Goal: Task Accomplishment & Management: Manage account settings

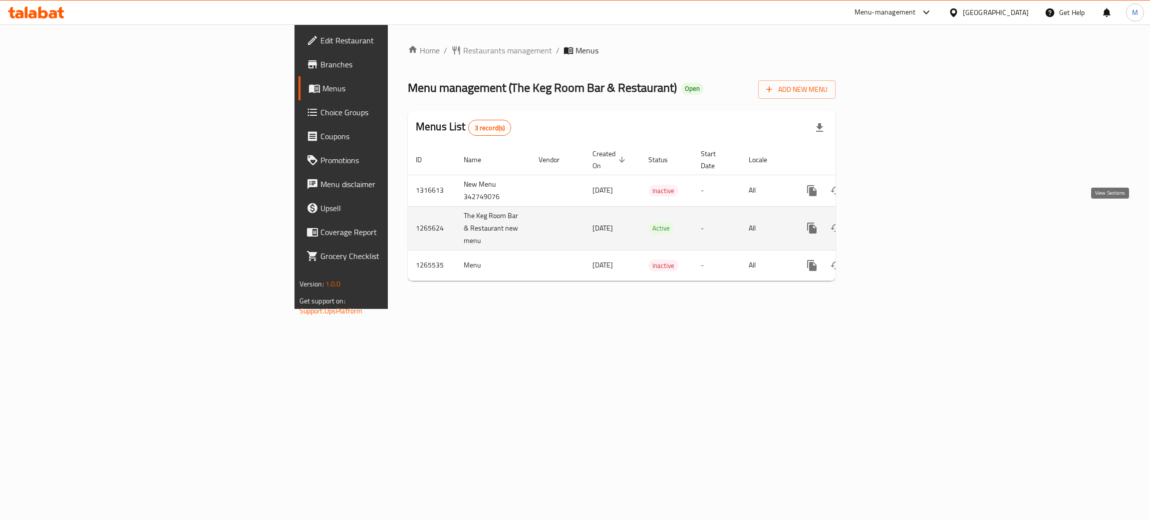
click at [896, 216] on link "enhanced table" at bounding box center [884, 228] width 24 height 24
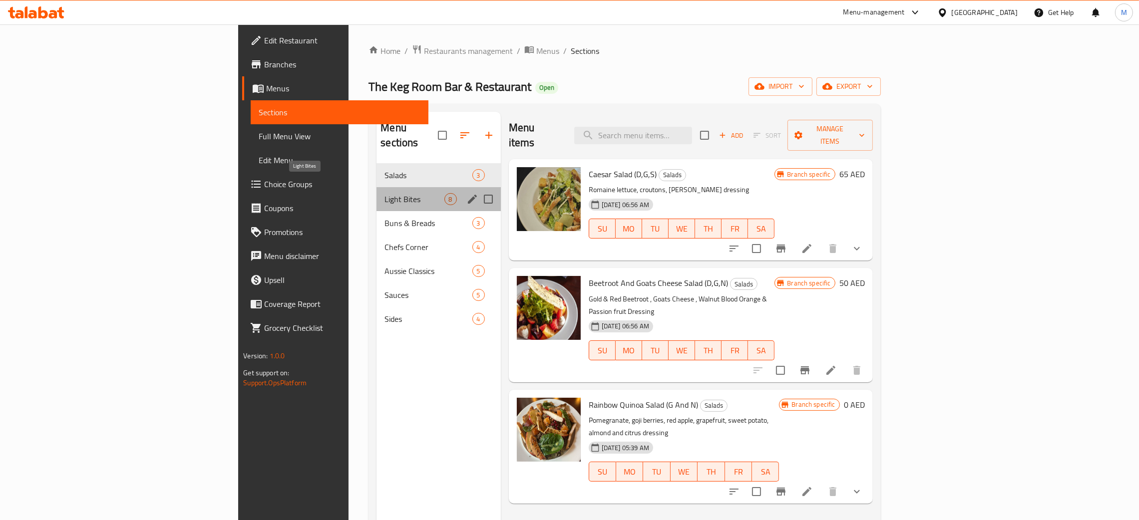
click at [384, 193] on span "Light Bites" at bounding box center [413, 199] width 59 height 12
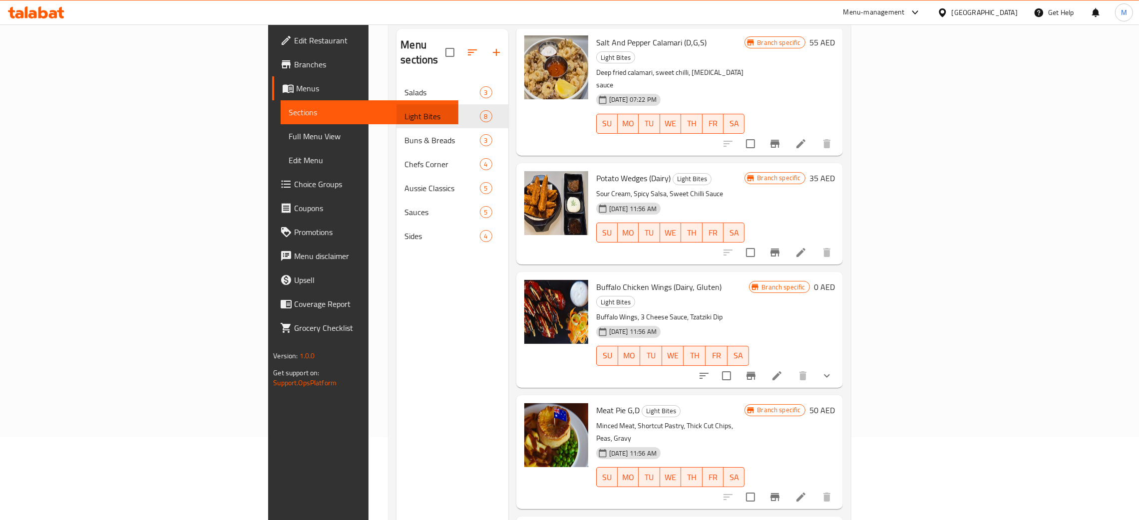
scroll to position [141, 0]
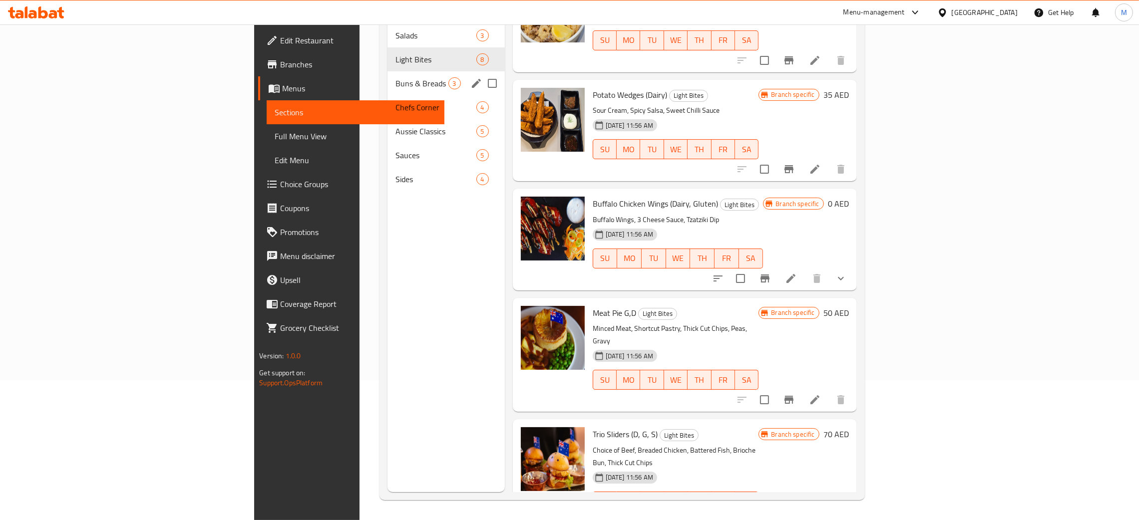
click at [387, 71] on div "Buns & Breads 3" at bounding box center [445, 83] width 117 height 24
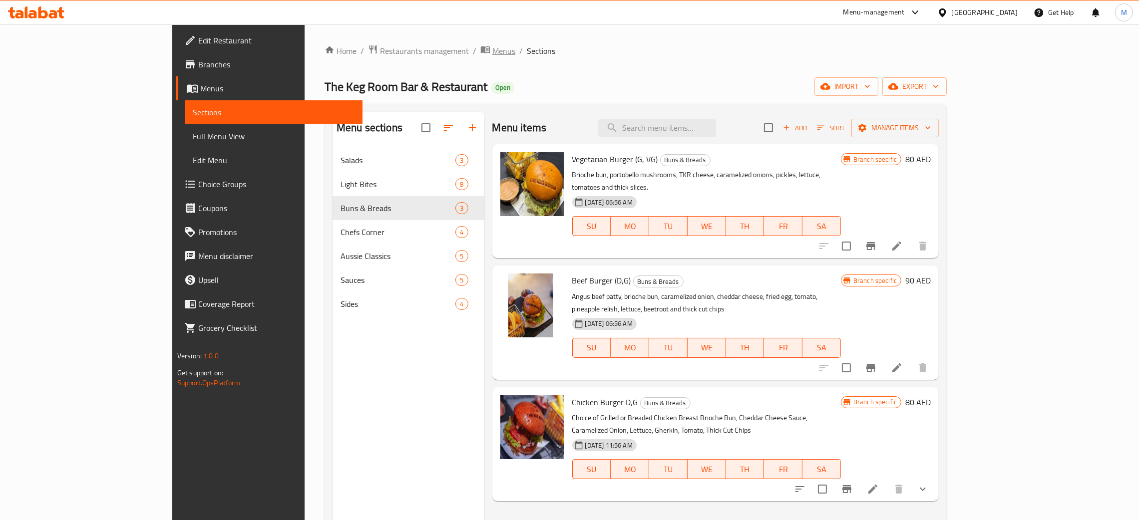
click at [492, 45] on span "Menus" at bounding box center [503, 51] width 23 height 12
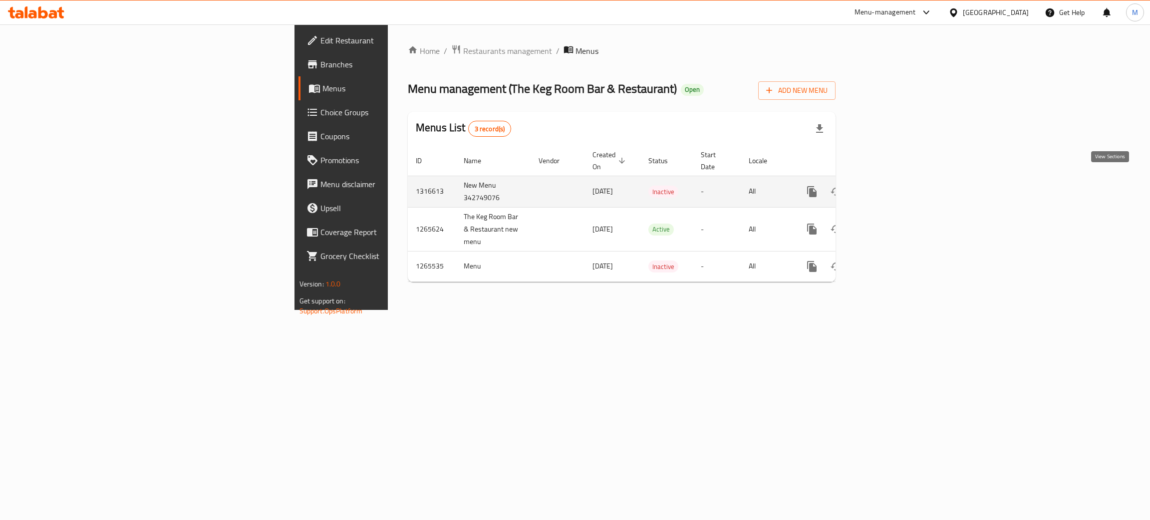
click at [890, 186] on icon "enhanced table" at bounding box center [884, 192] width 12 height 12
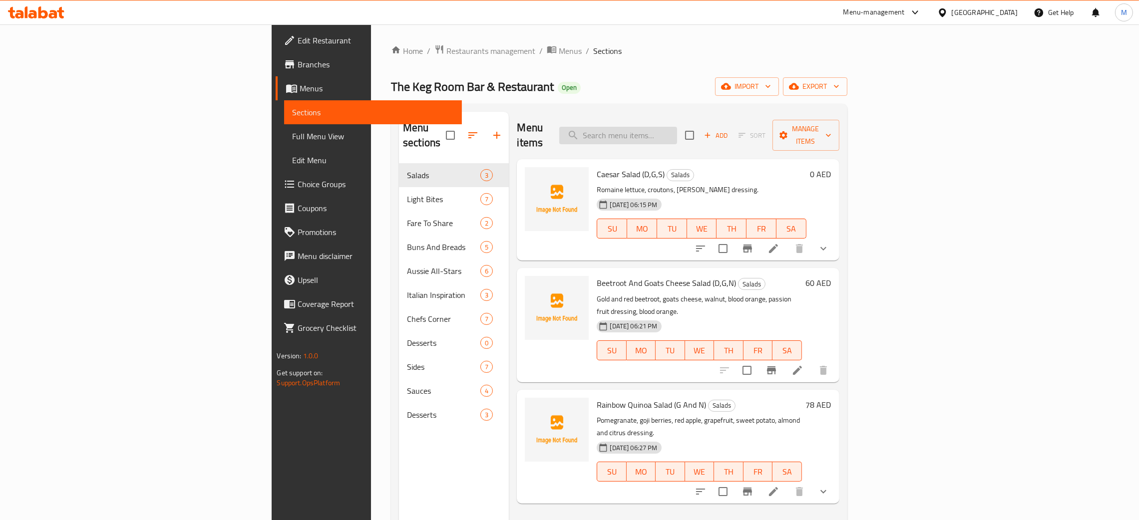
click at [677, 130] on input "search" at bounding box center [618, 135] width 118 height 17
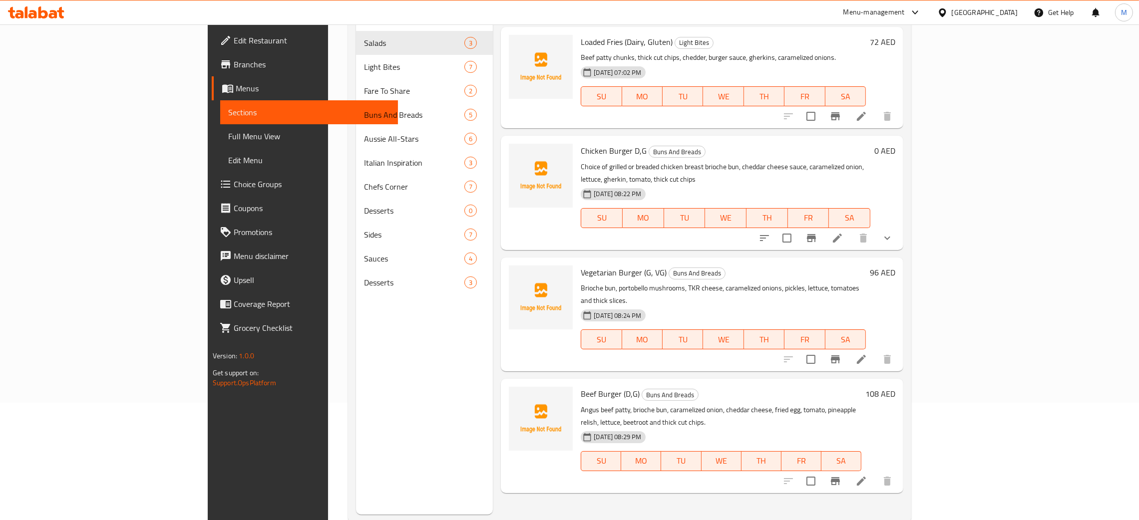
scroll to position [141, 0]
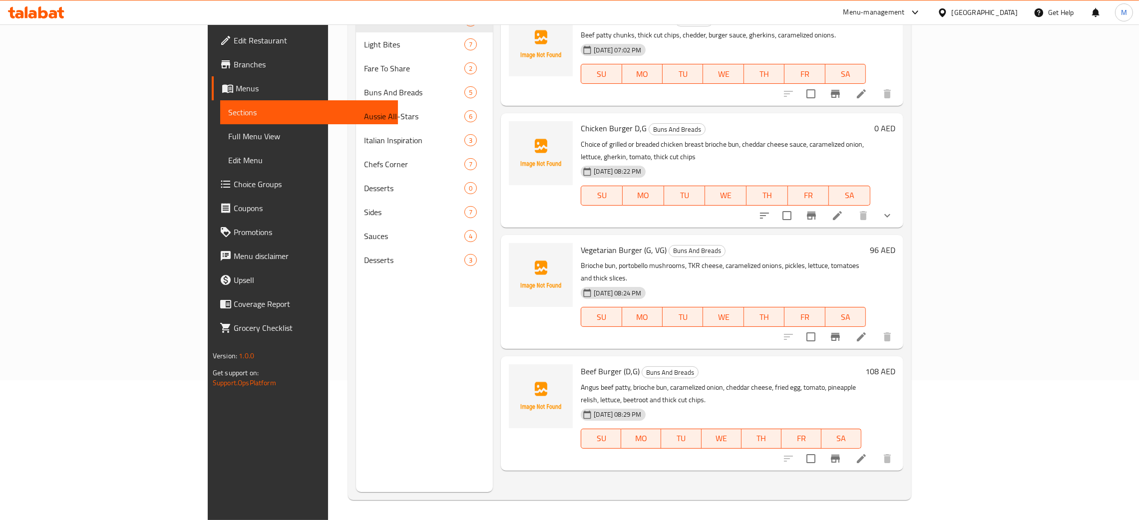
type input "bur"
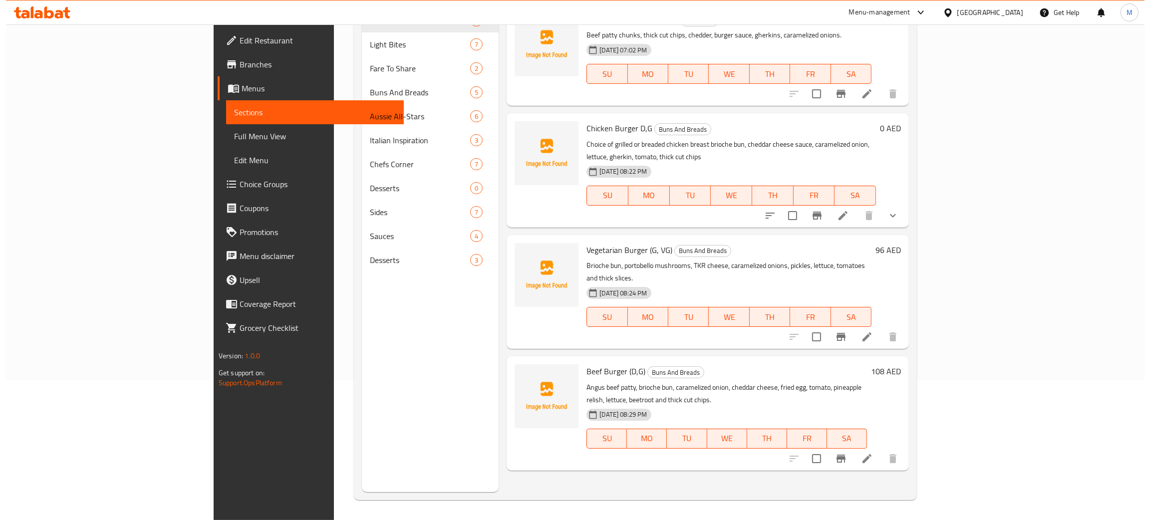
scroll to position [0, 0]
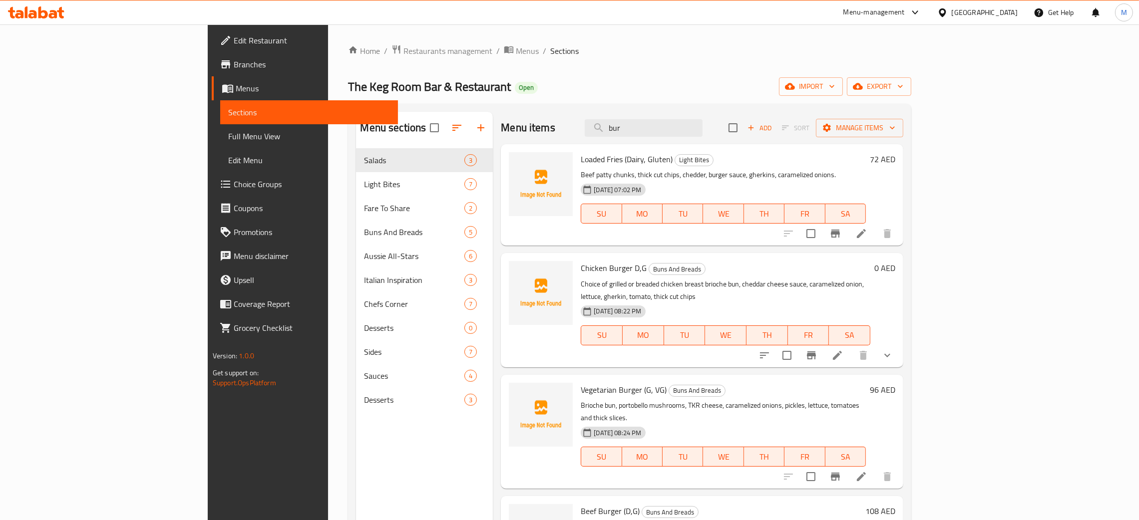
drag, startPoint x: 717, startPoint y: 131, endPoint x: 604, endPoint y: 107, distance: 114.8
click at [604, 107] on div "Menu sections Salads 3 Light Bites 7 Fare To Share 2 Buns And Breads 5 Aussie A…" at bounding box center [629, 372] width 563 height 536
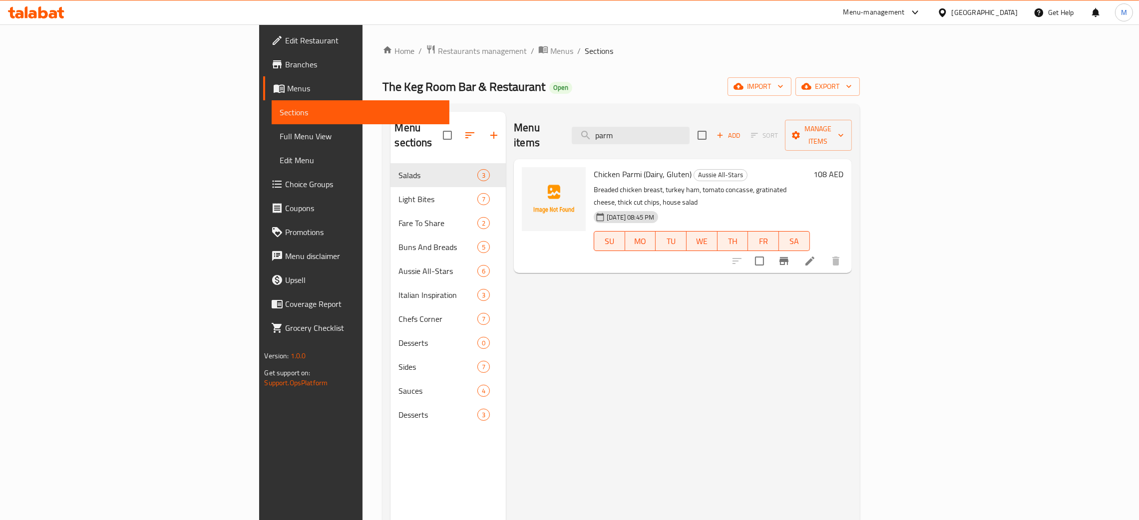
type input "parm"
click at [783, 85] on span "import" at bounding box center [759, 86] width 48 height 12
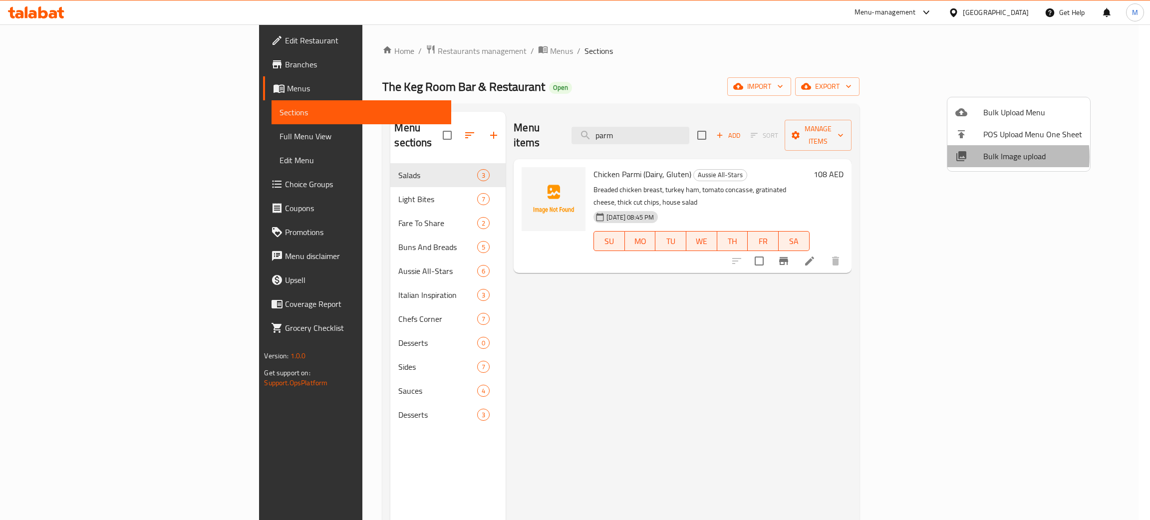
click at [980, 157] on div at bounding box center [969, 156] width 28 height 12
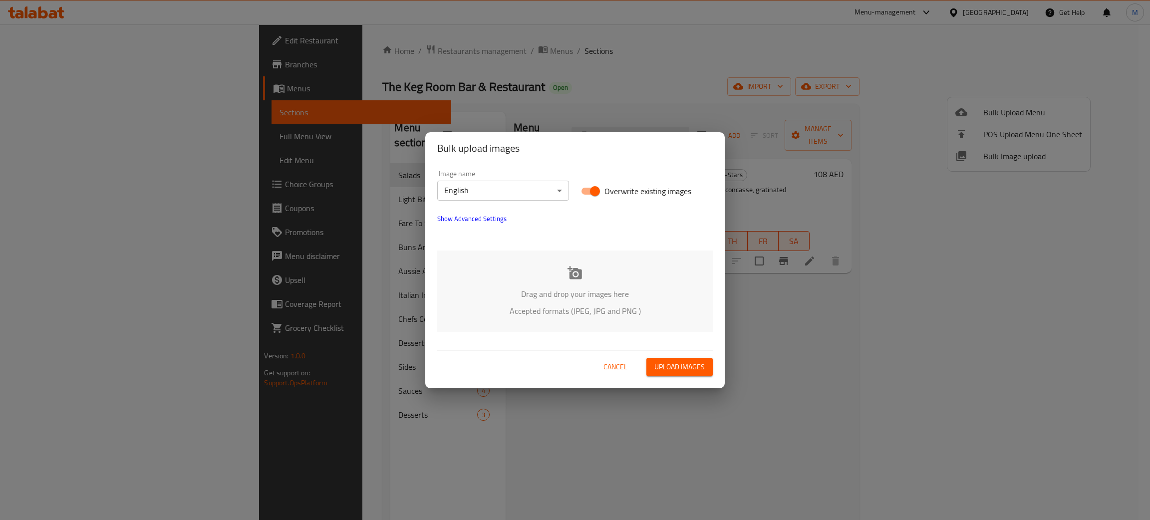
click at [573, 288] on p "Drag and drop your images here" at bounding box center [575, 294] width 246 height 12
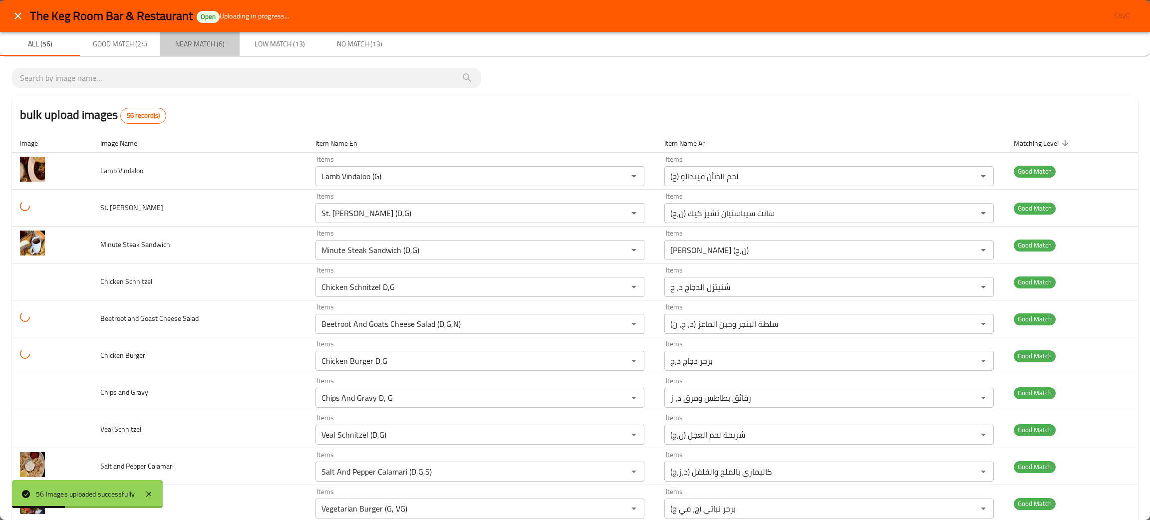
click at [191, 38] on span "Near Match (6)" at bounding box center [200, 44] width 68 height 12
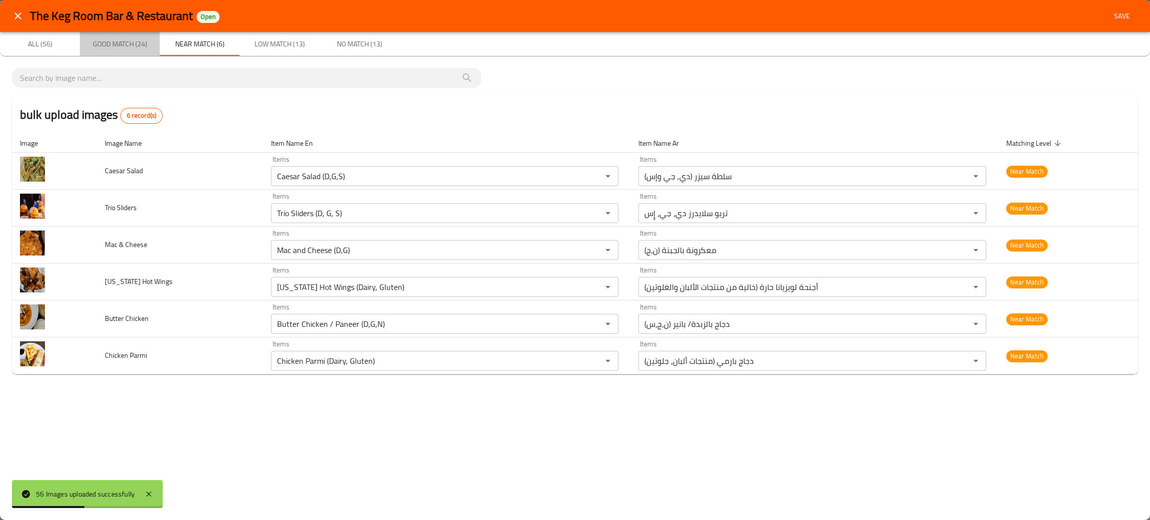
click at [104, 38] on span "Good Match (24)" at bounding box center [120, 44] width 68 height 12
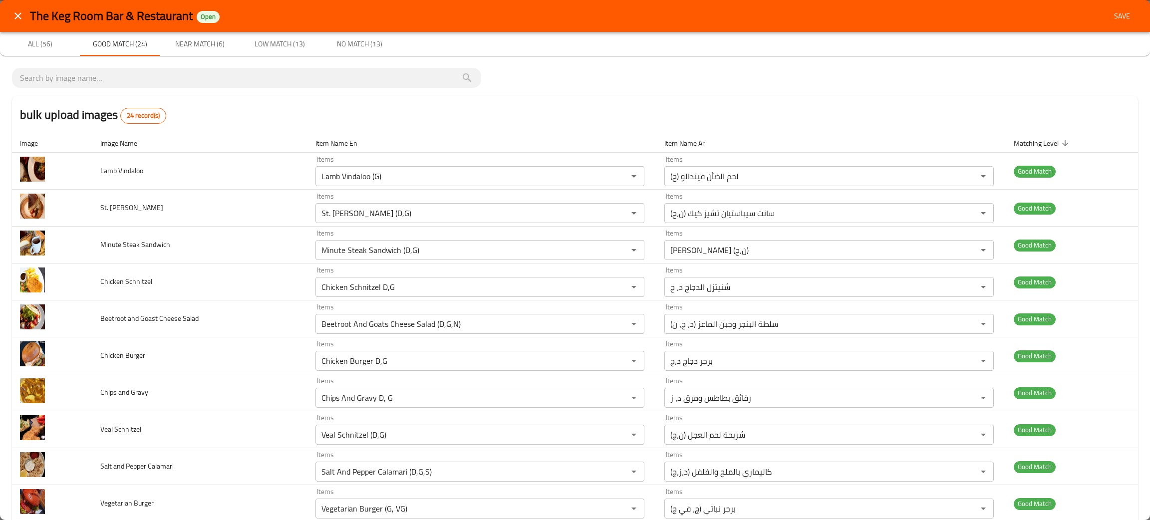
click at [211, 44] on span "Near Match (6)" at bounding box center [200, 44] width 68 height 12
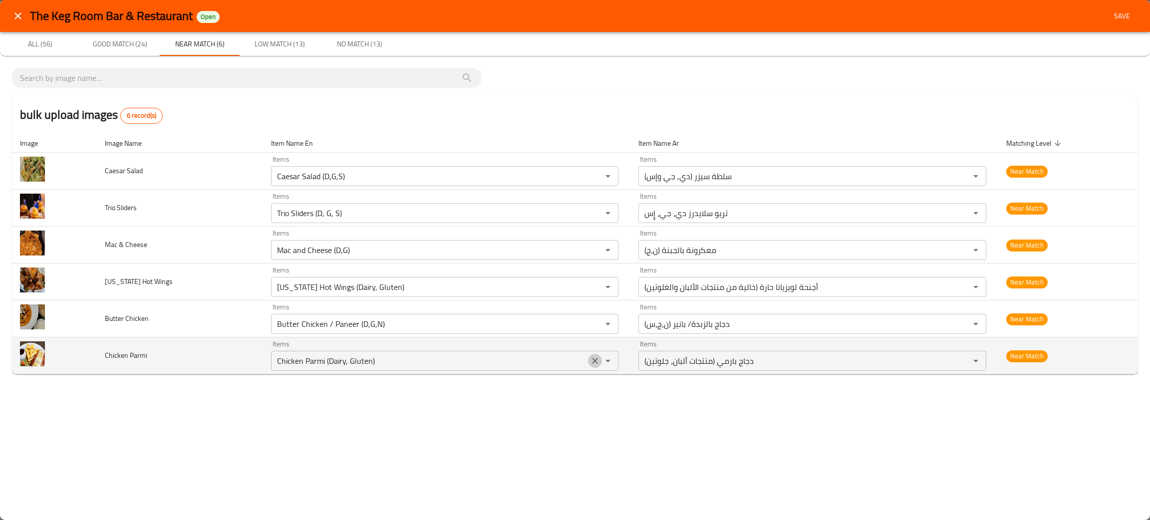
click at [590, 365] on icon "Clear" at bounding box center [595, 361] width 10 height 10
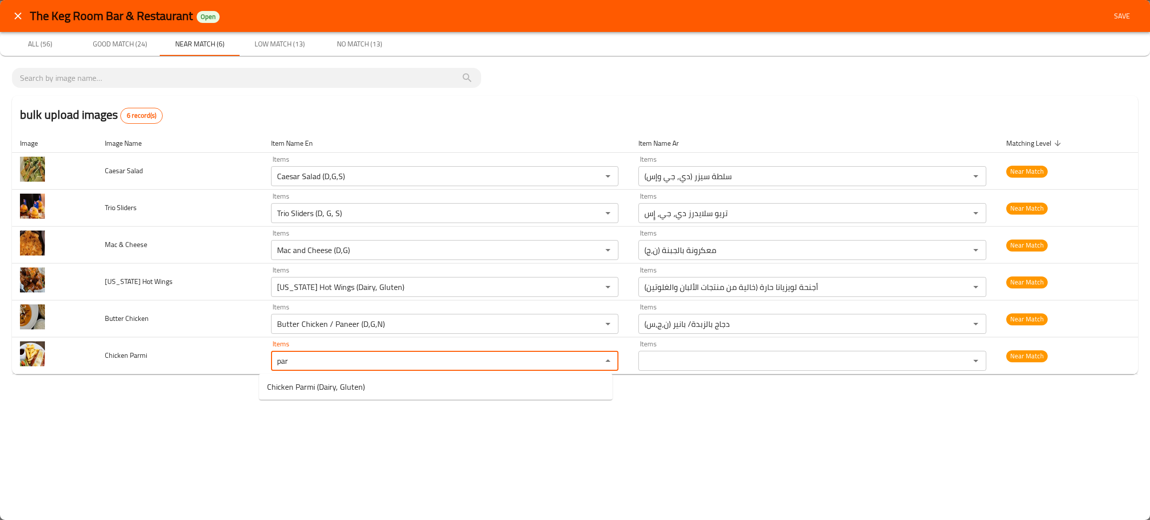
click at [334, 387] on span "Chicken Parmi (Dairy, Gluten)" at bounding box center [316, 387] width 98 height 12
type Parmi "Chicken Parmi (Dairy, Gluten)"
type Parmi-ar "دجاج بارمي (منتجات ألبان، جلوتين)"
type Parmi "Chicken Parmi (Dairy, Gluten)"
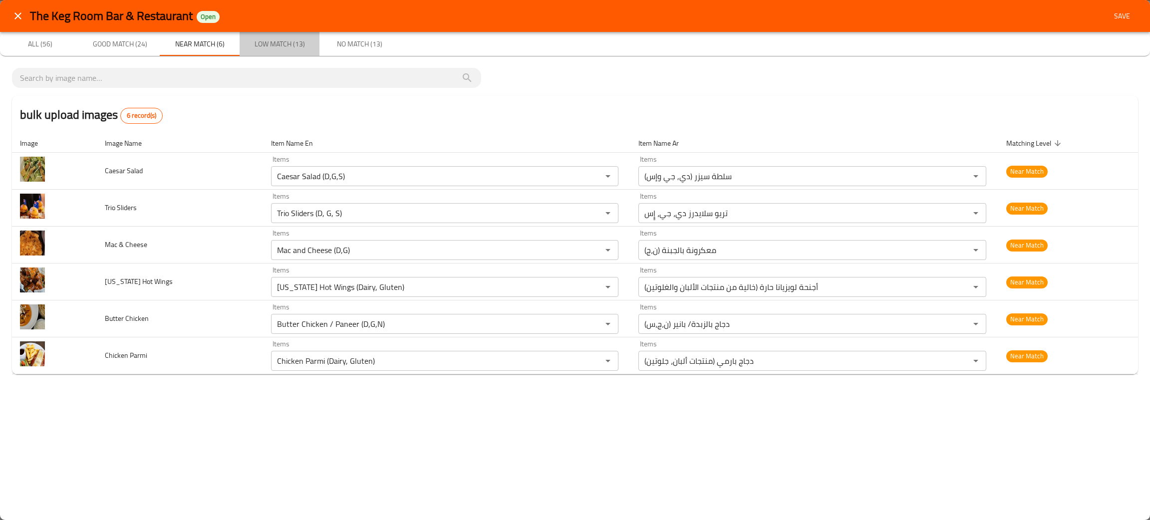
click at [269, 47] on span "Low Match (13)" at bounding box center [280, 44] width 68 height 12
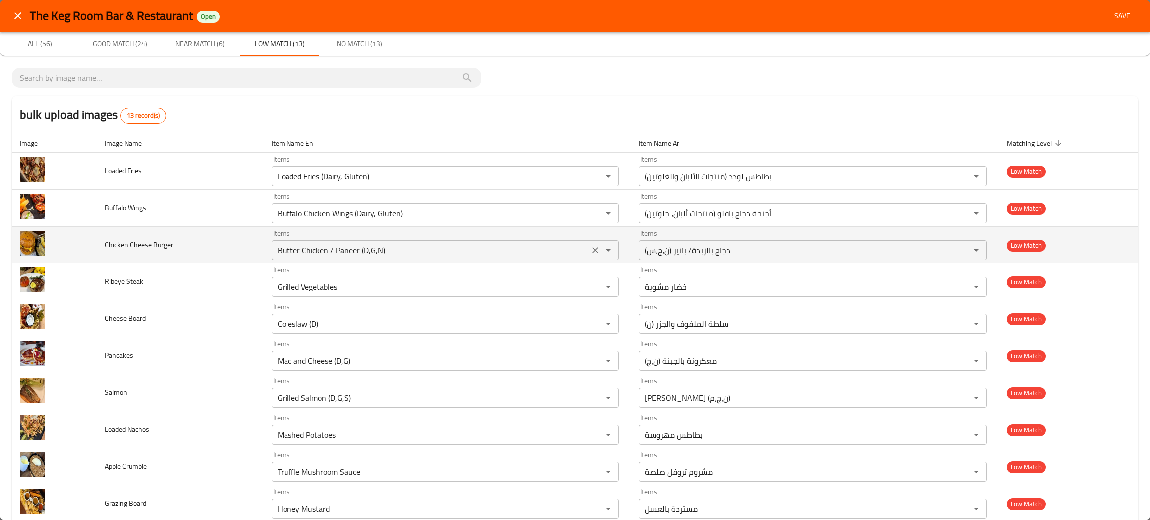
click at [592, 251] on icon "Clear" at bounding box center [595, 250] width 10 height 10
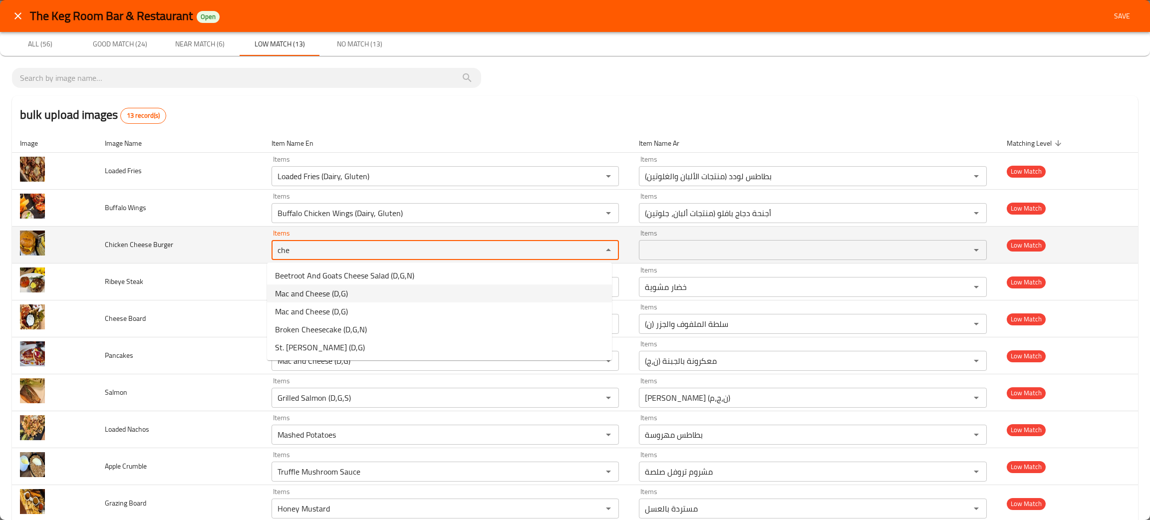
type Burger "che"
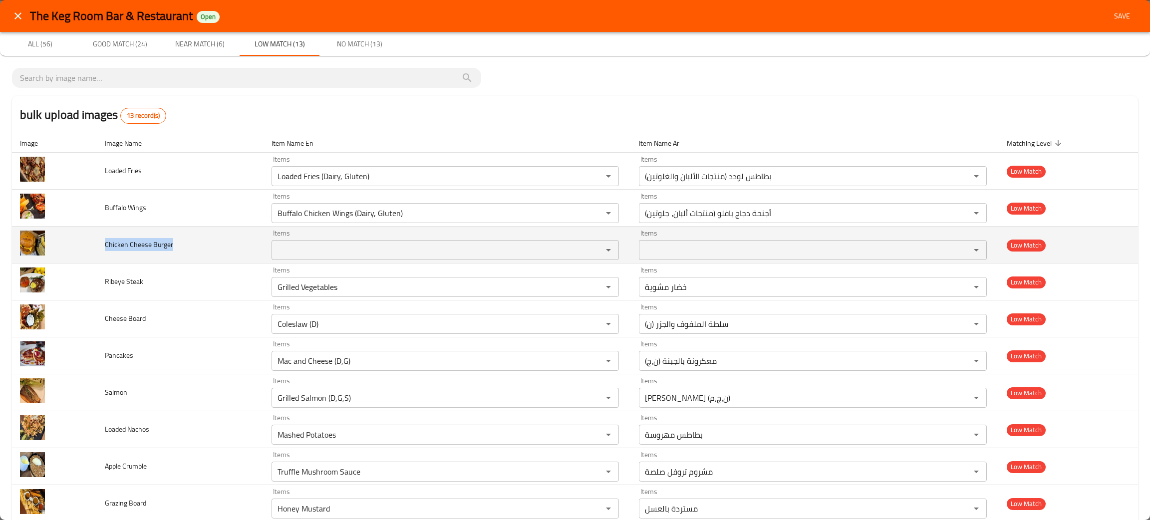
drag, startPoint x: 193, startPoint y: 247, endPoint x: 102, endPoint y: 250, distance: 90.9
click at [102, 250] on td "Chicken Cheese Burger" at bounding box center [180, 245] width 167 height 37
copy span "Chicken Cheese Burger"
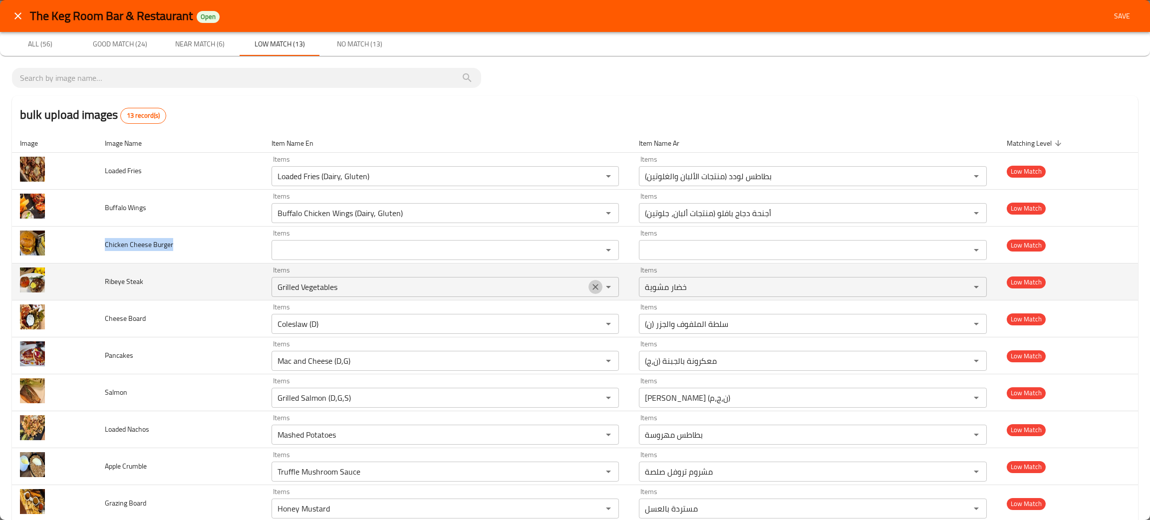
click at [590, 287] on icon "Clear" at bounding box center [595, 287] width 10 height 10
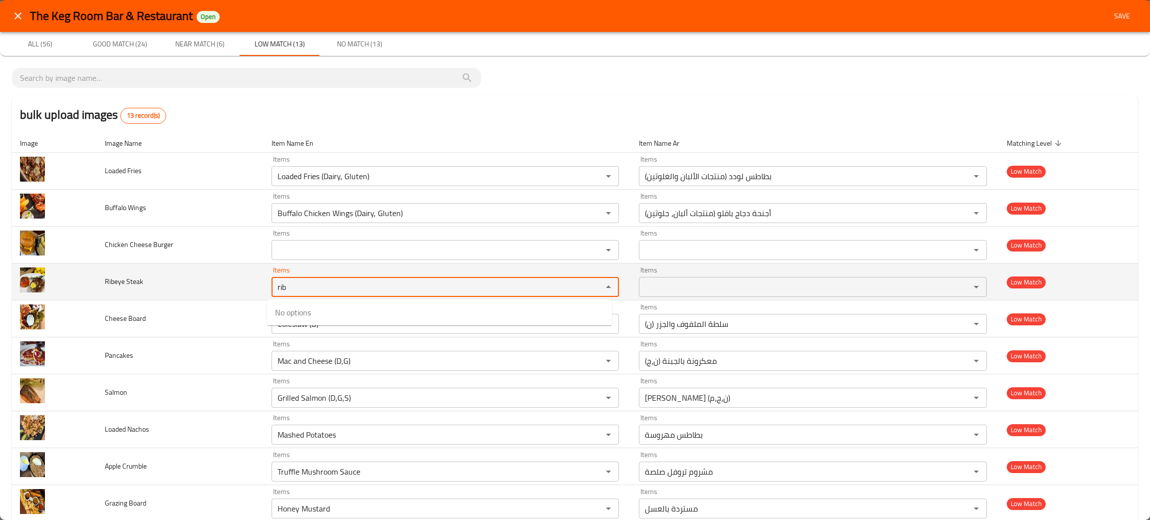
type Steak "rib"
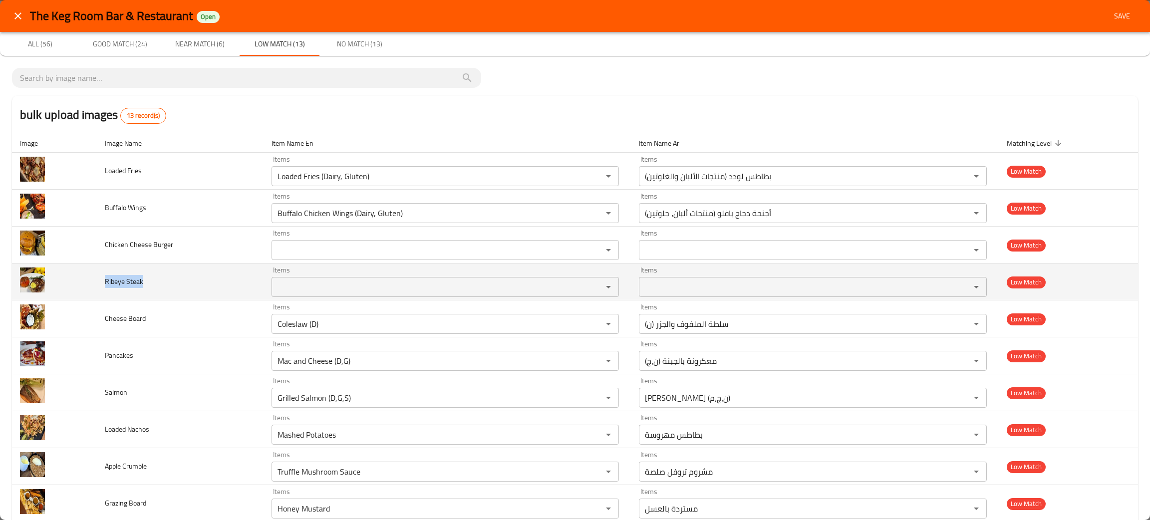
drag, startPoint x: 161, startPoint y: 278, endPoint x: 98, endPoint y: 282, distance: 62.5
click at [98, 282] on td "Ribeye Steak" at bounding box center [180, 282] width 167 height 37
copy span "Ribeye Steak"
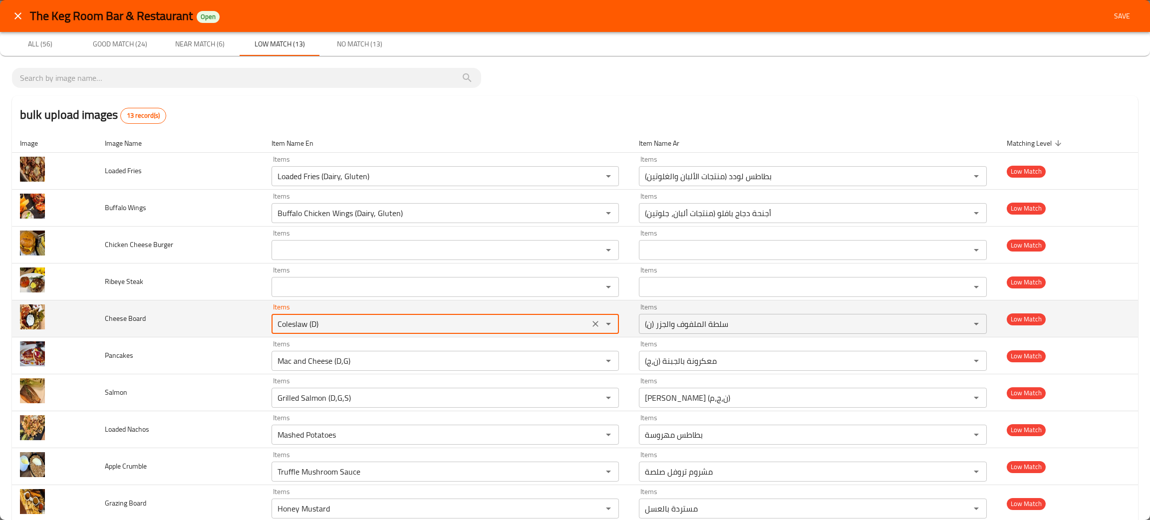
click at [352, 325] on Board "Coleslaw (D)" at bounding box center [431, 324] width 312 height 14
click at [590, 322] on icon "Clear" at bounding box center [595, 324] width 10 height 10
type Board "chee"
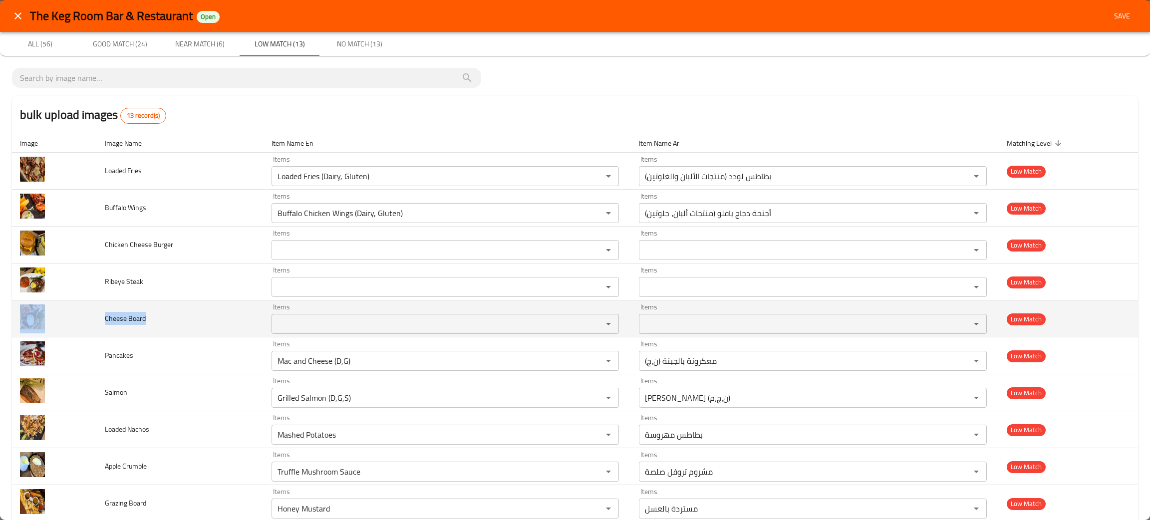
drag, startPoint x: 154, startPoint y: 324, endPoint x: 93, endPoint y: 312, distance: 61.6
click at [93, 312] on tr "Cheese Board Items Items Items Items Low Match" at bounding box center [575, 318] width 1126 height 37
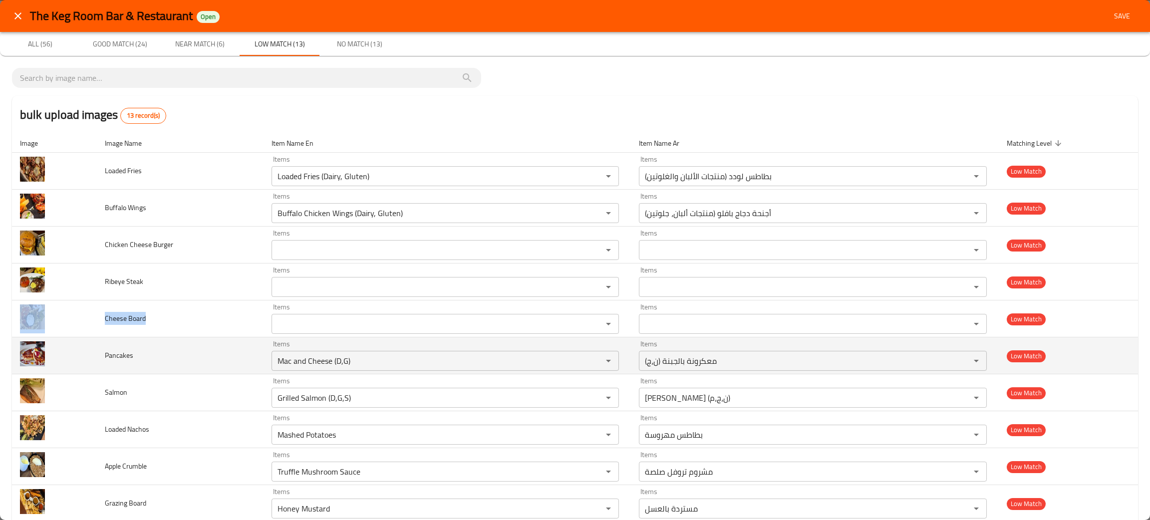
copy tr "Cheese Board"
click at [373, 370] on div "Mac and Cheese (D,G) Items" at bounding box center [445, 361] width 347 height 20
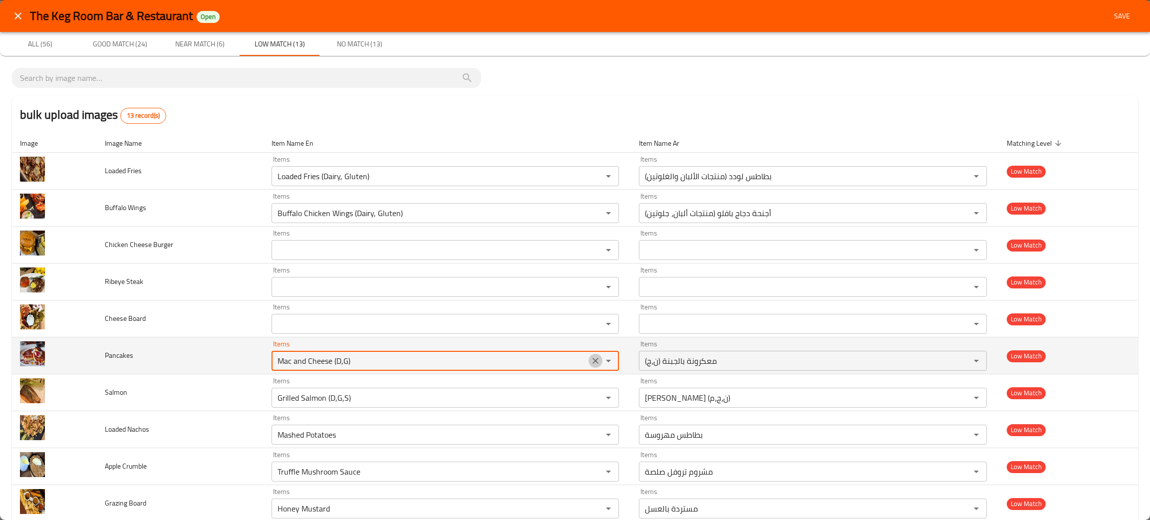
click at [590, 364] on icon "Clear" at bounding box center [595, 361] width 10 height 10
type input "pa"
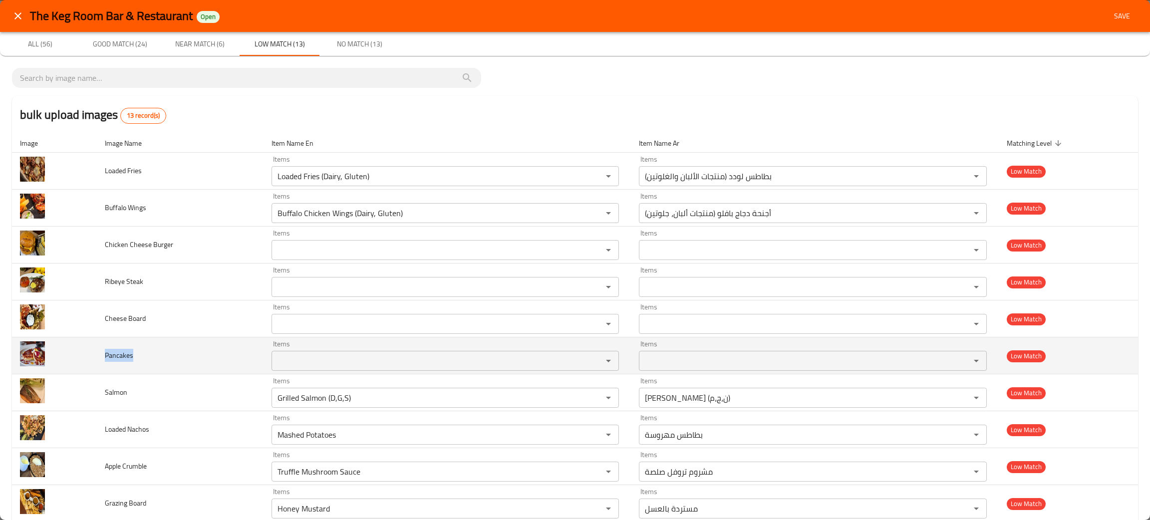
drag, startPoint x: 149, startPoint y: 362, endPoint x: 98, endPoint y: 361, distance: 50.9
click at [98, 361] on td "Pancakes" at bounding box center [180, 355] width 167 height 37
copy span "Pancakes"
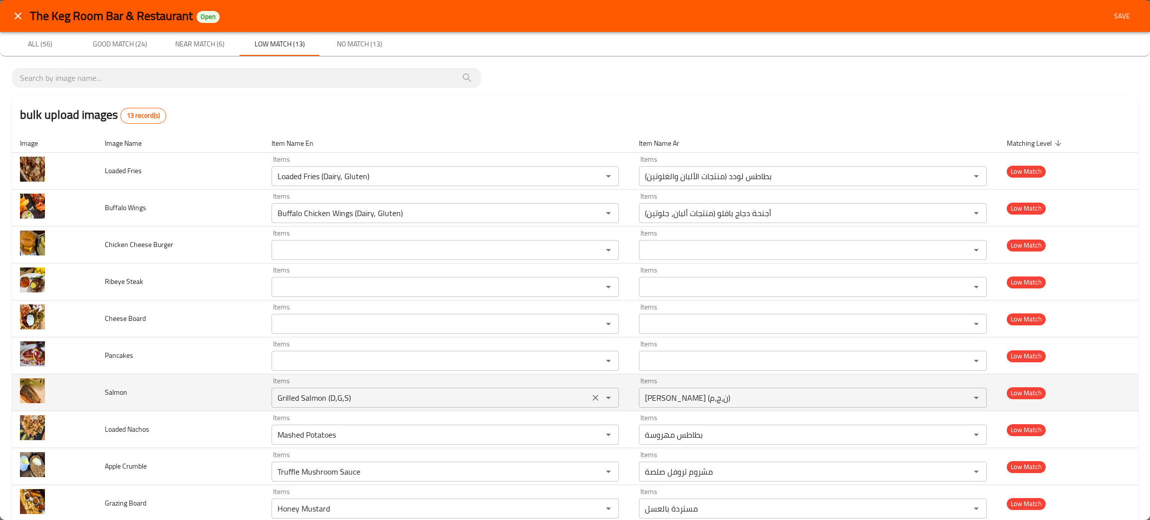
click at [343, 400] on input "Grilled Salmon (D,G,S)" at bounding box center [431, 398] width 312 height 14
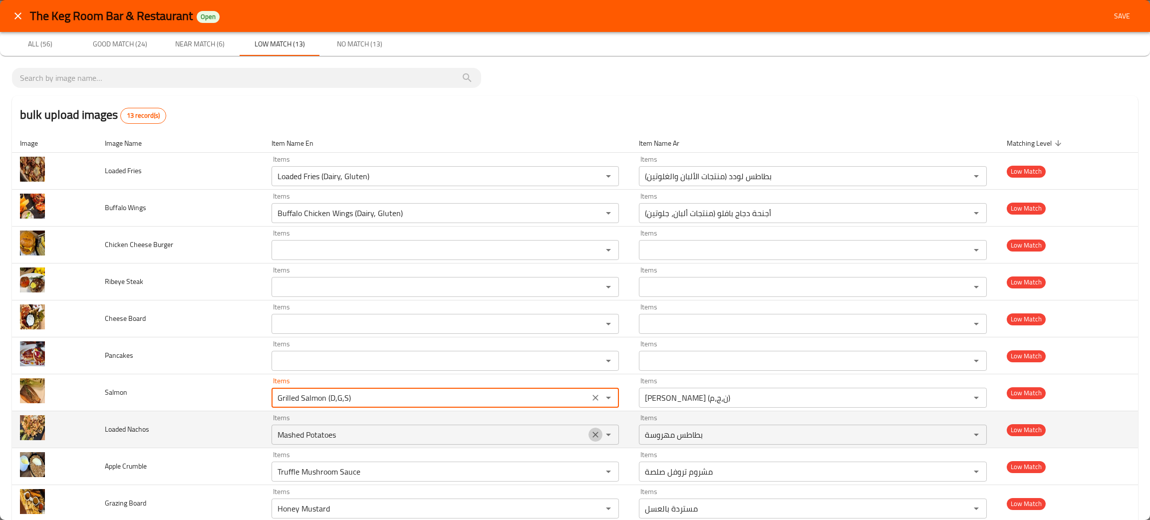
click at [592, 437] on icon "Clear" at bounding box center [595, 435] width 6 height 6
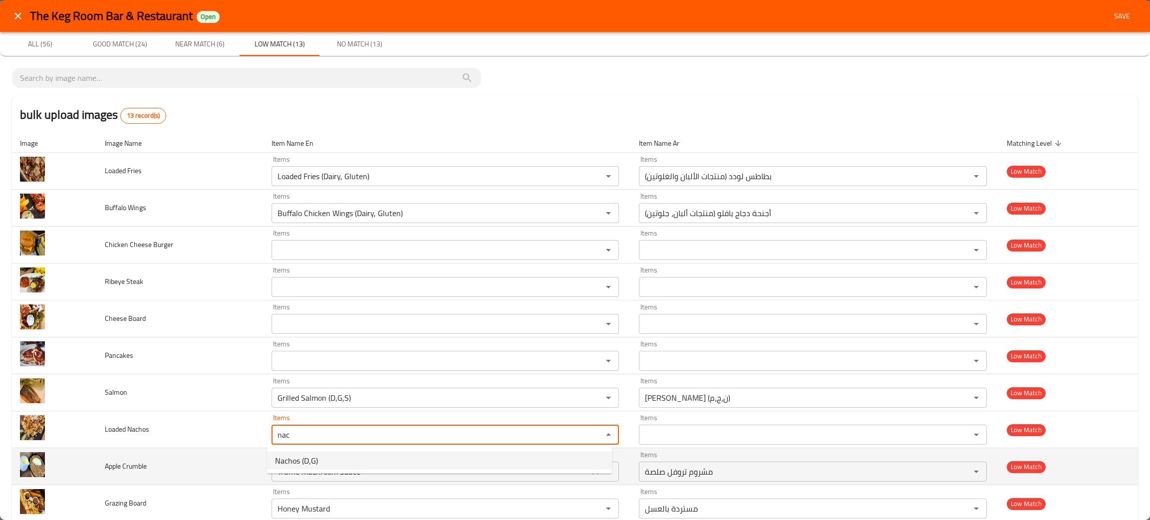
click at [302, 455] on span "Nachos (D,G)" at bounding box center [296, 461] width 43 height 12
type Nachos "Nachos (D,G)"
type Nachos-ar "ناتشوز (ن،ج)"
click at [592, 474] on icon "Clear" at bounding box center [595, 472] width 6 height 6
type Nachos "Nachos (D,G)"
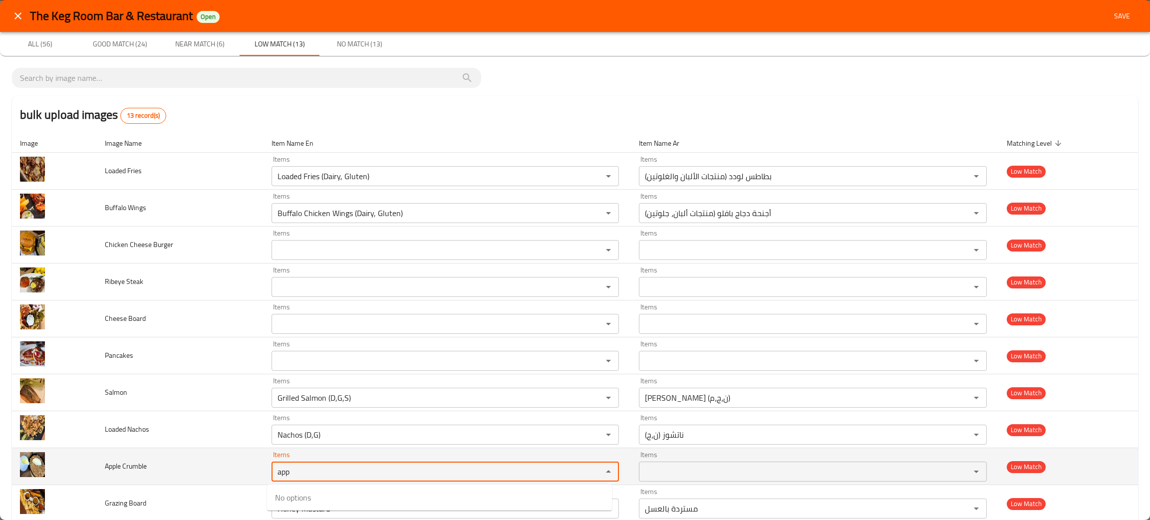
type Crumble "app"
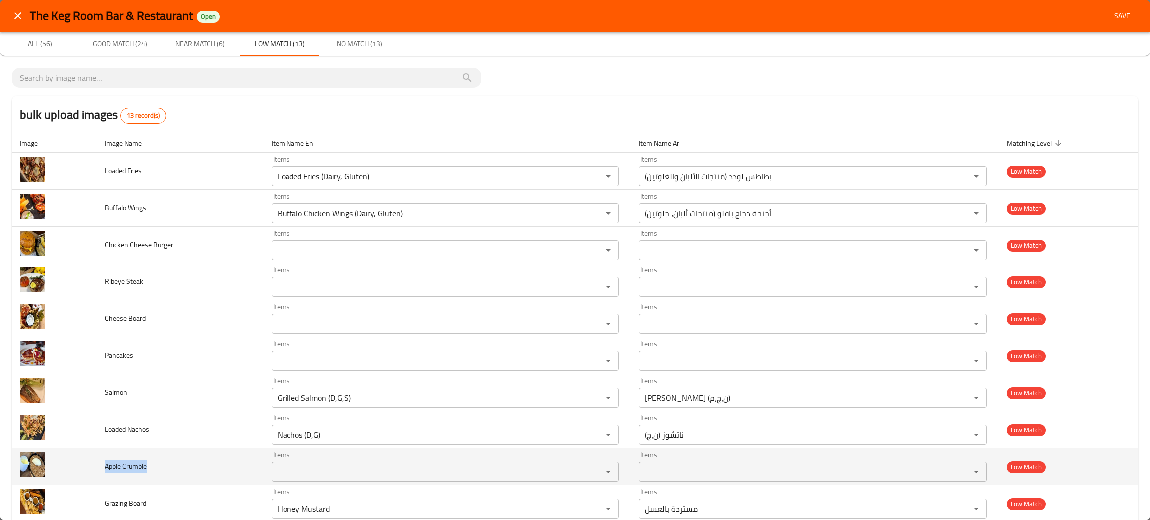
drag, startPoint x: 158, startPoint y: 469, endPoint x: 104, endPoint y: 472, distance: 54.5
click at [104, 472] on td "Apple Crumble" at bounding box center [180, 466] width 167 height 37
copy span "Apple Crumble"
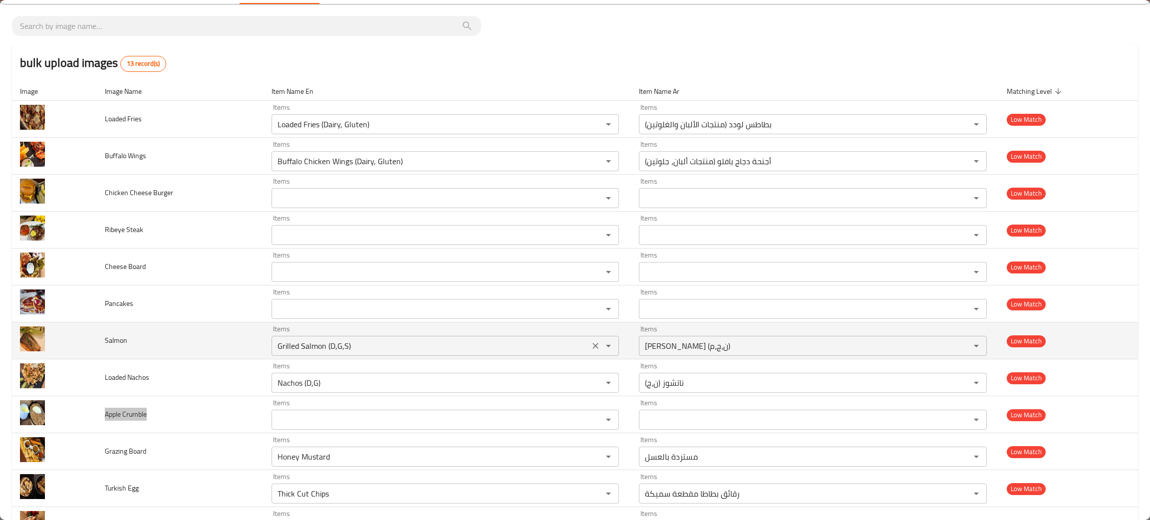
scroll to position [75, 0]
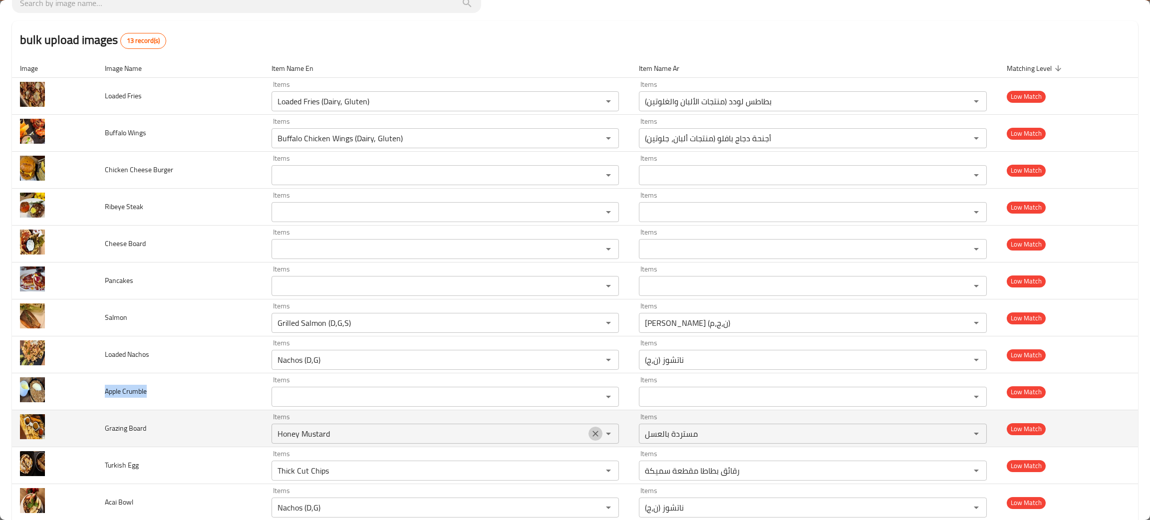
click at [593, 435] on icon "Clear" at bounding box center [595, 434] width 10 height 10
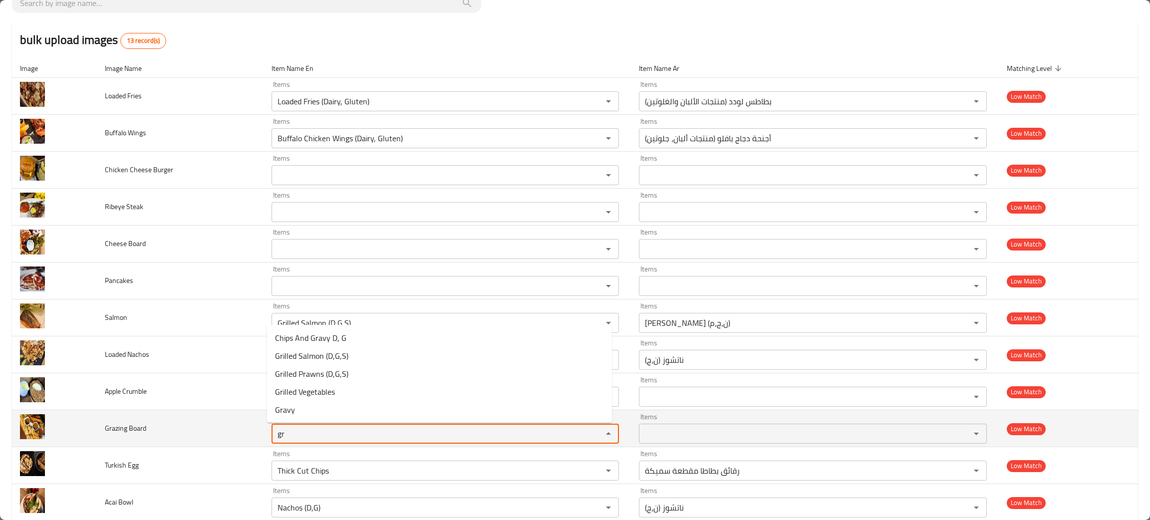
type Board "gr"
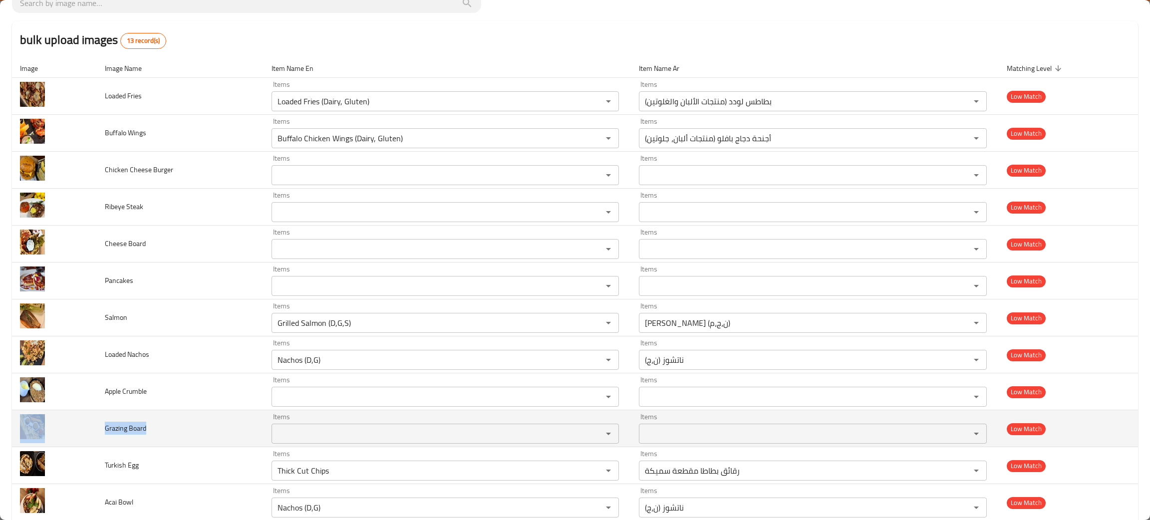
drag, startPoint x: 153, startPoint y: 434, endPoint x: 94, endPoint y: 433, distance: 58.9
click at [94, 433] on tr "Grazing Board Items Items Items Items Low Match" at bounding box center [575, 428] width 1126 height 37
copy tr "Grazing Board"
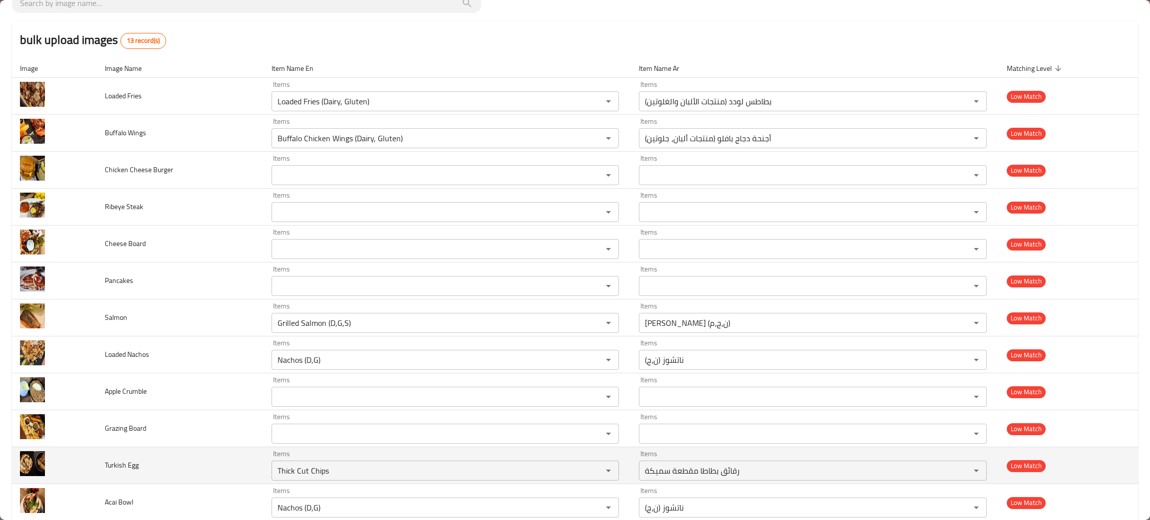
click at [222, 463] on td "Turkish Egg" at bounding box center [180, 465] width 167 height 37
click at [590, 469] on icon "Clear" at bounding box center [595, 471] width 10 height 10
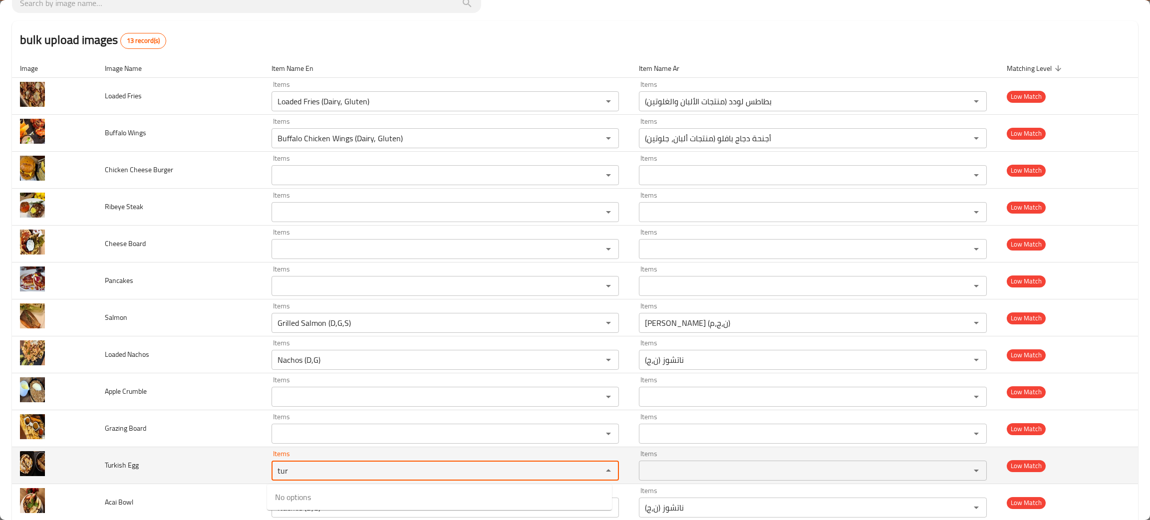
type Egg "tur"
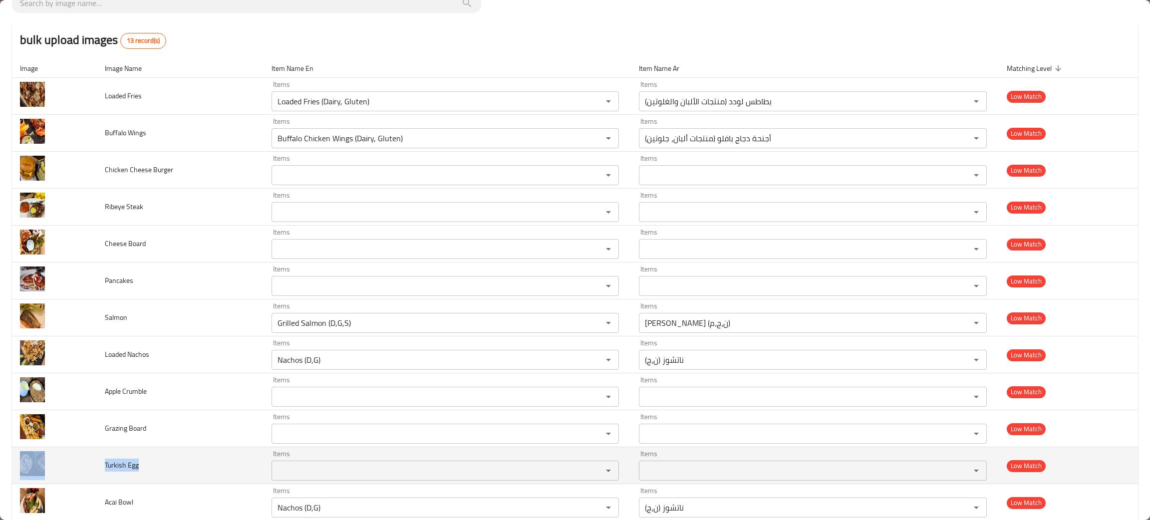
drag, startPoint x: 147, startPoint y: 474, endPoint x: 82, endPoint y: 466, distance: 65.9
click at [82, 466] on tr "Turkish Egg Items Items Items Items Low Match" at bounding box center [575, 465] width 1126 height 37
copy tr "Turkish Egg"
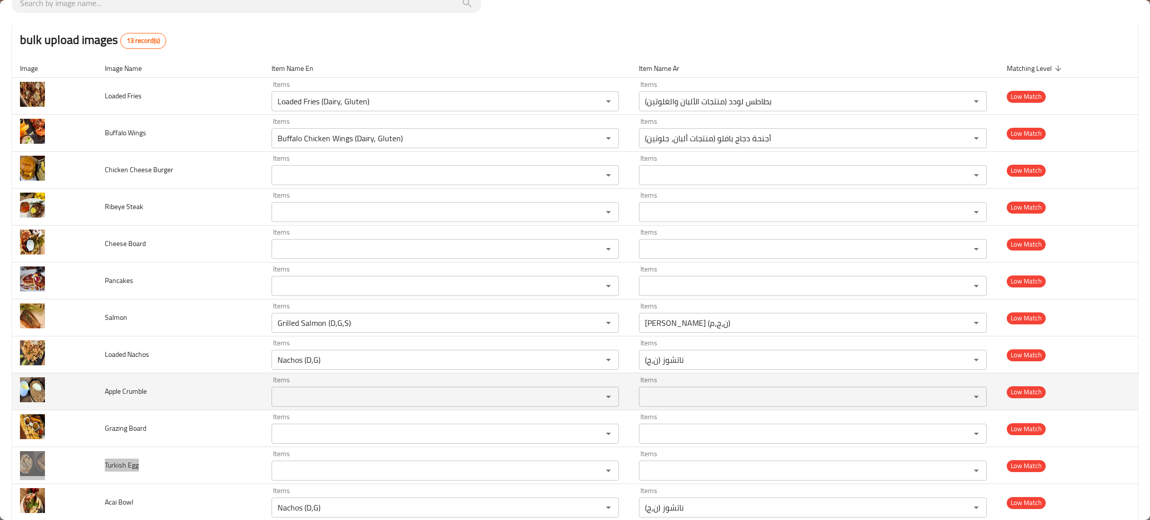
scroll to position [134, 0]
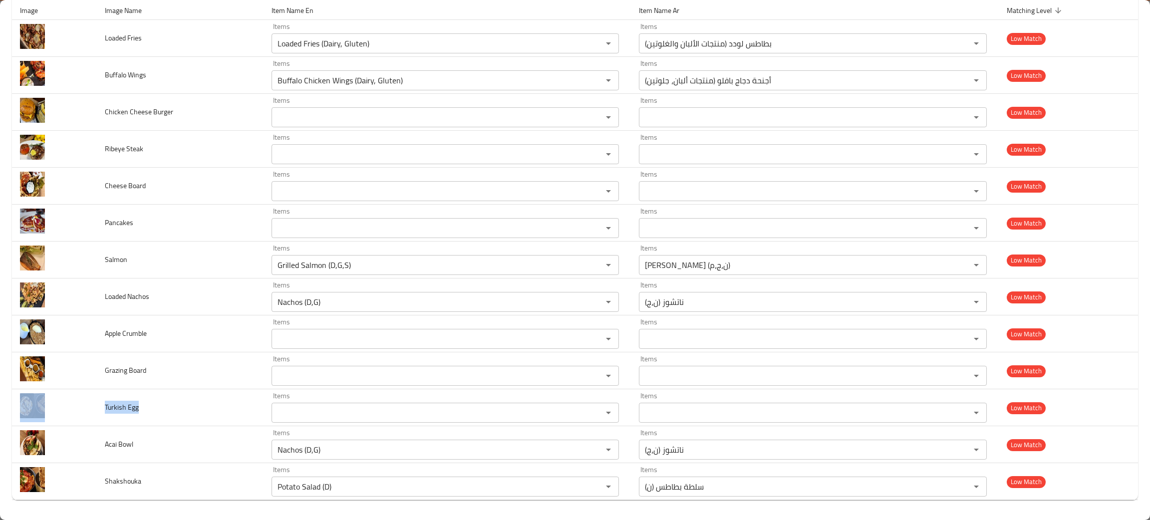
drag, startPoint x: 310, startPoint y: 457, endPoint x: 4, endPoint y: 213, distance: 392.1
click at [310, 457] on div "Nachos (D,G) Items" at bounding box center [445, 450] width 347 height 20
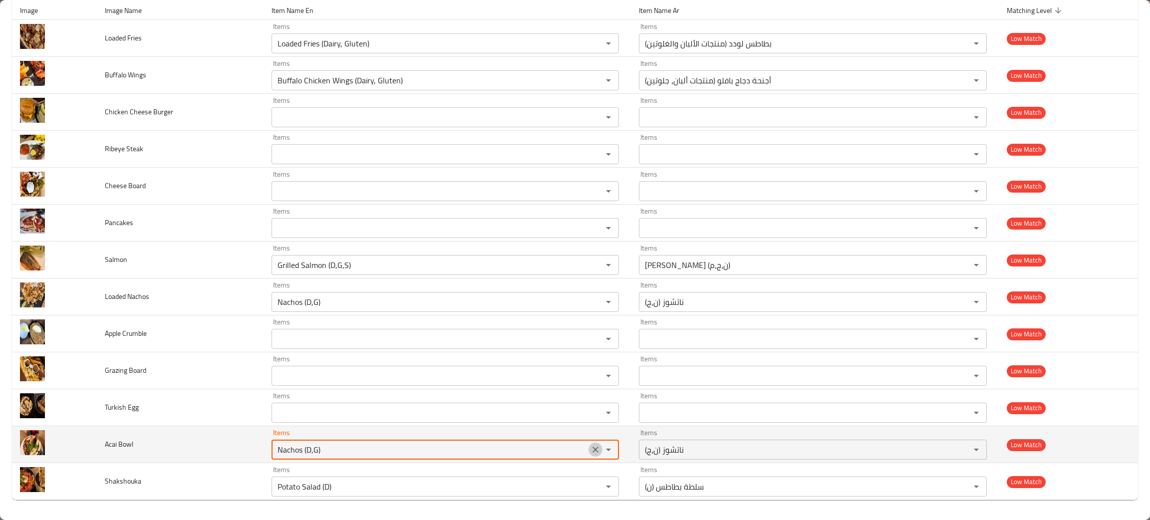
click at [590, 448] on icon "Clear" at bounding box center [595, 450] width 10 height 10
type Bowl "aca"
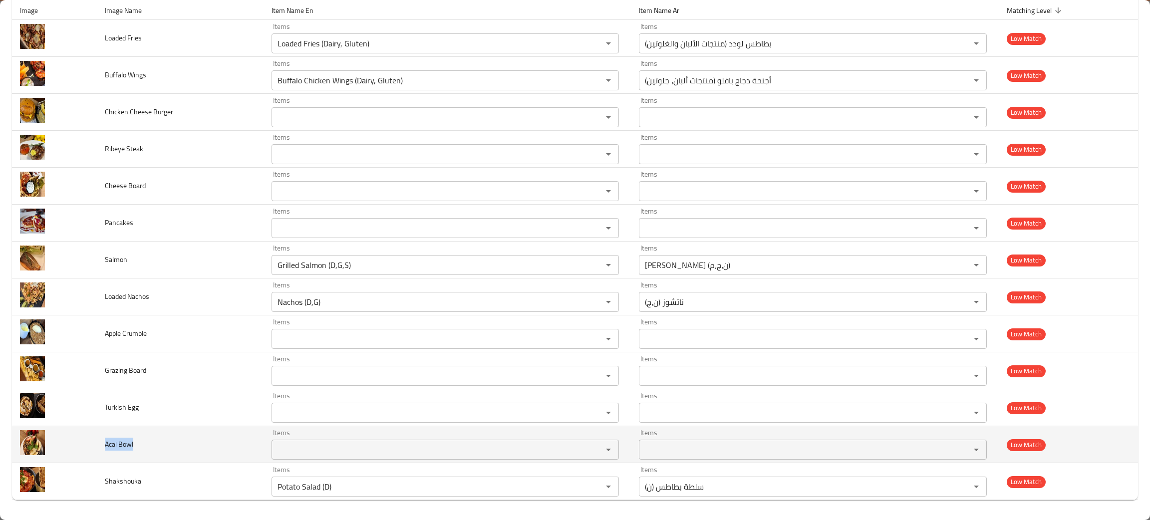
drag, startPoint x: 126, startPoint y: 445, endPoint x: 98, endPoint y: 437, distance: 29.7
click at [98, 437] on td "Acai Bowl" at bounding box center [180, 444] width 167 height 37
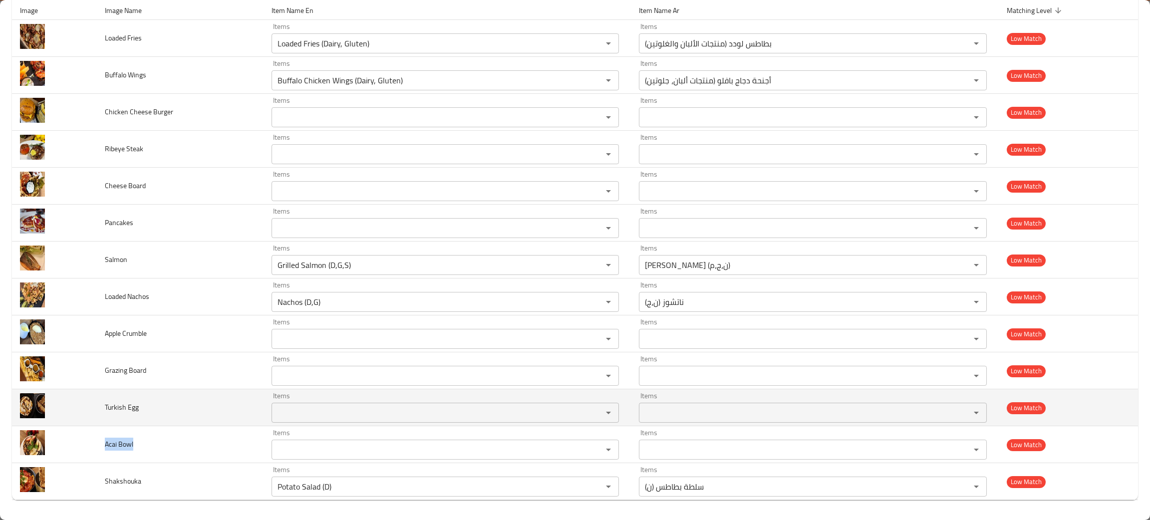
copy span "Acai Bowl"
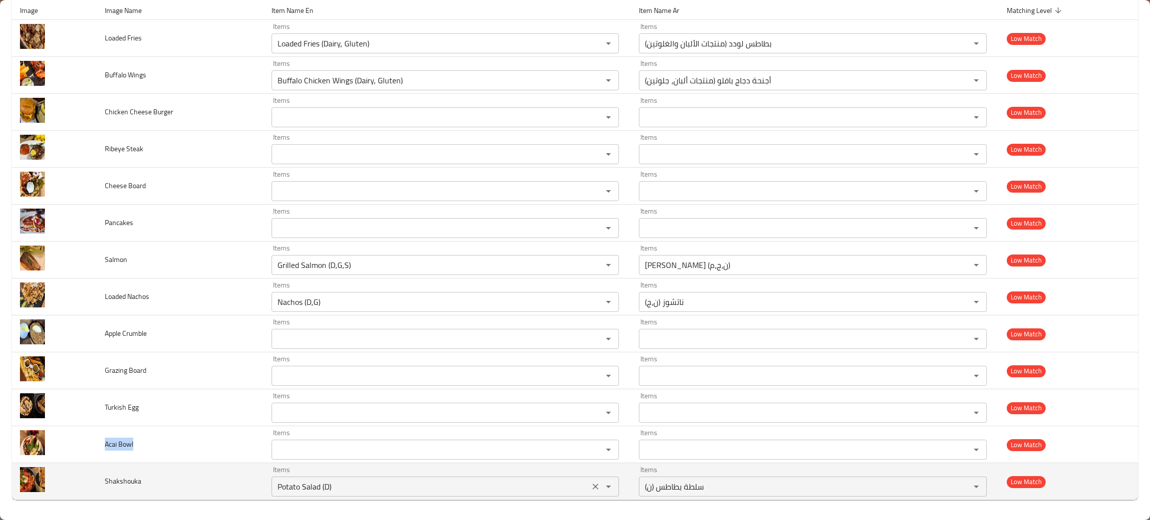
click at [590, 488] on icon "Clear" at bounding box center [595, 487] width 10 height 10
drag, startPoint x: 152, startPoint y: 482, endPoint x: 77, endPoint y: 481, distance: 74.9
click at [77, 481] on tr "Shakshouka Items Items Items Items Low Match" at bounding box center [575, 481] width 1126 height 37
copy tr "Shakshouka"
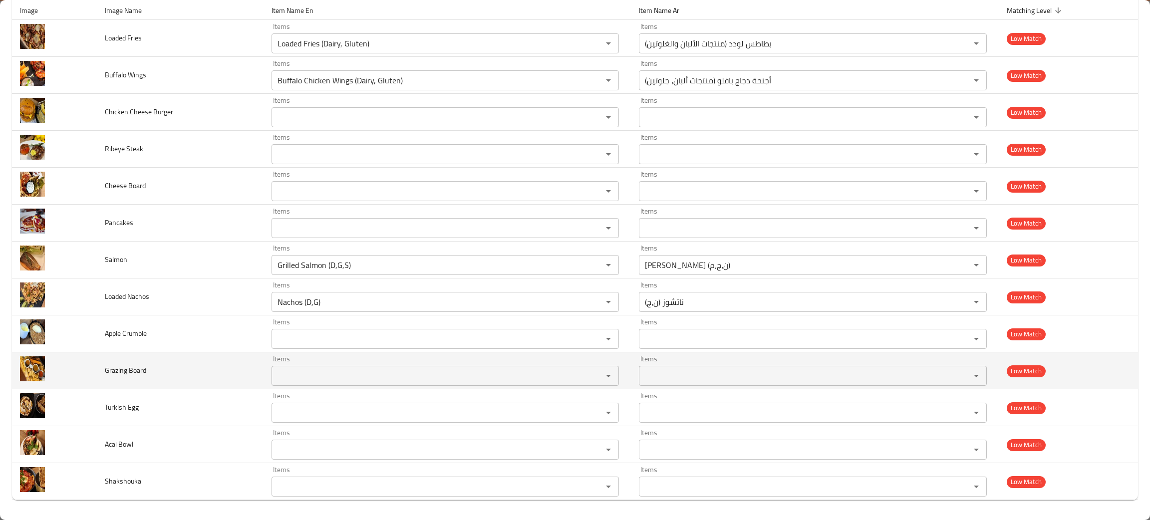
click at [152, 365] on td "Grazing Board" at bounding box center [180, 370] width 167 height 37
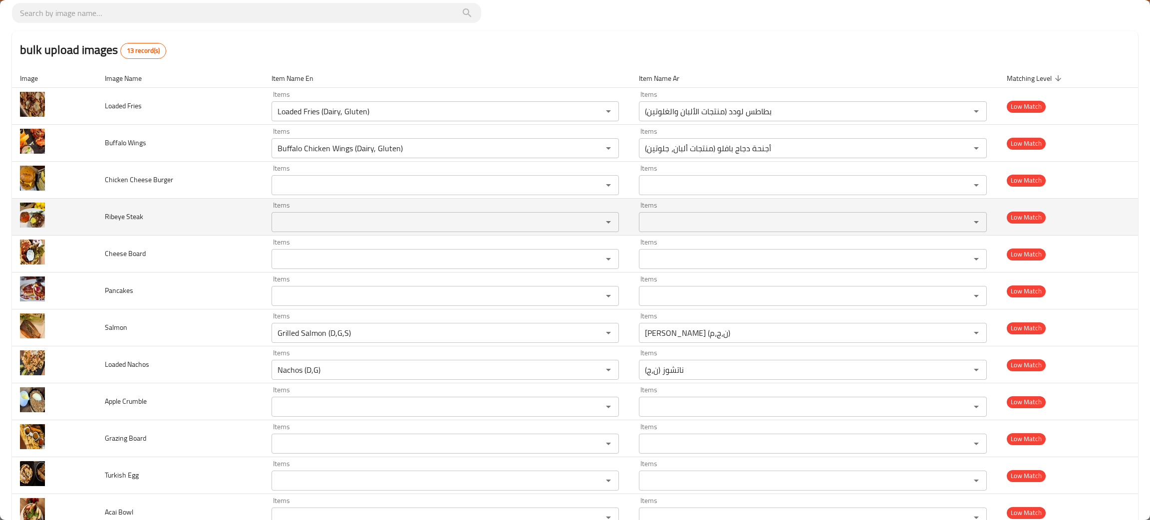
scroll to position [0, 0]
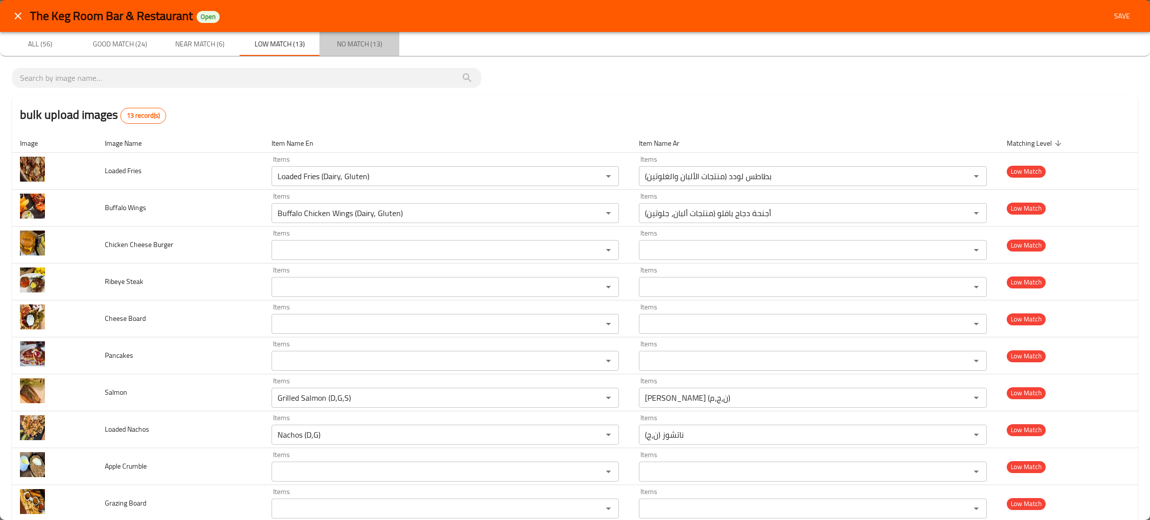
click at [346, 38] on span "No Match (13)" at bounding box center [359, 44] width 68 height 12
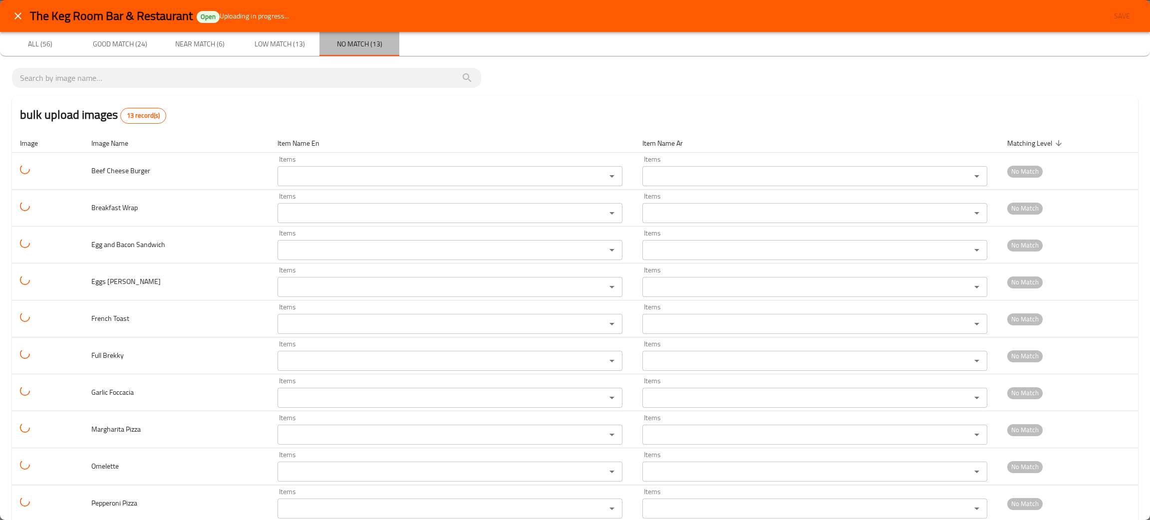
click at [346, 38] on span "No Match (13)" at bounding box center [359, 44] width 68 height 12
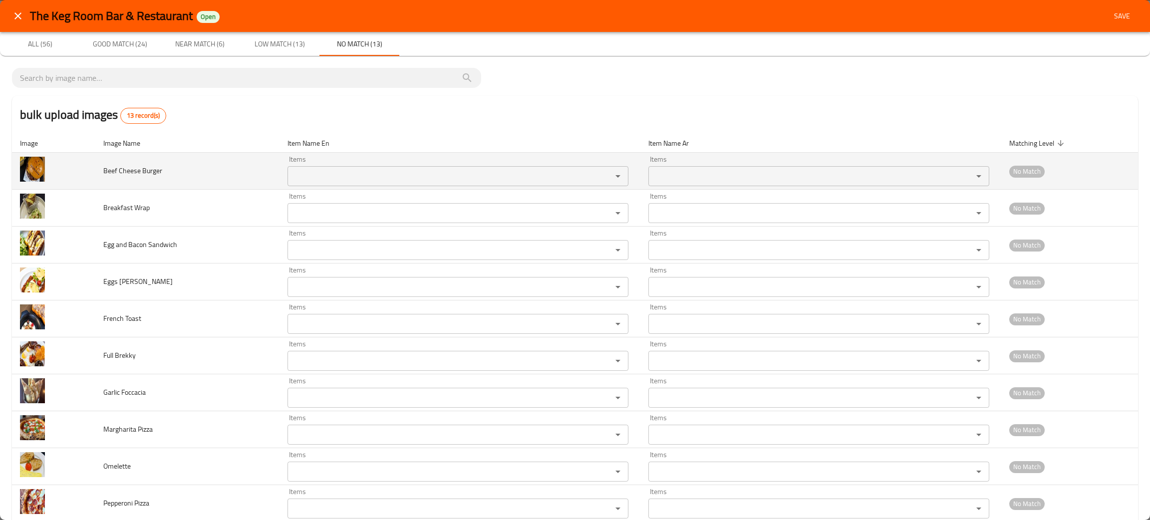
click at [366, 175] on Burger "Items" at bounding box center [443, 176] width 305 height 14
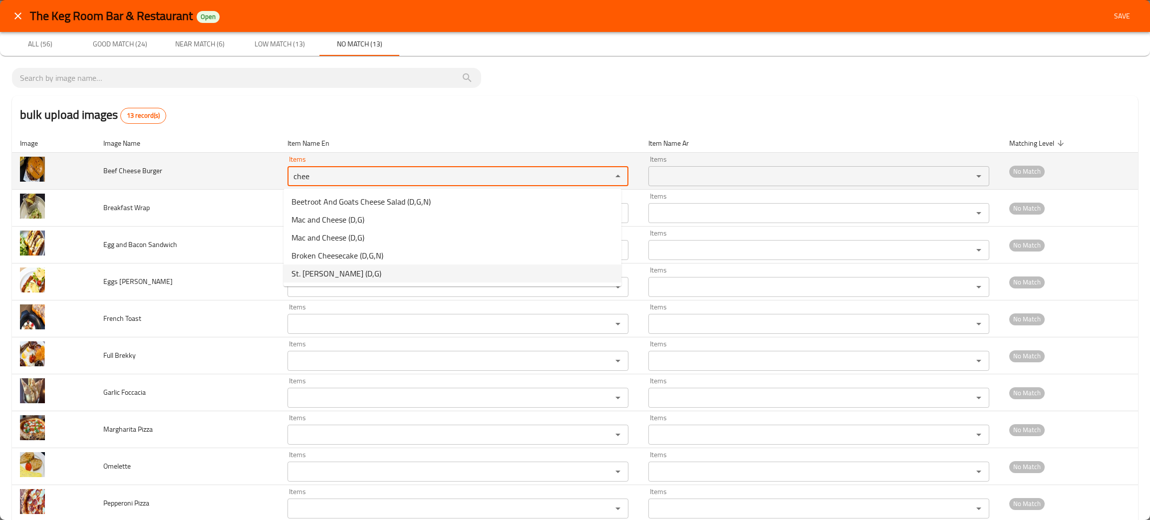
type Burger "chee"
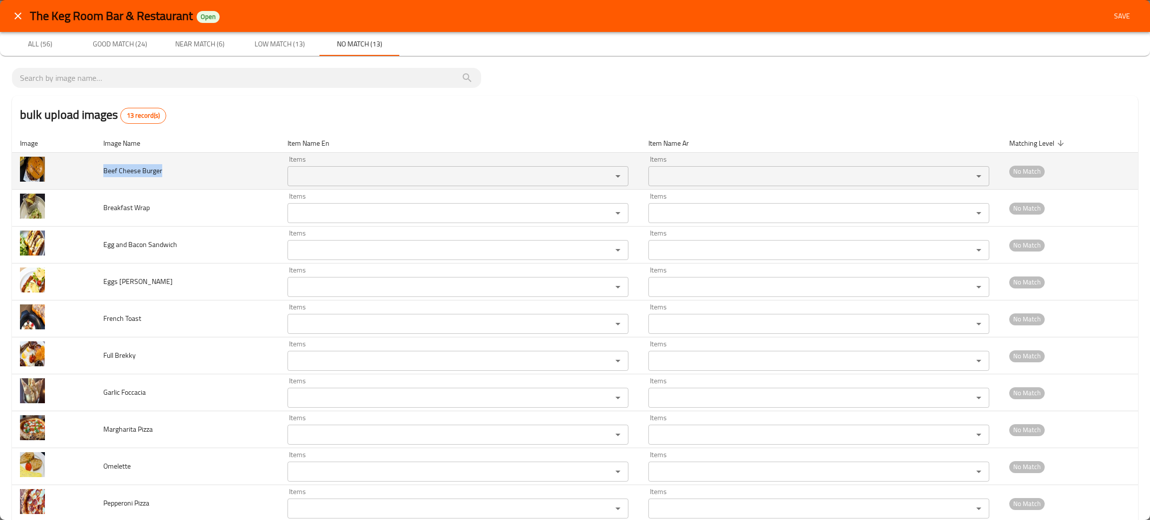
drag, startPoint x: 175, startPoint y: 173, endPoint x: 98, endPoint y: 183, distance: 77.5
click at [98, 183] on td "Beef Cheese Burger" at bounding box center [187, 171] width 184 height 37
copy span "Beef Cheese Burger"
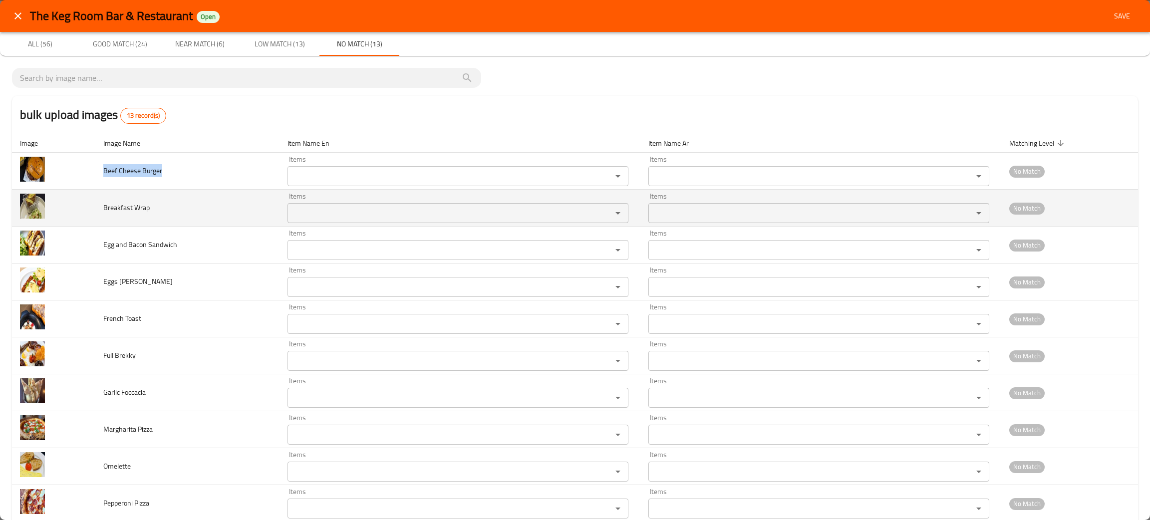
click at [310, 203] on div "Items" at bounding box center [458, 213] width 341 height 20
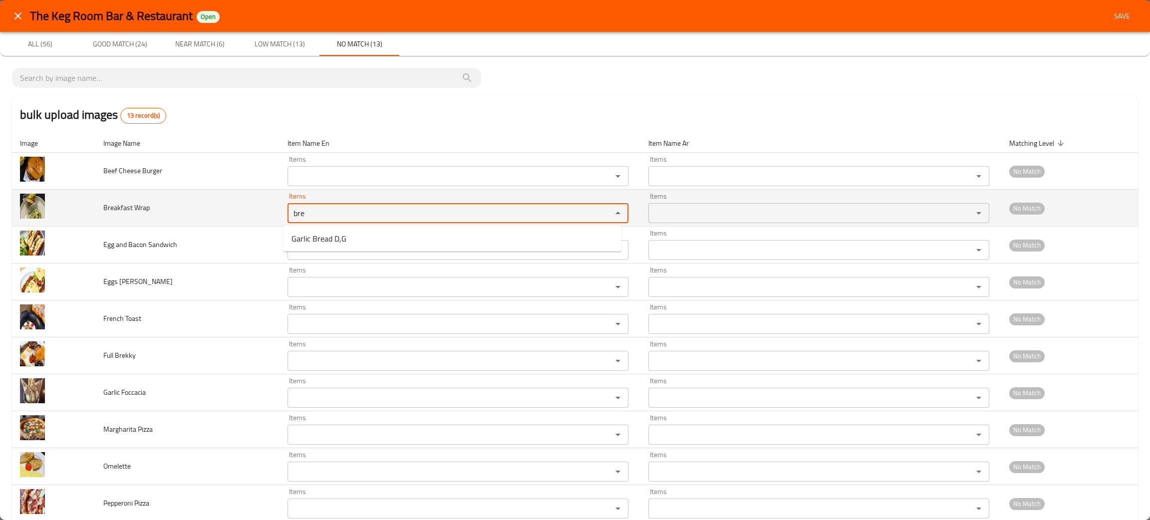
type Wrap "bre"
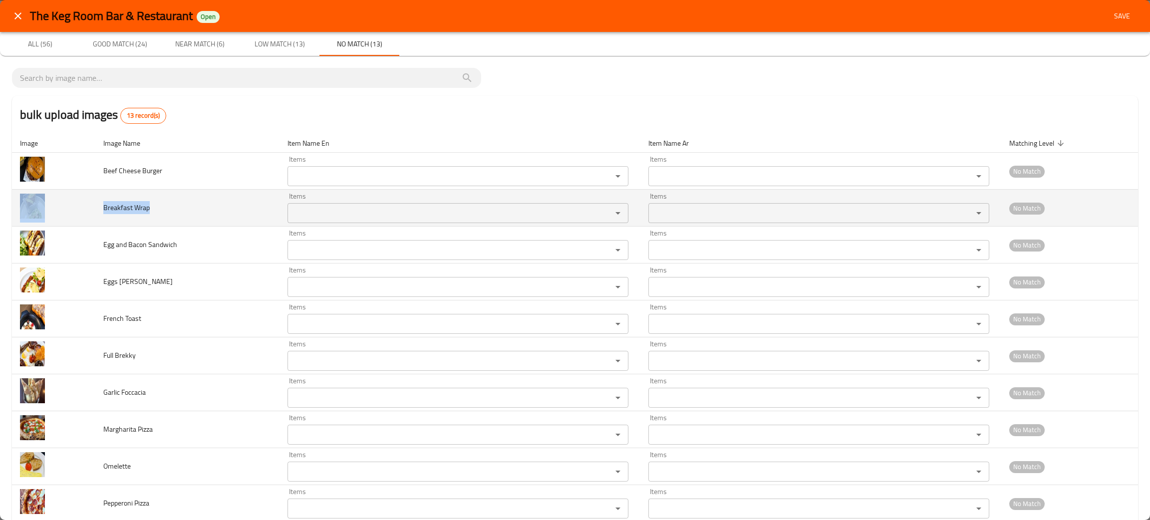
drag, startPoint x: 165, startPoint y: 212, endPoint x: 92, endPoint y: 212, distance: 73.4
click at [92, 212] on tr "Breakfast Wrap Items Items Items Items No Match" at bounding box center [575, 208] width 1126 height 37
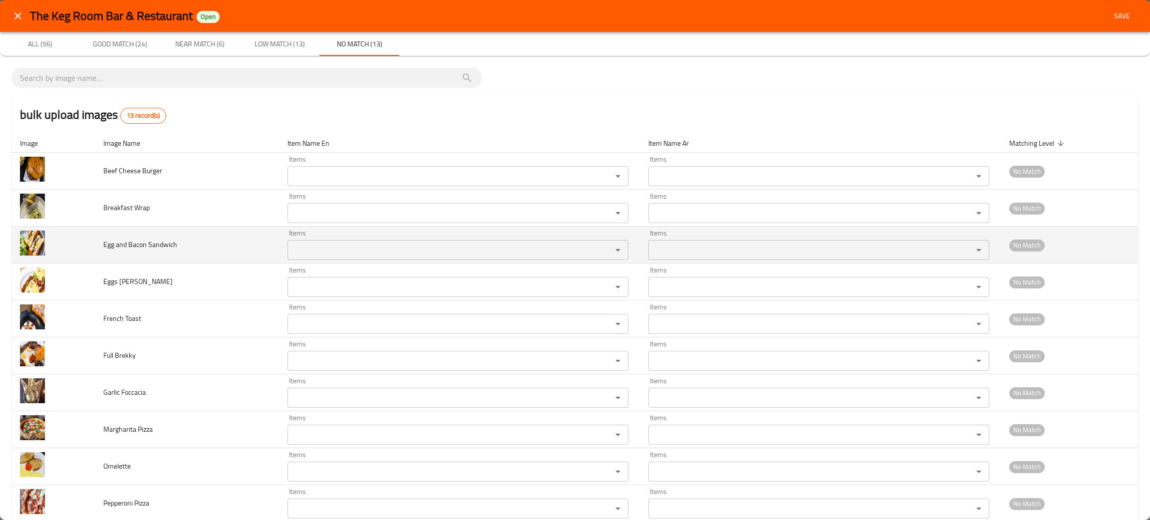
click at [336, 250] on Sandwich "Items" at bounding box center [443, 250] width 305 height 14
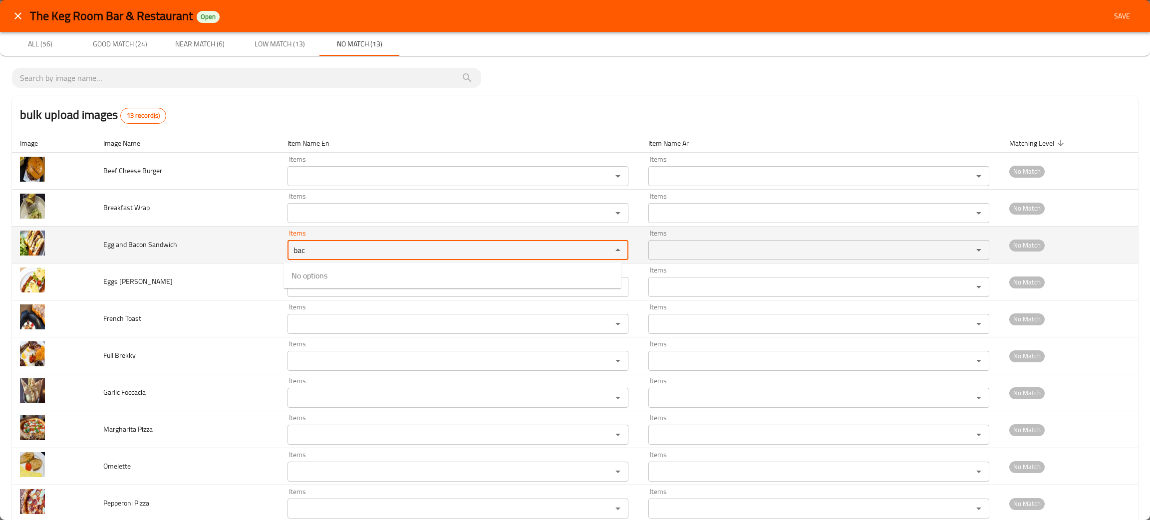
type Sandwich "bac"
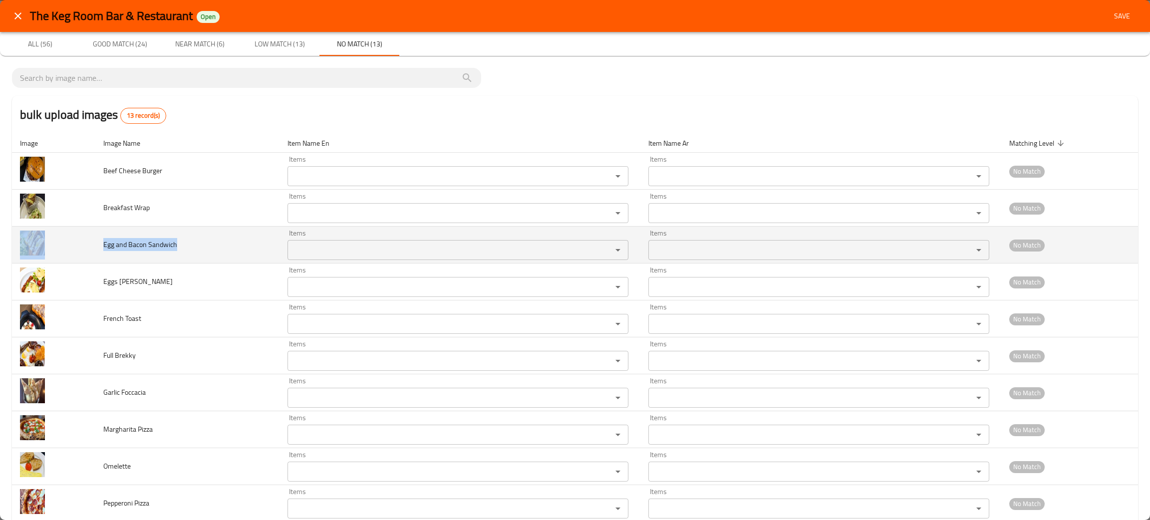
drag, startPoint x: 154, startPoint y: 251, endPoint x: 92, endPoint y: 246, distance: 62.1
click at [92, 246] on tr "Egg and Bacon Sandwich Items Items Items Items No Match" at bounding box center [575, 245] width 1126 height 37
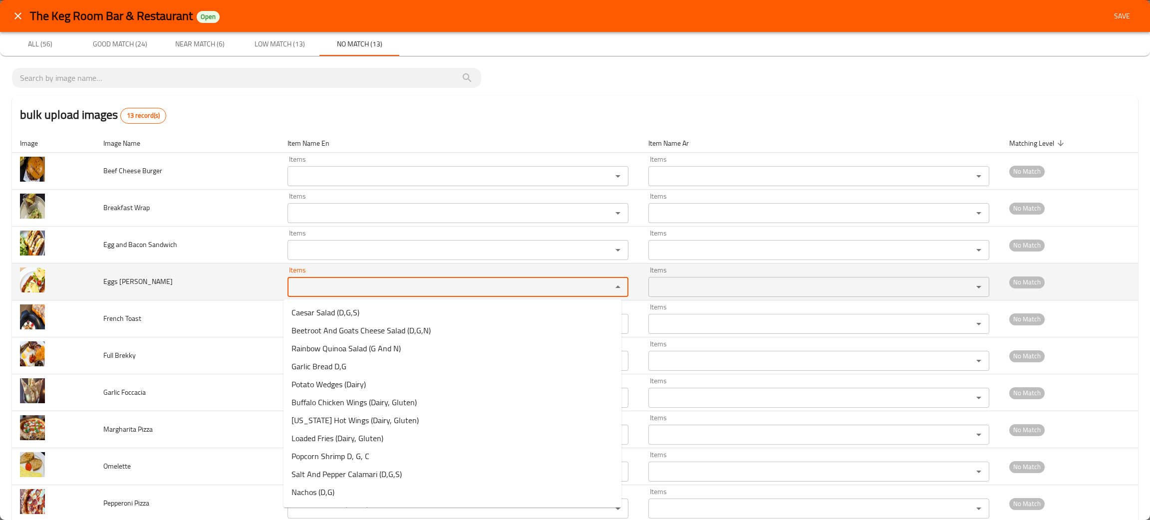
click at [324, 286] on Benny "Items" at bounding box center [443, 287] width 305 height 14
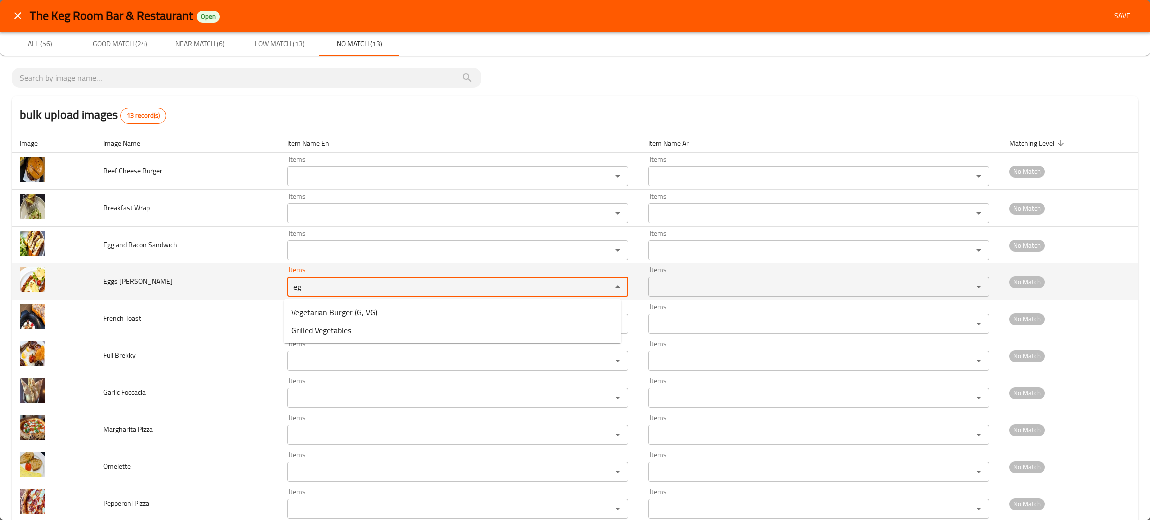
type Benny "eg"
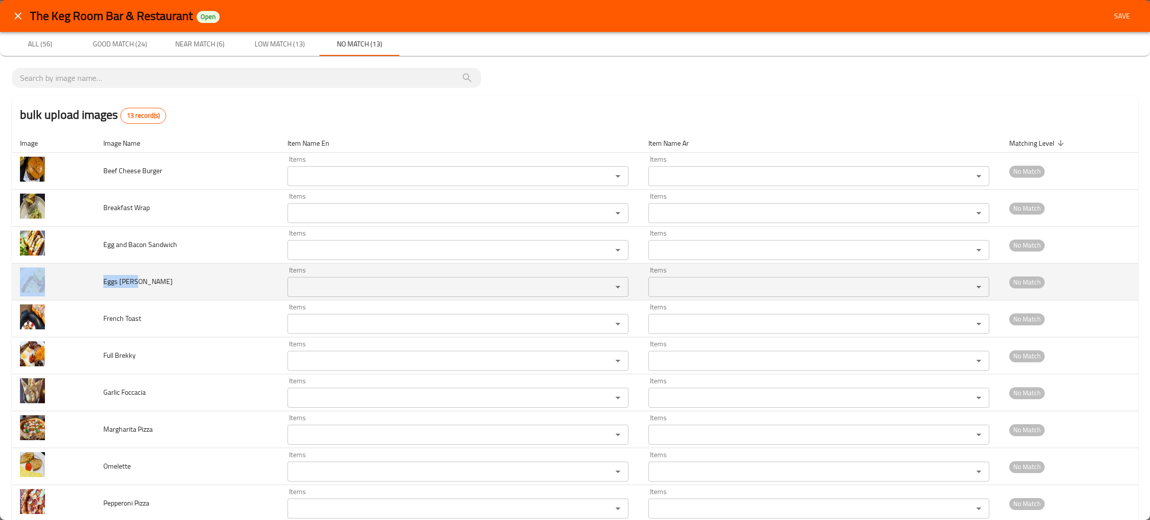
drag, startPoint x: 156, startPoint y: 288, endPoint x: 83, endPoint y: 289, distance: 72.9
click at [83, 289] on tr "Eggs Benny Items Items Items Items No Match" at bounding box center [575, 282] width 1126 height 37
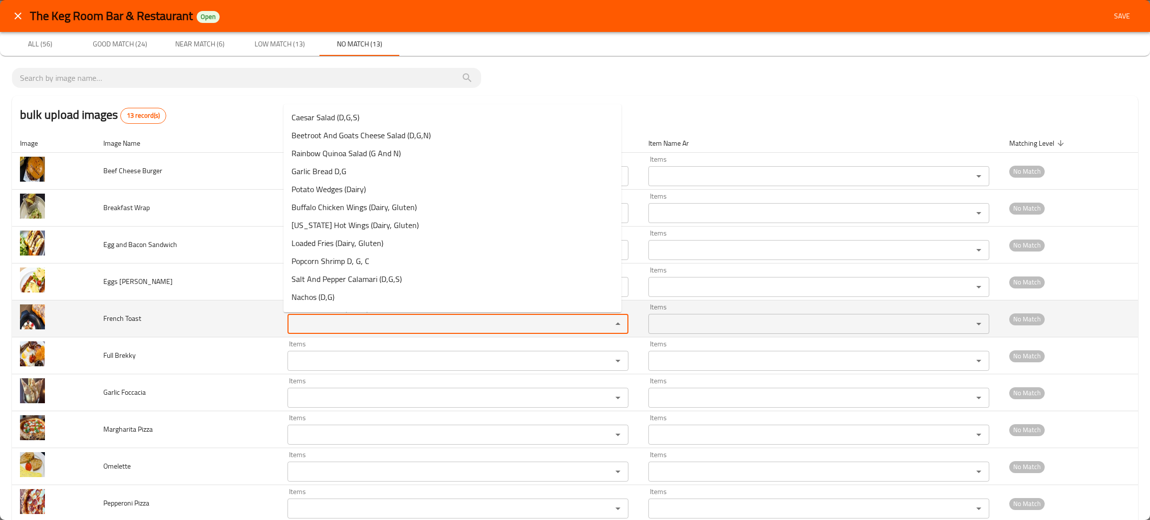
click at [326, 320] on Toast "Items" at bounding box center [443, 324] width 305 height 14
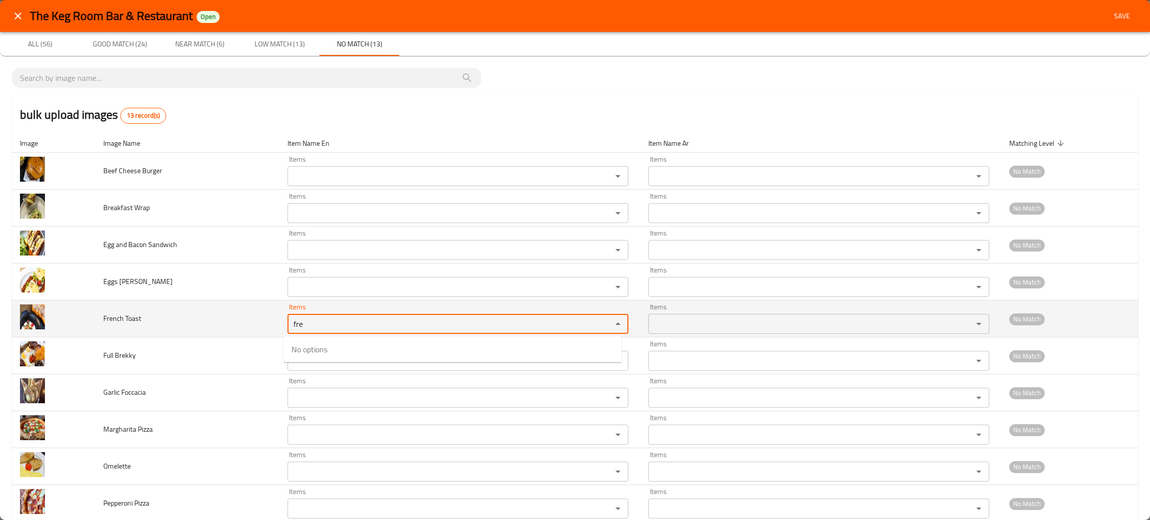
type Toast "fre"
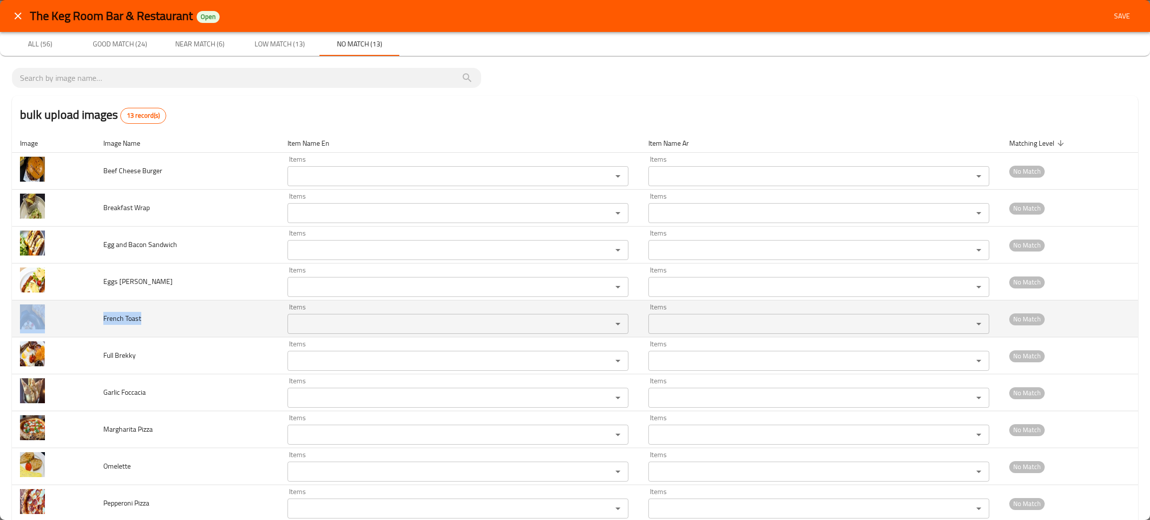
drag, startPoint x: 157, startPoint y: 317, endPoint x: 91, endPoint y: 319, distance: 65.4
click at [91, 319] on tr "French Toast Items Items Items Items No Match" at bounding box center [575, 318] width 1126 height 37
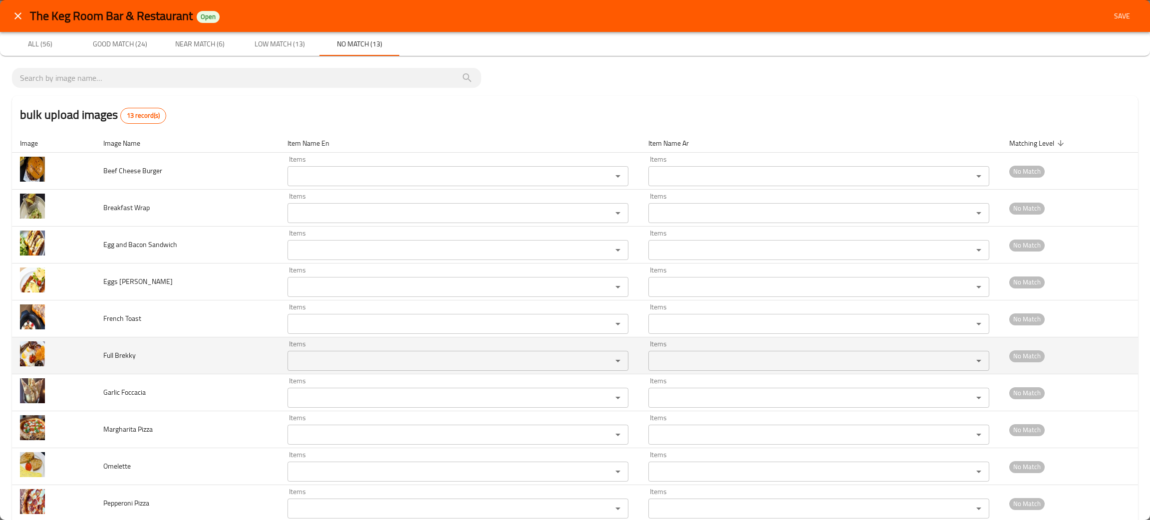
click at [176, 361] on td "Full Brekky" at bounding box center [187, 355] width 184 height 37
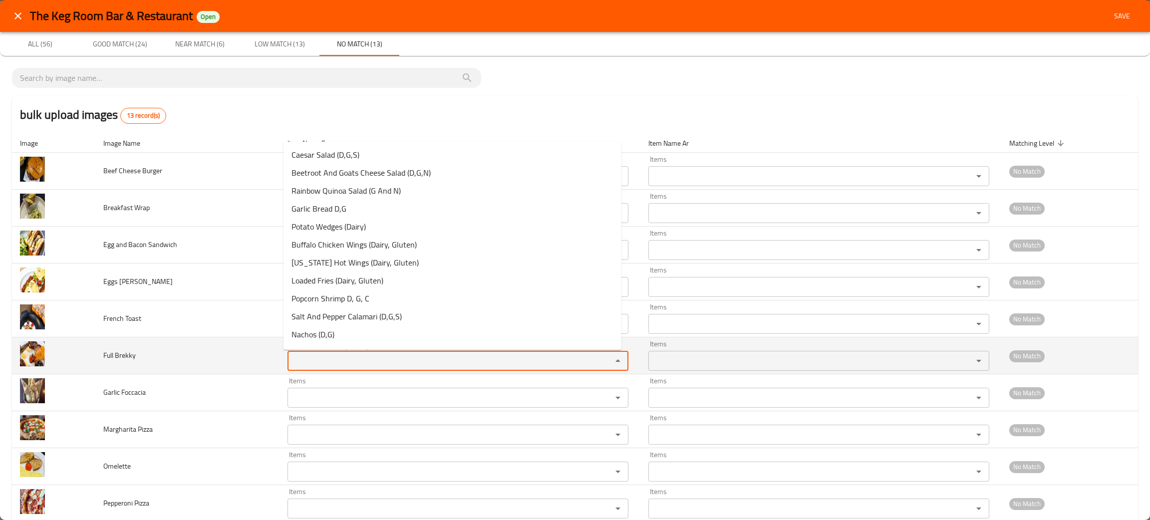
click at [303, 355] on Brekky "Items" at bounding box center [443, 361] width 305 height 14
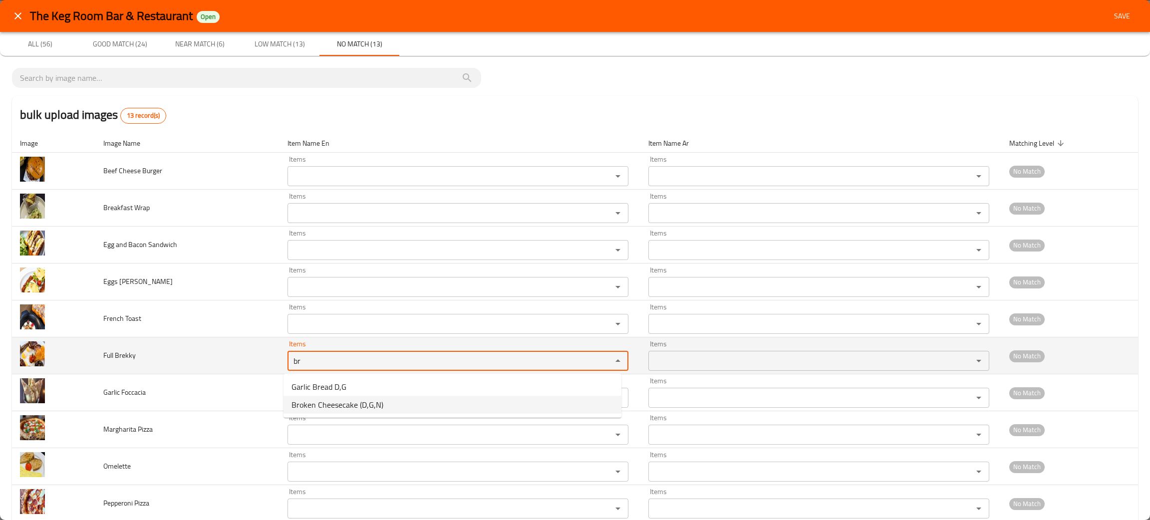
type Brekky "br"
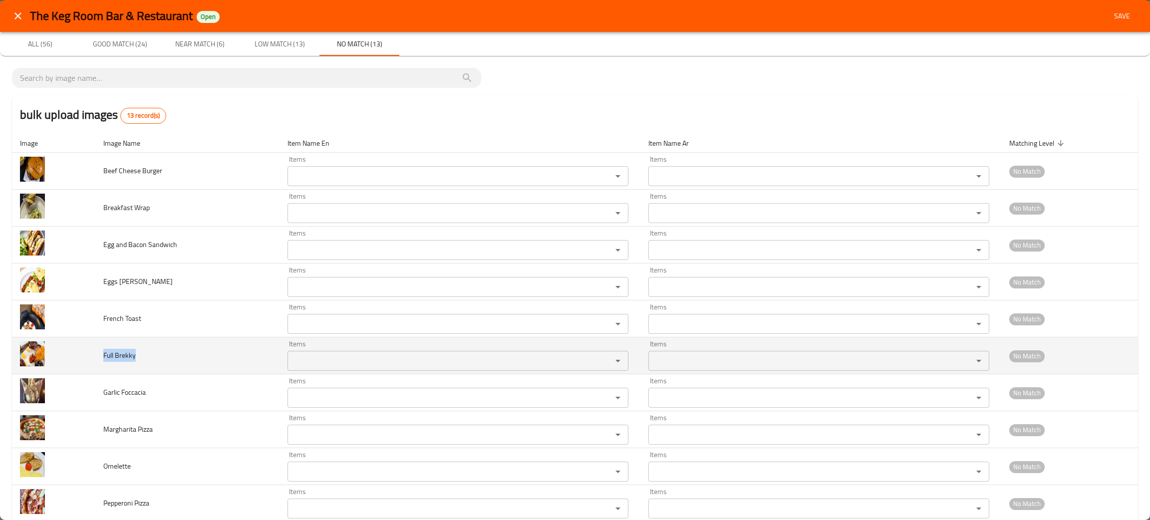
drag, startPoint x: 139, startPoint y: 367, endPoint x: 97, endPoint y: 359, distance: 42.6
click at [97, 359] on td "Full Brekky" at bounding box center [187, 355] width 184 height 37
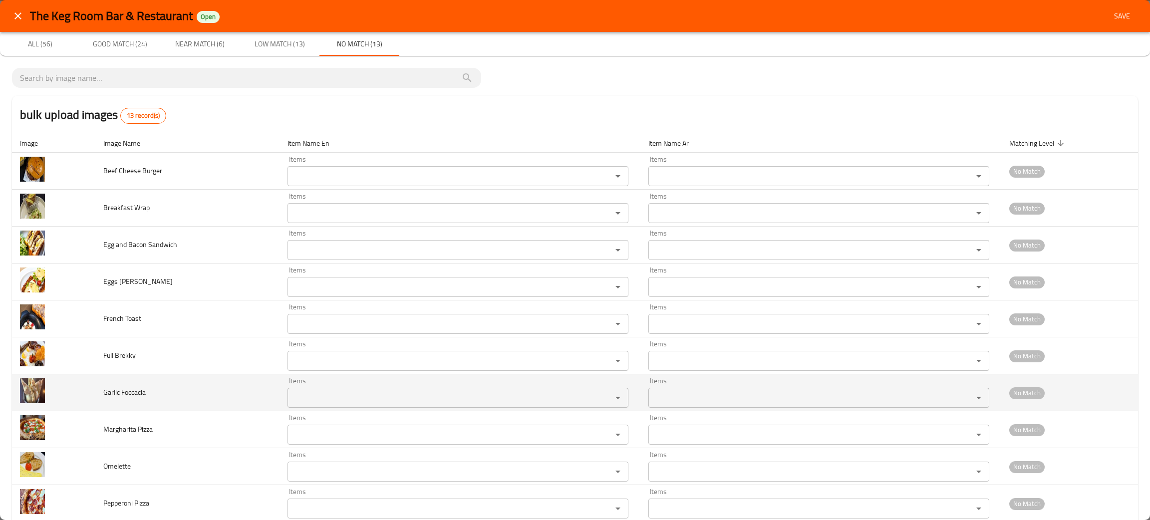
click at [337, 396] on Foccacia "Items" at bounding box center [443, 398] width 305 height 14
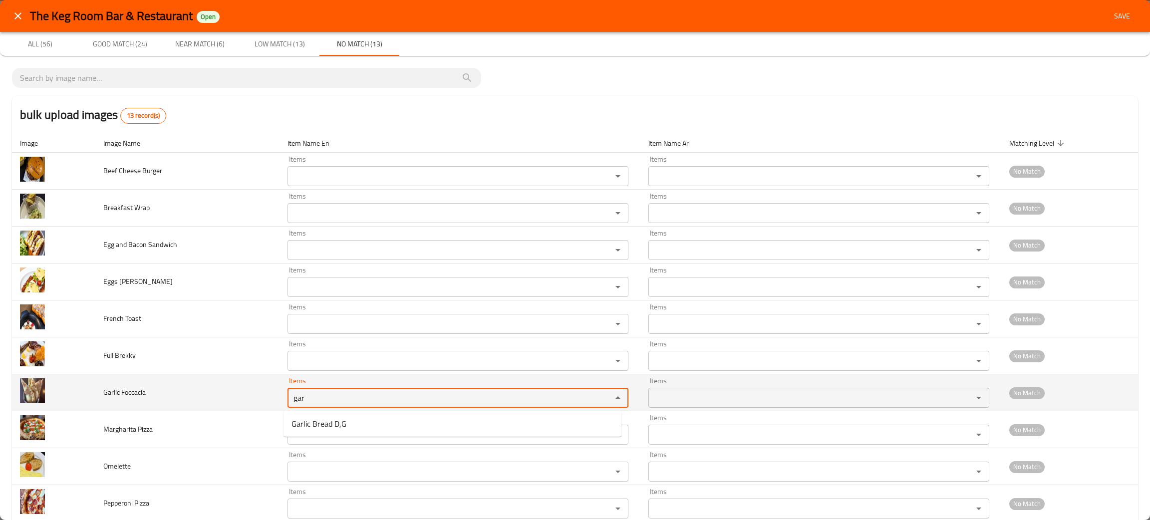
type Foccacia "gar"
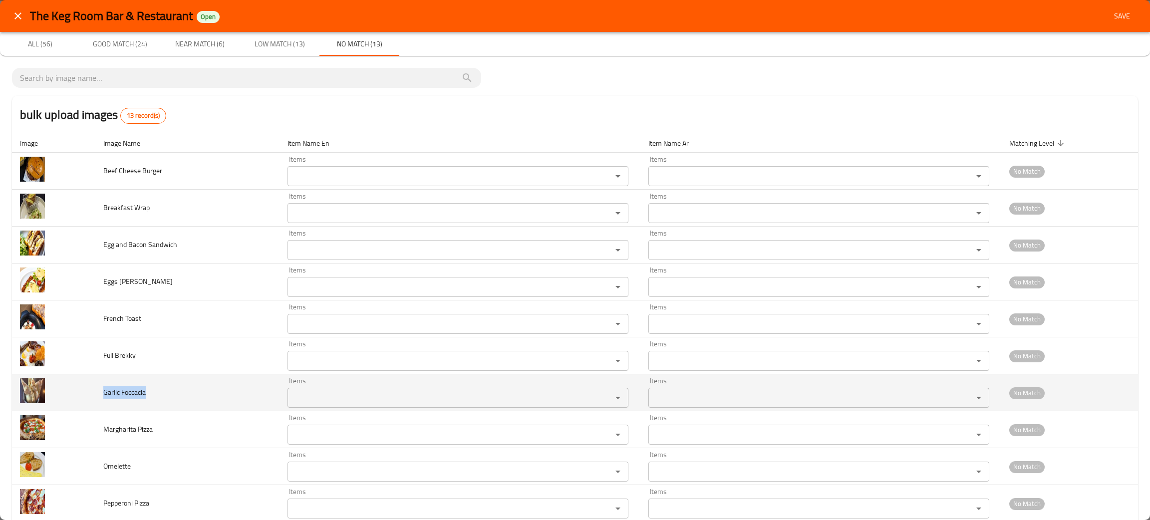
drag, startPoint x: 175, startPoint y: 385, endPoint x: 95, endPoint y: 397, distance: 81.2
click at [95, 397] on td "Garlic Foccacia" at bounding box center [187, 392] width 184 height 37
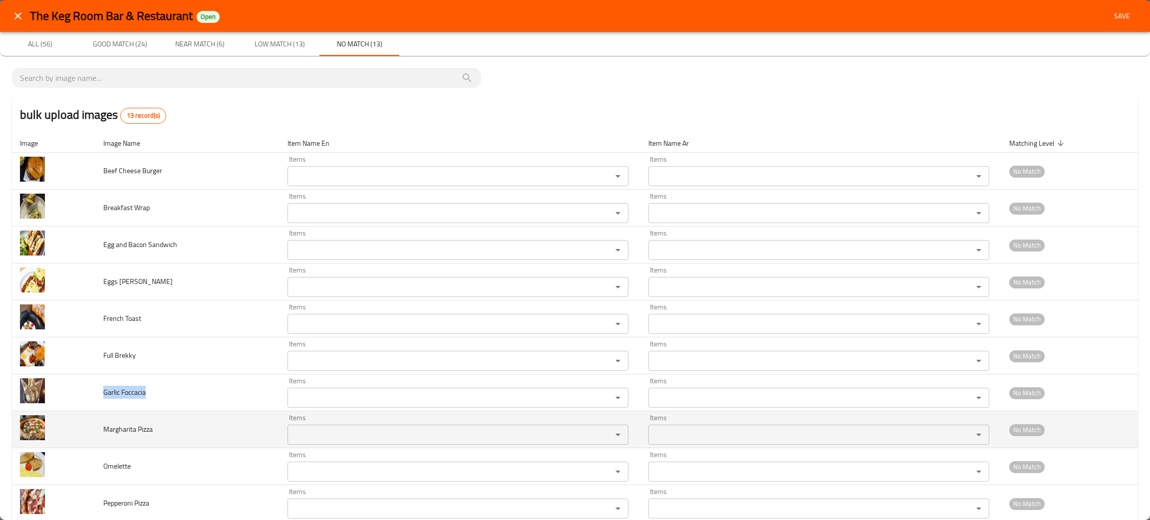
click at [411, 434] on Pizza "Items" at bounding box center [443, 435] width 305 height 14
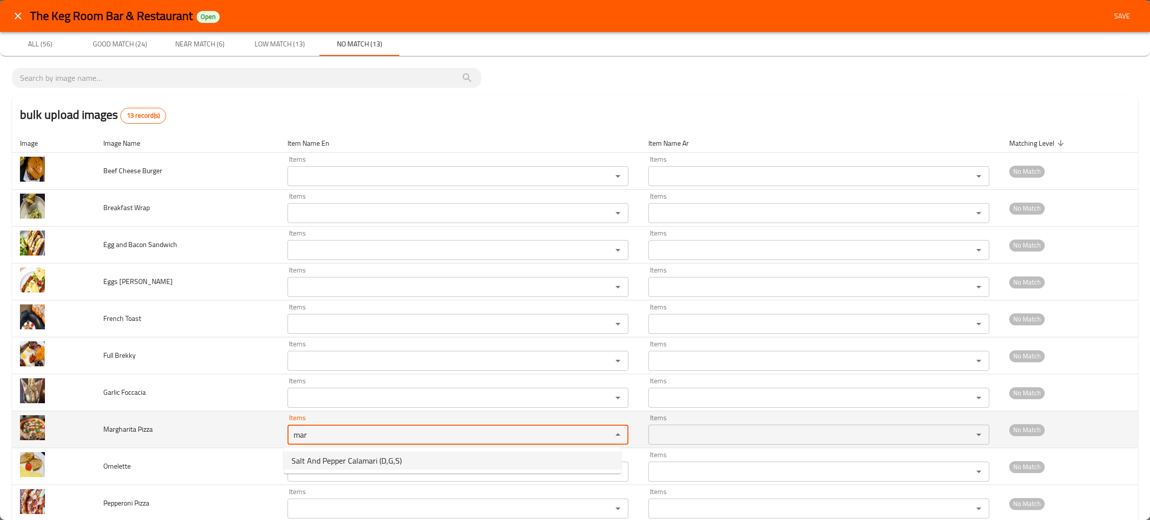
type Pizza "mar"
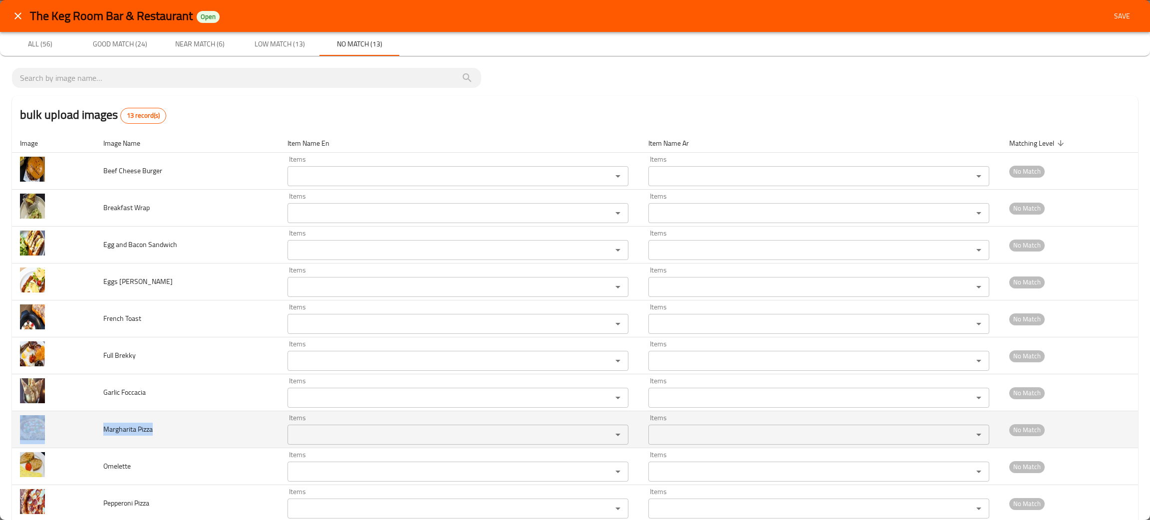
drag, startPoint x: 173, startPoint y: 431, endPoint x: 80, endPoint y: 430, distance: 92.8
click at [80, 430] on tr "Margharita Pizza Items Items Items Items No Match" at bounding box center [575, 429] width 1126 height 37
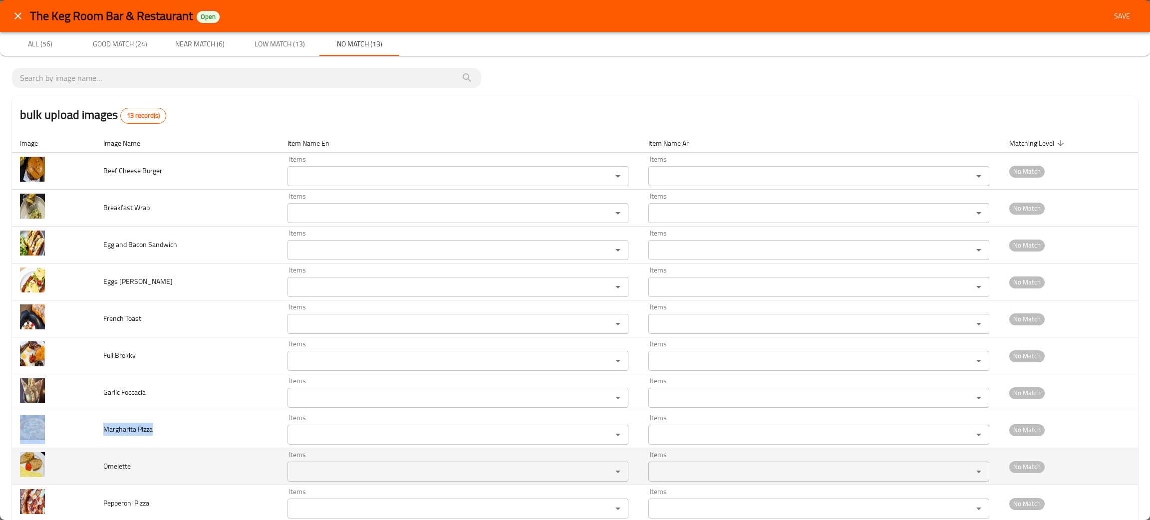
click at [356, 470] on input "Items" at bounding box center [443, 472] width 305 height 14
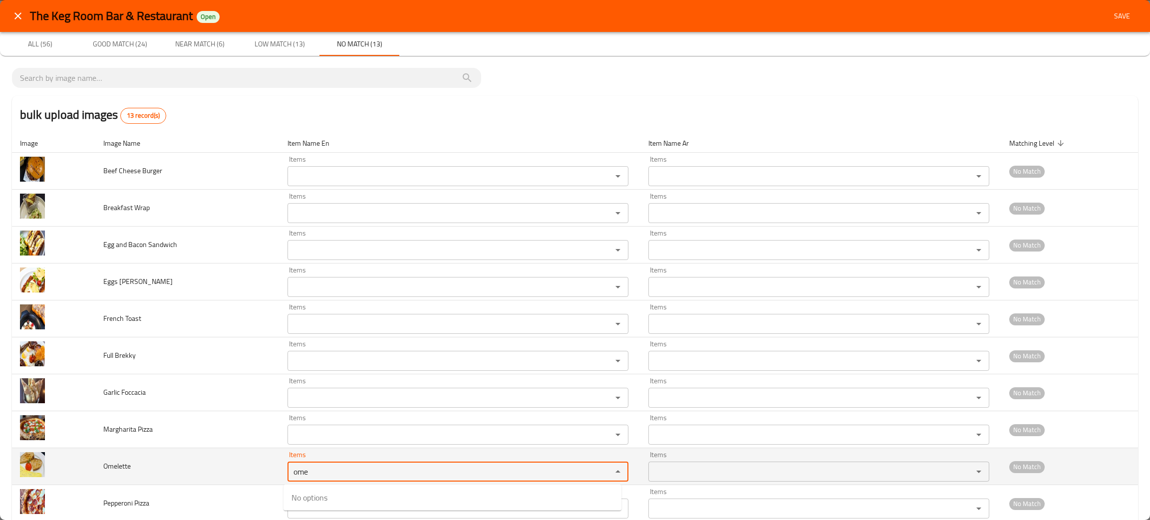
type input "ome"
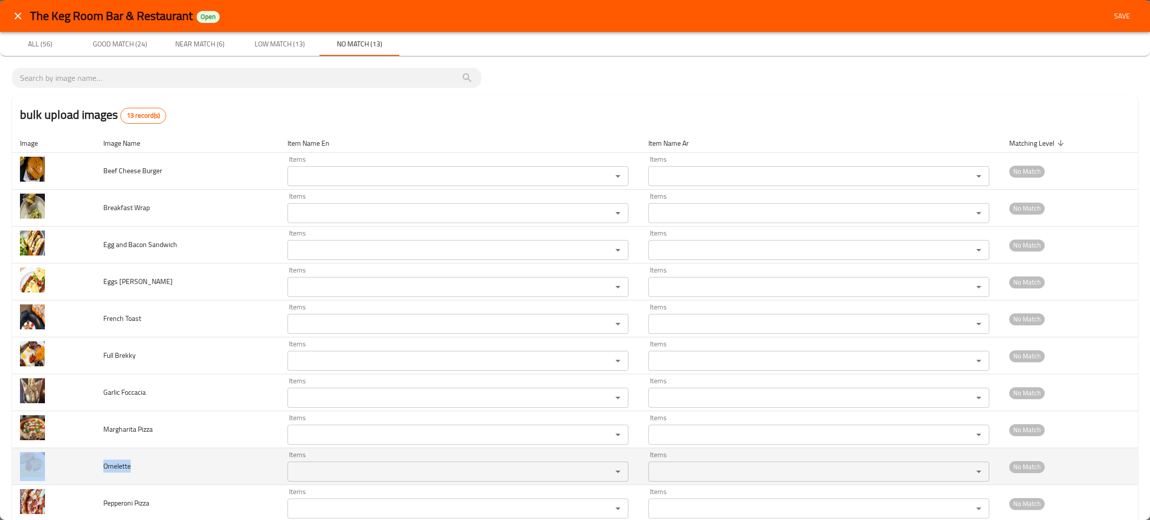
drag, startPoint x: 143, startPoint y: 466, endPoint x: 81, endPoint y: 463, distance: 61.5
click at [81, 463] on tr "Omelette Items Items Items Items No Match" at bounding box center [575, 466] width 1126 height 37
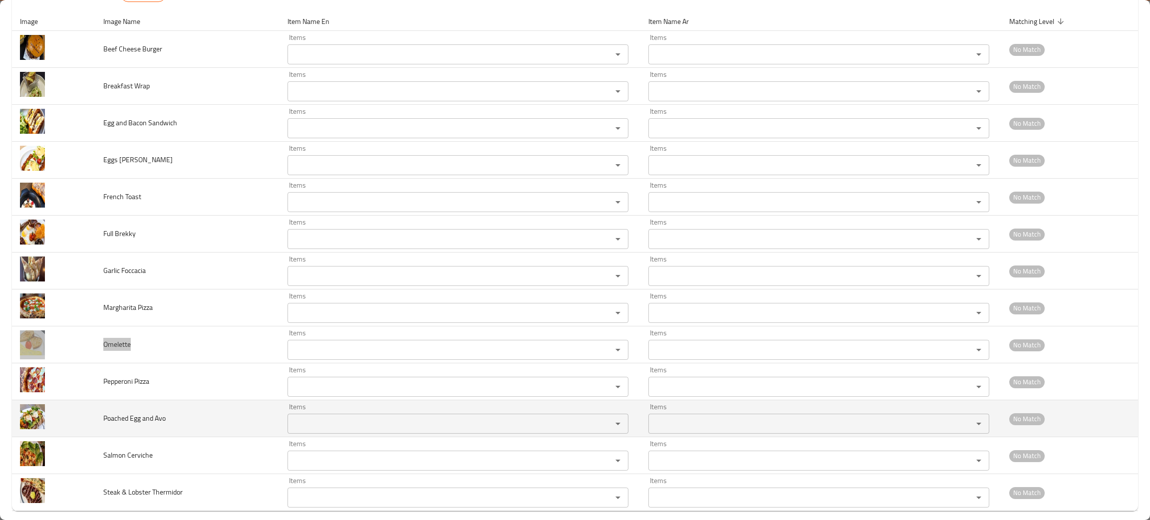
scroll to position [134, 0]
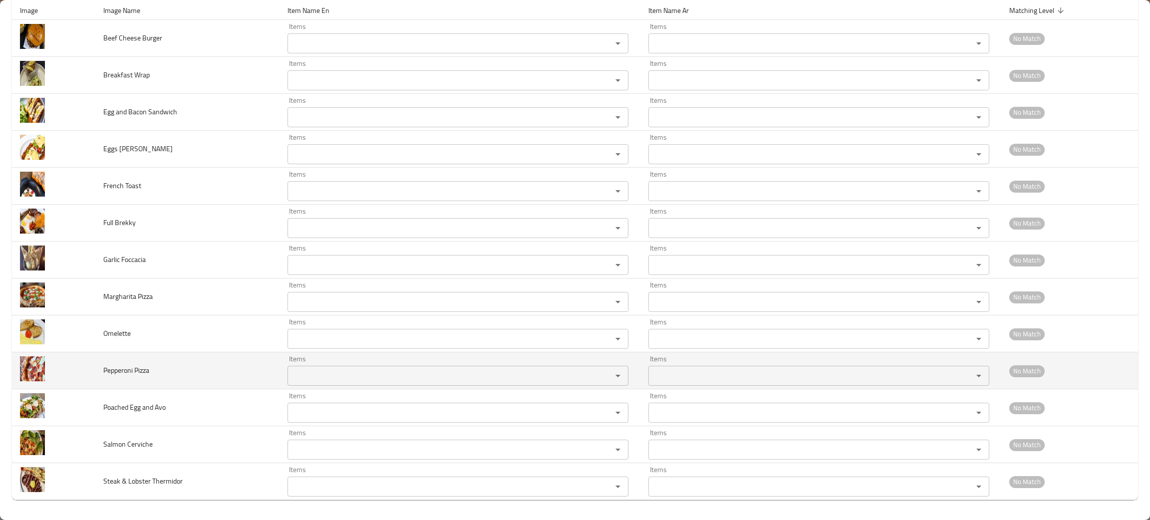
click at [185, 371] on td "Pepperoni Pizza" at bounding box center [187, 370] width 184 height 37
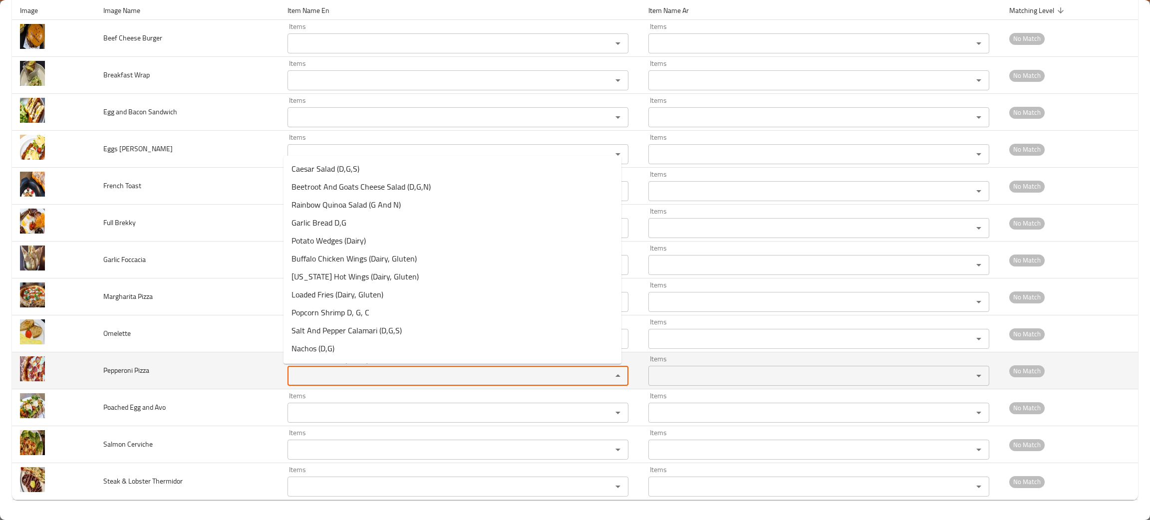
click at [307, 372] on Pizza "Items" at bounding box center [443, 376] width 305 height 14
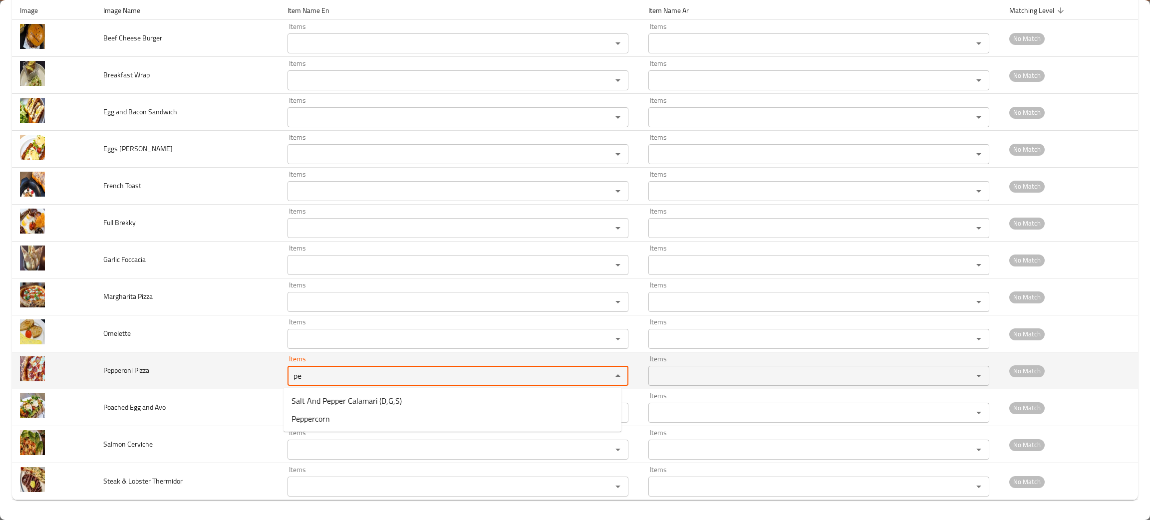
type Pizza "pe"
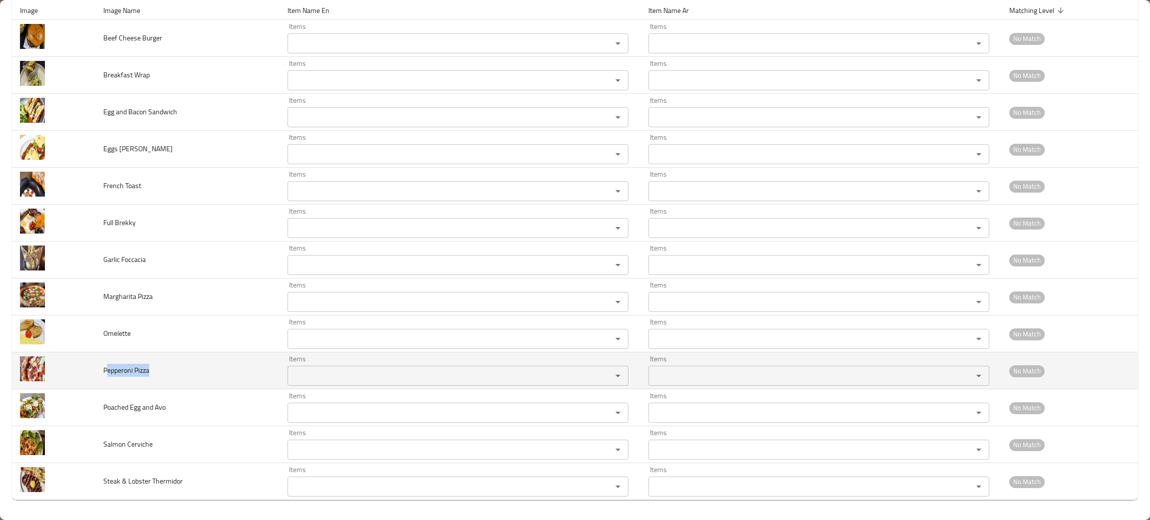
drag, startPoint x: 166, startPoint y: 372, endPoint x: 107, endPoint y: 365, distance: 59.8
click at [107, 365] on td "Pepperoni Pizza" at bounding box center [187, 370] width 184 height 37
click at [106, 367] on span "Pepperoni Pizza" at bounding box center [126, 370] width 46 height 13
click at [131, 377] on td "Pepperoni Pizza" at bounding box center [187, 370] width 184 height 37
drag, startPoint x: 177, startPoint y: 369, endPoint x: 108, endPoint y: 370, distance: 68.9
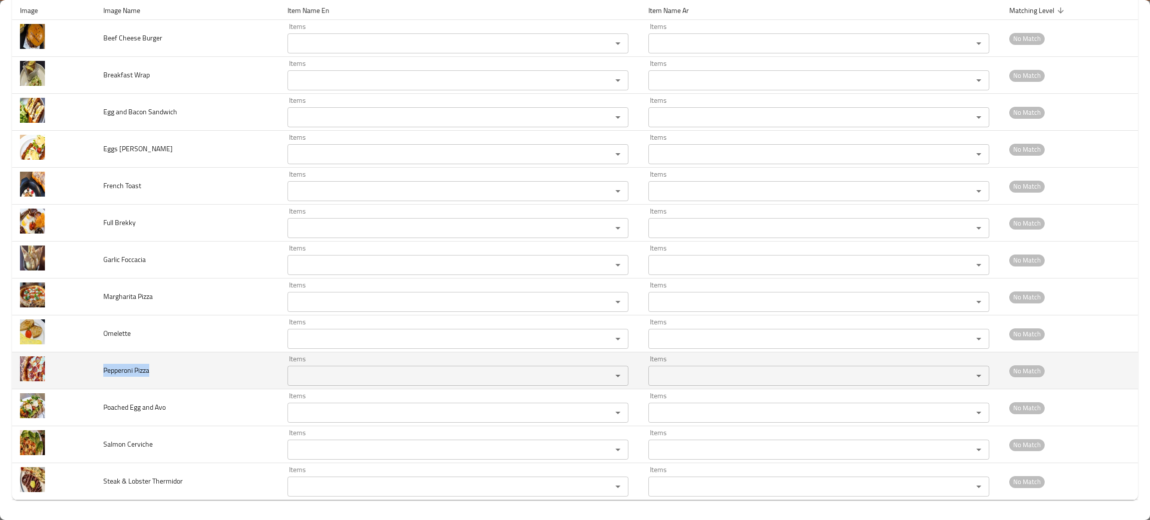
click at [97, 373] on td "Pepperoni Pizza" at bounding box center [187, 370] width 184 height 37
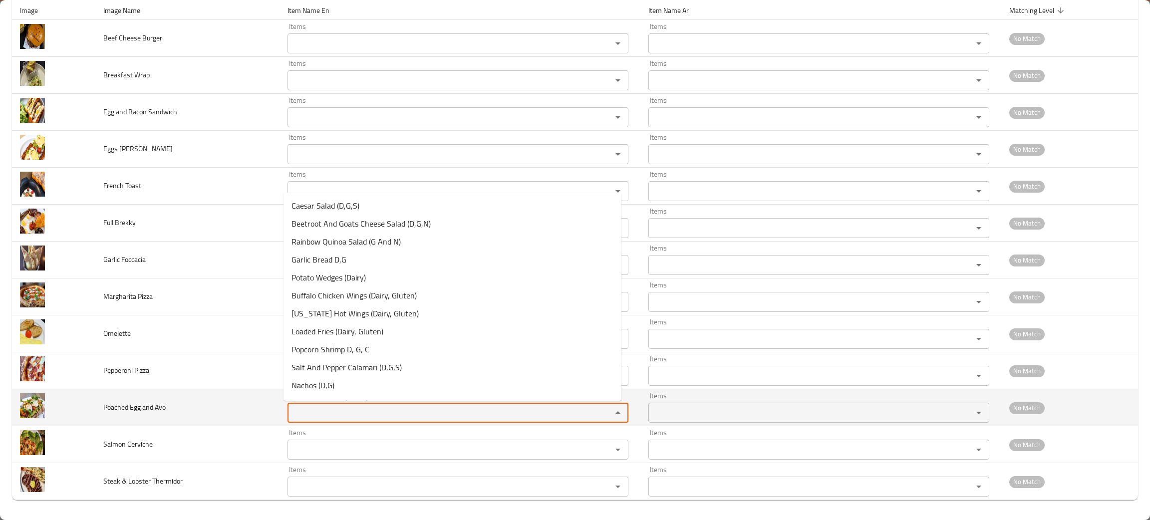
click at [320, 409] on Avo "Items" at bounding box center [443, 413] width 305 height 14
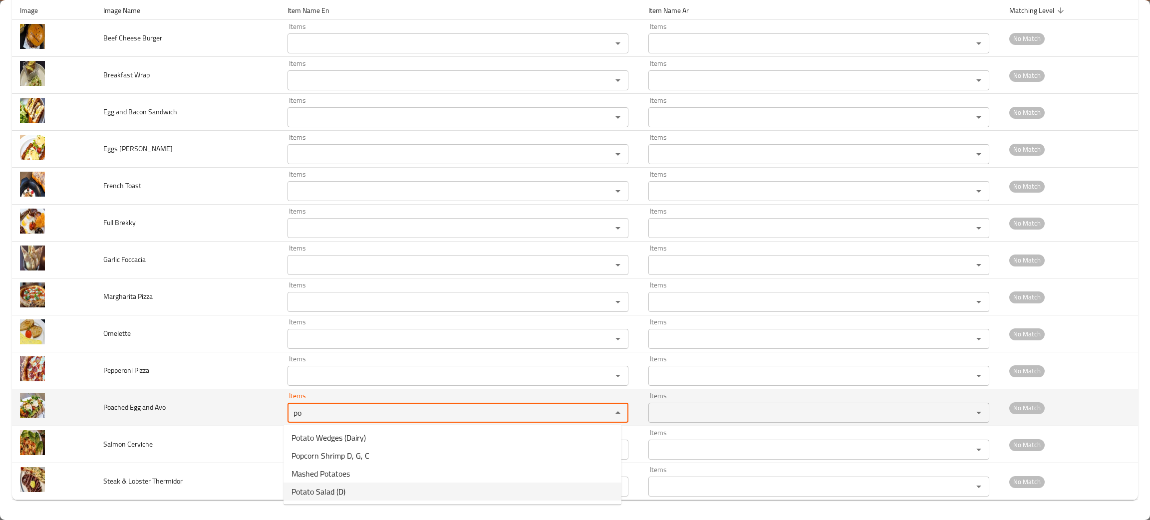
type Avo "po"
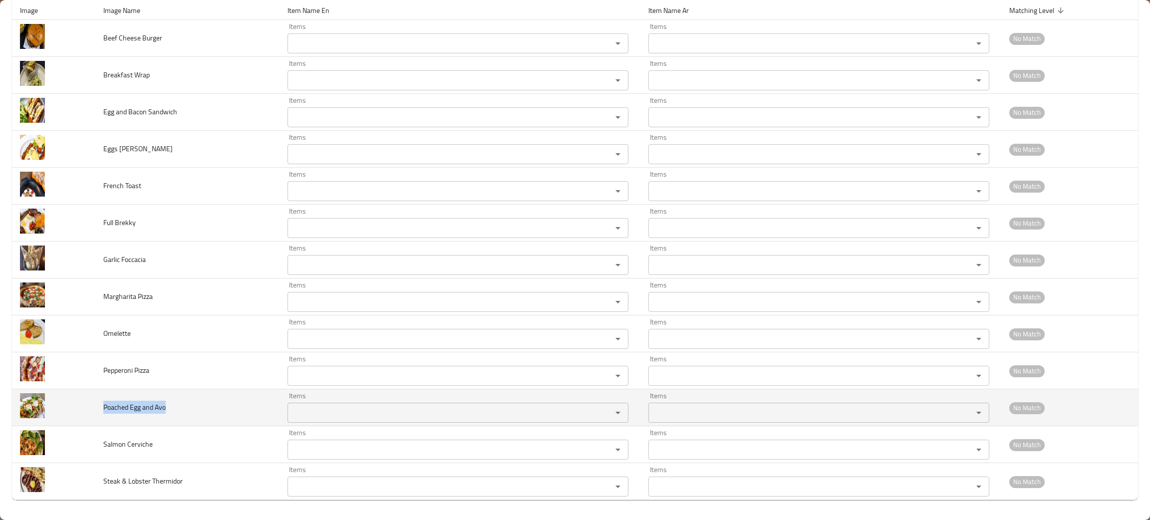
drag, startPoint x: 175, startPoint y: 406, endPoint x: 99, endPoint y: 403, distance: 75.9
click at [99, 403] on td "Poached Egg and Avo" at bounding box center [187, 407] width 184 height 37
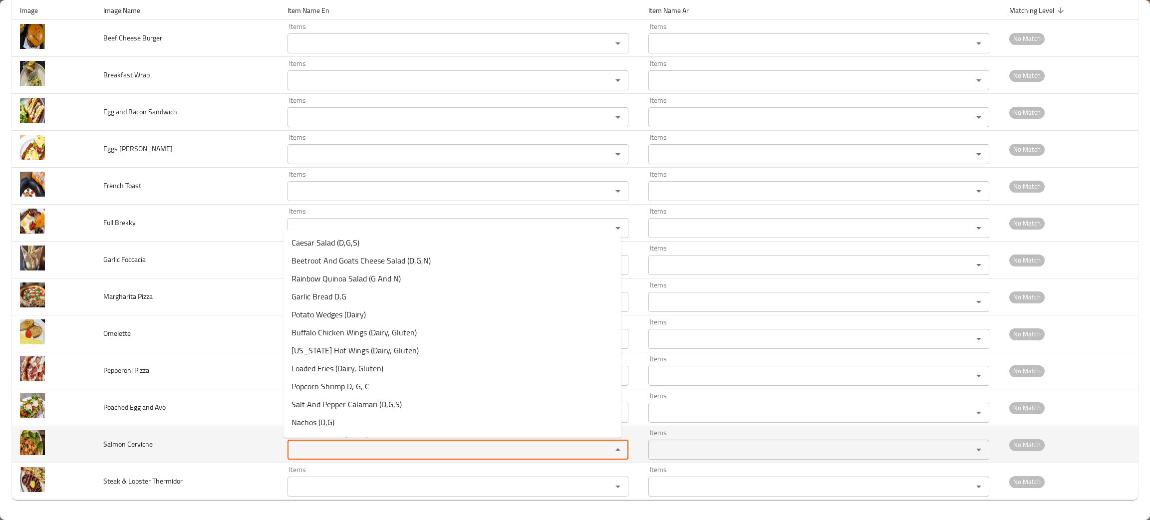
click at [364, 454] on Cerviche "Items" at bounding box center [443, 450] width 305 height 14
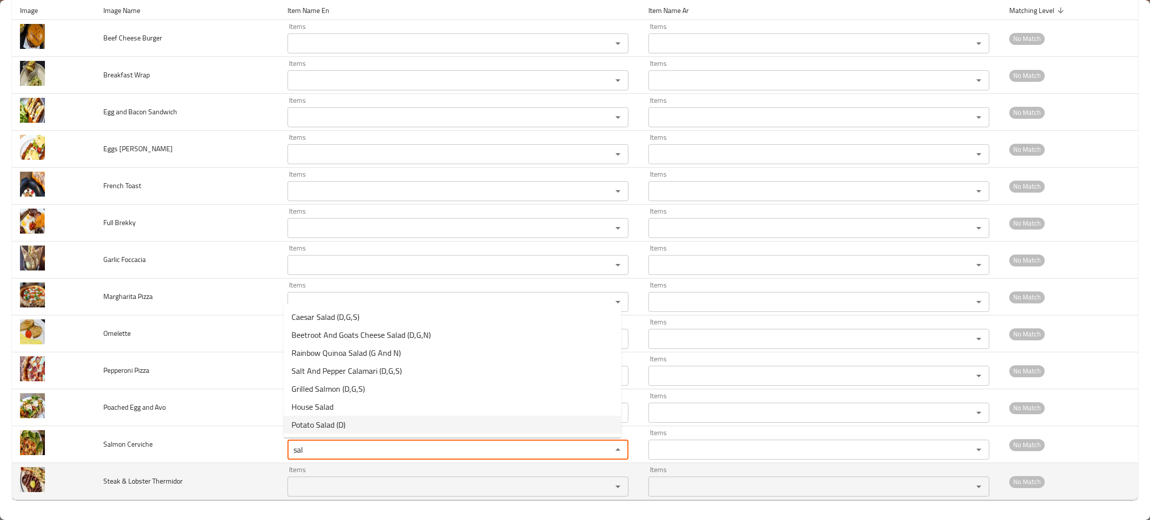
type Cerviche "sal"
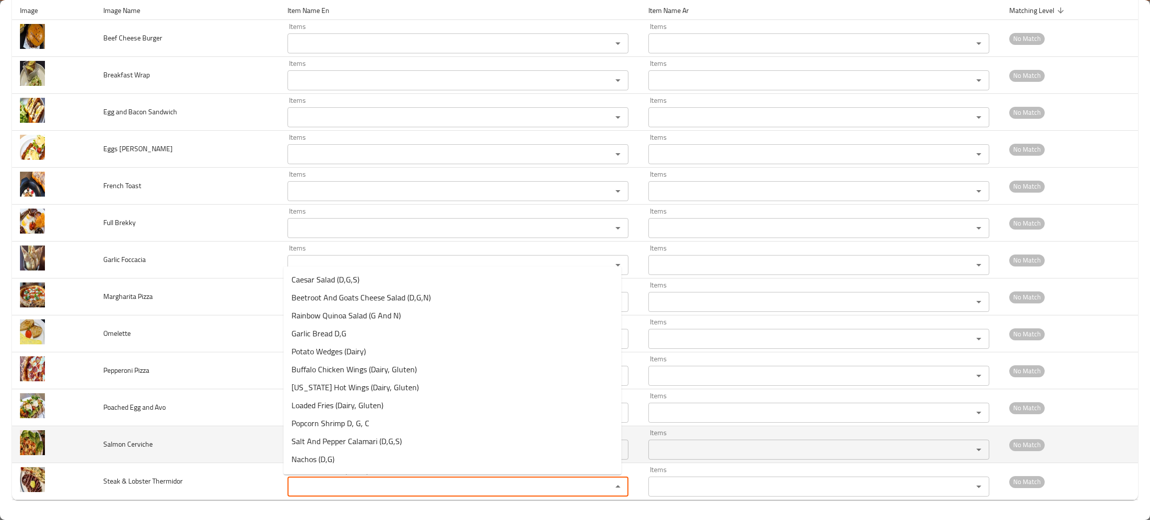
drag, startPoint x: 395, startPoint y: 490, endPoint x: 220, endPoint y: 460, distance: 177.7
click at [220, 460] on td "Salmon Cerviche" at bounding box center [187, 444] width 184 height 37
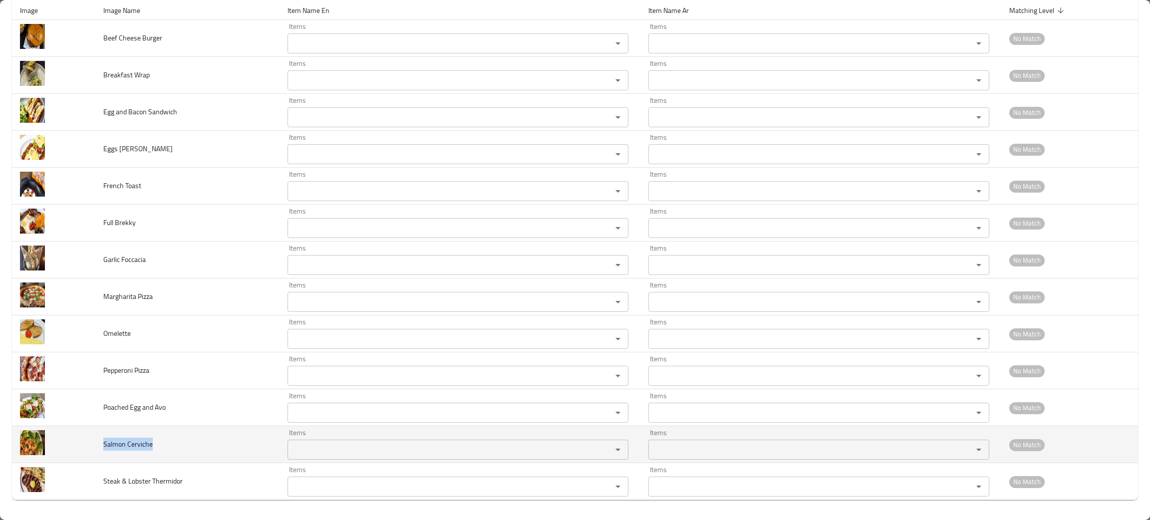
drag, startPoint x: 178, startPoint y: 436, endPoint x: 94, endPoint y: 441, distance: 84.5
click at [95, 441] on td "Salmon Cerviche" at bounding box center [187, 444] width 184 height 37
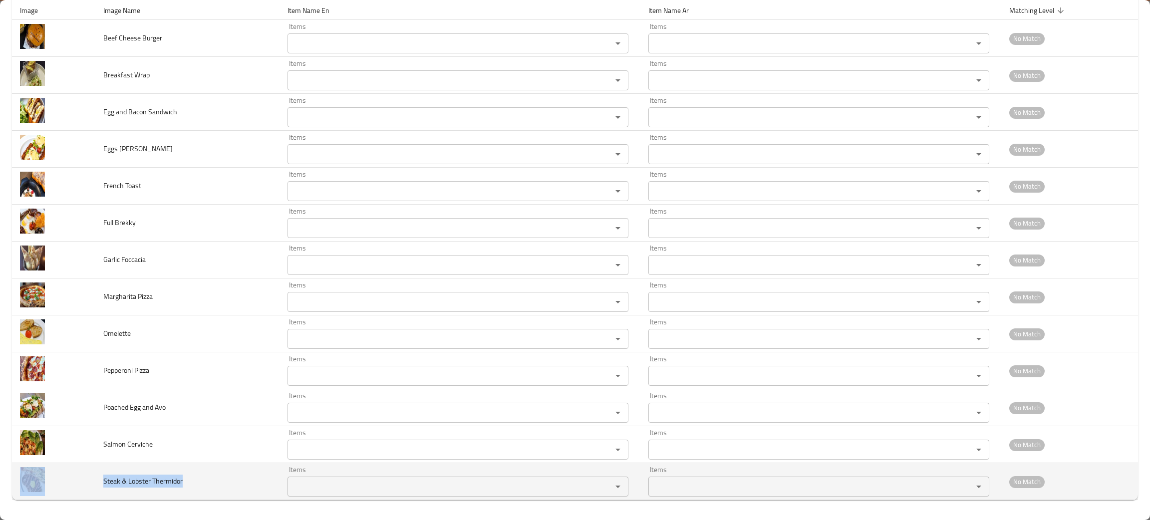
drag, startPoint x: 203, startPoint y: 481, endPoint x: 116, endPoint y: 478, distance: 86.9
click at [89, 481] on tr "Steak & Lobster Thermidor Items Items Items Items No Match" at bounding box center [575, 481] width 1126 height 37
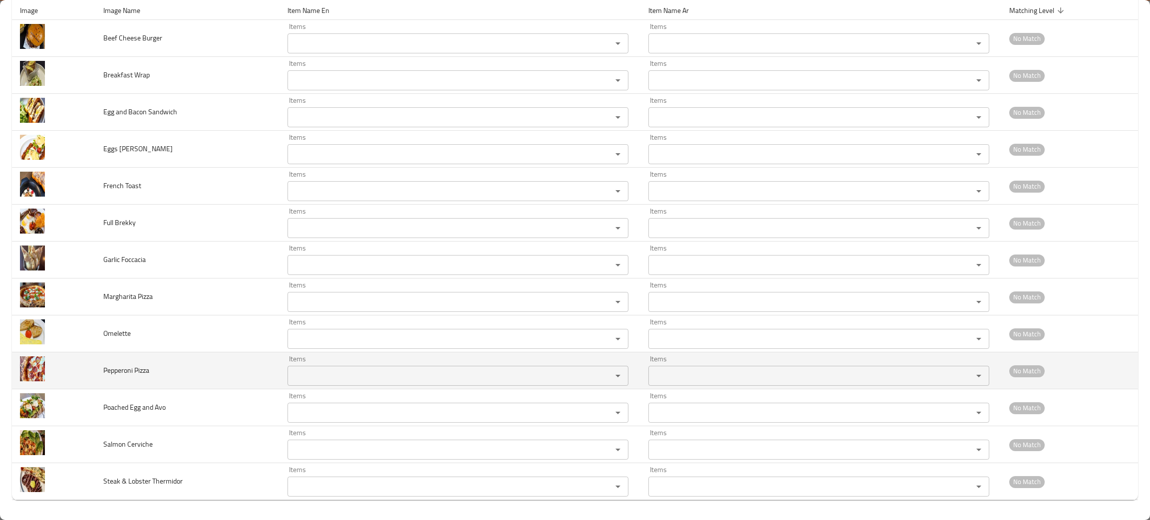
click at [103, 361] on td "Pepperoni Pizza" at bounding box center [187, 370] width 184 height 37
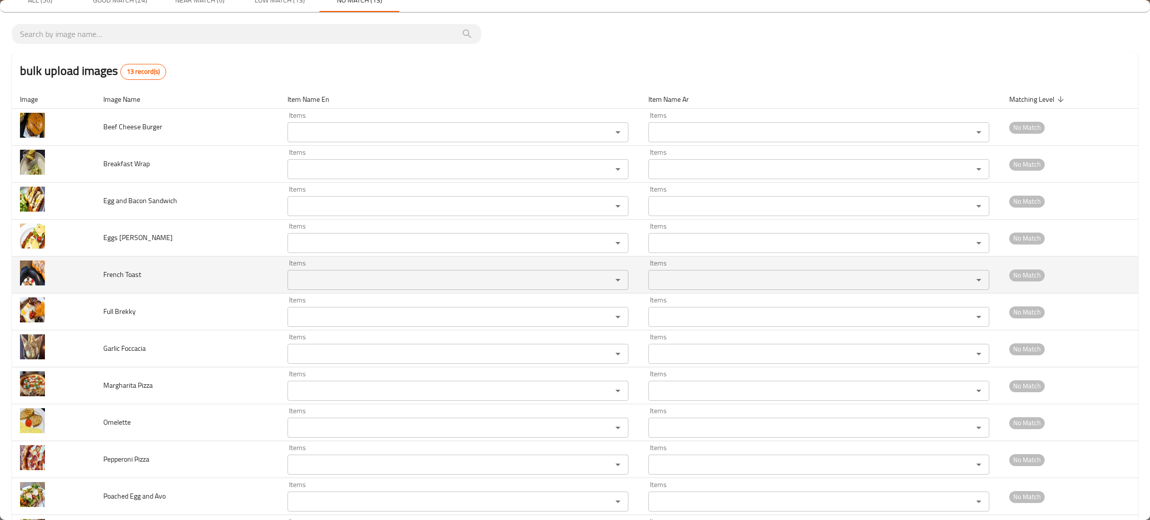
scroll to position [0, 0]
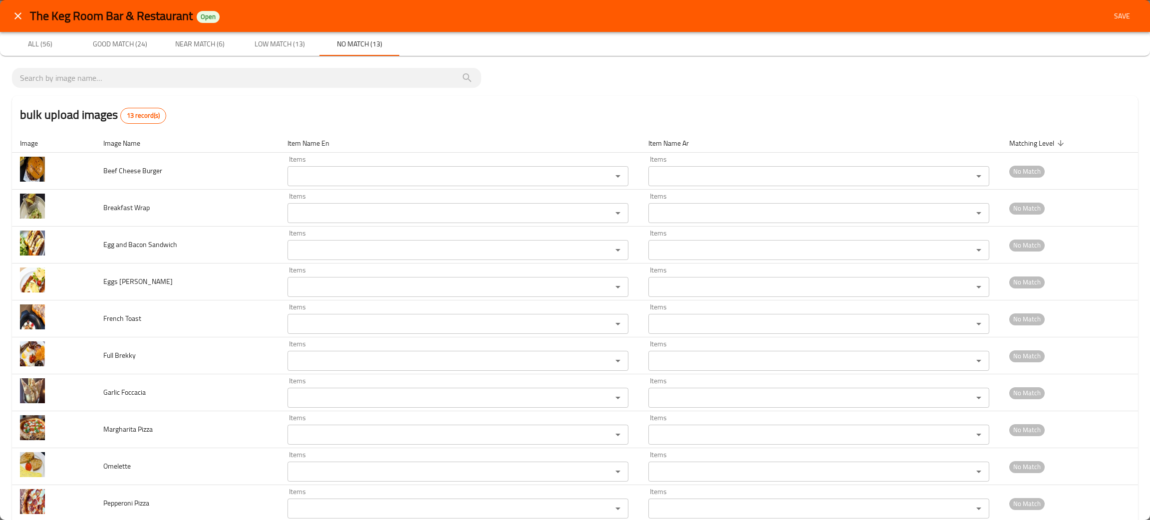
click at [1109, 8] on button "Save" at bounding box center [1122, 16] width 32 height 18
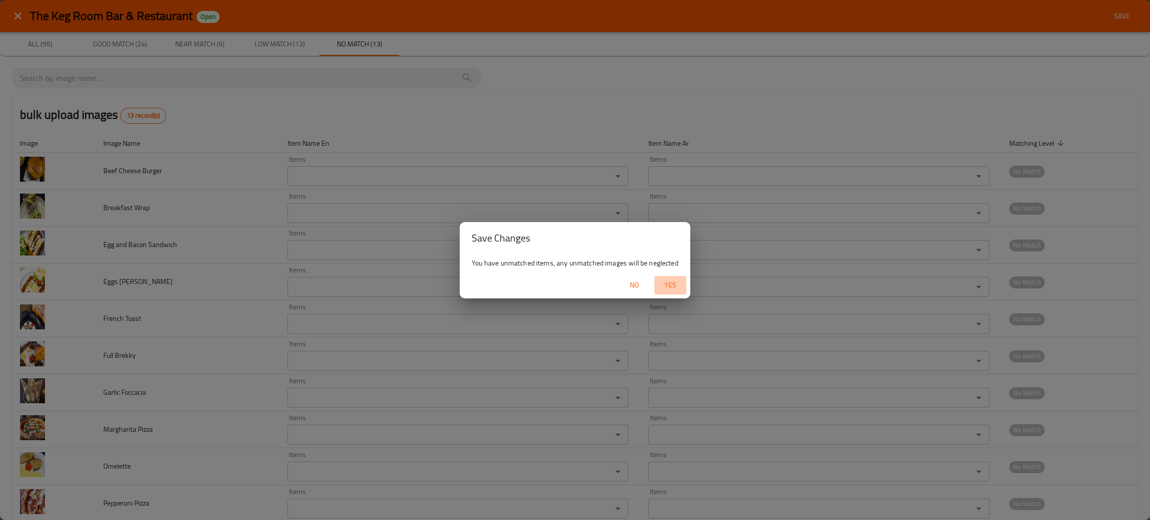
click at [672, 281] on span "Yes" at bounding box center [670, 285] width 24 height 12
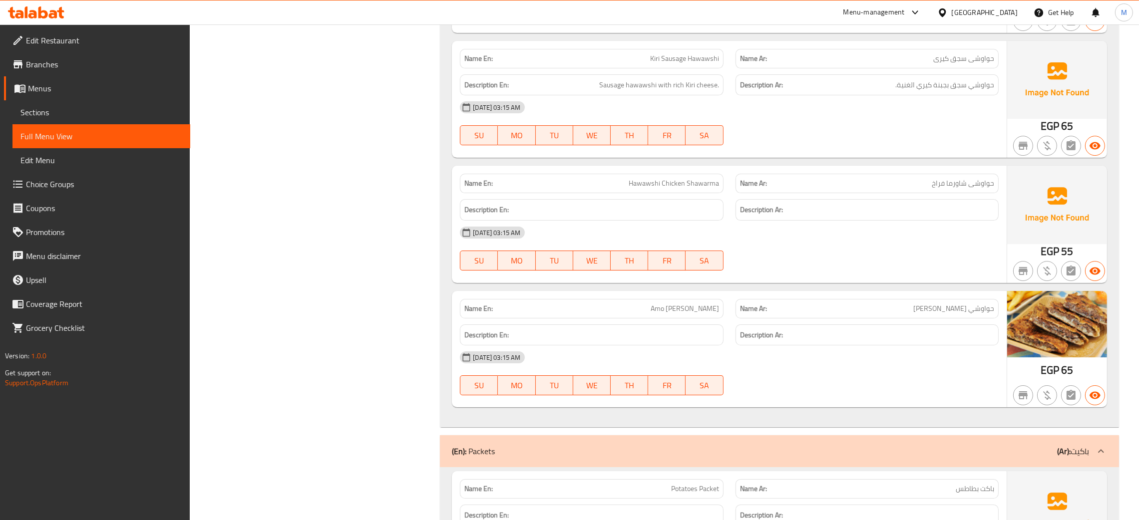
scroll to position [5098, 0]
click at [33, 108] on span "Sections" at bounding box center [101, 112] width 162 height 12
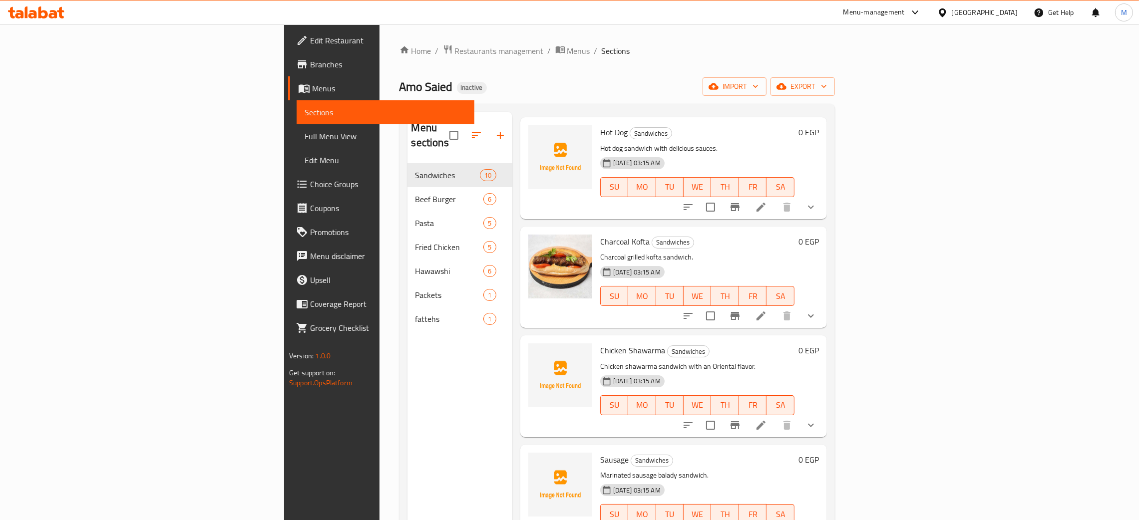
scroll to position [224, 0]
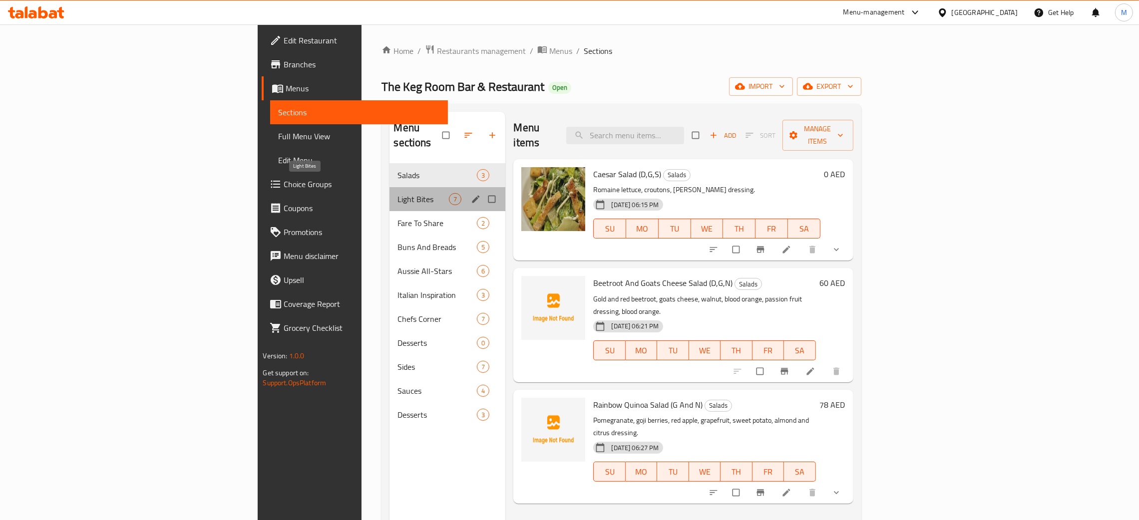
click at [397, 193] on span "Light Bites" at bounding box center [422, 199] width 51 height 12
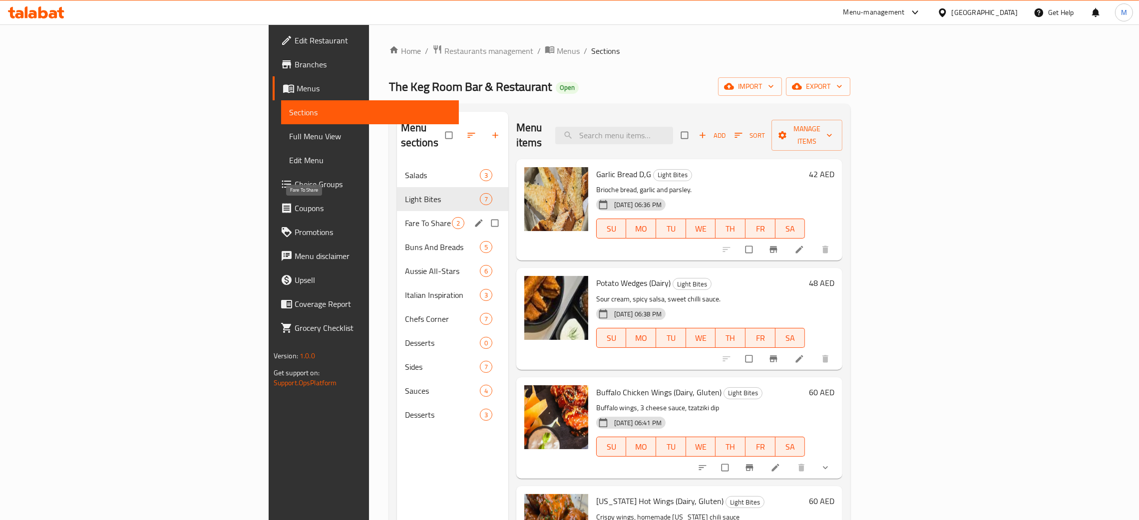
click at [405, 217] on span "Fare To Share" at bounding box center [428, 223] width 47 height 12
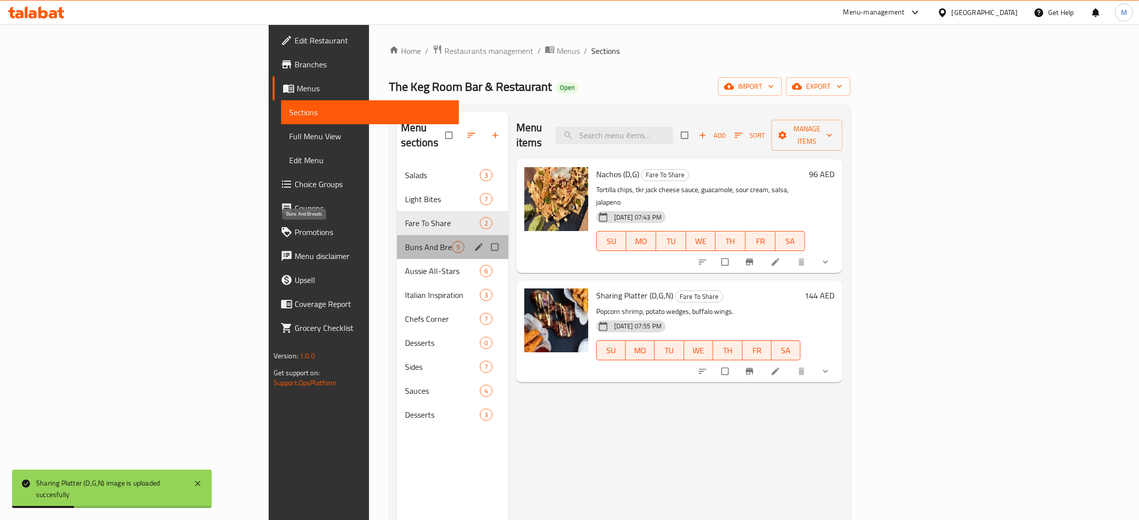
click at [405, 241] on span "Buns And Breads" at bounding box center [428, 247] width 47 height 12
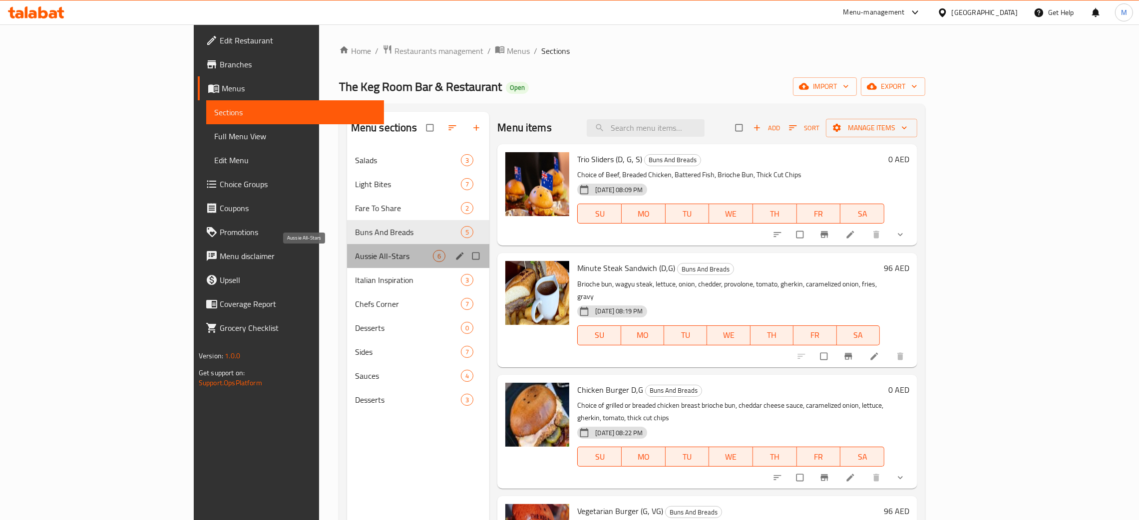
click at [355, 262] on span "Aussie All-Stars" at bounding box center [394, 256] width 78 height 12
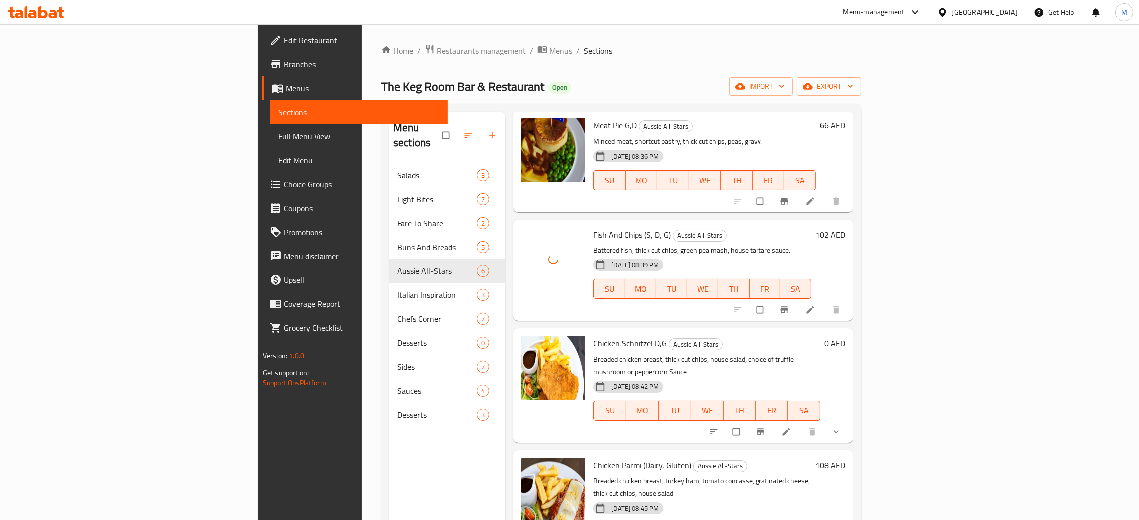
scroll to position [141, 0]
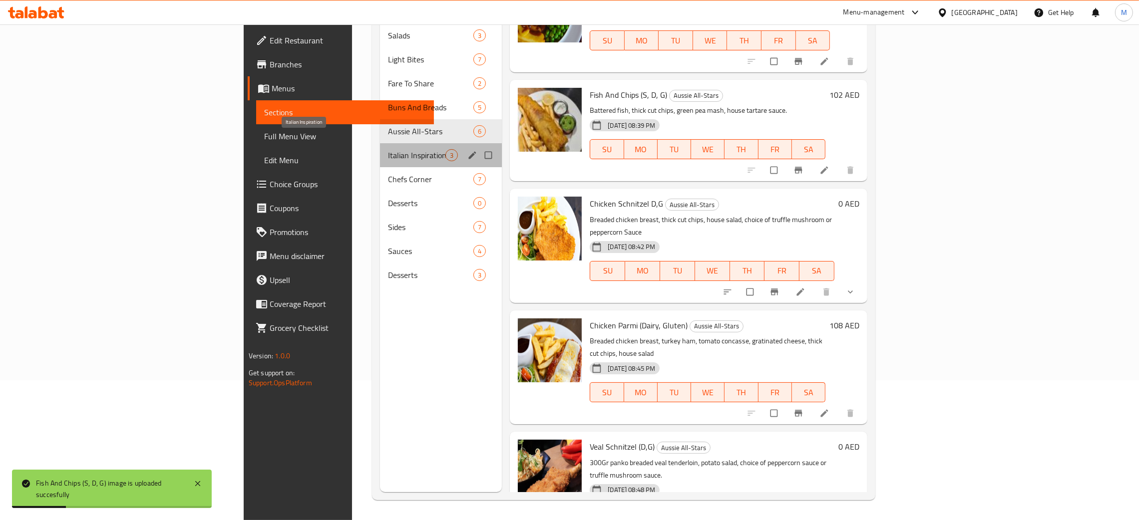
click at [388, 149] on span "Italian Inspiration" at bounding box center [416, 155] width 57 height 12
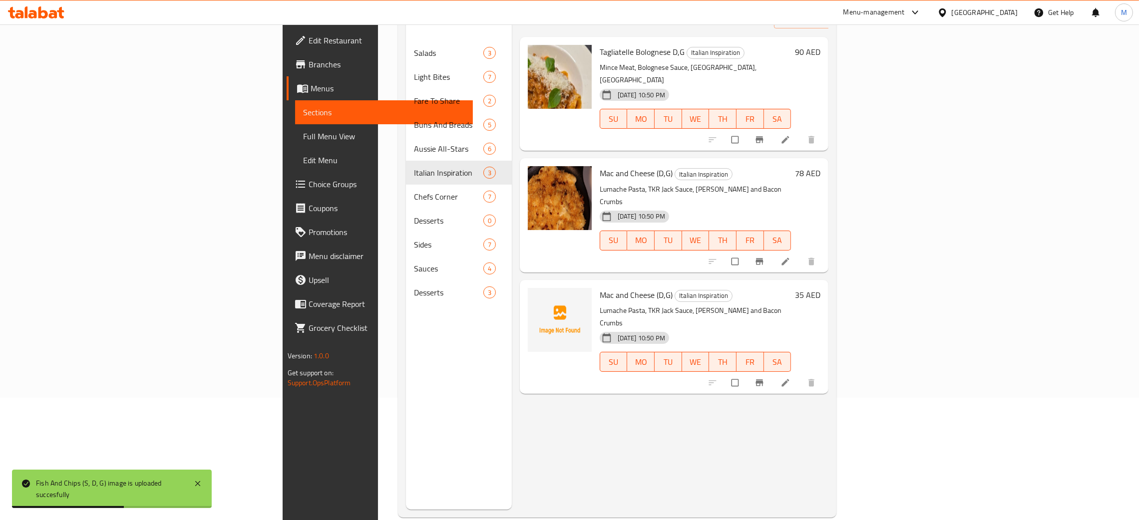
scroll to position [66, 0]
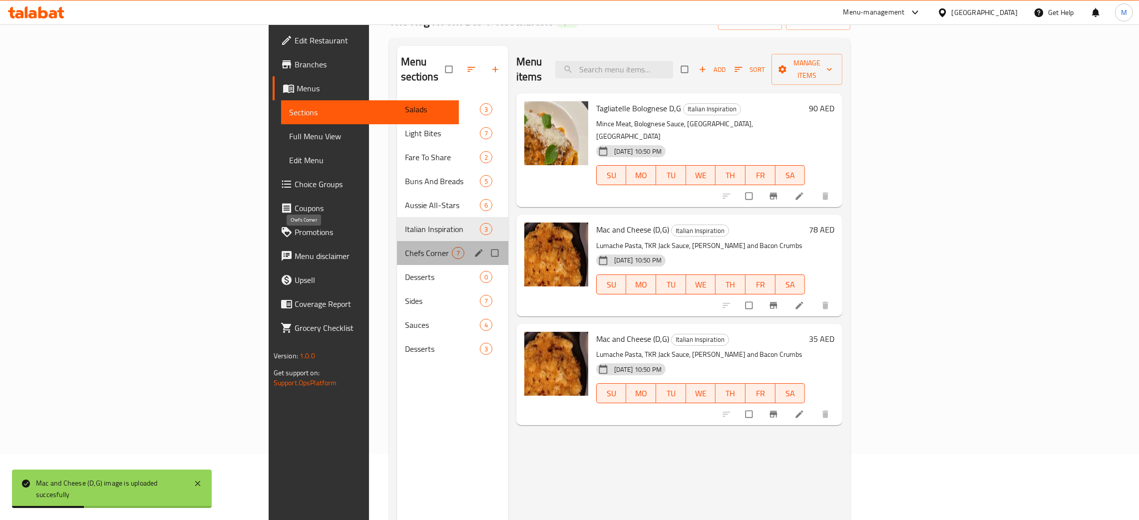
click at [405, 247] on span "Chefs Corner" at bounding box center [428, 253] width 47 height 12
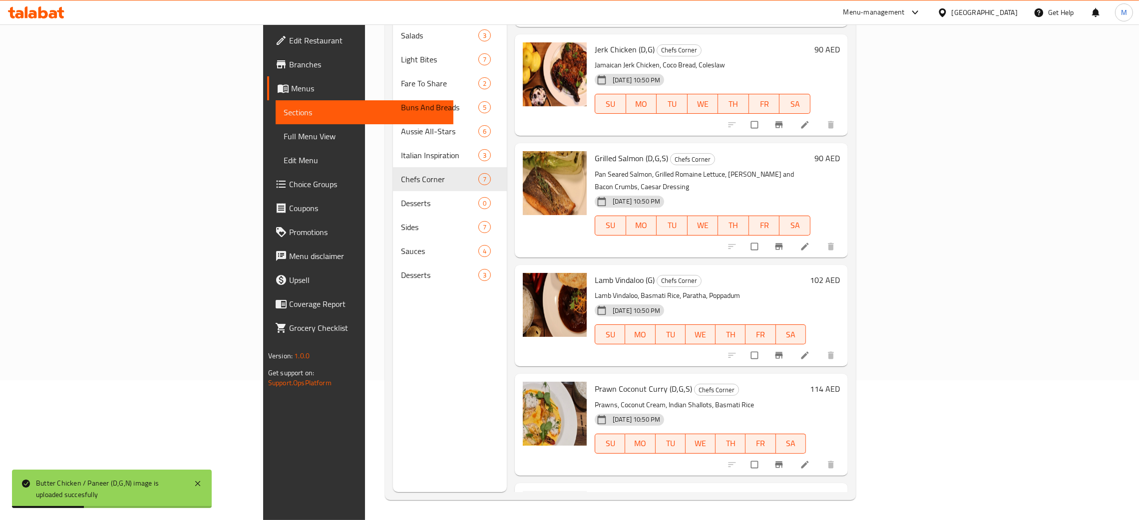
scroll to position [267, 0]
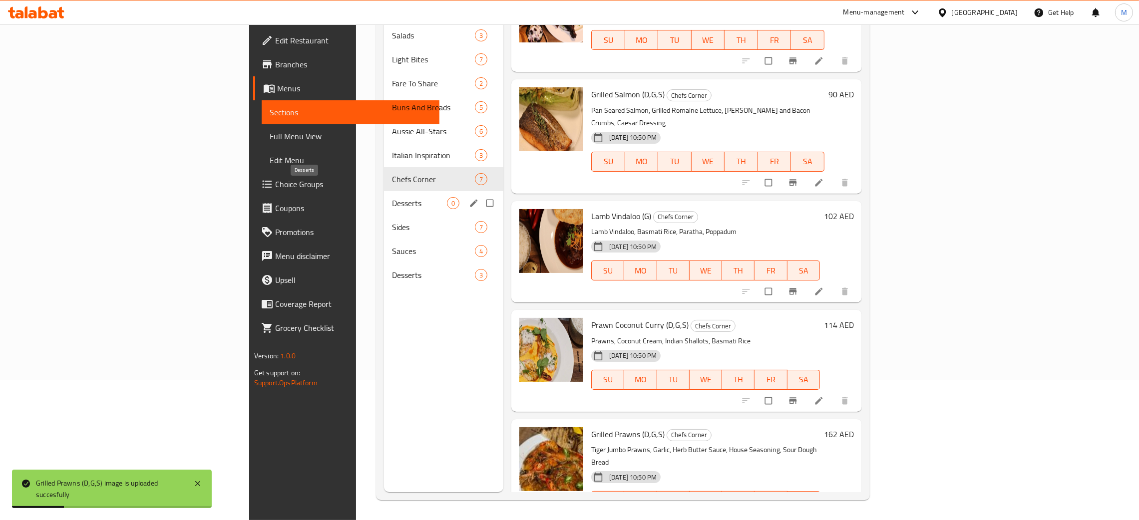
click at [392, 197] on span "Desserts" at bounding box center [419, 203] width 55 height 12
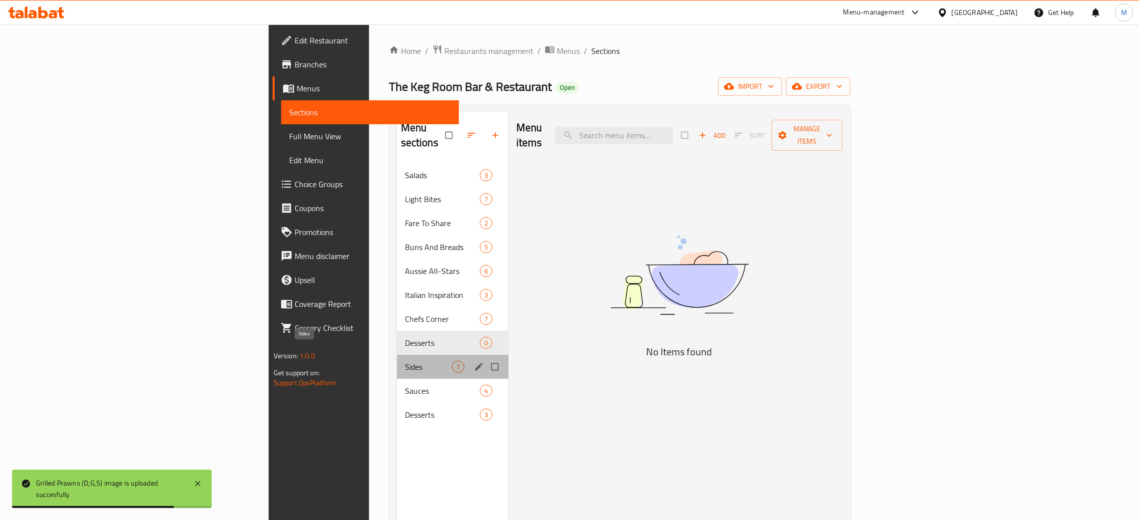
click at [405, 361] on span "Sides" at bounding box center [428, 367] width 47 height 12
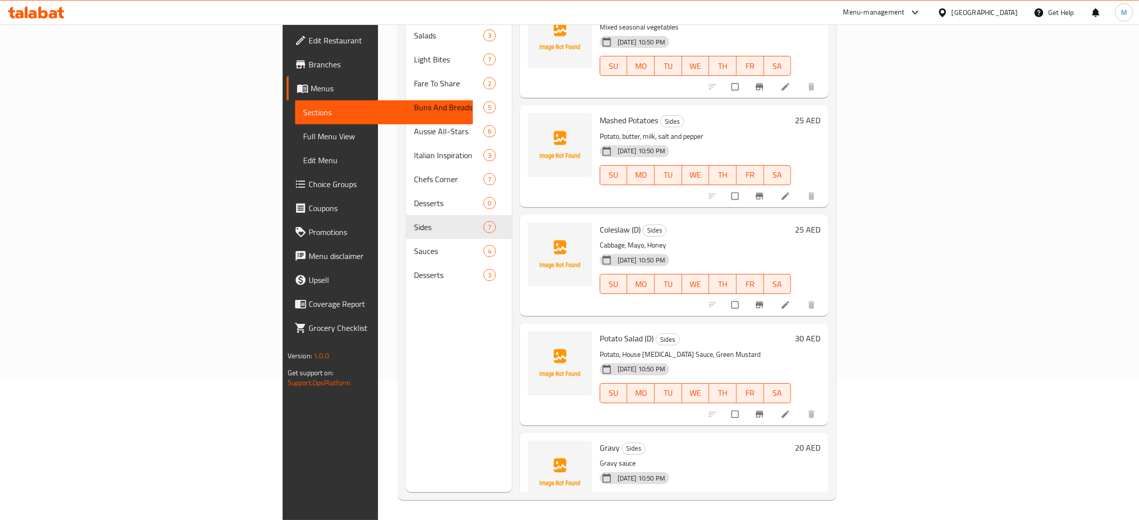
scroll to position [267, 0]
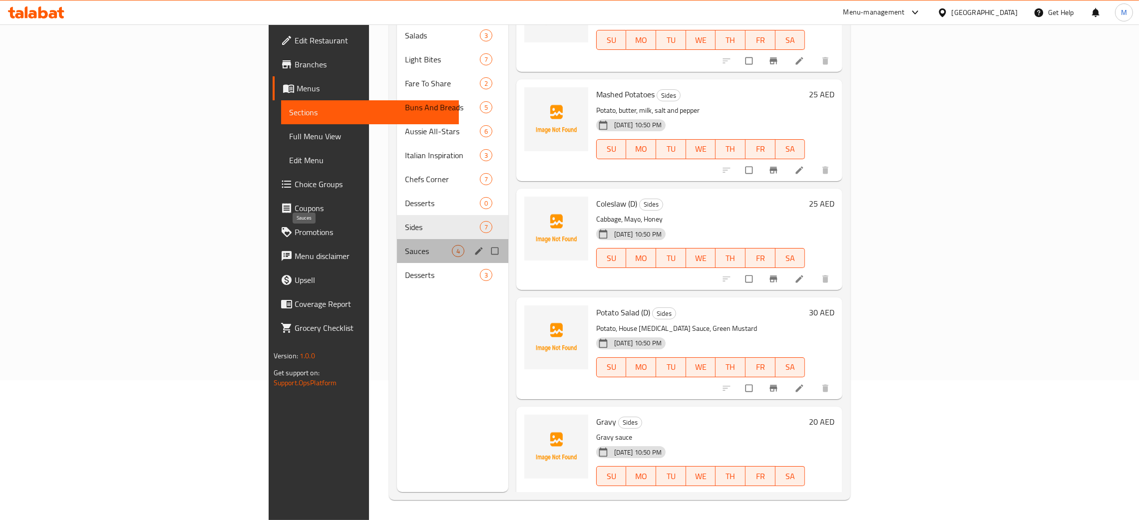
click at [405, 245] on span "Sauces" at bounding box center [428, 251] width 47 height 12
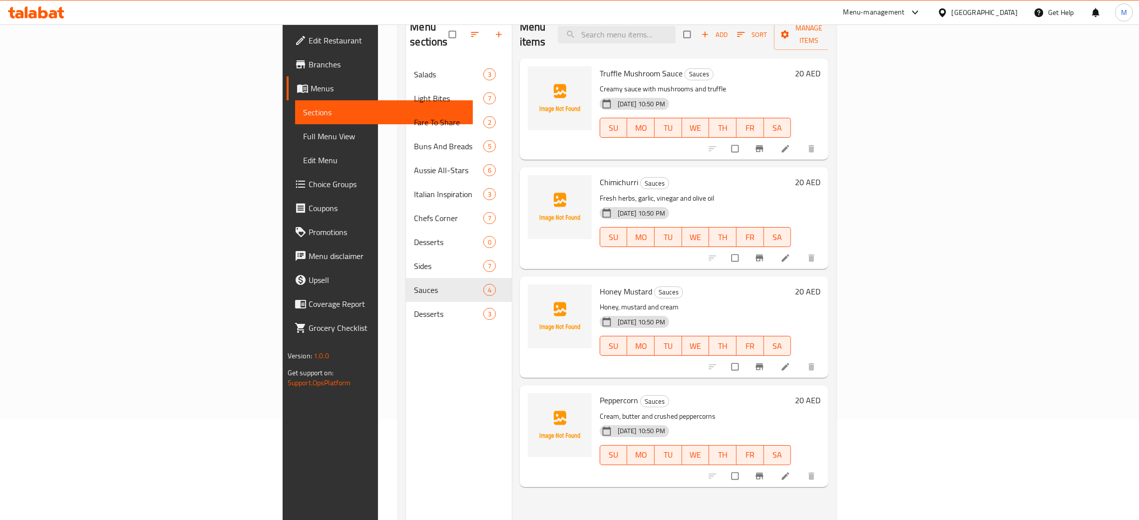
scroll to position [66, 0]
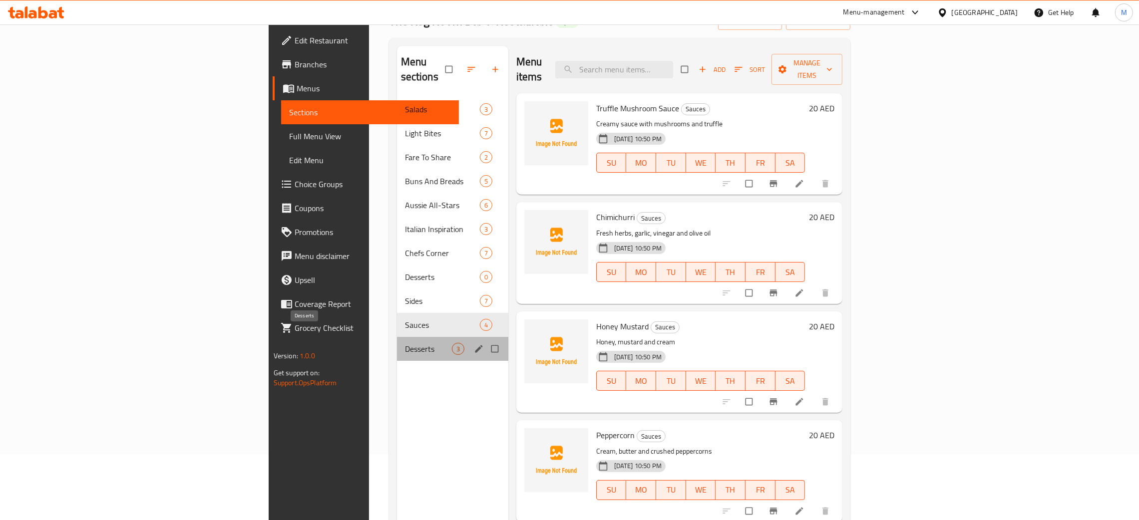
click at [405, 343] on span "Desserts" at bounding box center [428, 349] width 47 height 12
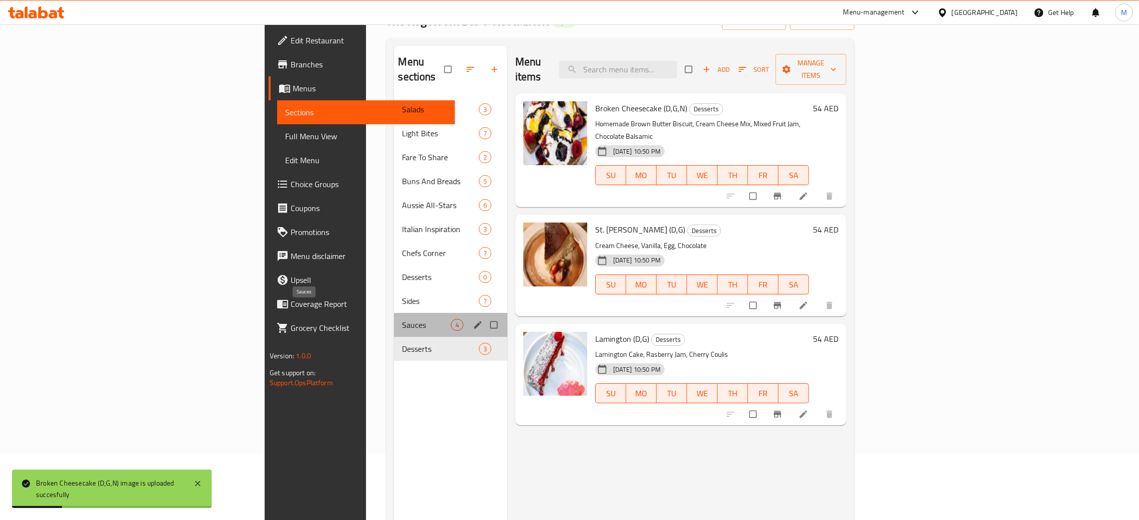
click at [402, 319] on span "Sauces" at bounding box center [426, 325] width 48 height 12
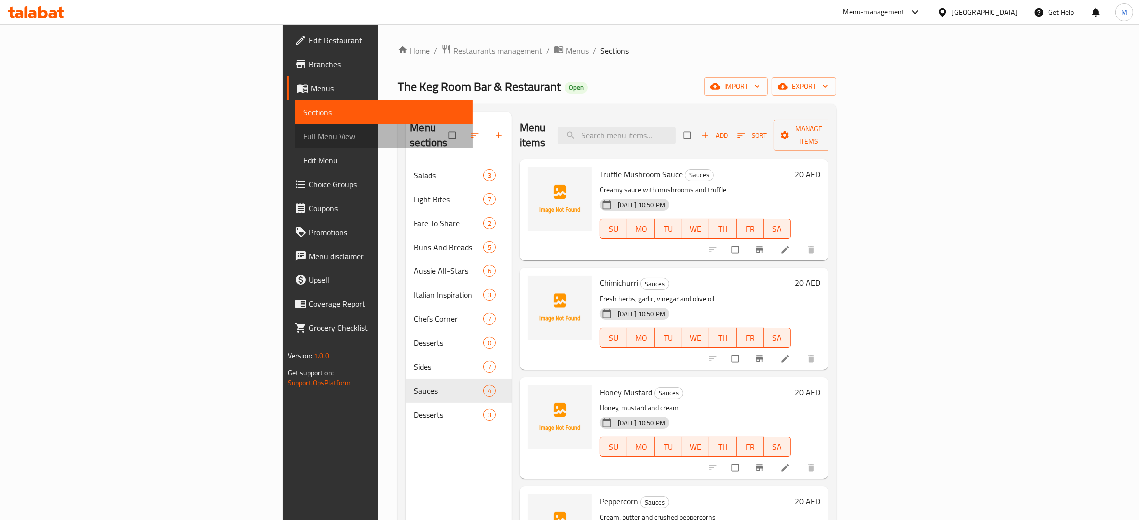
click at [303, 134] on span "Full Menu View" at bounding box center [384, 136] width 162 height 12
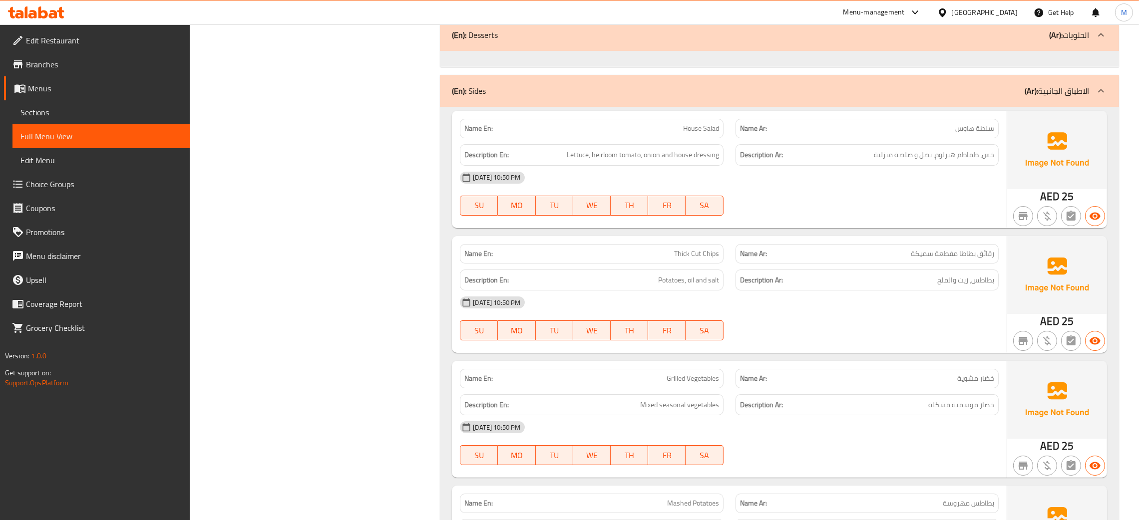
scroll to position [5540, 0]
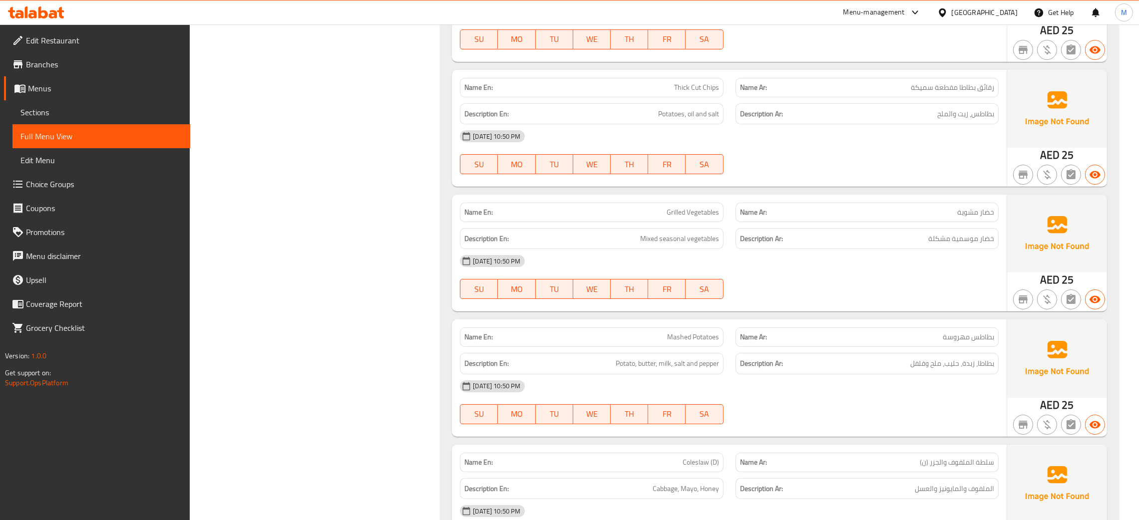
drag, startPoint x: 744, startPoint y: 319, endPoint x: 375, endPoint y: 296, distance: 369.6
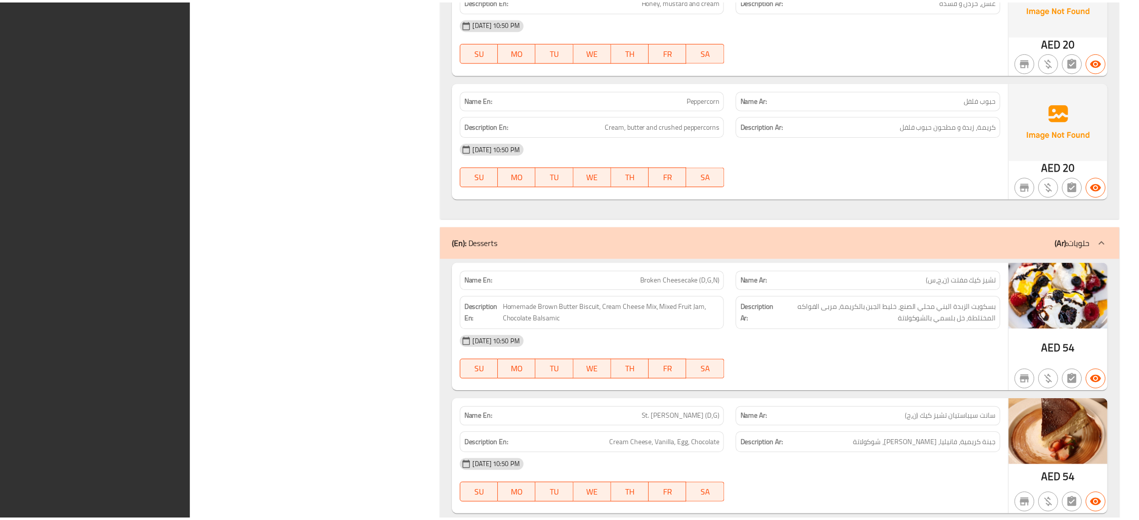
scroll to position [6845, 0]
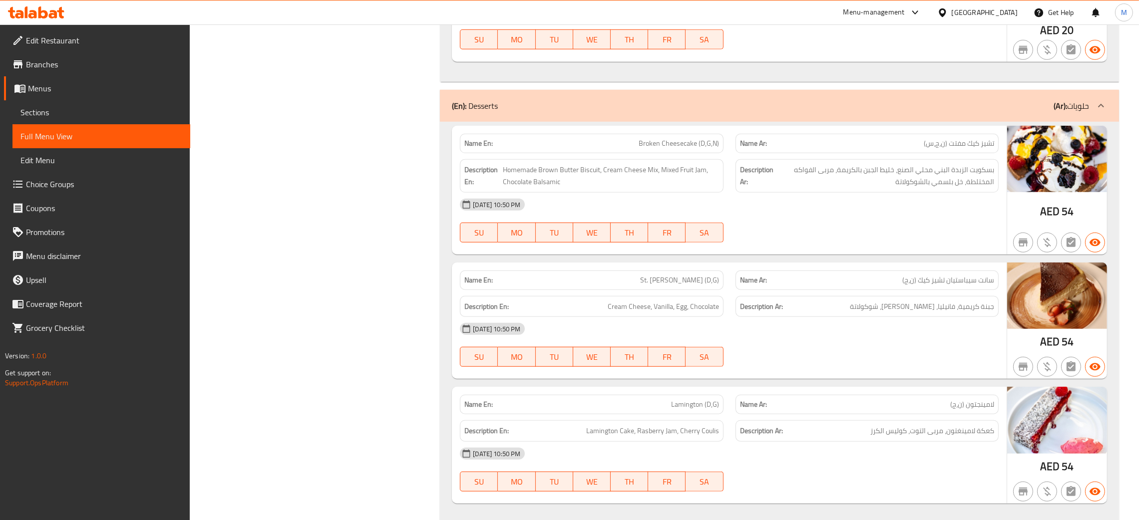
click at [38, 83] on span "Menus" at bounding box center [105, 88] width 154 height 12
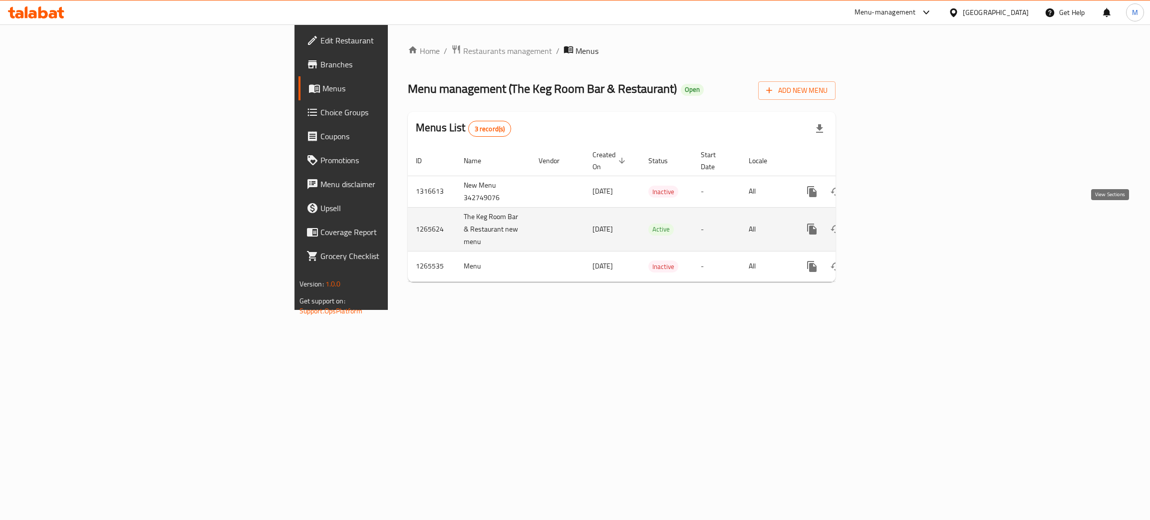
click at [890, 223] on icon "enhanced table" at bounding box center [884, 229] width 12 height 12
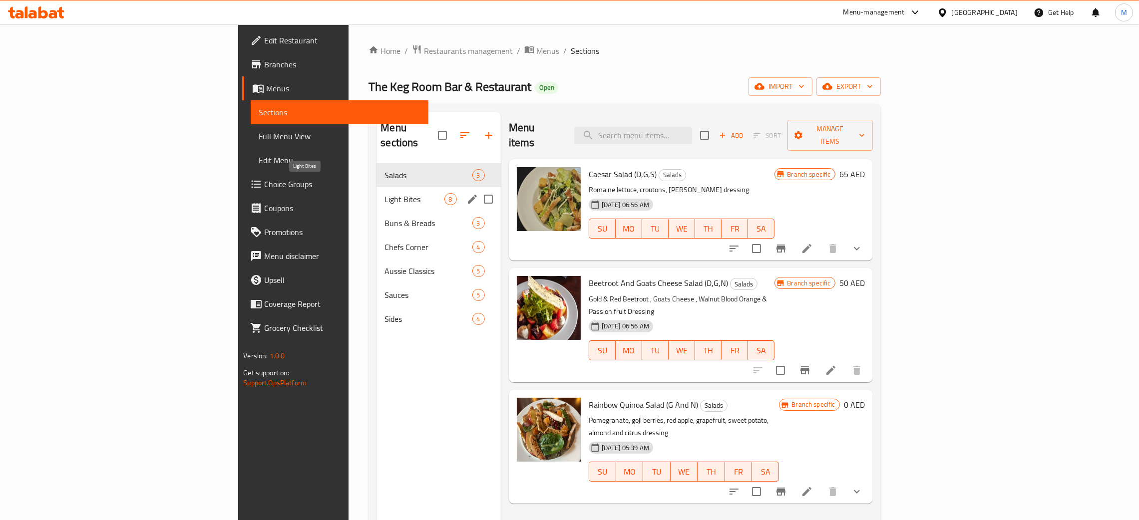
click at [384, 193] on span "Light Bites" at bounding box center [413, 199] width 59 height 12
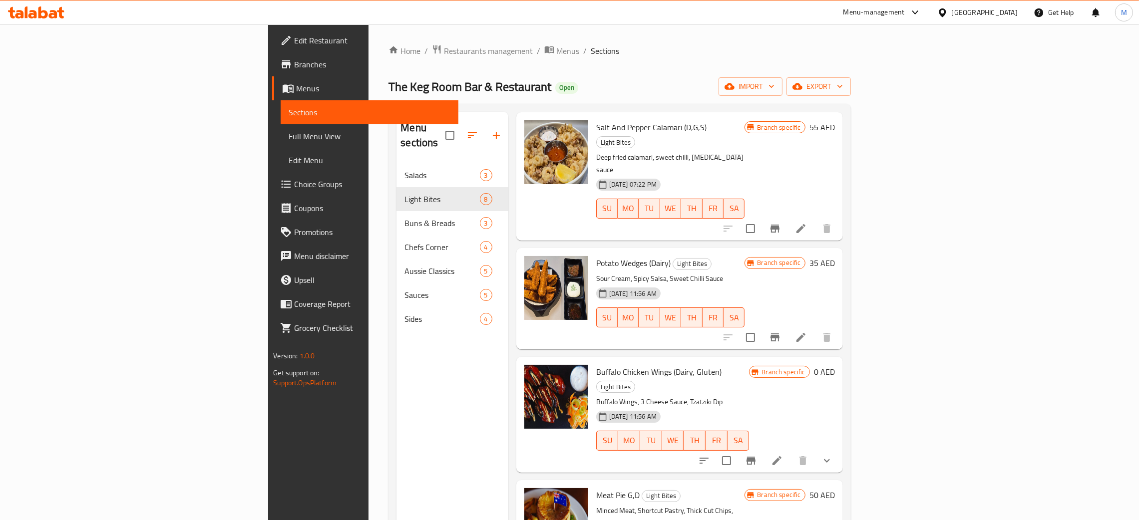
scroll to position [376, 0]
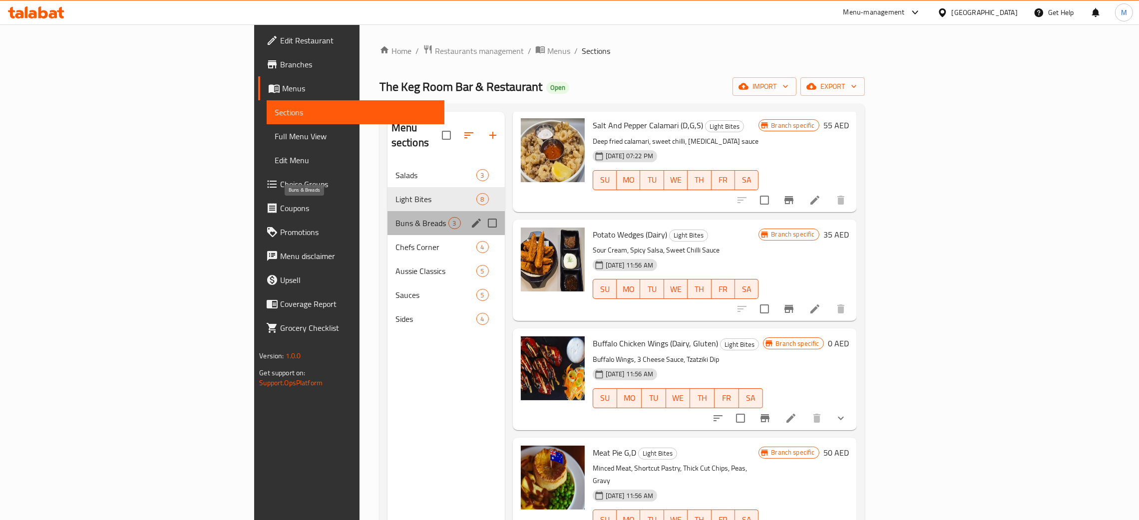
click at [395, 217] on span "Buns & Breads" at bounding box center [421, 223] width 53 height 12
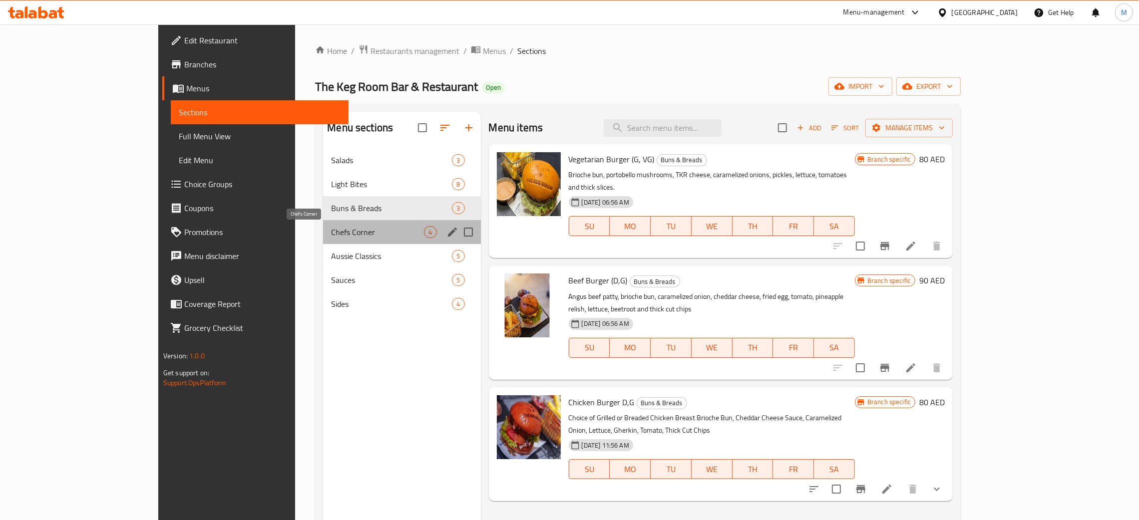
click at [331, 233] on span "Chefs Corner" at bounding box center [377, 232] width 93 height 12
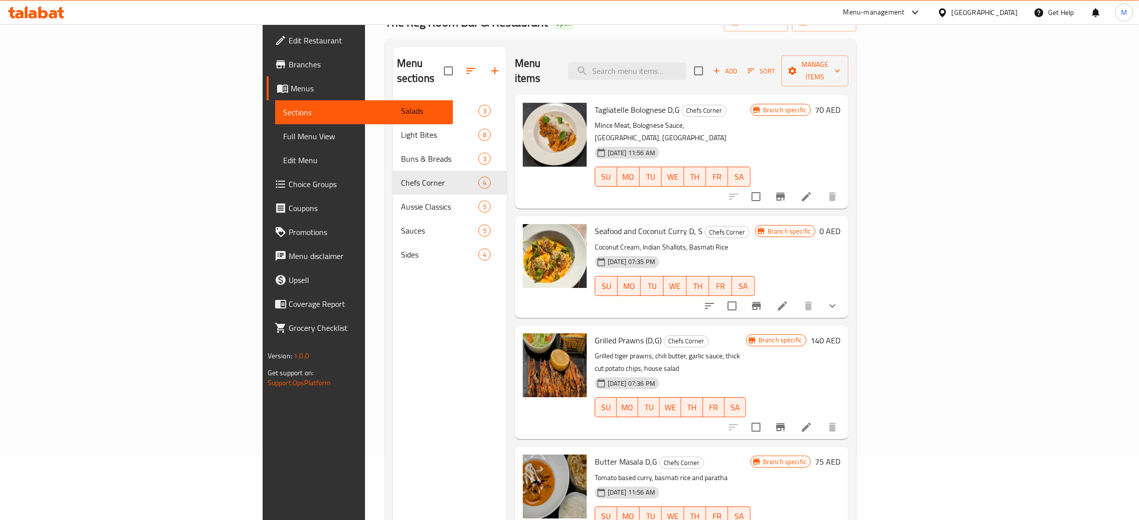
scroll to position [141, 0]
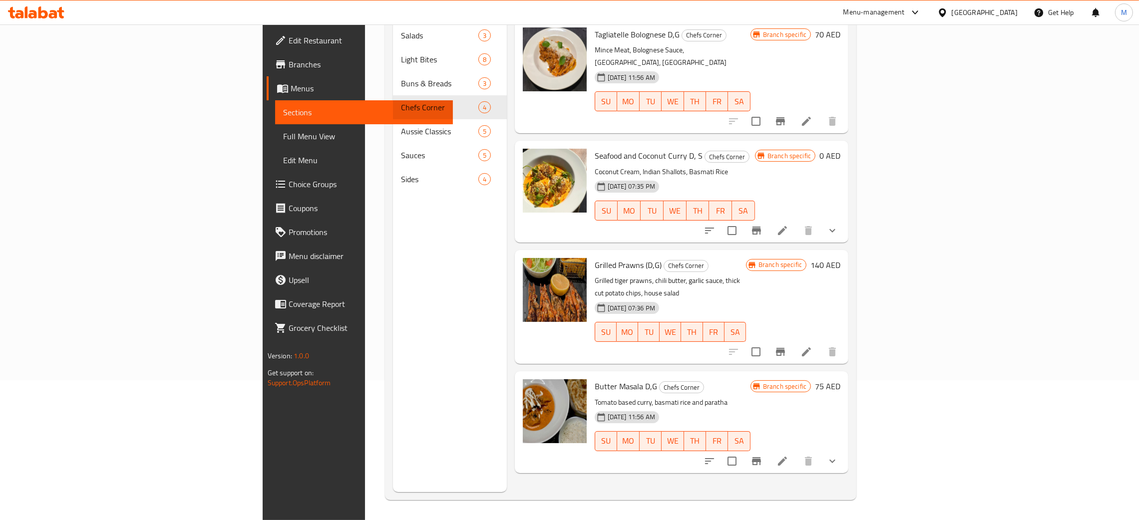
click at [393, 287] on div "Menu sections Salads 3 Light Bites 8 Buns & Breads 3 Chefs Corner 4 Aussie Clas…" at bounding box center [450, 232] width 114 height 520
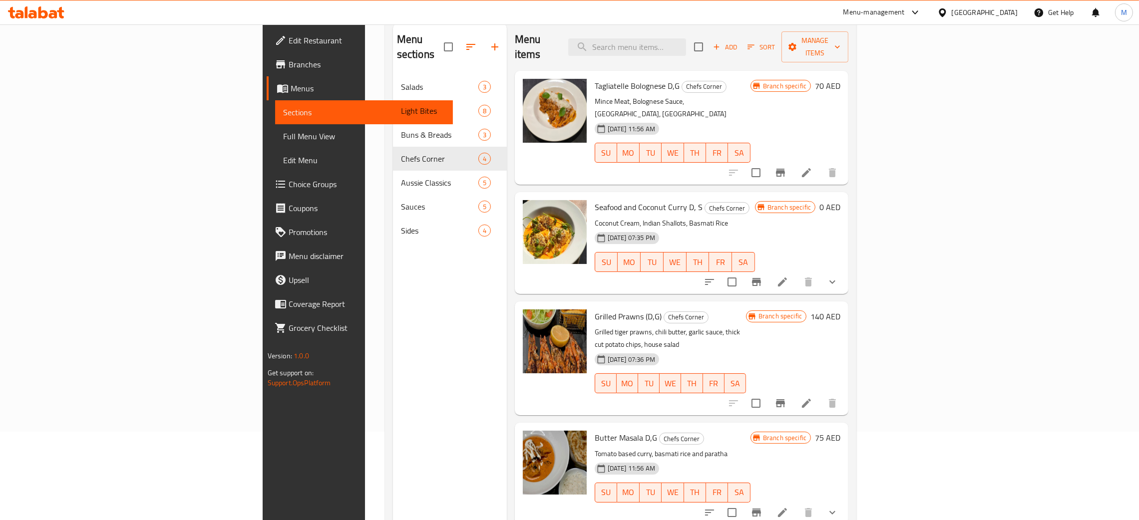
scroll to position [66, 0]
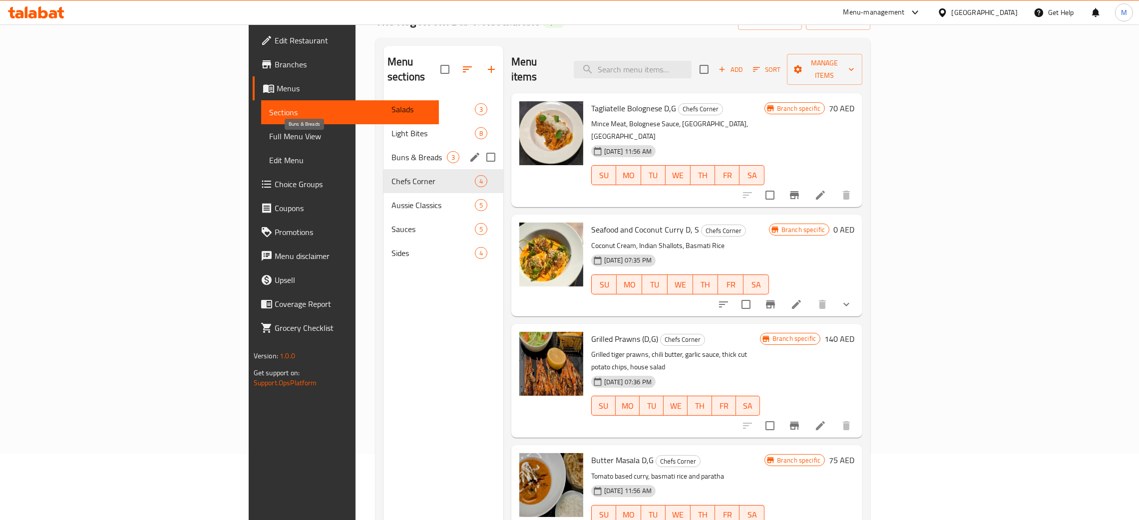
click at [391, 151] on span "Buns & Breads" at bounding box center [418, 157] width 55 height 12
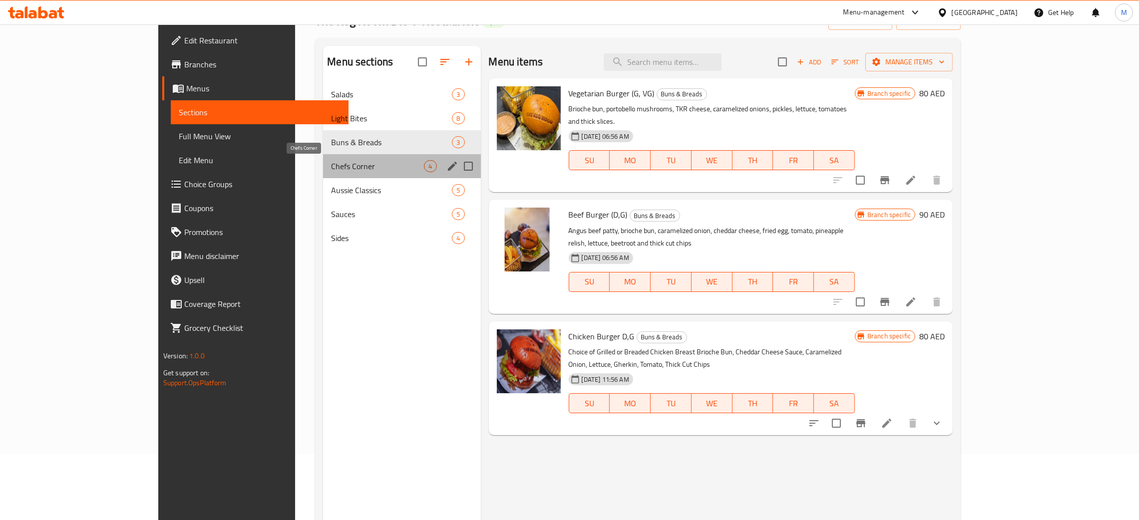
click at [331, 169] on span "Chefs Corner" at bounding box center [377, 166] width 93 height 12
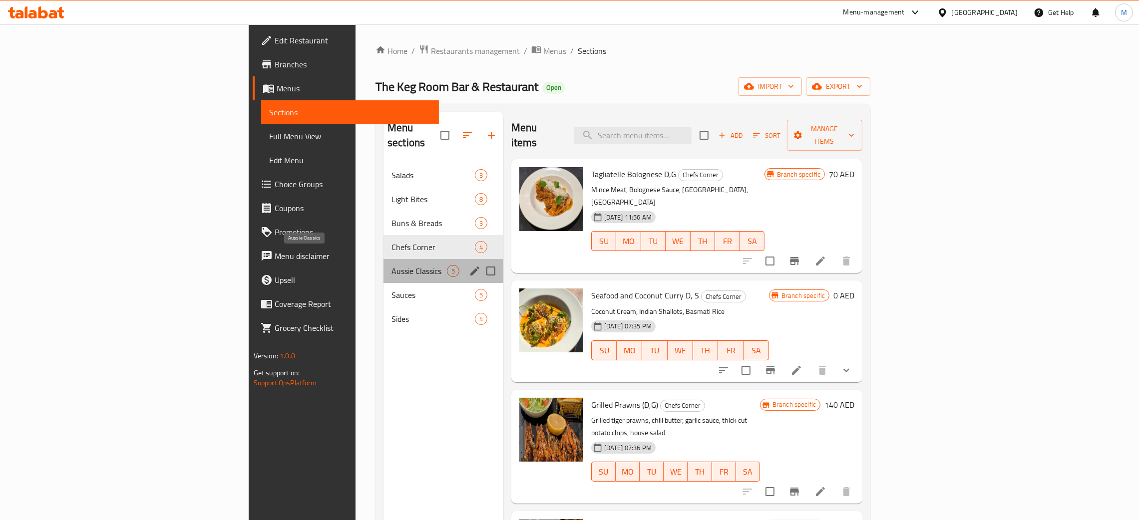
click at [391, 265] on span "Aussie Classics" at bounding box center [418, 271] width 55 height 12
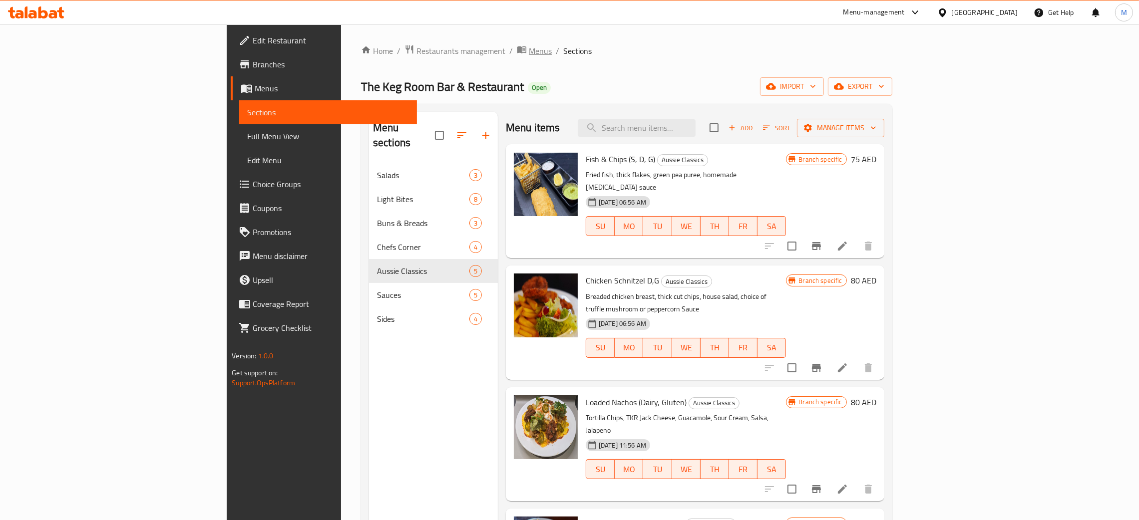
click at [529, 52] on span "Menus" at bounding box center [540, 51] width 23 height 12
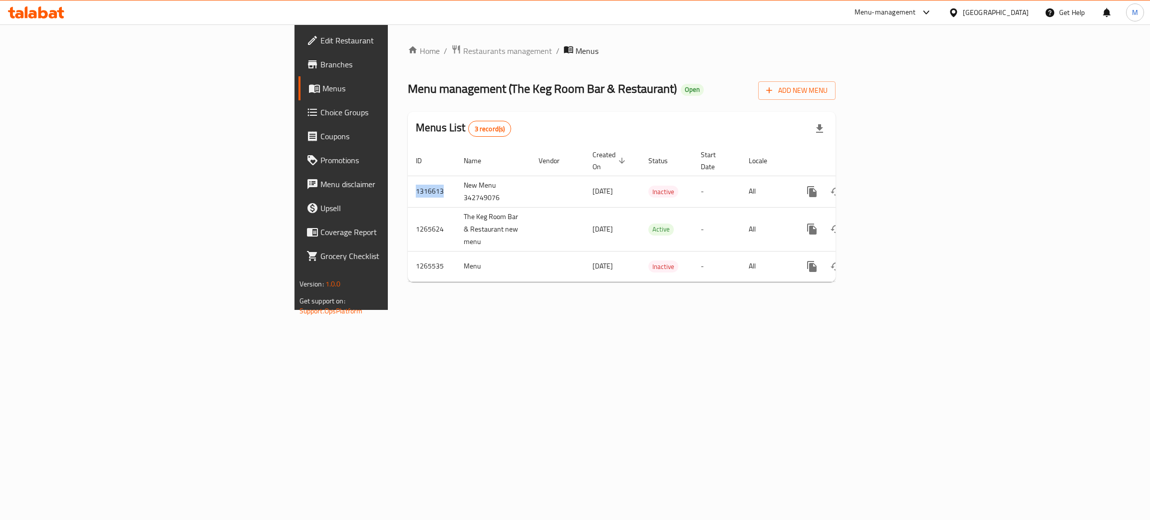
drag, startPoint x: 248, startPoint y: 177, endPoint x: 209, endPoint y: 178, distance: 39.5
click at [388, 178] on div "Home / Restaurants management / Menus Menu management ( The Keg Room Bar & Rest…" at bounding box center [622, 167] width 468 height 286
click at [408, 181] on td "1316613" at bounding box center [432, 191] width 48 height 31
drag, startPoint x: 249, startPoint y: 180, endPoint x: 220, endPoint y: 174, distance: 29.6
click at [408, 176] on td "1316613" at bounding box center [432, 191] width 48 height 31
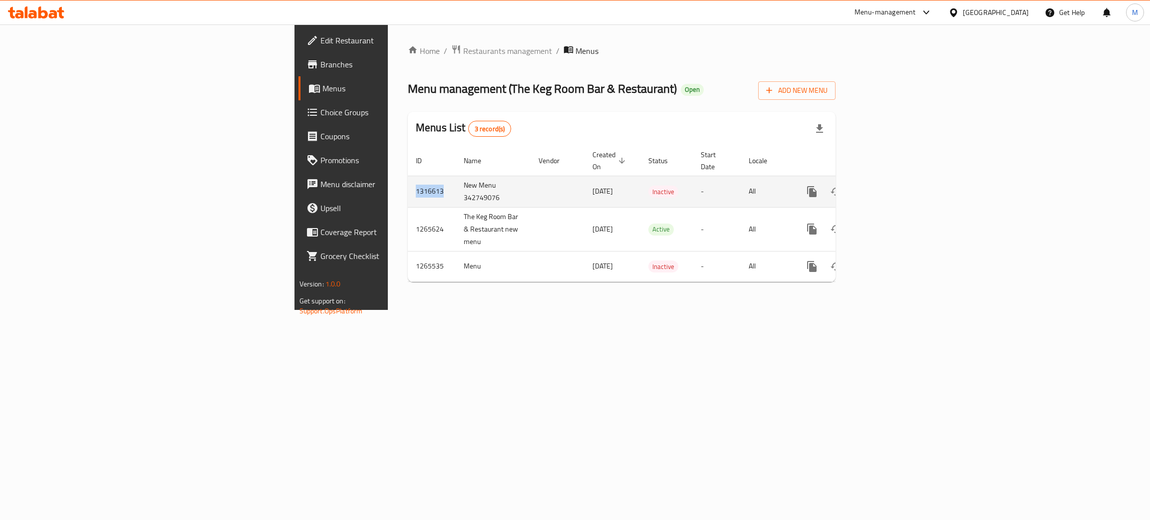
copy td "1316613"
click at [890, 186] on icon "enhanced table" at bounding box center [884, 192] width 12 height 12
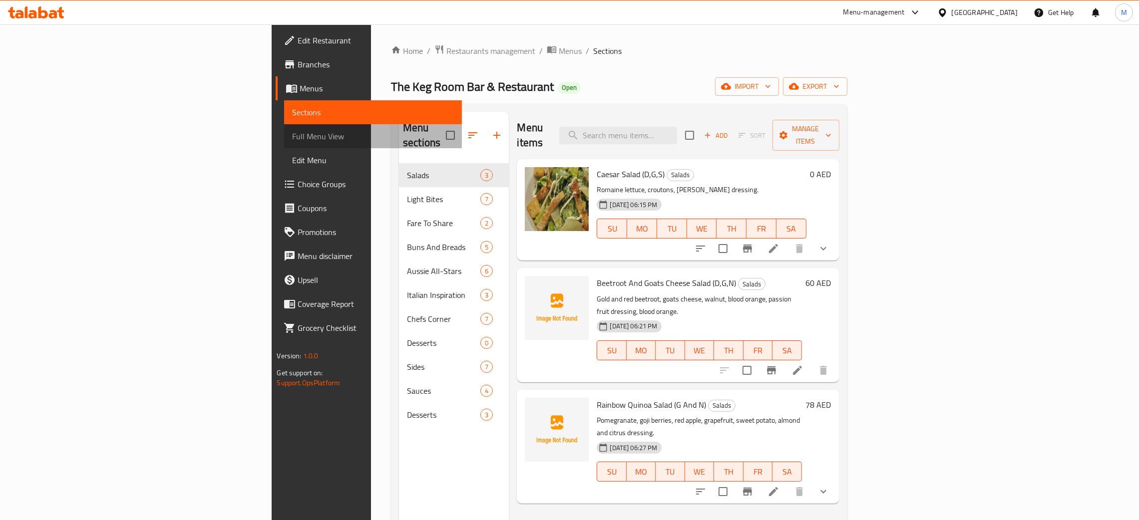
click at [292, 134] on span "Full Menu View" at bounding box center [373, 136] width 162 height 12
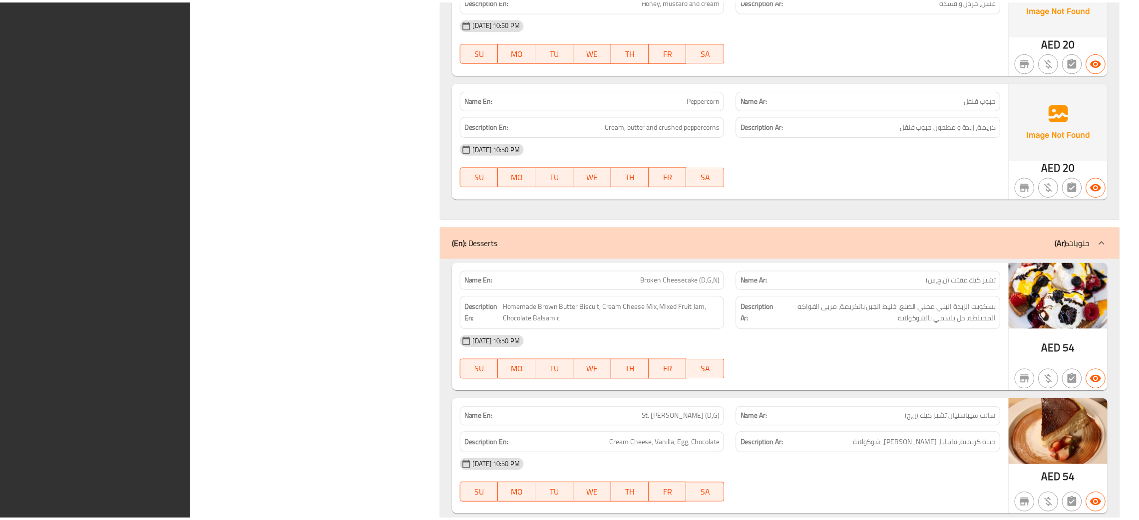
scroll to position [6845, 0]
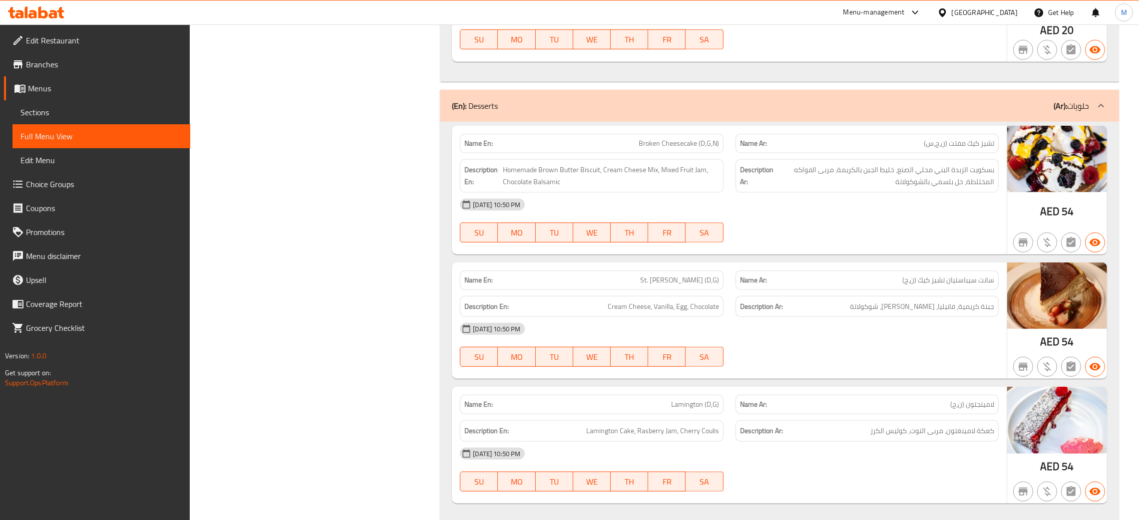
click at [960, 10] on div "United Arab Emirates" at bounding box center [984, 12] width 66 height 11
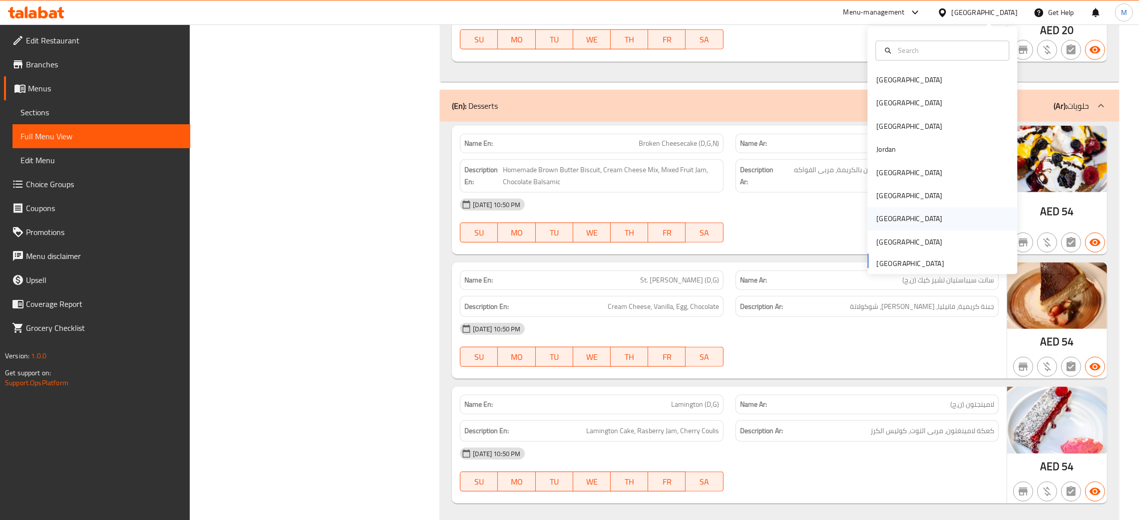
click at [876, 217] on div "[GEOGRAPHIC_DATA]" at bounding box center [909, 219] width 66 height 11
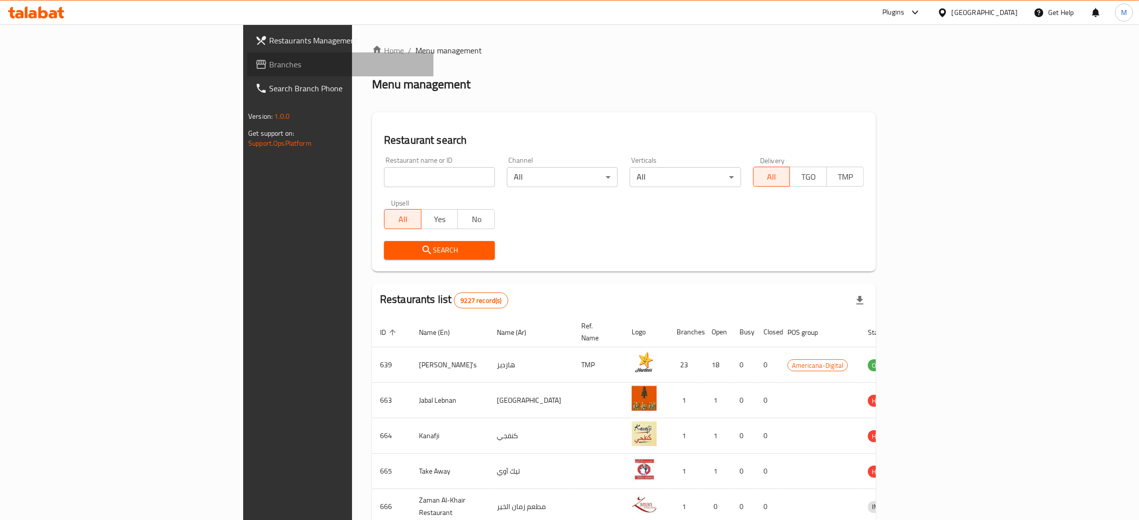
click at [247, 54] on link "Branches" at bounding box center [340, 64] width 186 height 24
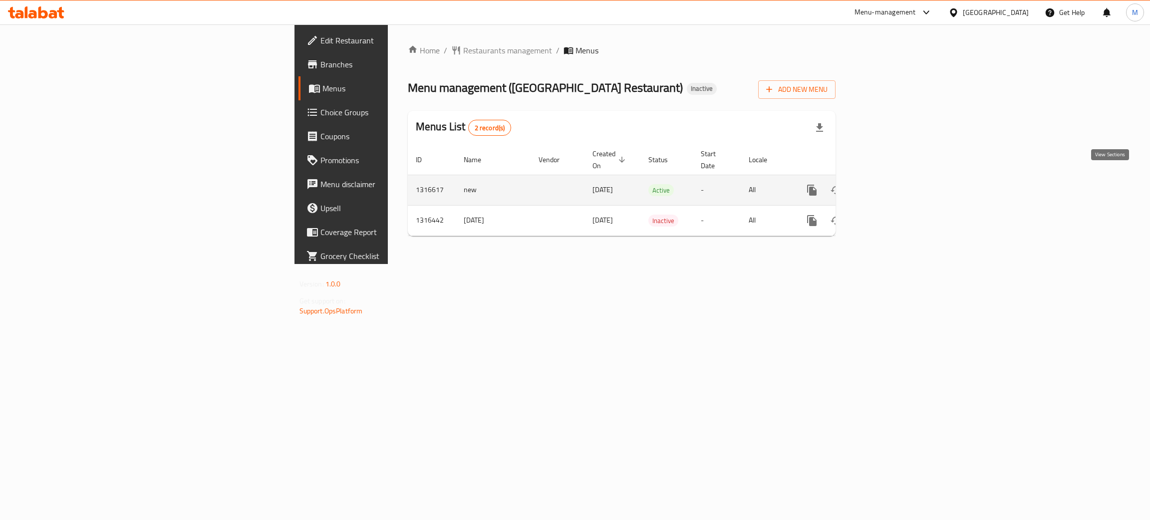
click at [890, 184] on icon "enhanced table" at bounding box center [884, 190] width 12 height 12
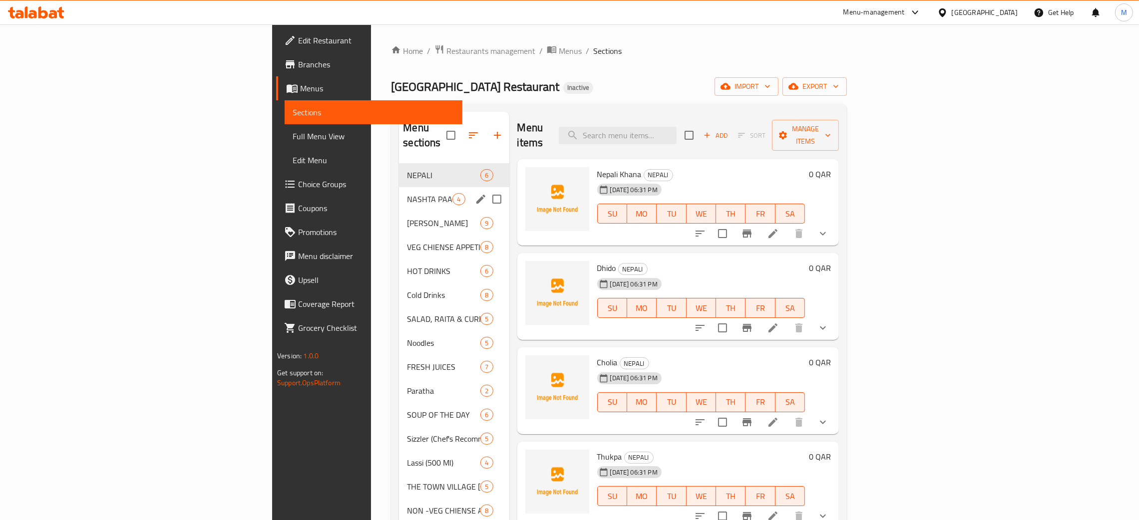
click at [407, 193] on span "NASHTA PAANI ( BREAKFAST )" at bounding box center [429, 199] width 45 height 12
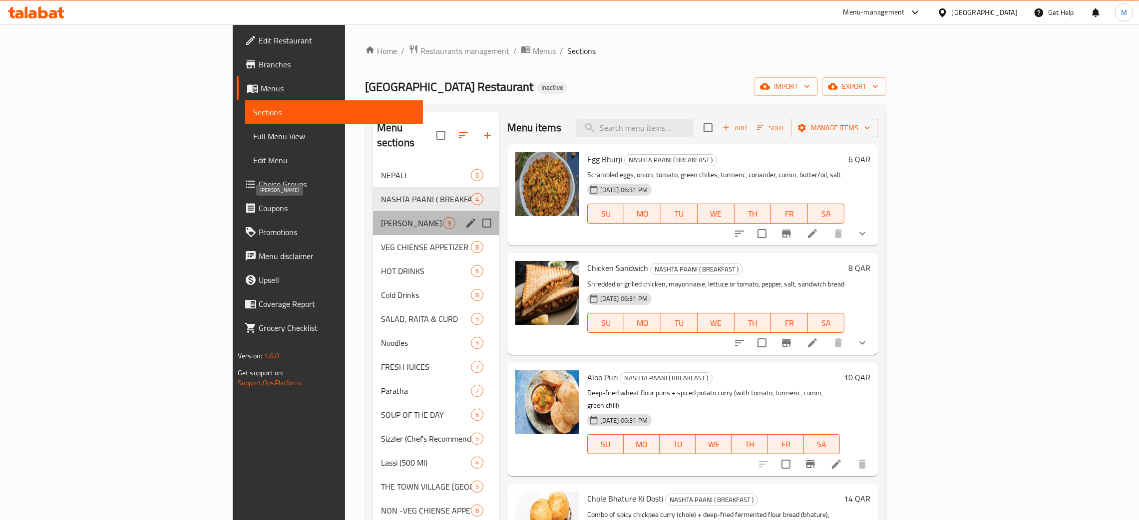
click at [381, 217] on span "REHDI WALA KHANA JARUR KHAKE JANA" at bounding box center [412, 223] width 62 height 12
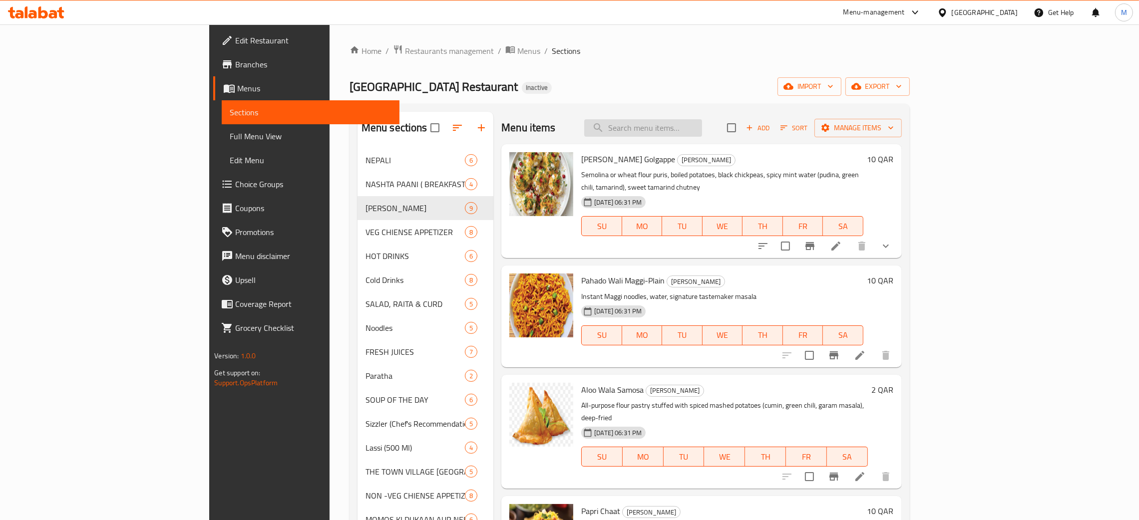
click at [690, 136] on input "search" at bounding box center [643, 127] width 118 height 17
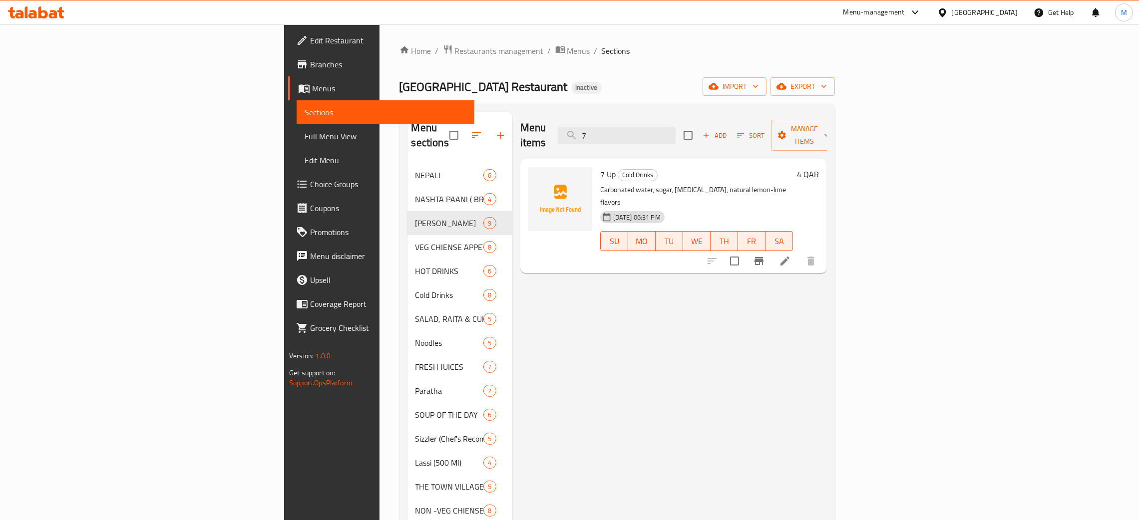
type input "7"
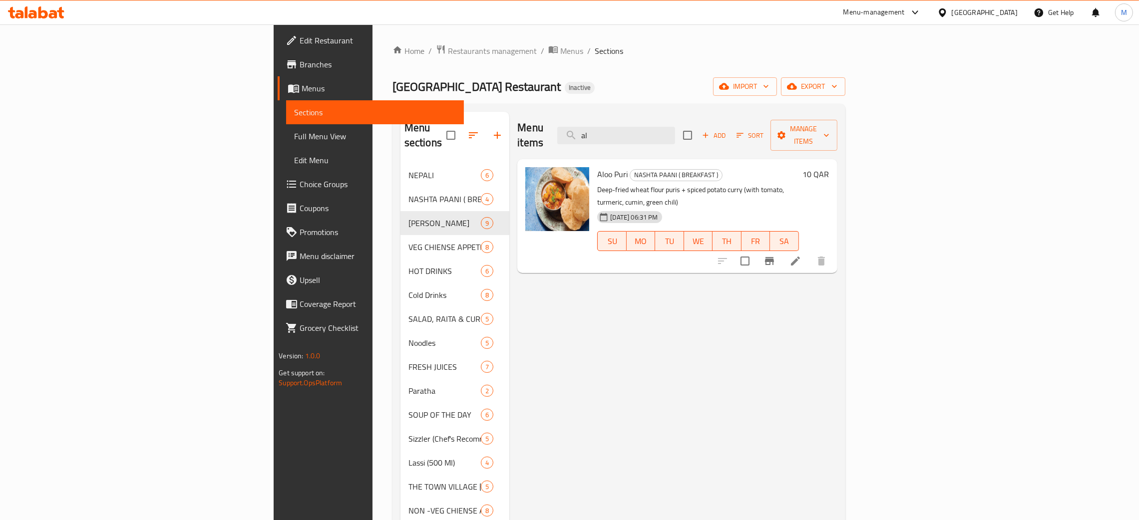
type input "a"
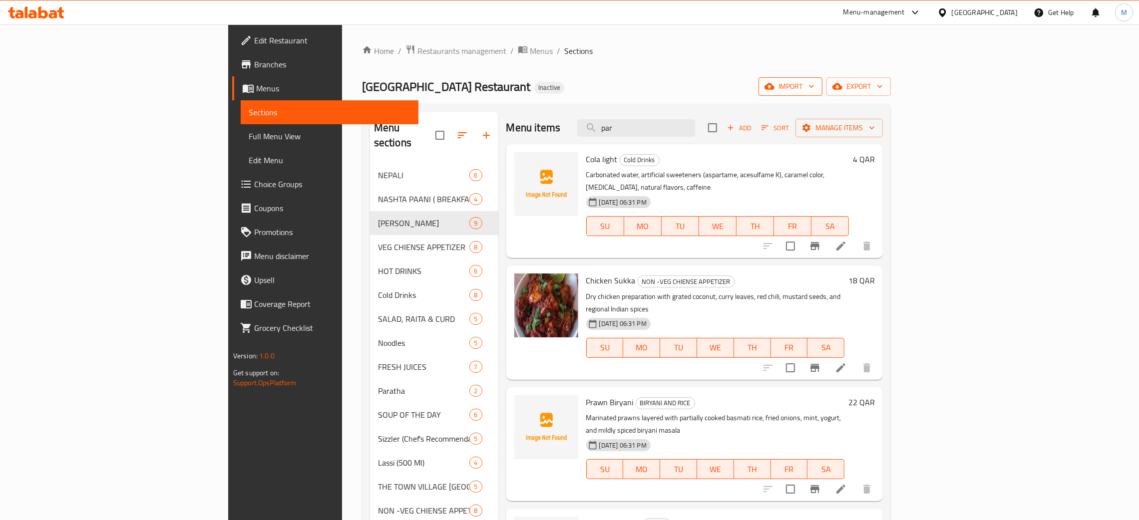
type input "par"
click at [822, 79] on button "import" at bounding box center [790, 86] width 64 height 18
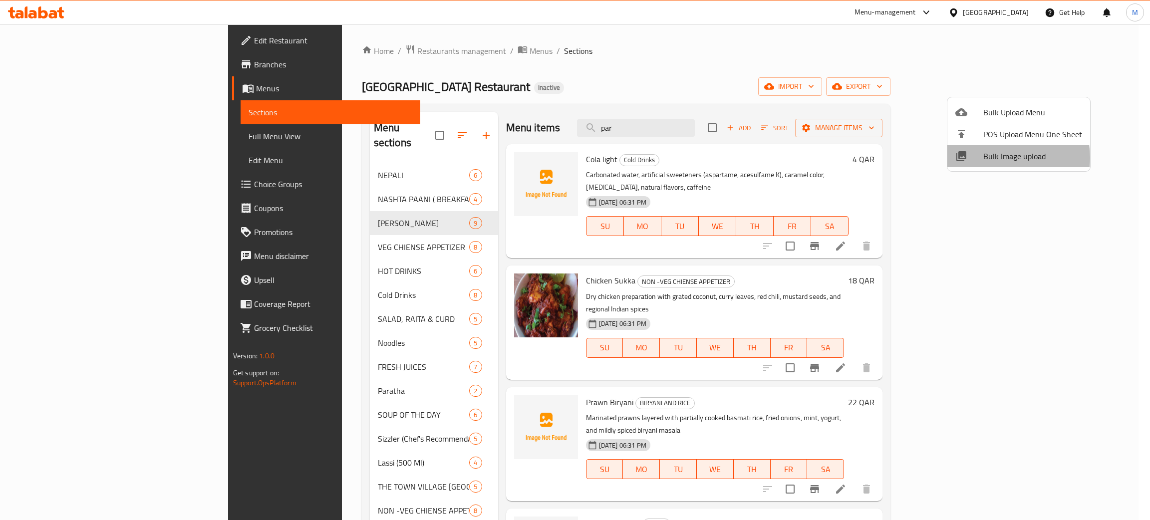
click at [1001, 158] on span "Bulk Image upload" at bounding box center [1032, 156] width 99 height 12
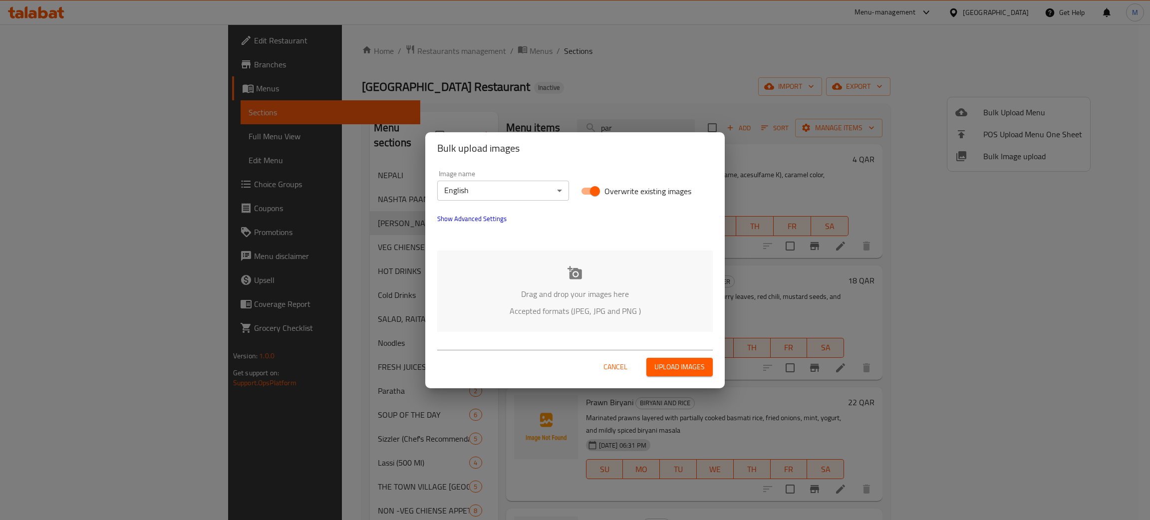
click at [582, 274] on icon at bounding box center [575, 273] width 15 height 15
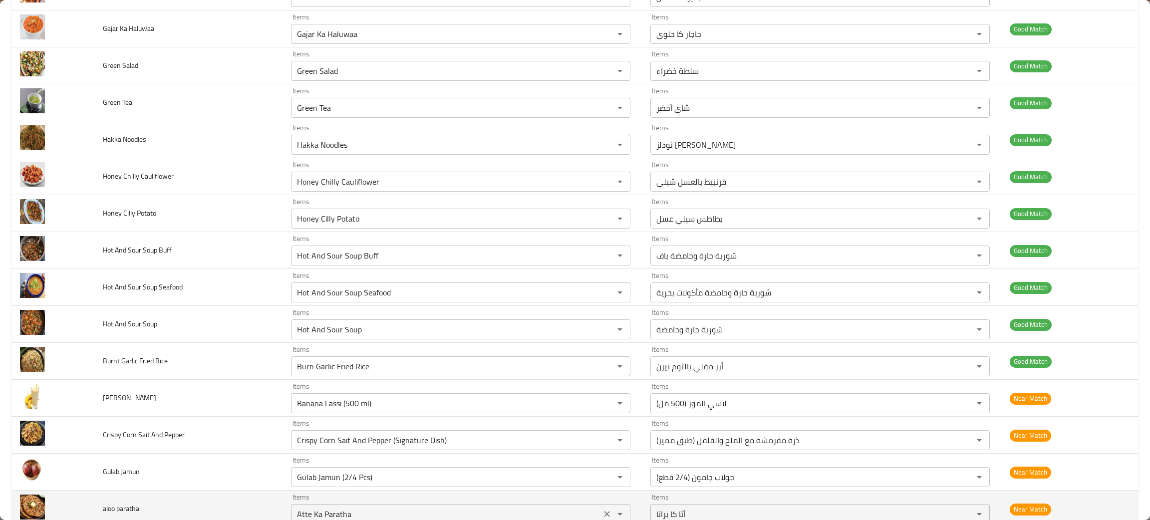
scroll to position [1422, 0]
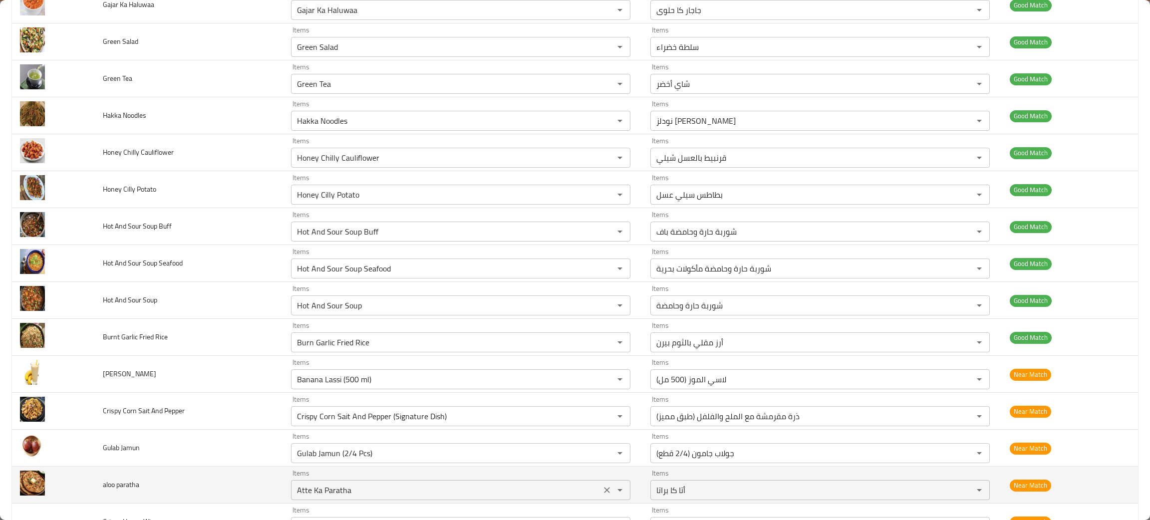
click at [603, 493] on icon "Clear" at bounding box center [607, 490] width 10 height 10
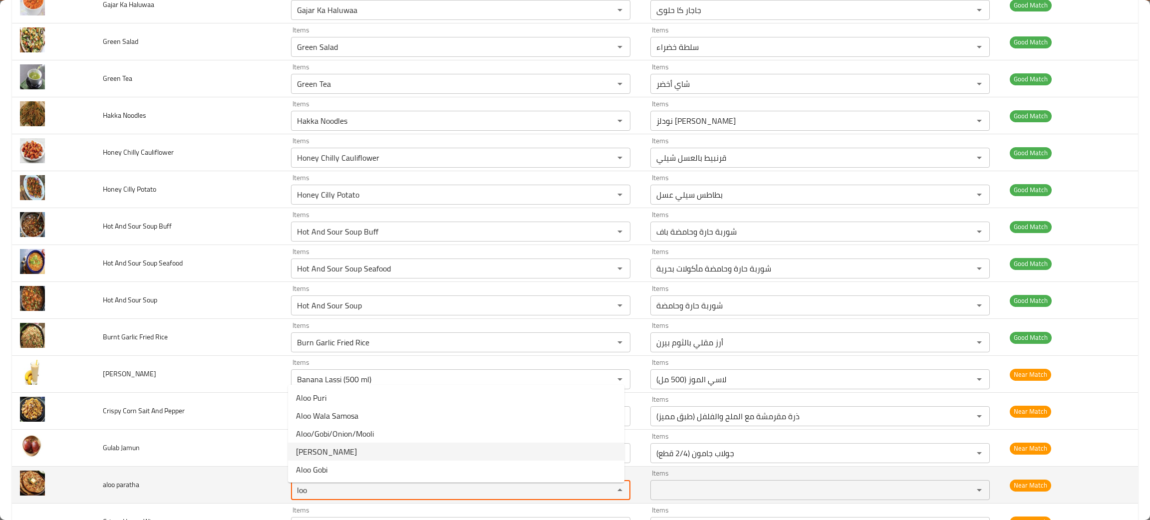
type paratha "loo"
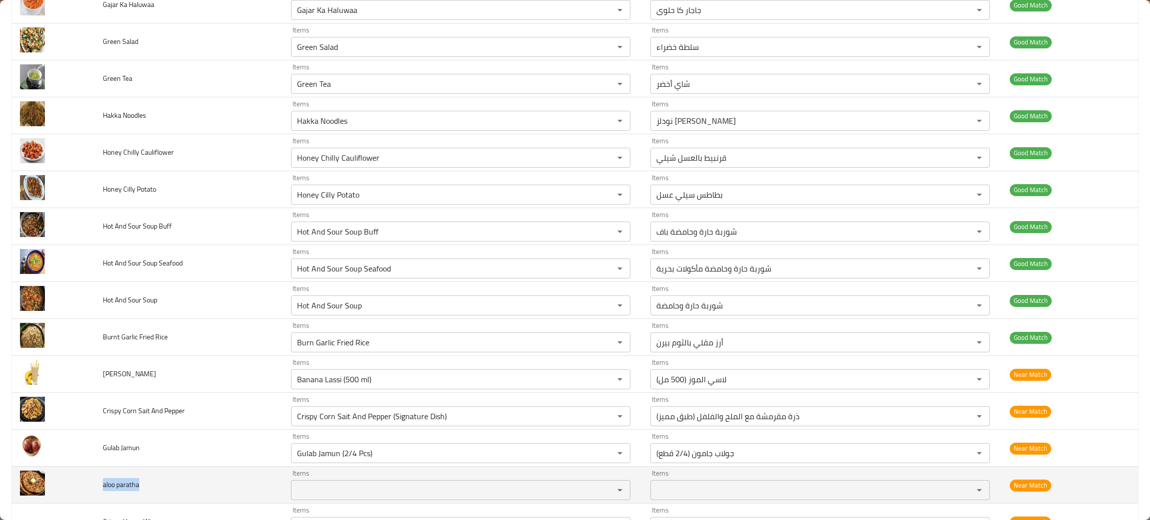
drag, startPoint x: 163, startPoint y: 494, endPoint x: 100, endPoint y: 496, distance: 62.4
click at [100, 496] on td "aloo paratha" at bounding box center [189, 485] width 188 height 37
copy span "aloo paratha"
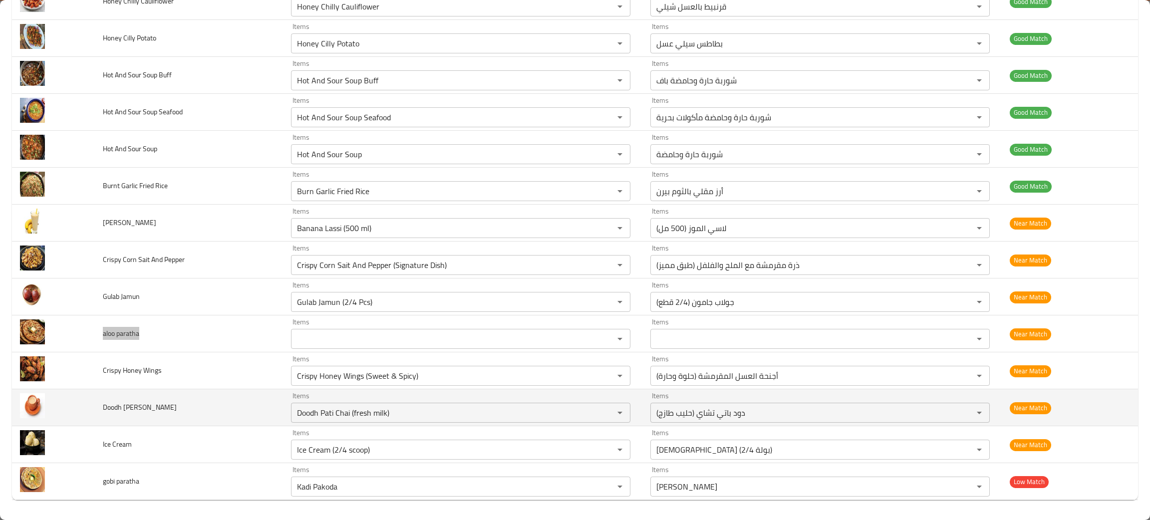
scroll to position [1578, 0]
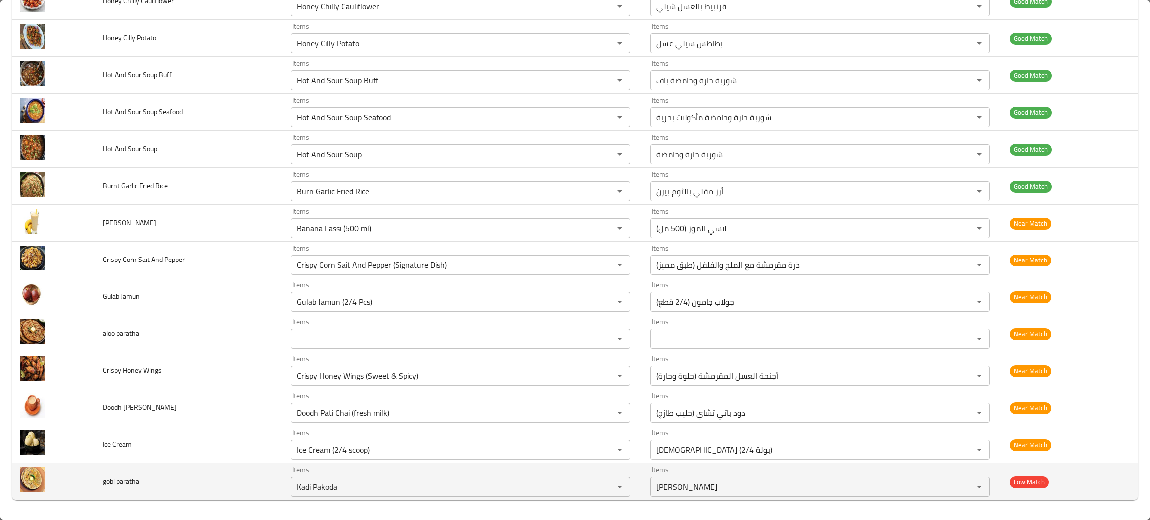
click at [214, 493] on td "gobi paratha" at bounding box center [189, 481] width 188 height 37
click at [602, 486] on icon "Clear" at bounding box center [607, 487] width 10 height 10
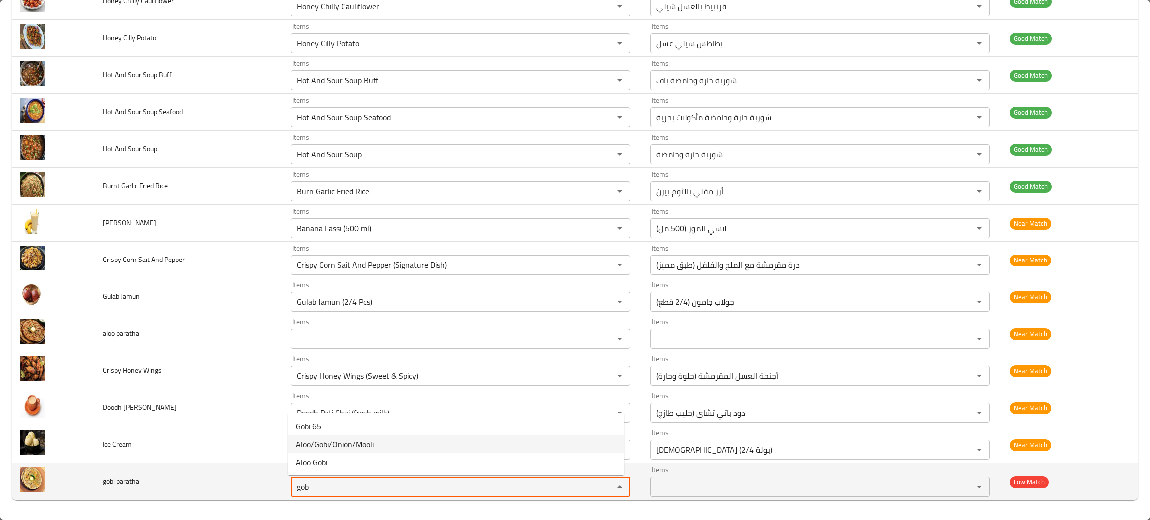
type paratha "gob"
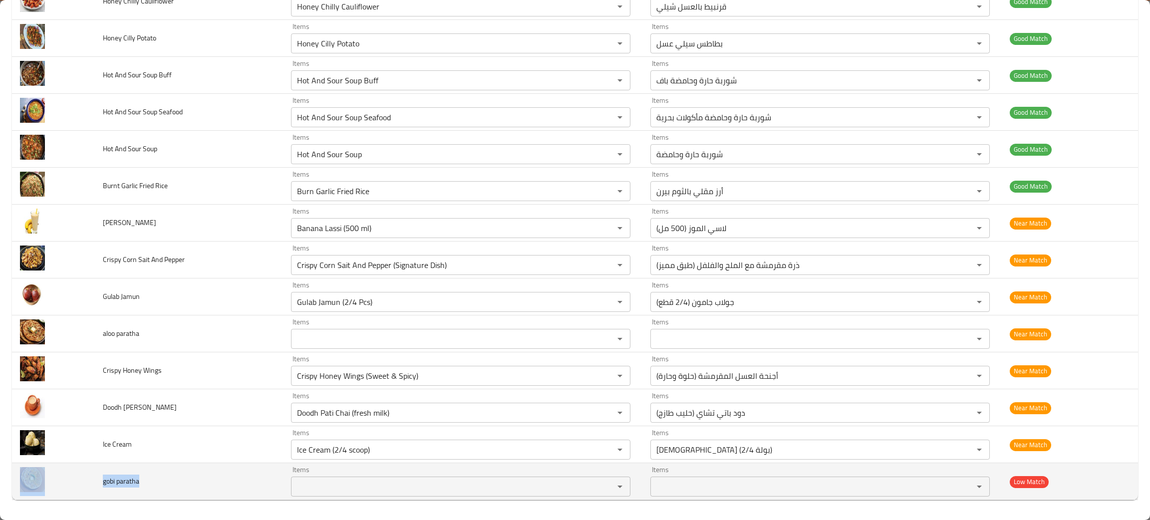
drag, startPoint x: 158, startPoint y: 486, endPoint x: 89, endPoint y: 486, distance: 68.4
click at [89, 486] on tr "gobi paratha Items Items Items Items Low Match" at bounding box center [575, 481] width 1126 height 37
copy tr "gobi paratha"
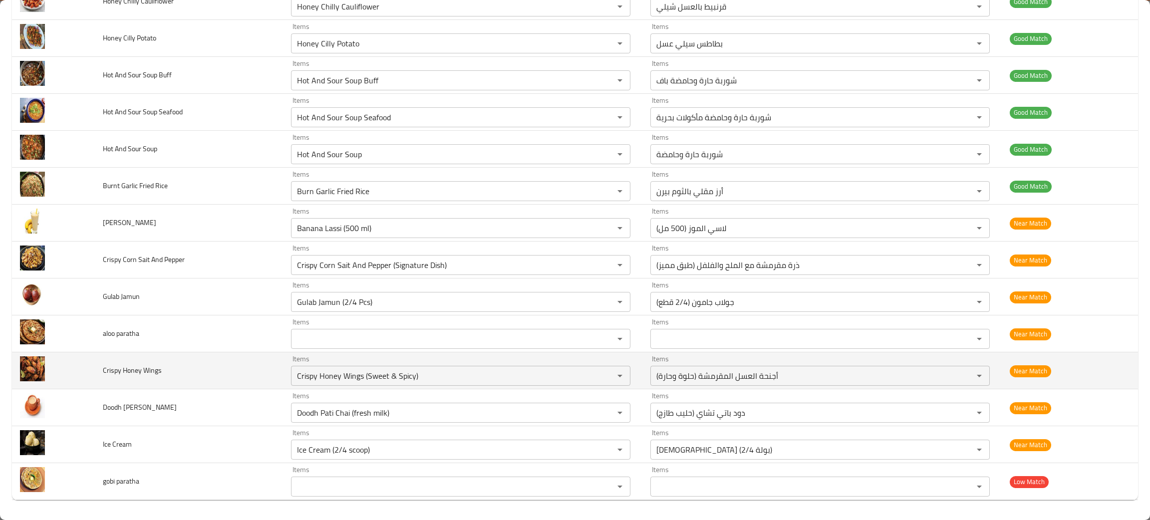
click at [163, 386] on td "Crispy Honey Wings" at bounding box center [189, 370] width 188 height 37
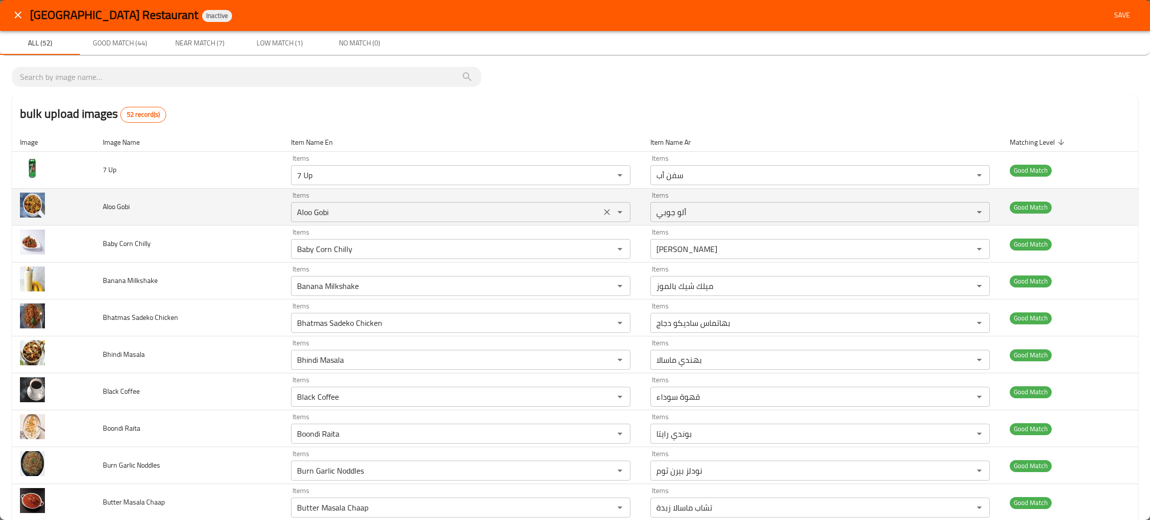
scroll to position [0, 0]
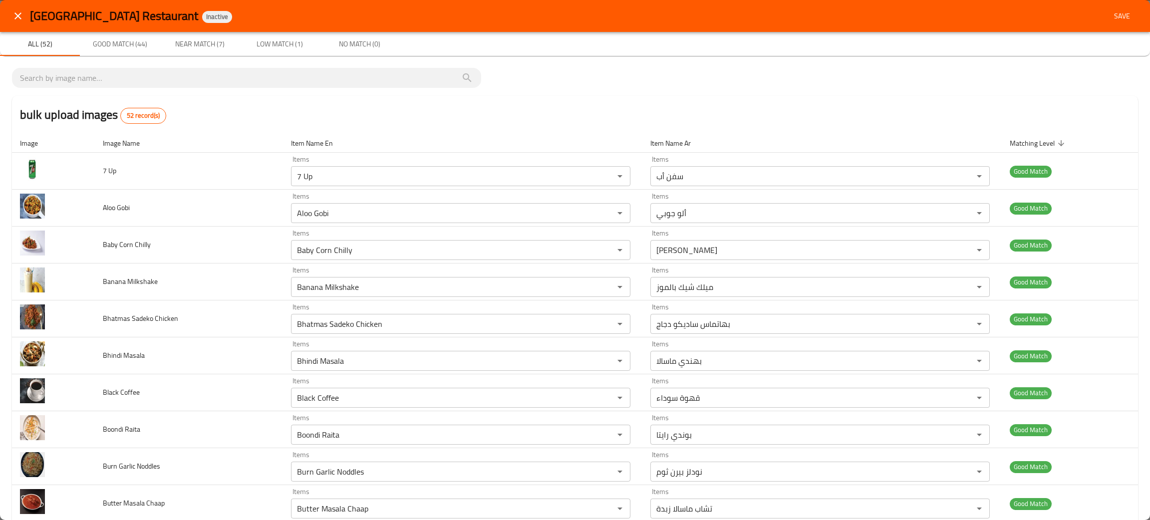
click at [212, 38] on span "Near Match (7)" at bounding box center [200, 44] width 68 height 12
click at [214, 40] on span "Near Match (7)" at bounding box center [200, 44] width 68 height 12
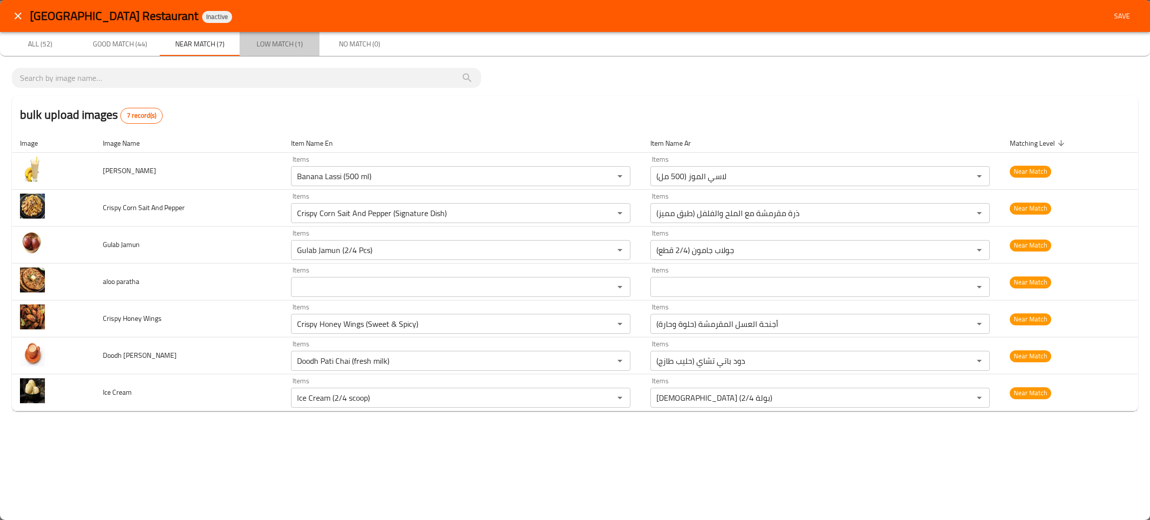
click at [281, 55] on button "Low Match (1)" at bounding box center [280, 44] width 80 height 24
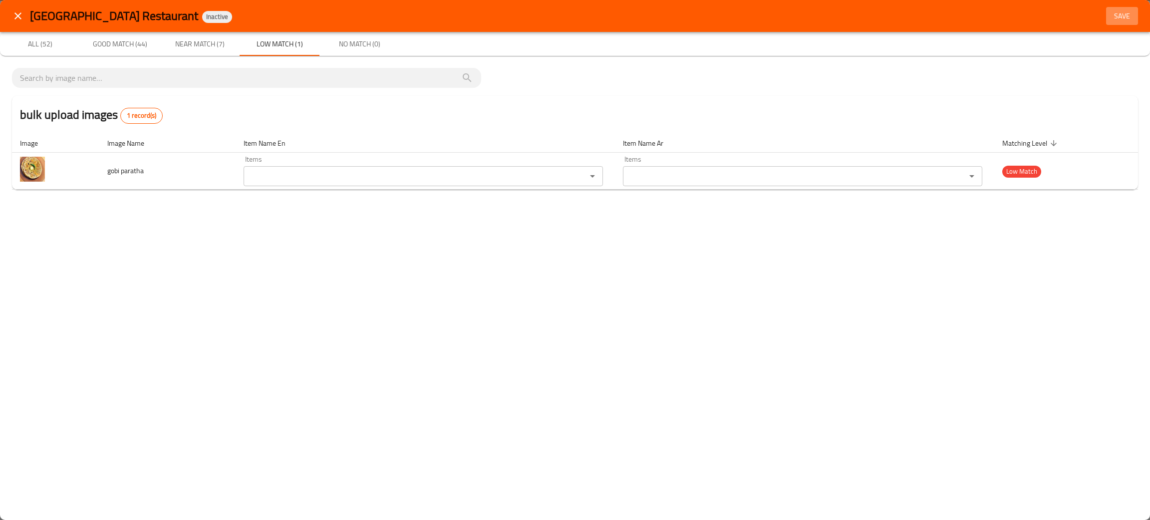
click at [1131, 13] on span "Save" at bounding box center [1122, 16] width 24 height 12
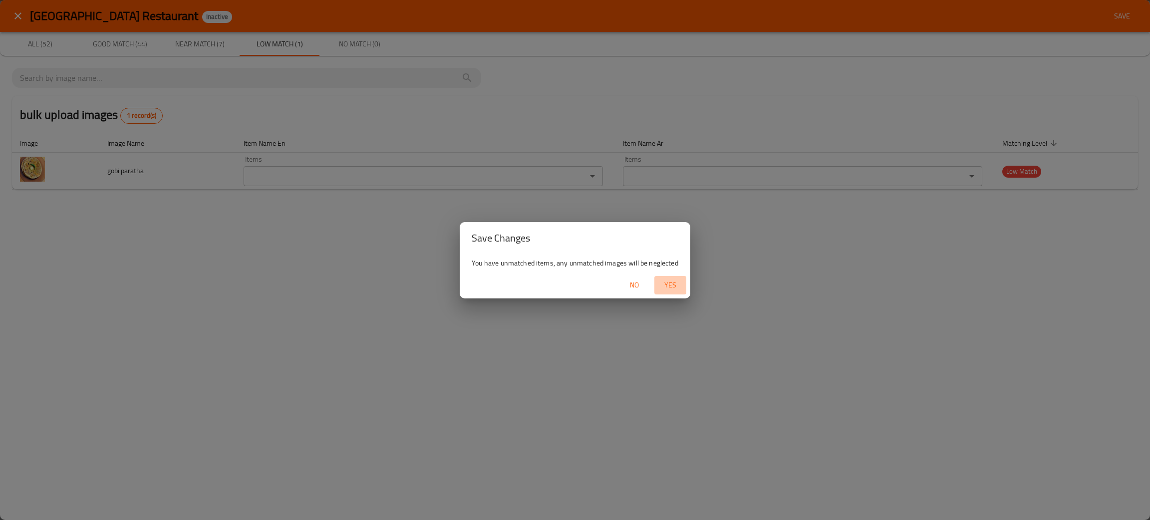
click at [666, 283] on span "Yes" at bounding box center [670, 285] width 24 height 12
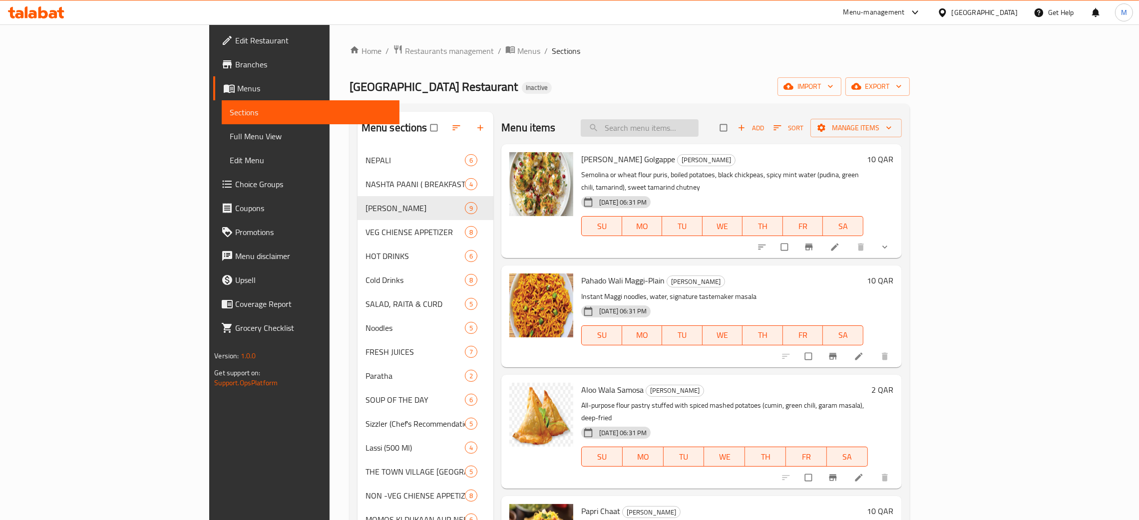
click at [696, 136] on input "search" at bounding box center [640, 127] width 118 height 17
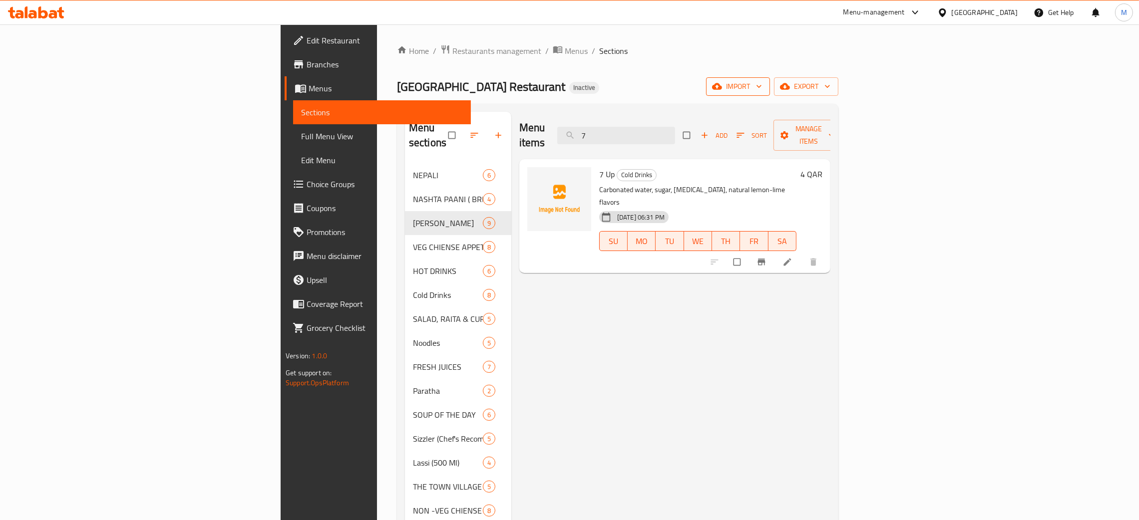
type input "7"
click at [762, 91] on span "import" at bounding box center [738, 86] width 48 height 12
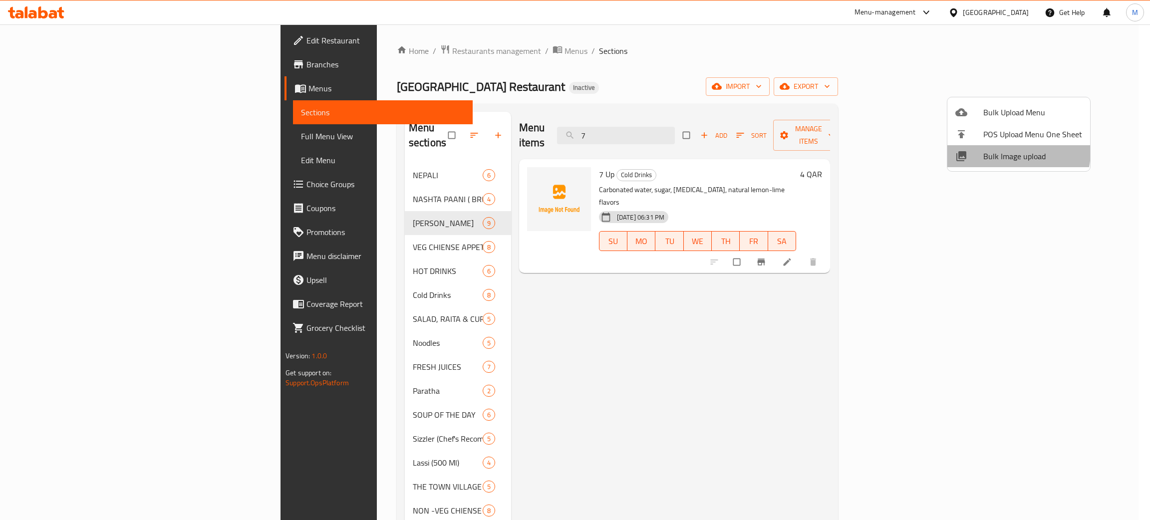
click at [1009, 152] on span "Bulk Image upload" at bounding box center [1032, 156] width 99 height 12
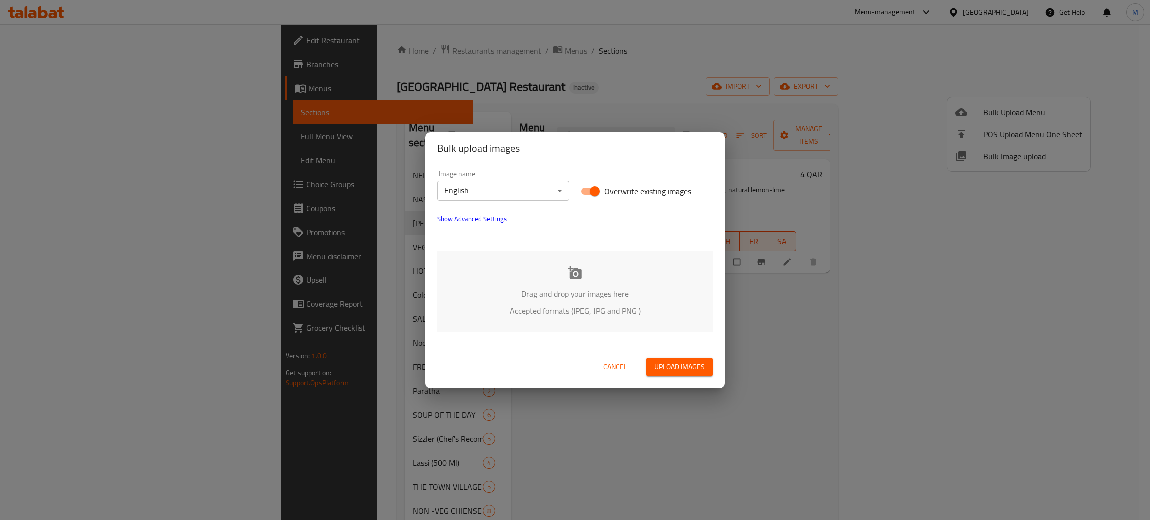
click at [563, 301] on div "Drag and drop your images here Accepted formats (JPEG, JPG and PNG )" at bounding box center [575, 291] width 276 height 81
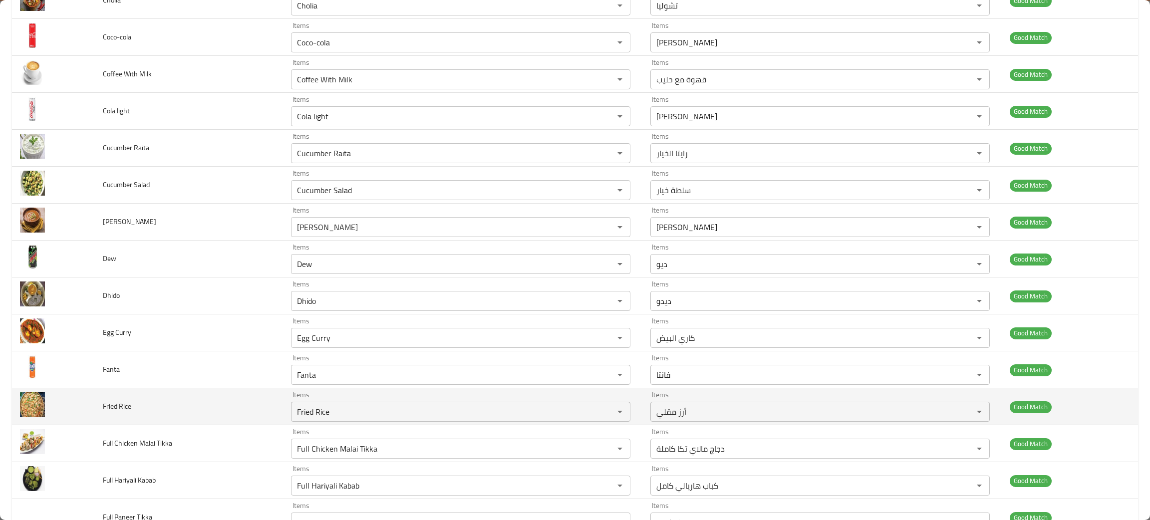
scroll to position [898, 0]
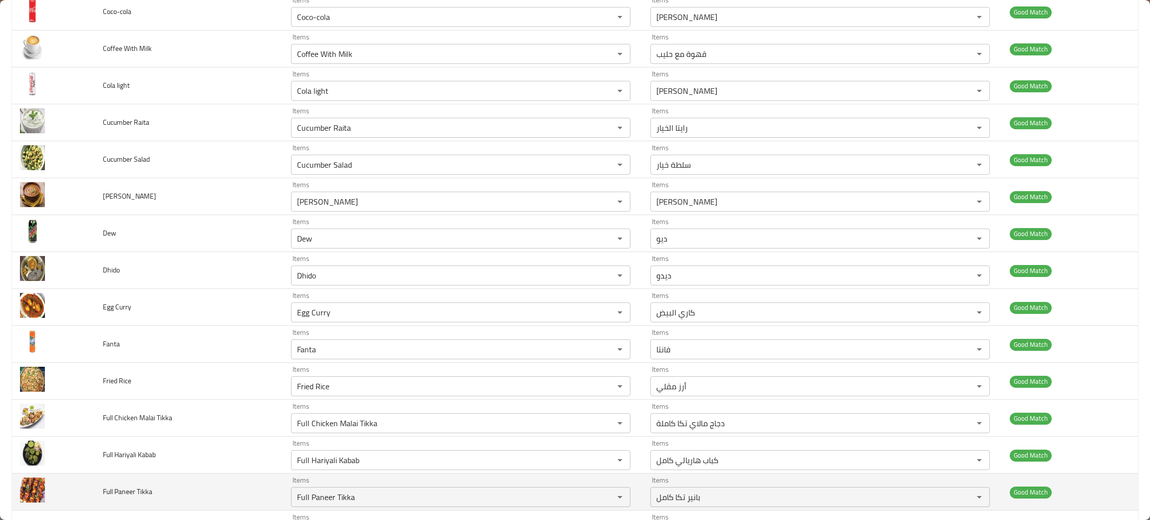
click at [193, 497] on td "Full Paneer Tikka" at bounding box center [189, 492] width 188 height 37
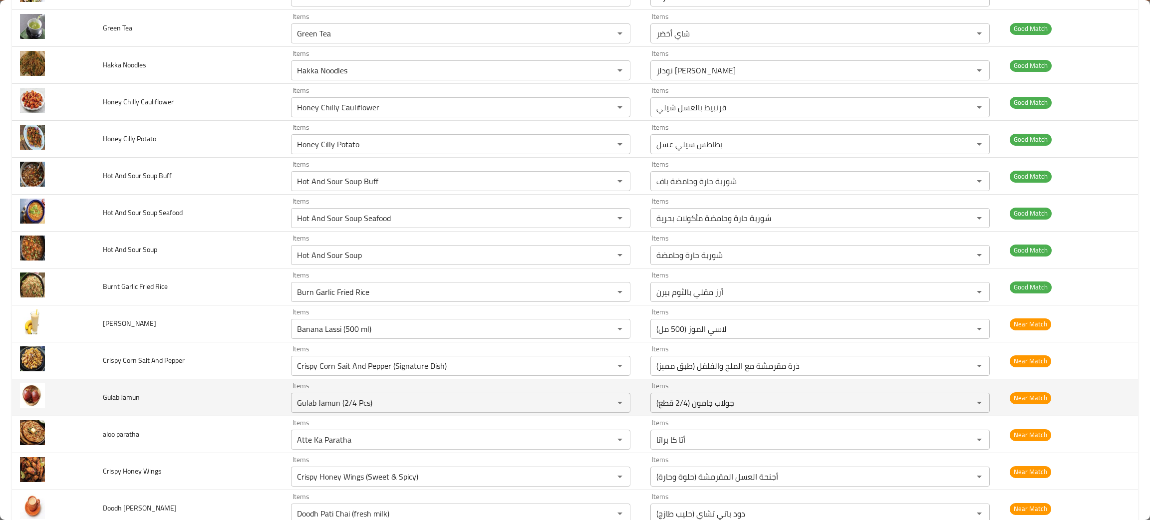
scroll to position [1497, 0]
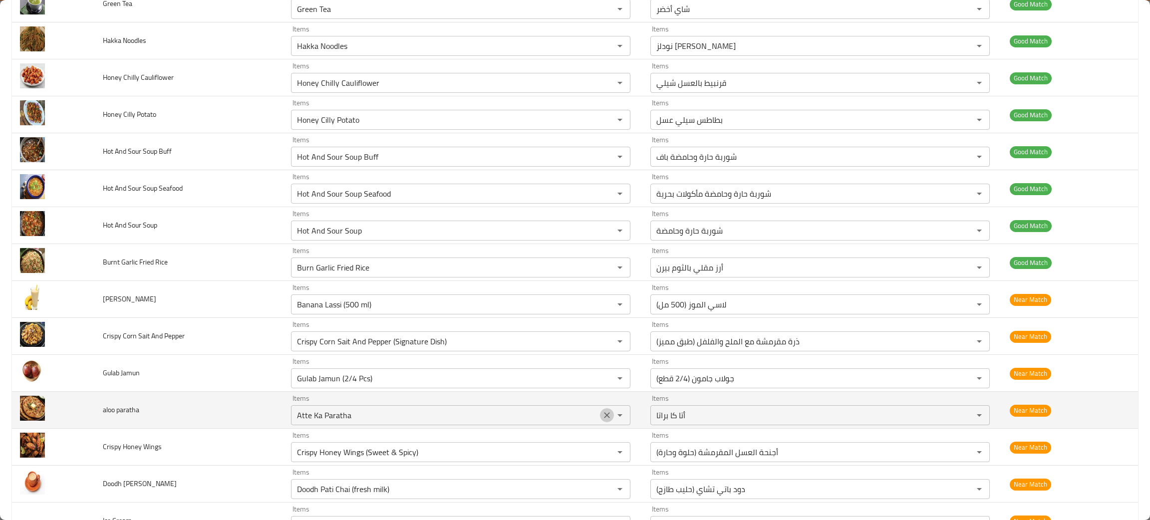
click at [604, 417] on icon "Clear" at bounding box center [607, 415] width 6 height 6
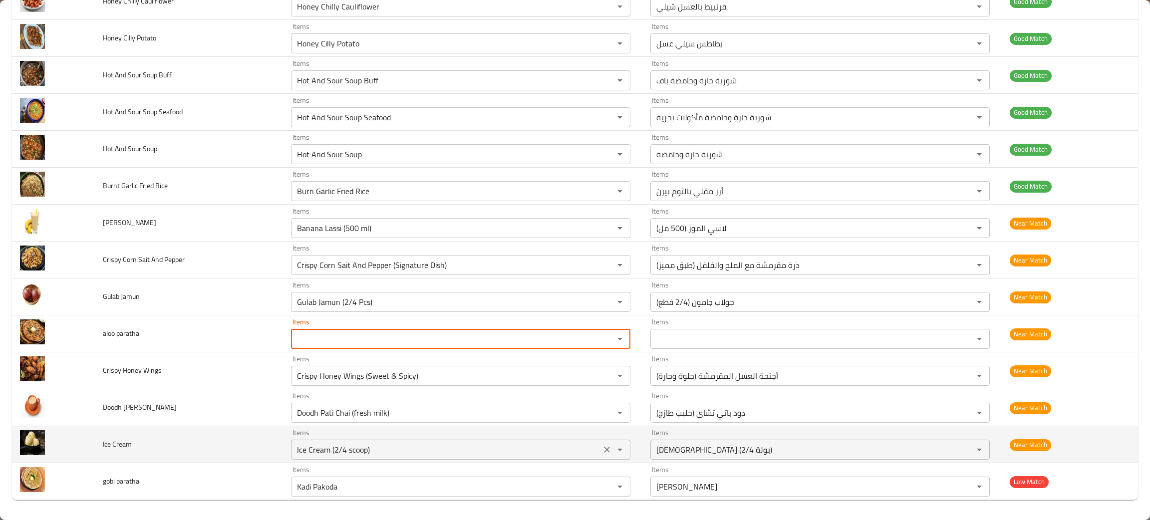
scroll to position [1578, 0]
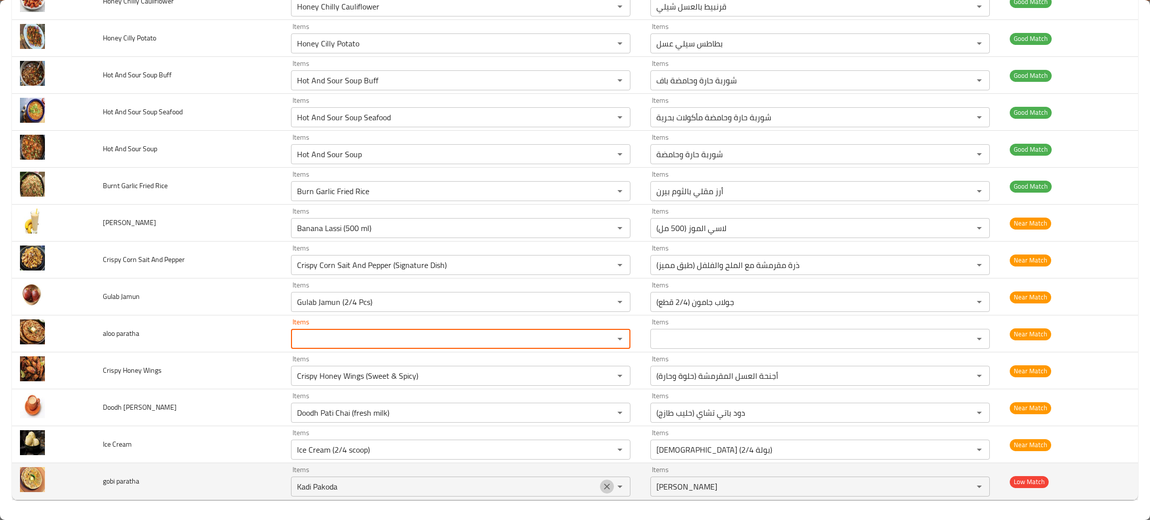
click at [602, 490] on icon "Clear" at bounding box center [607, 487] width 10 height 10
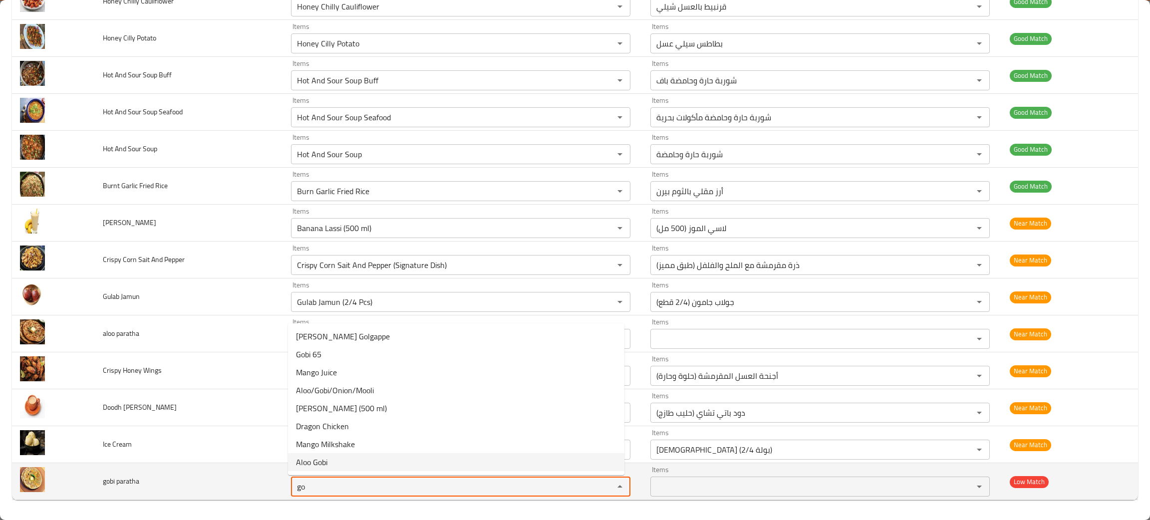
type paratha "go"
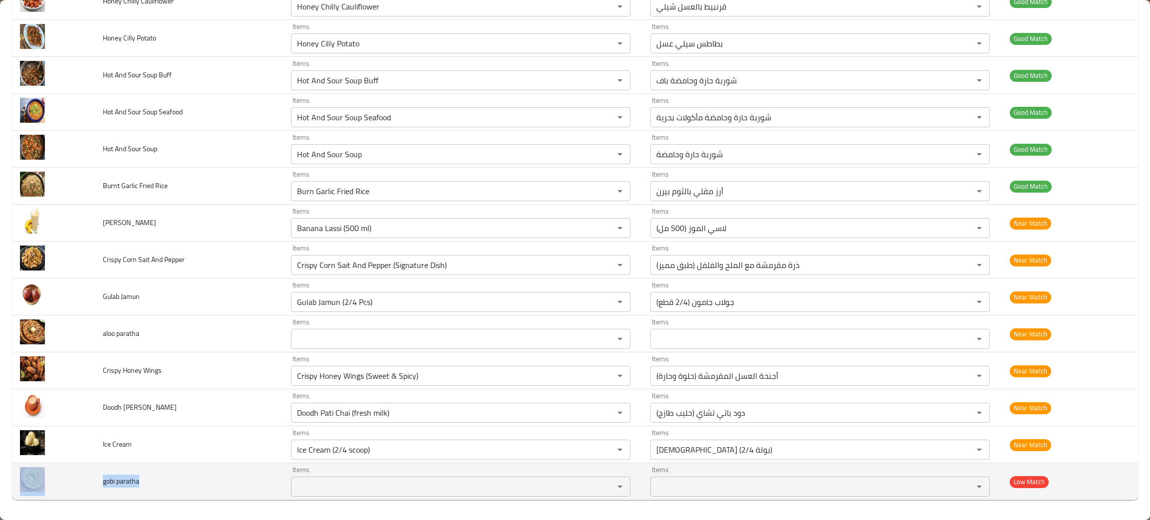
drag, startPoint x: 155, startPoint y: 487, endPoint x: 84, endPoint y: 475, distance: 71.4
click at [84, 475] on tr "gobi paratha Items Items Items Items Low Match" at bounding box center [575, 481] width 1126 height 37
copy tr "gobi paratha"
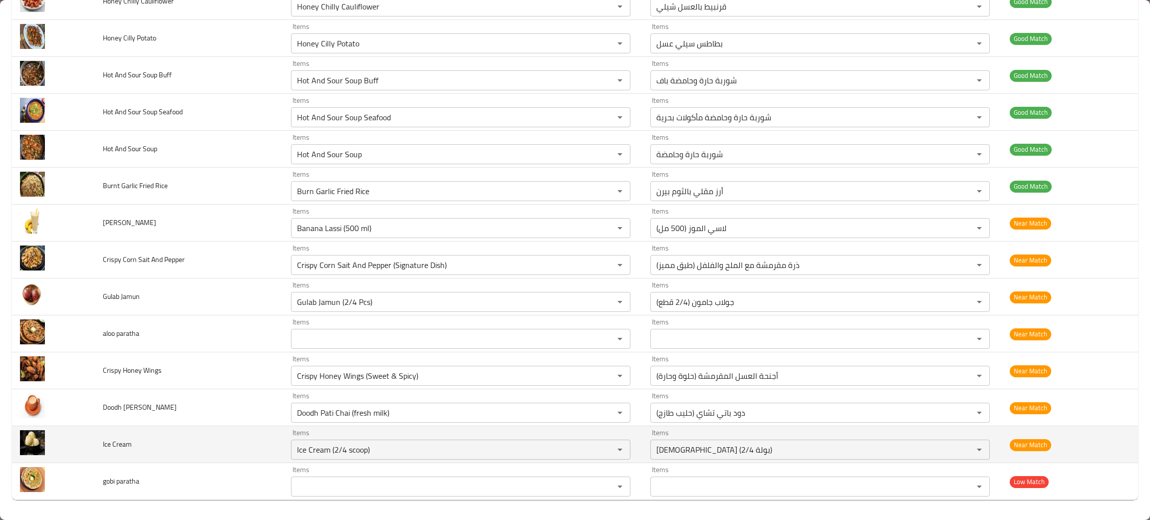
click at [147, 449] on td "Ice Cream" at bounding box center [189, 444] width 188 height 37
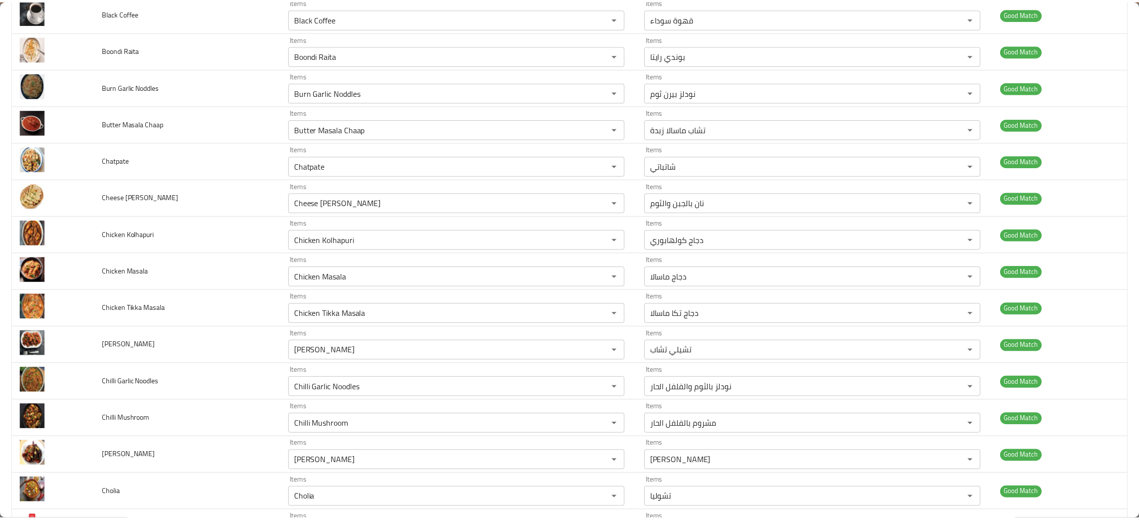
scroll to position [0, 0]
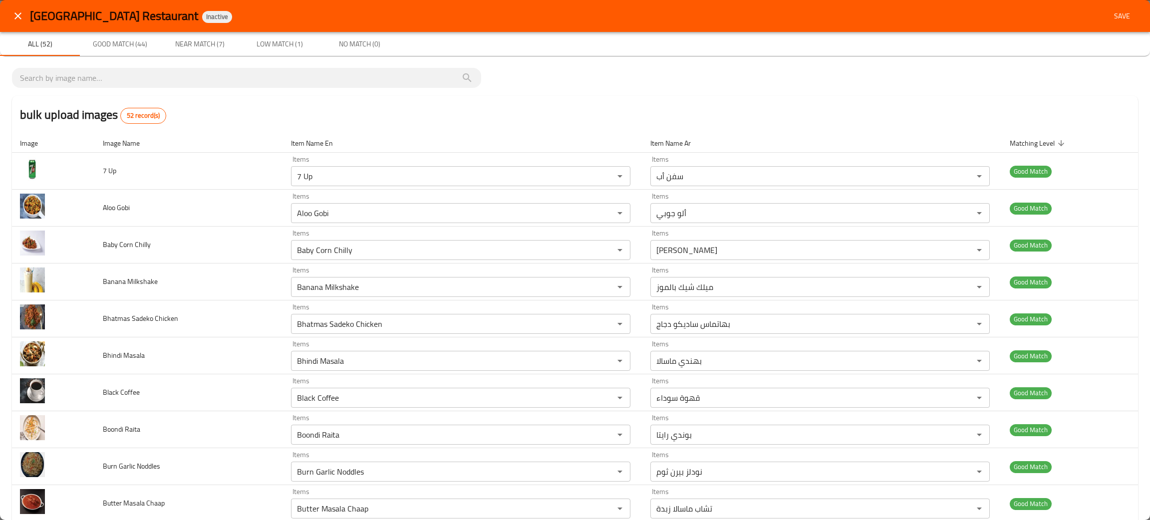
click at [1110, 11] on span "Save" at bounding box center [1122, 16] width 24 height 12
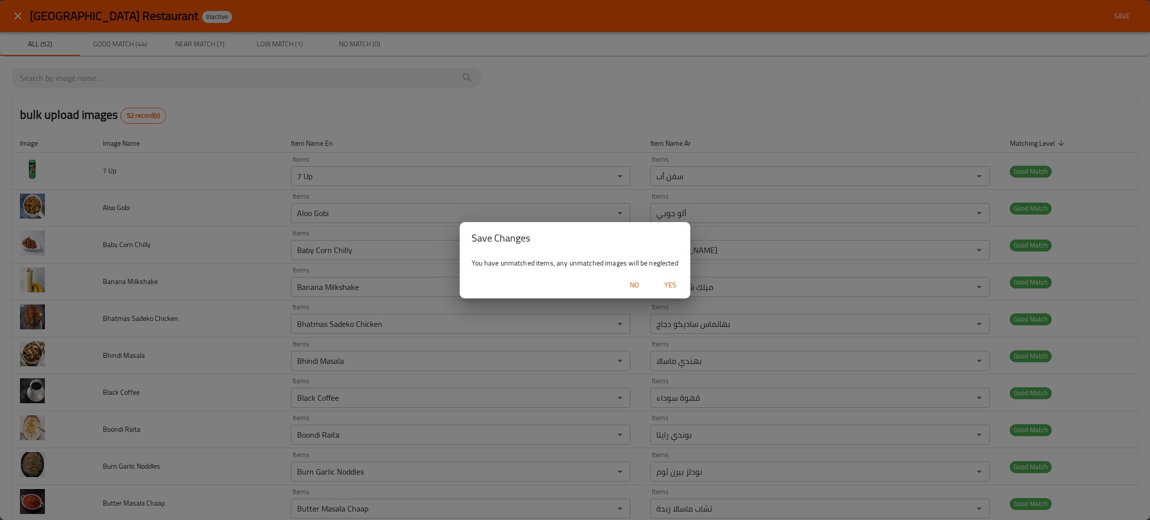
click at [666, 286] on span "Yes" at bounding box center [670, 285] width 24 height 12
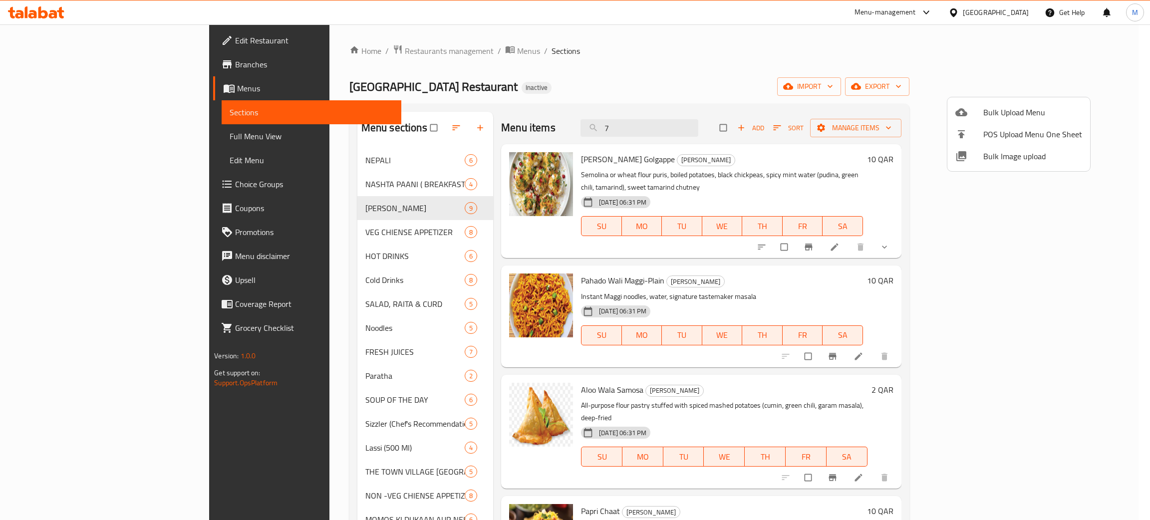
click at [689, 121] on div at bounding box center [575, 260] width 1150 height 520
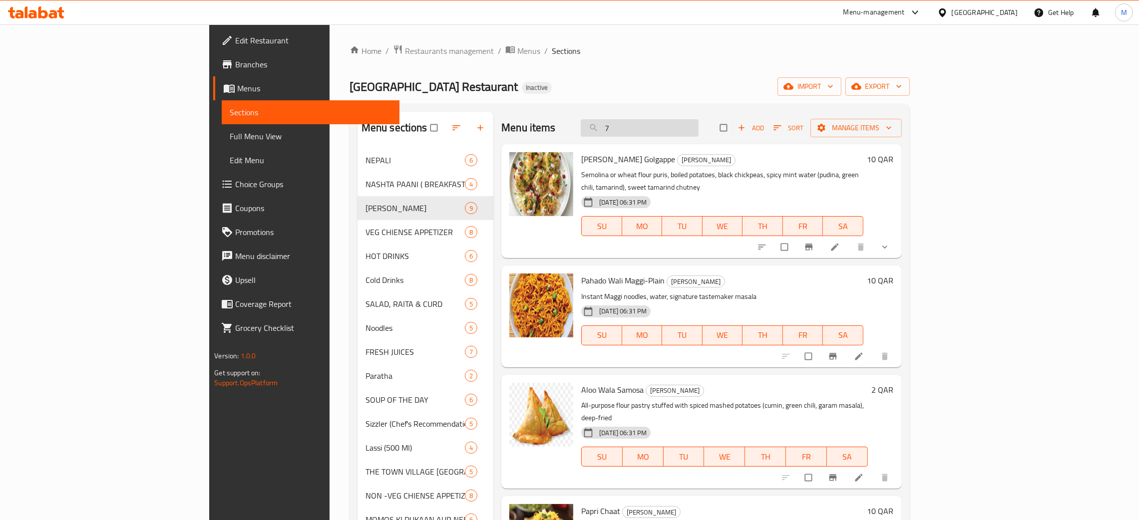
click at [687, 125] on input "7" at bounding box center [640, 127] width 118 height 17
click at [687, 133] on input "search" at bounding box center [640, 127] width 118 height 17
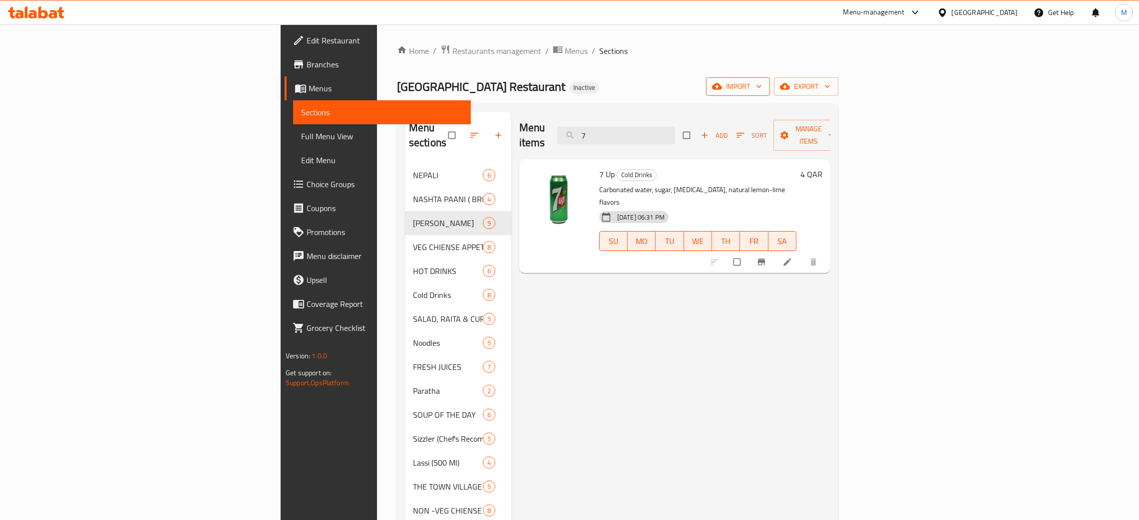
type input "7"
click at [762, 84] on span "import" at bounding box center [738, 86] width 48 height 12
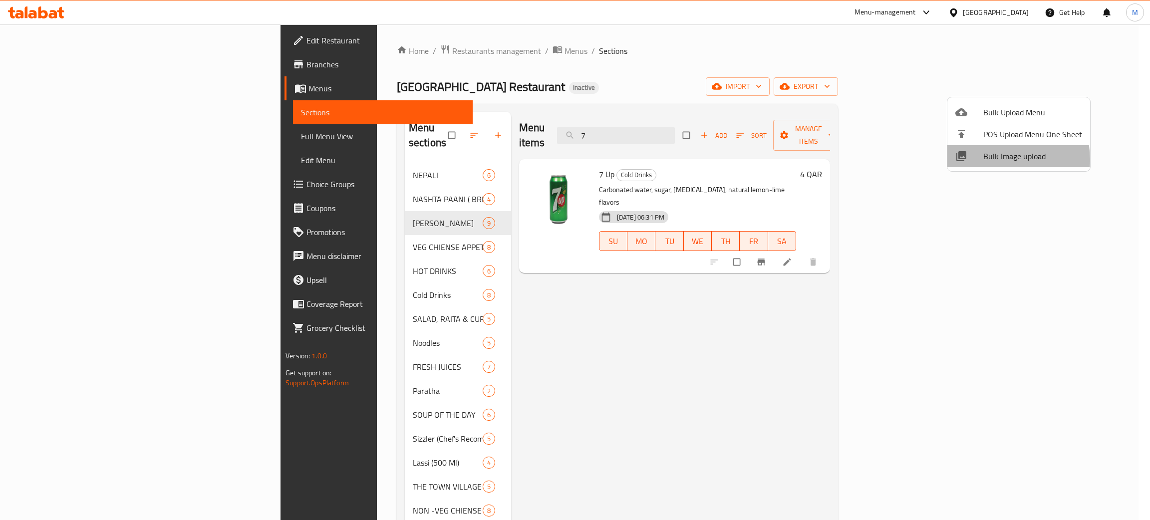
click at [995, 160] on span "Bulk Image upload" at bounding box center [1032, 156] width 99 height 12
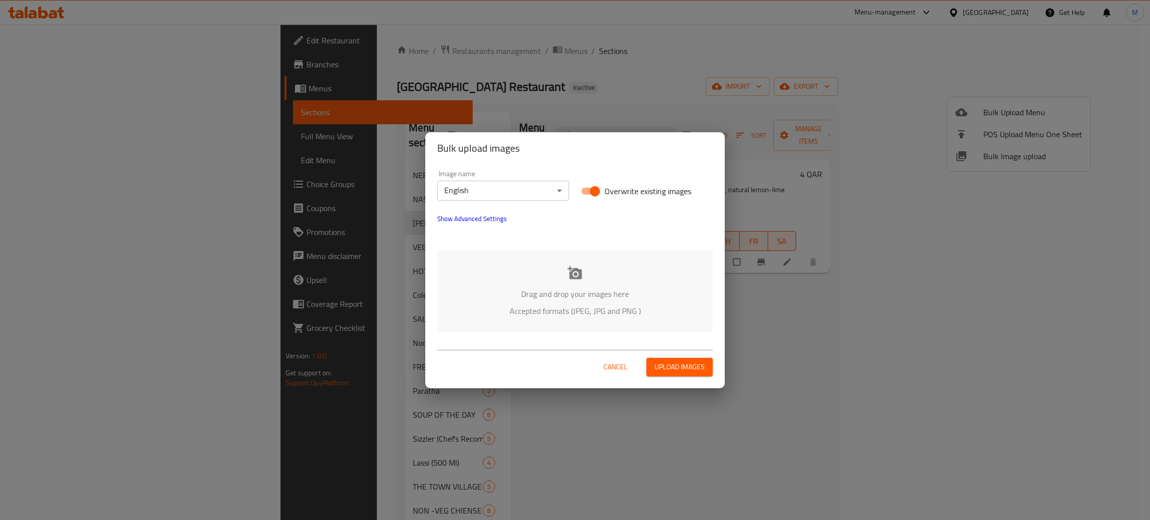
click at [625, 295] on p "Drag and drop your images here" at bounding box center [575, 294] width 246 height 12
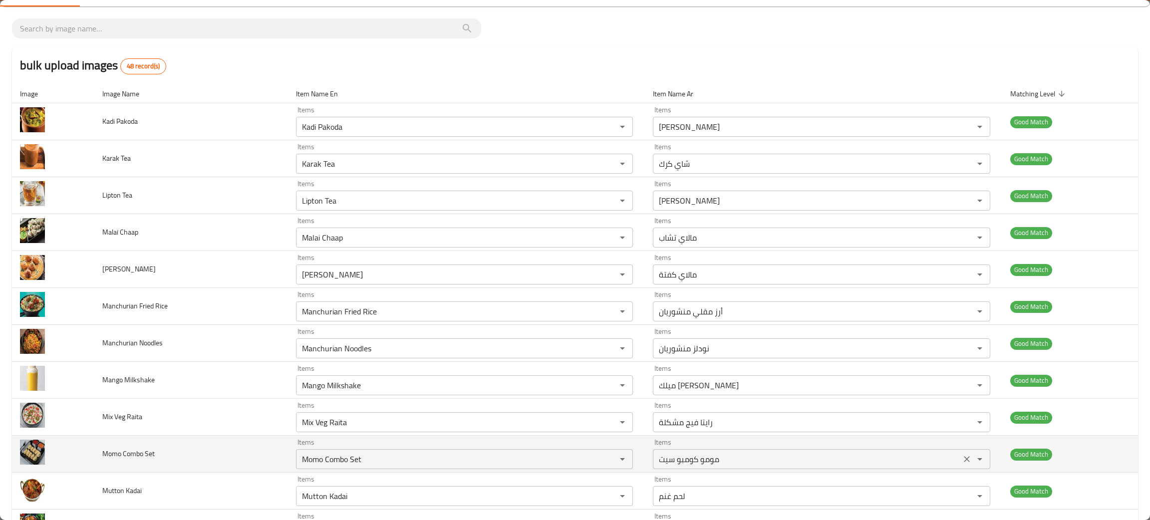
scroll to position [75, 0]
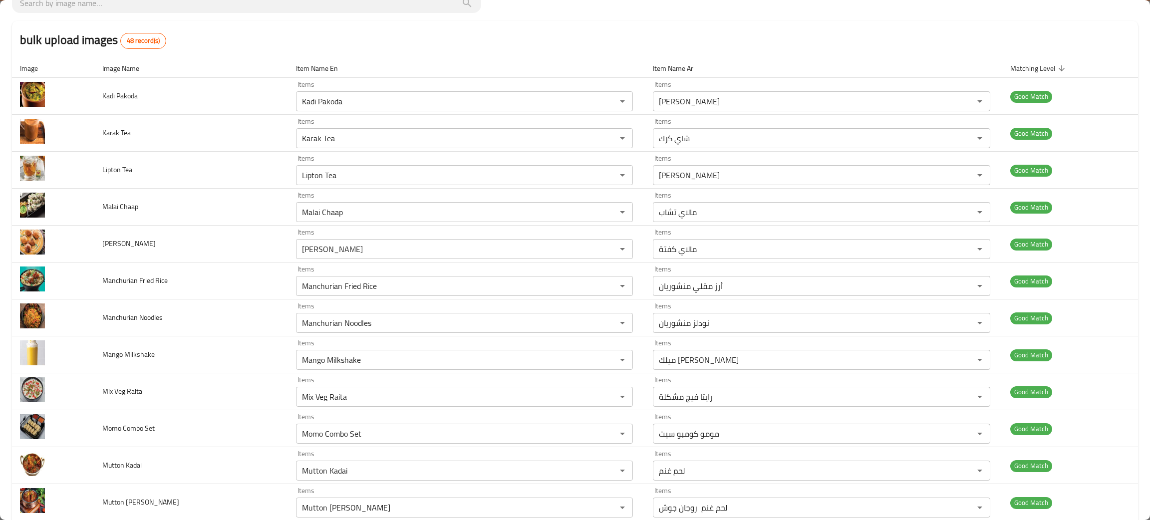
drag, startPoint x: 775, startPoint y: 13, endPoint x: 426, endPoint y: 45, distance: 350.3
click at [426, 45] on div "bulk upload images 48 record(s)" at bounding box center [575, 40] width 1126 height 38
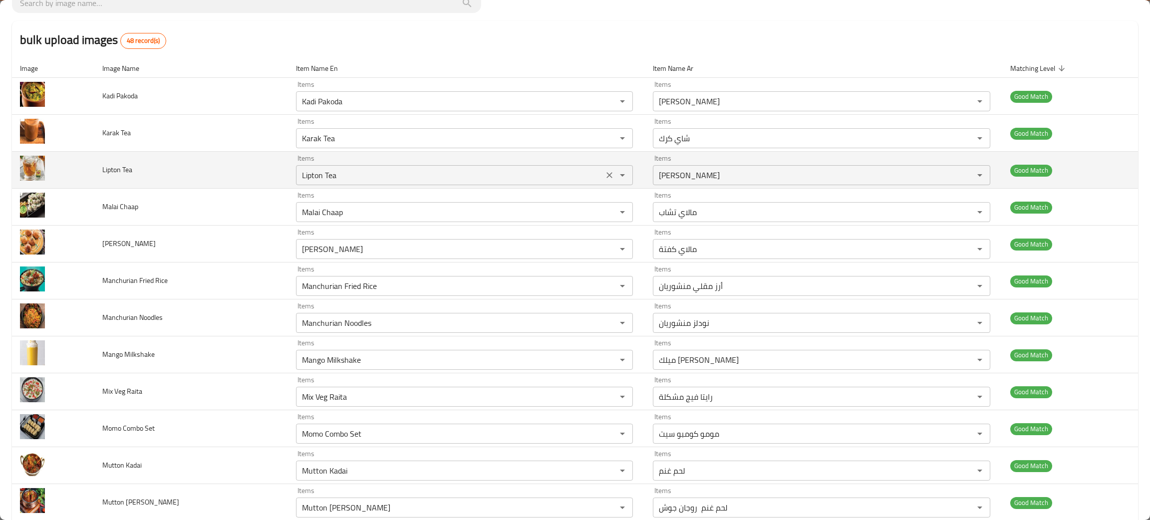
click at [310, 161] on div "Items Lipton Tea Items" at bounding box center [464, 170] width 337 height 30
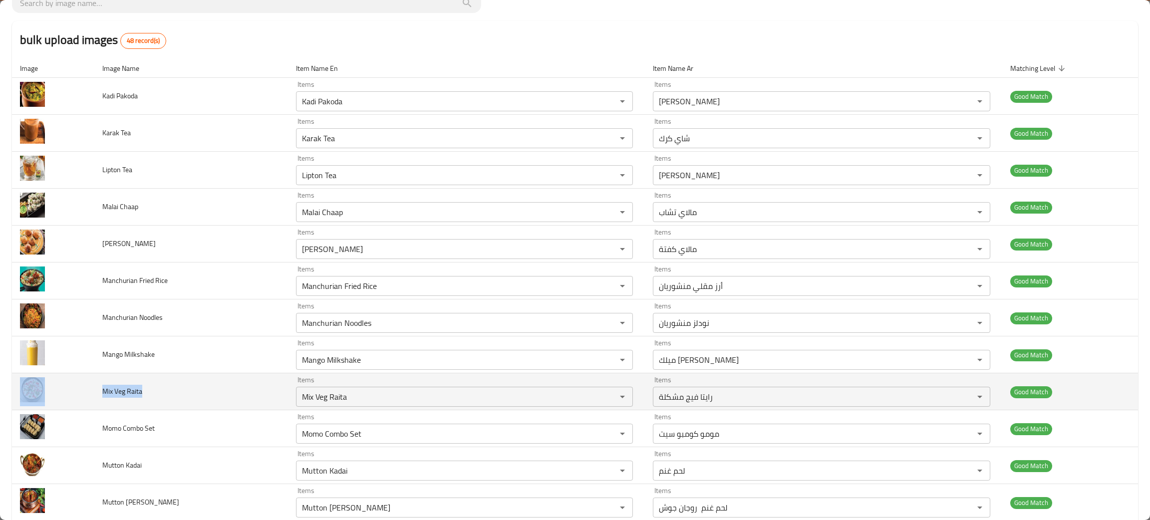
drag, startPoint x: 154, startPoint y: 388, endPoint x: 76, endPoint y: 403, distance: 79.9
click at [76, 403] on tr "Mix Veg Raita Items Mix Veg Raita Items Items رايتا فيج مشكلة Items Good Match" at bounding box center [575, 391] width 1126 height 37
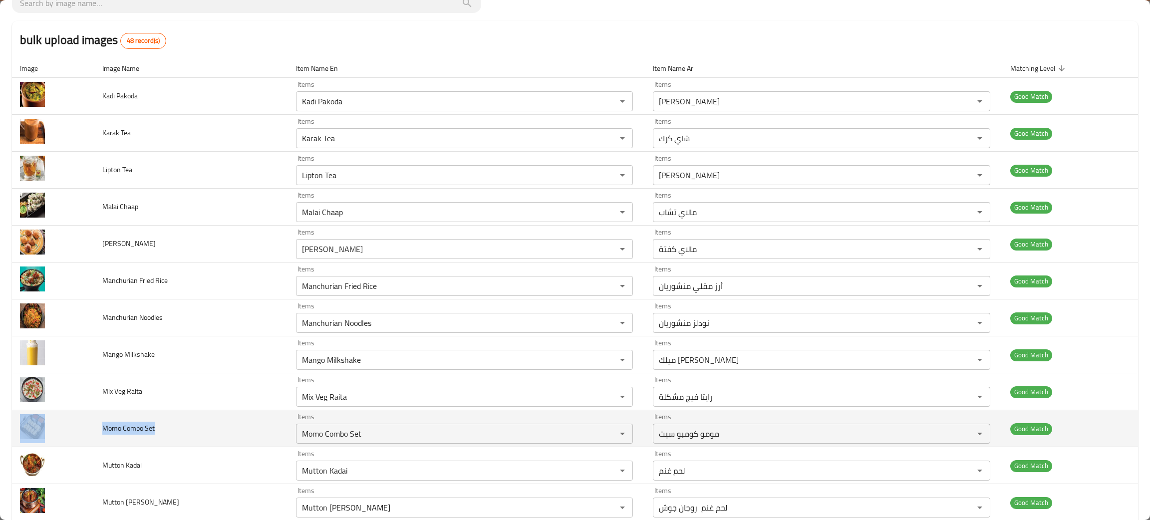
drag, startPoint x: 172, startPoint y: 426, endPoint x: 86, endPoint y: 432, distance: 86.1
click at [86, 432] on tr "Momo Combo Set Items Momo Combo Set Items Items مومو كومبو سيت Items Good Match" at bounding box center [575, 428] width 1126 height 37
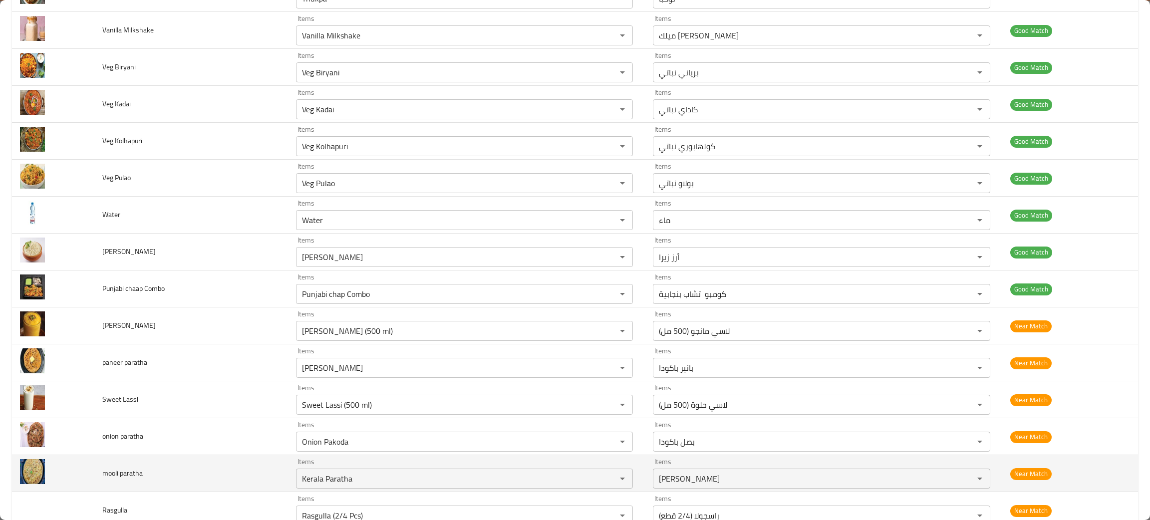
scroll to position [1422, 0]
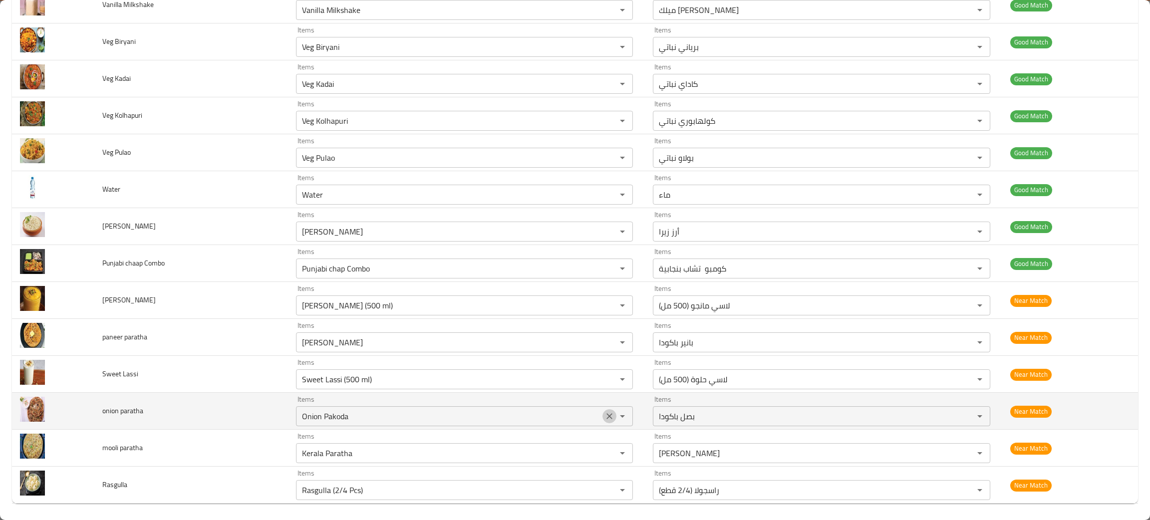
click at [607, 418] on icon "Clear" at bounding box center [610, 416] width 6 height 6
drag, startPoint x: 172, startPoint y: 417, endPoint x: 85, endPoint y: 416, distance: 86.9
click at [85, 416] on tr "onion paratha Items Items Items Items Near Match" at bounding box center [575, 411] width 1126 height 37
copy tr "onion paratha"
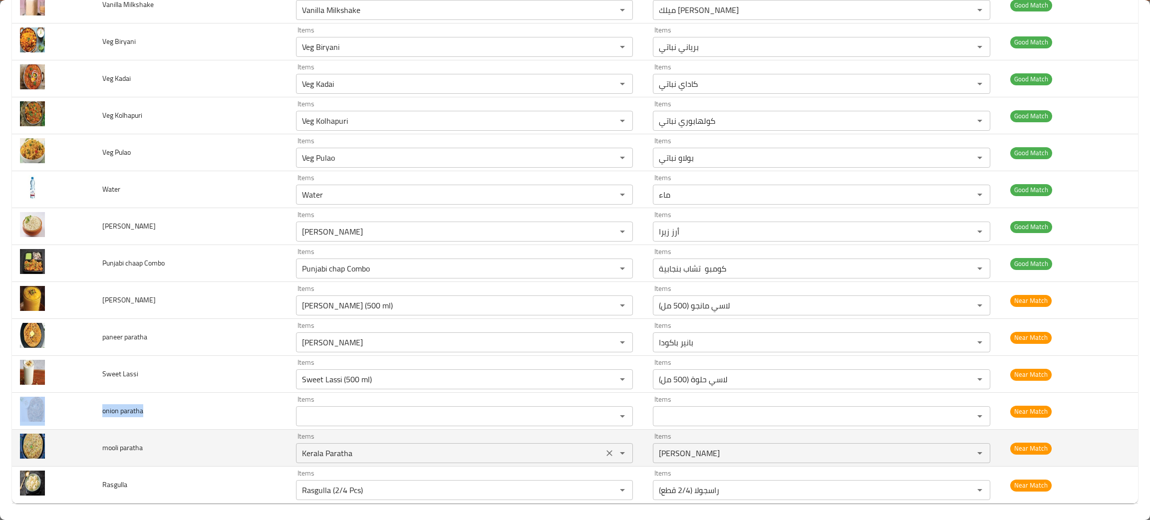
click at [604, 455] on icon "Clear" at bounding box center [609, 453] width 10 height 10
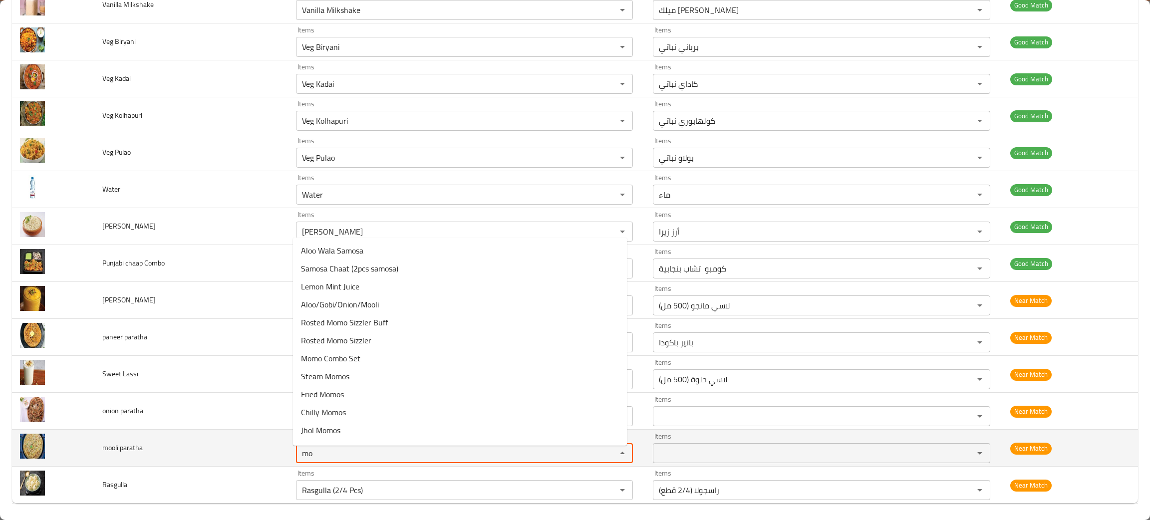
type paratha "m"
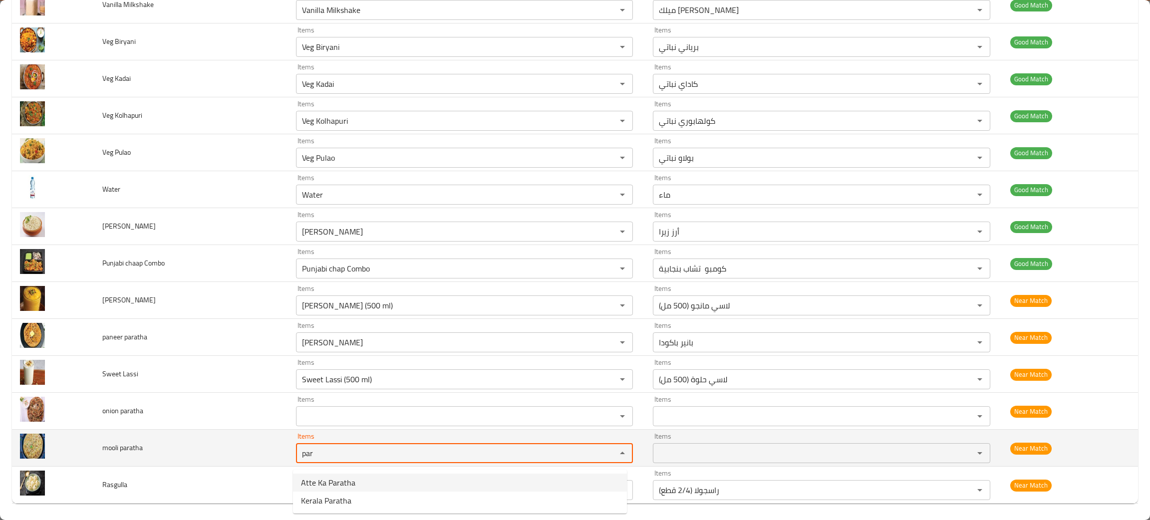
type paratha "par"
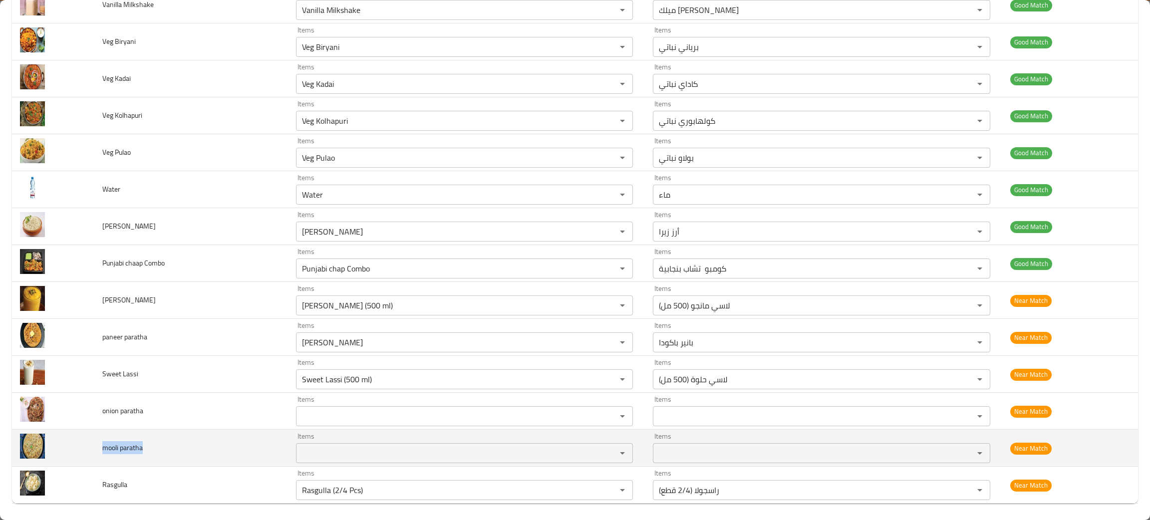
drag, startPoint x: 163, startPoint y: 451, endPoint x: 95, endPoint y: 456, distance: 68.1
click at [95, 456] on td "mooli paratha" at bounding box center [190, 448] width 193 height 37
copy span "mooli paratha"
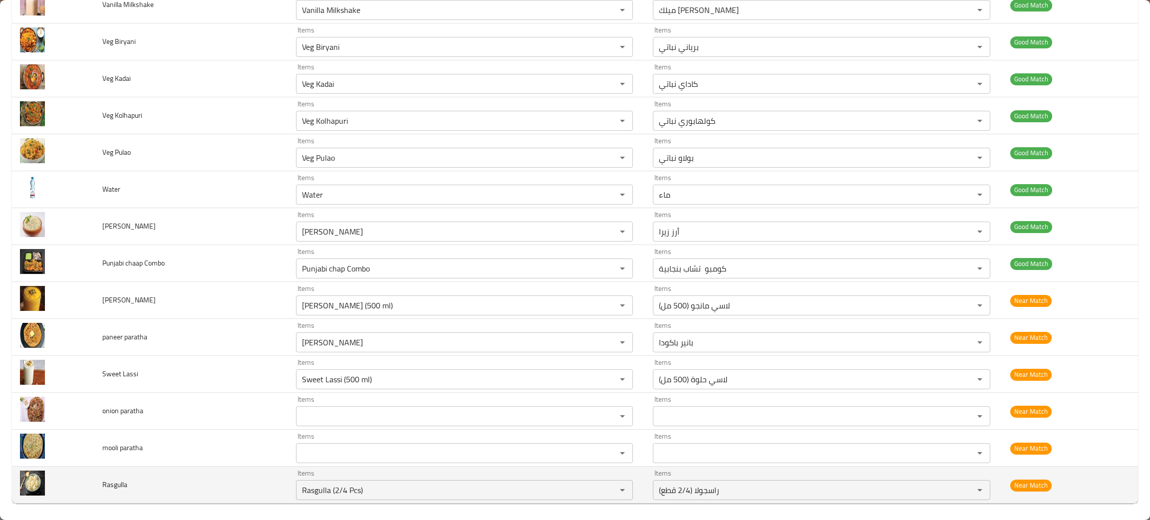
click at [246, 504] on td "Rasgulla" at bounding box center [190, 485] width 193 height 37
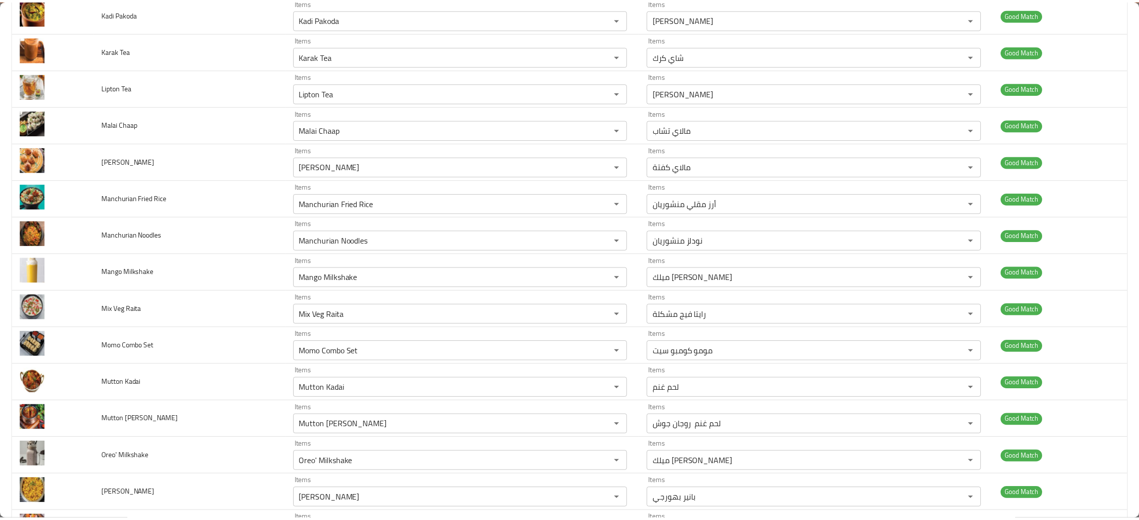
scroll to position [0, 0]
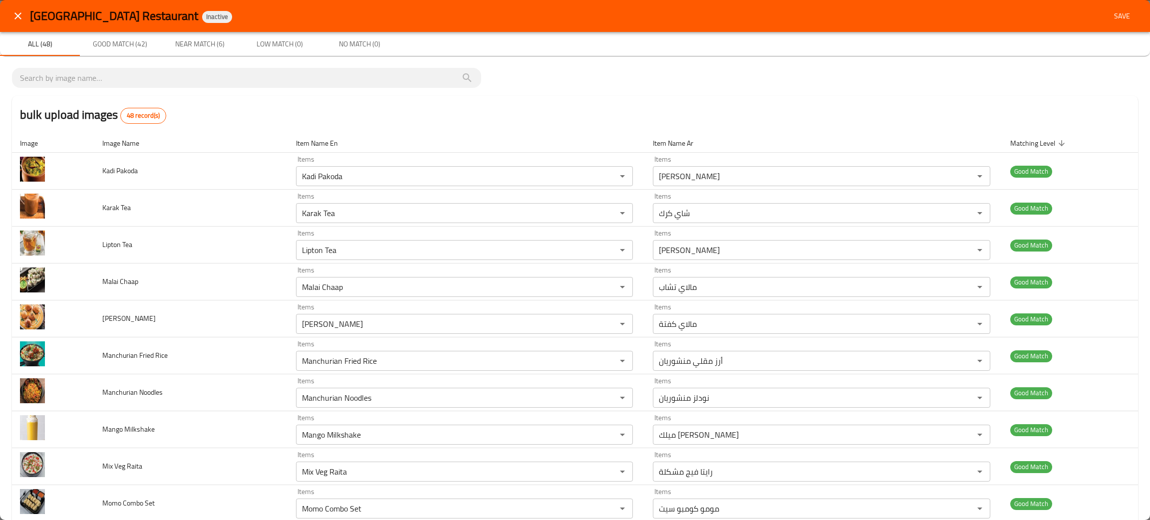
click at [212, 44] on span "Near Match (6)" at bounding box center [200, 44] width 68 height 12
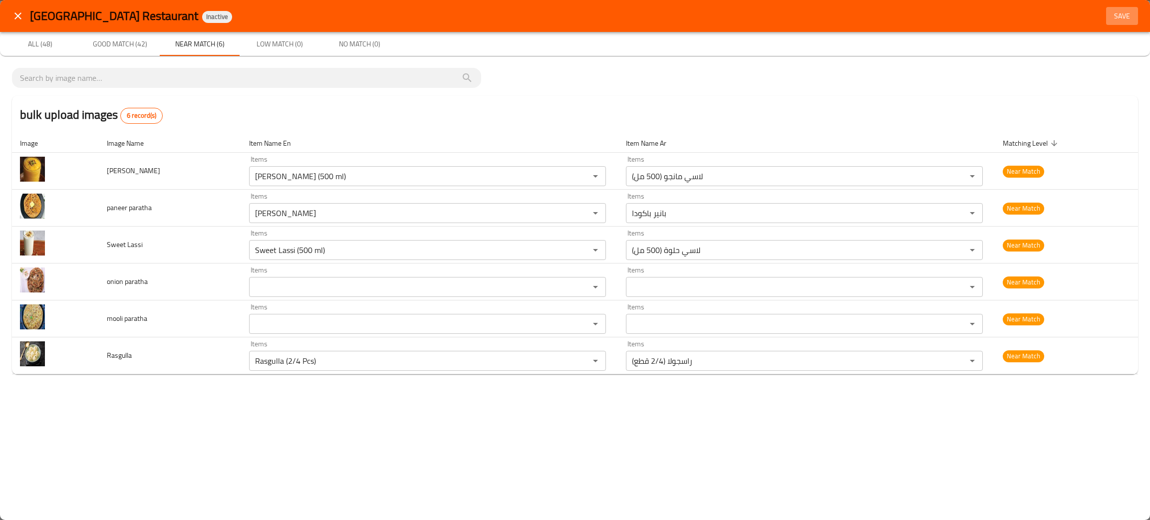
click at [1115, 12] on span "Save" at bounding box center [1122, 16] width 24 height 12
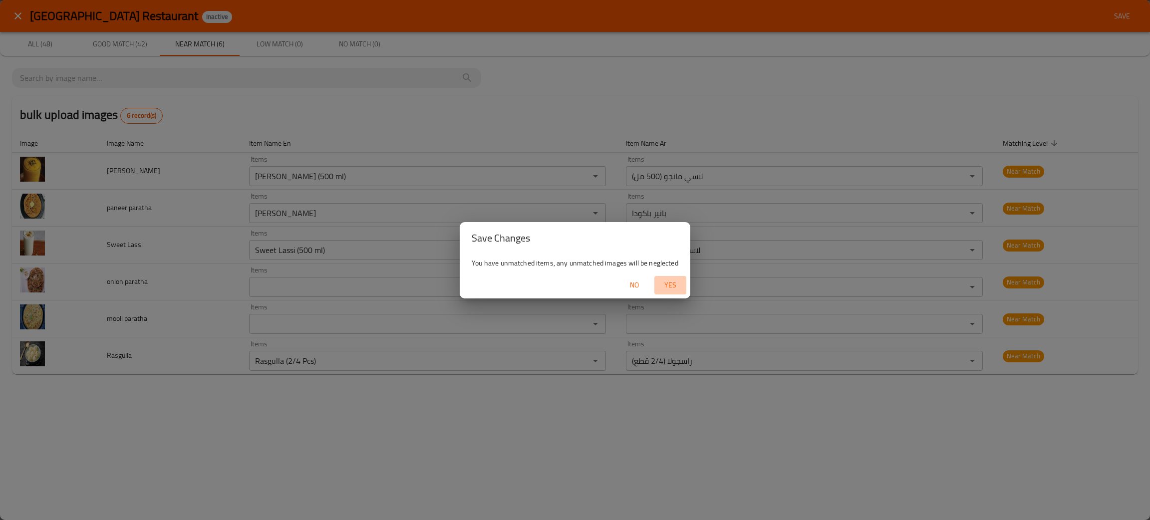
click at [662, 281] on span "Yes" at bounding box center [670, 285] width 24 height 12
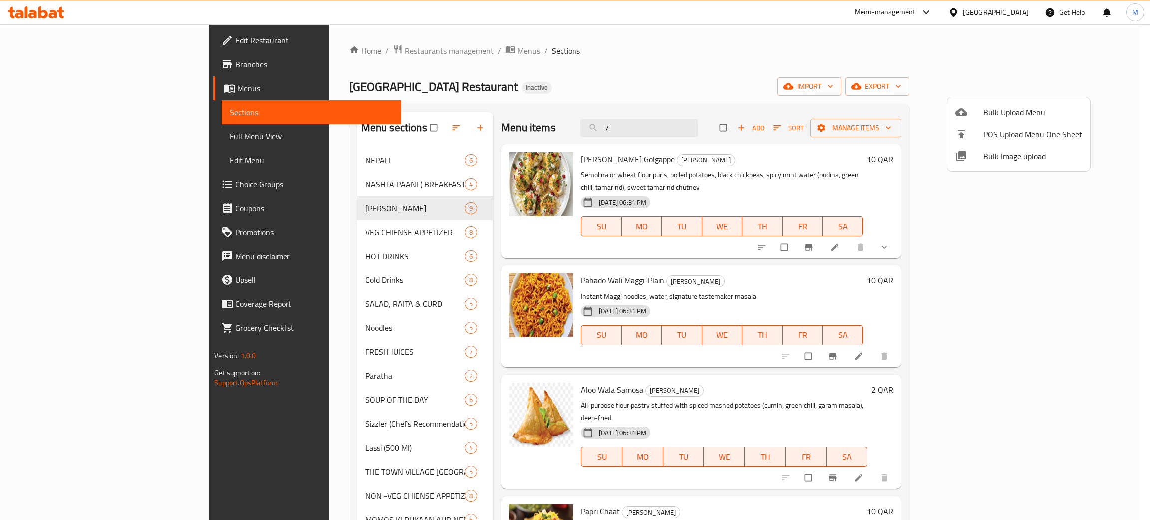
click at [598, 106] on div at bounding box center [575, 260] width 1150 height 520
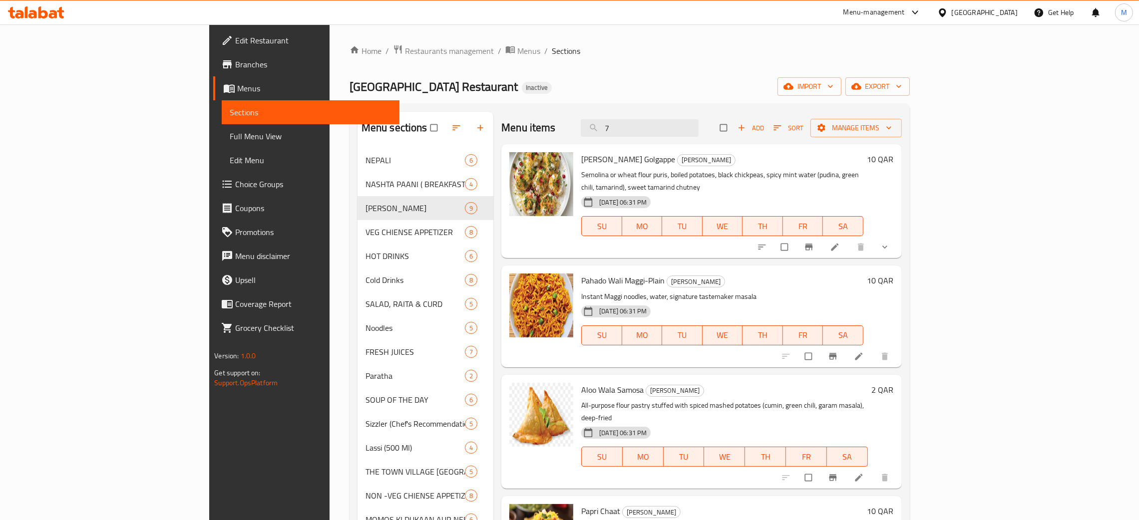
drag, startPoint x: 579, startPoint y: 95, endPoint x: 574, endPoint y: 98, distance: 5.6
click at [579, 95] on div "Punjab Town Village Restaurant Inactive import export" at bounding box center [629, 86] width 560 height 18
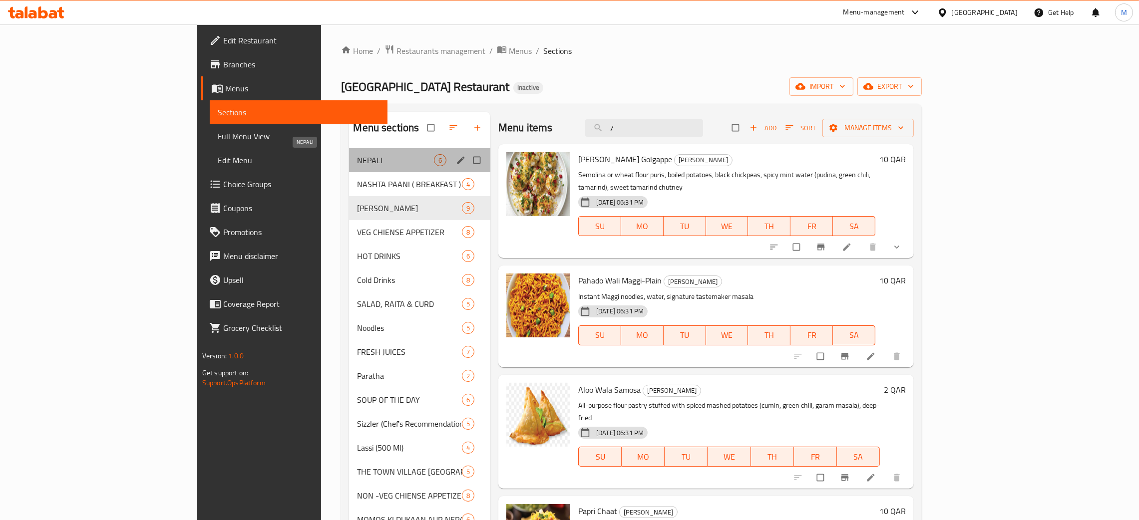
click at [357, 155] on span "NEPALI" at bounding box center [395, 160] width 77 height 12
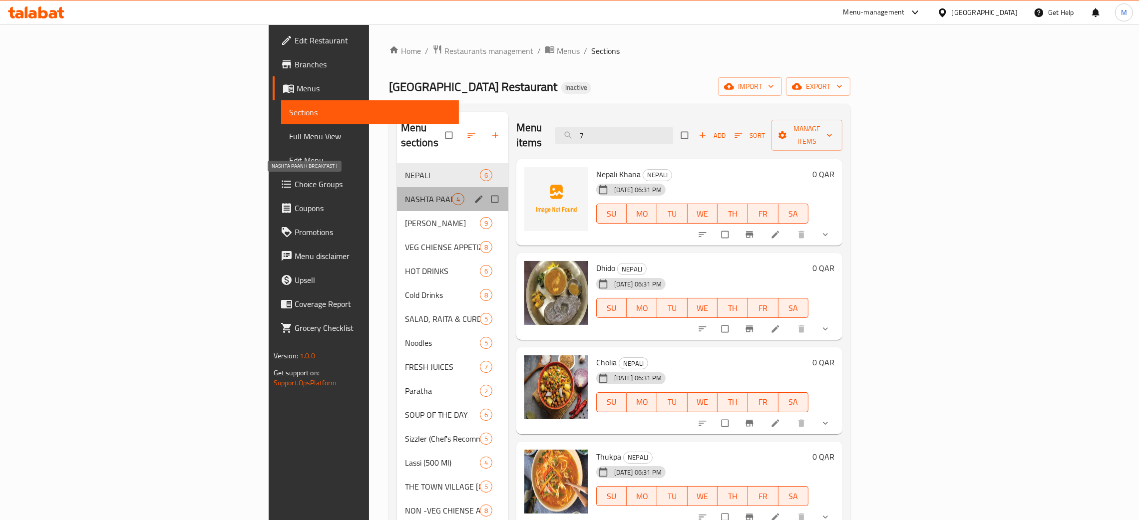
click at [405, 193] on span "NASHTA PAANI ( BREAKFAST )" at bounding box center [428, 199] width 47 height 12
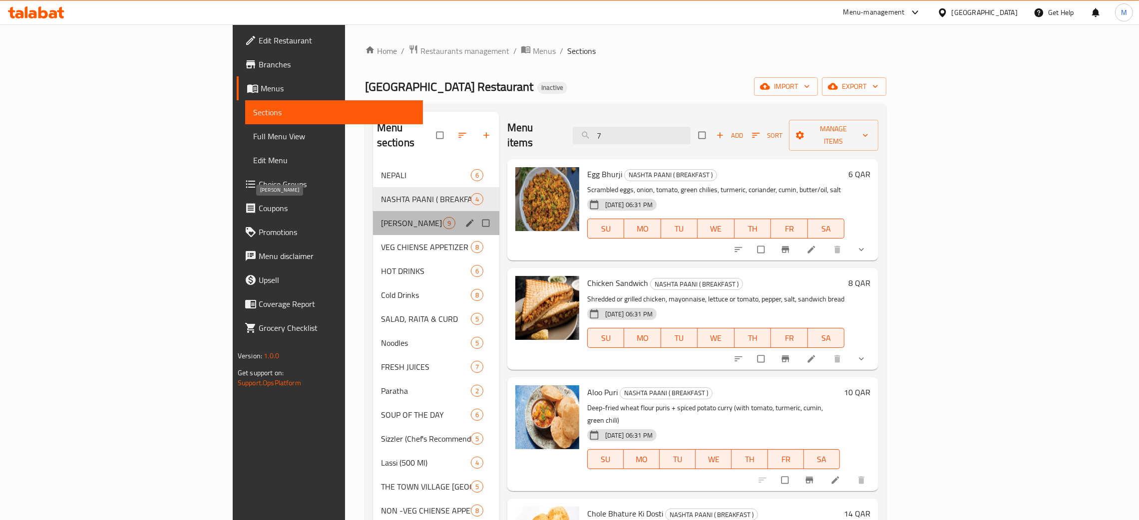
click at [381, 217] on span "[PERSON_NAME]" at bounding box center [412, 223] width 62 height 12
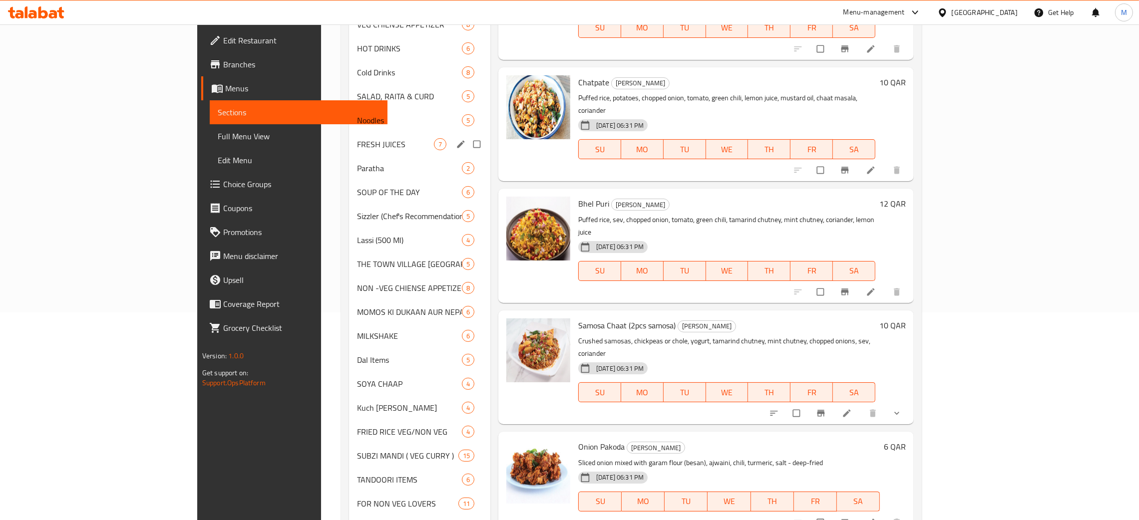
scroll to position [133, 0]
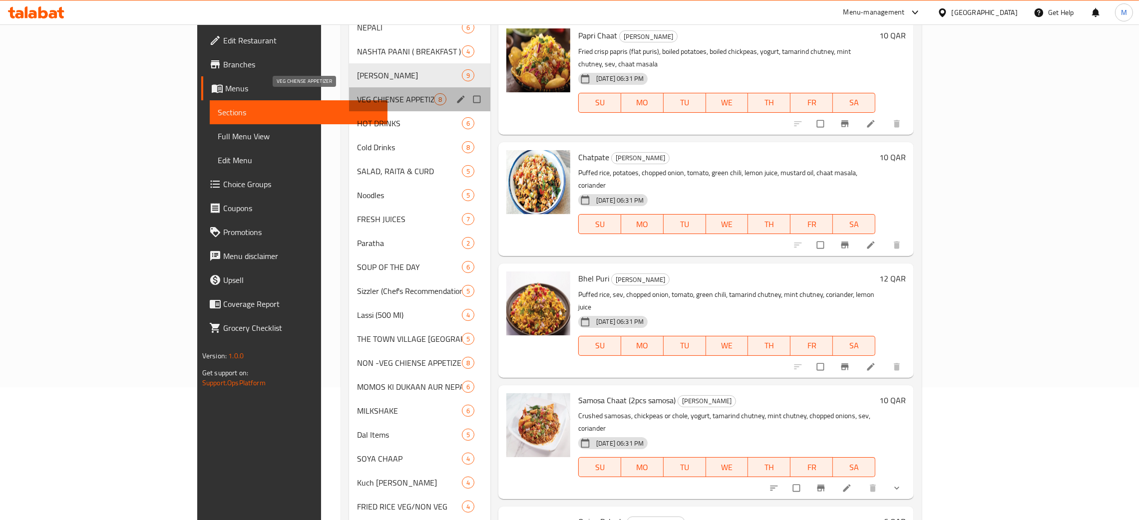
click at [357, 97] on span "VEG CHIENSE APPETIZER" at bounding box center [395, 99] width 77 height 12
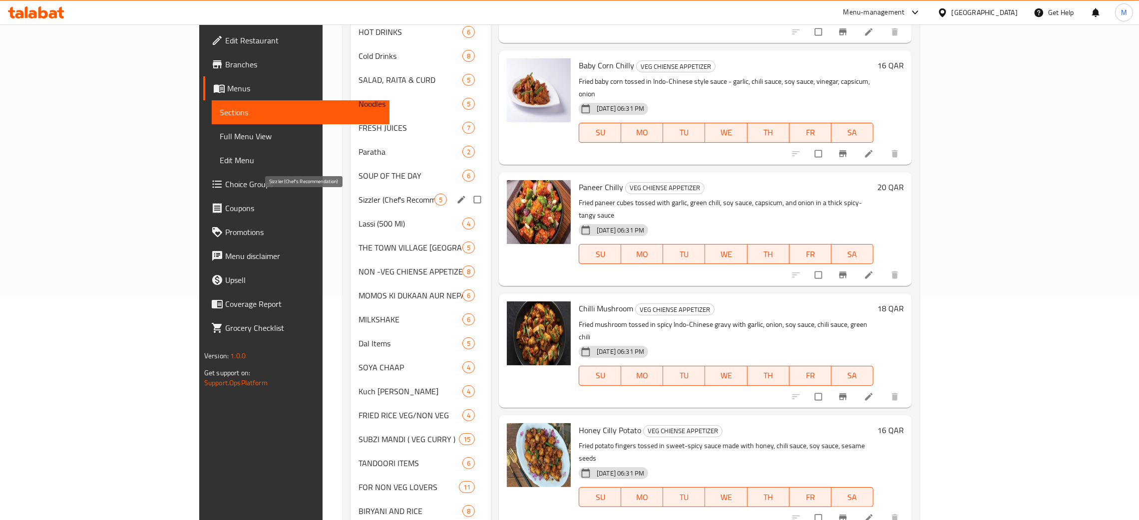
scroll to position [133, 0]
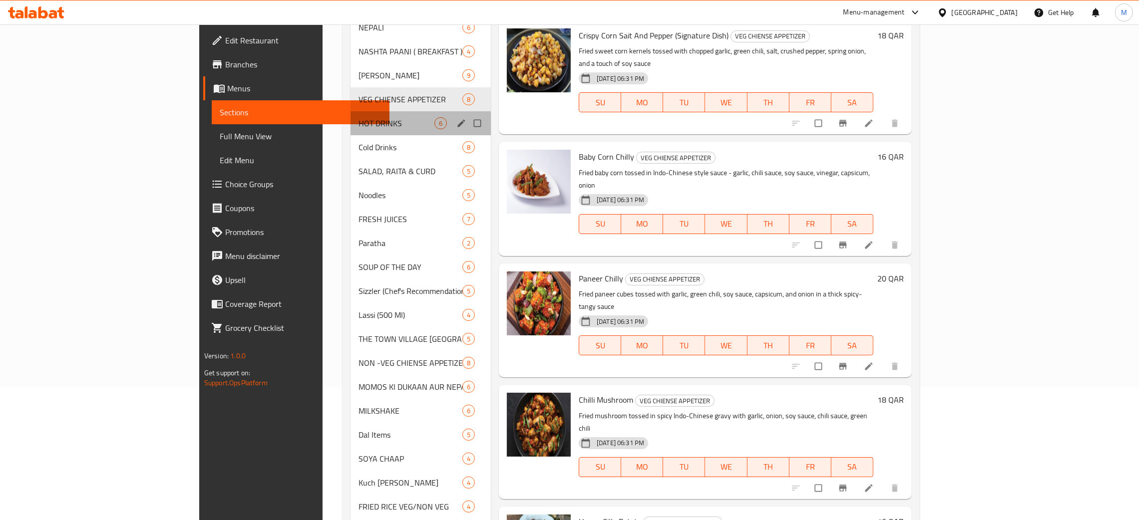
click at [350, 116] on div "HOT DRINKS 6" at bounding box center [420, 123] width 140 height 24
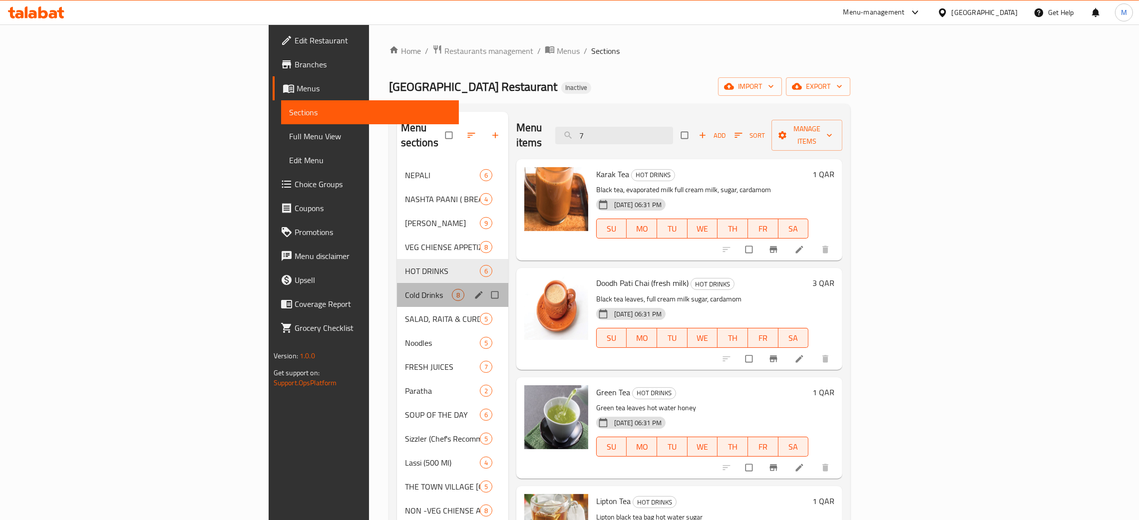
click at [397, 283] on div "Cold Drinks 8" at bounding box center [452, 295] width 111 height 24
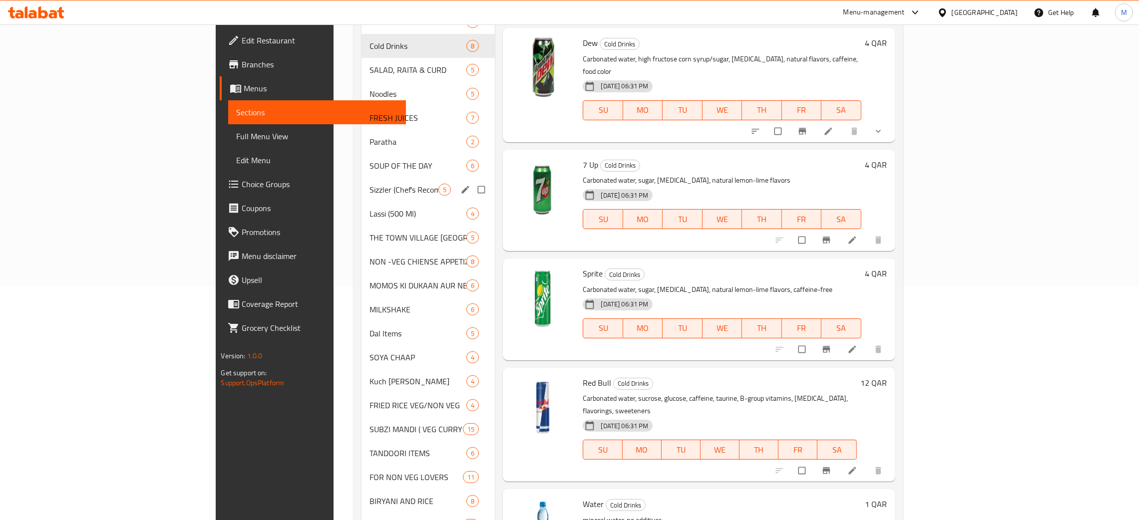
scroll to position [208, 0]
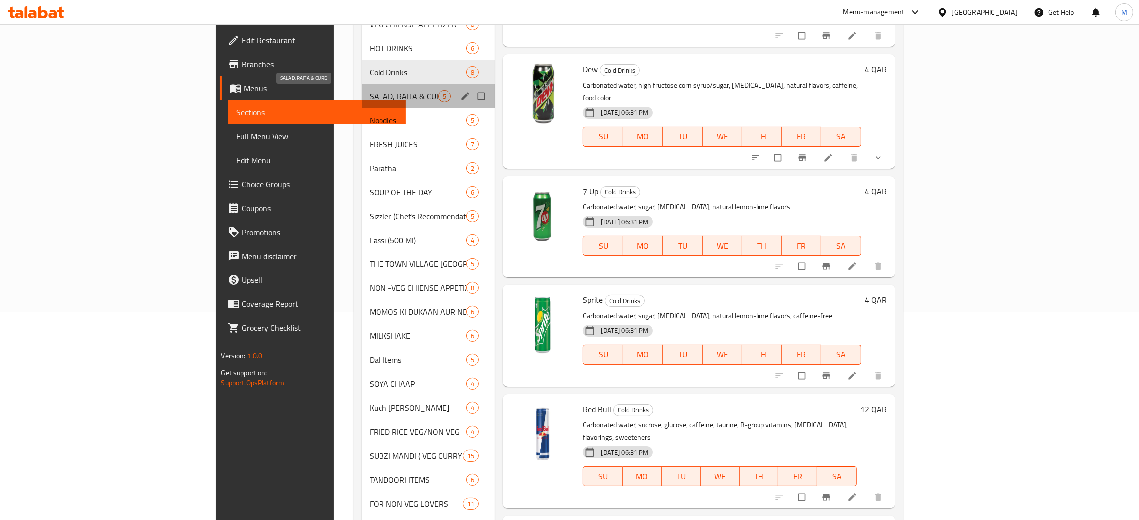
click at [369, 91] on span "SALAD, RAITA & CURD" at bounding box center [403, 96] width 69 height 12
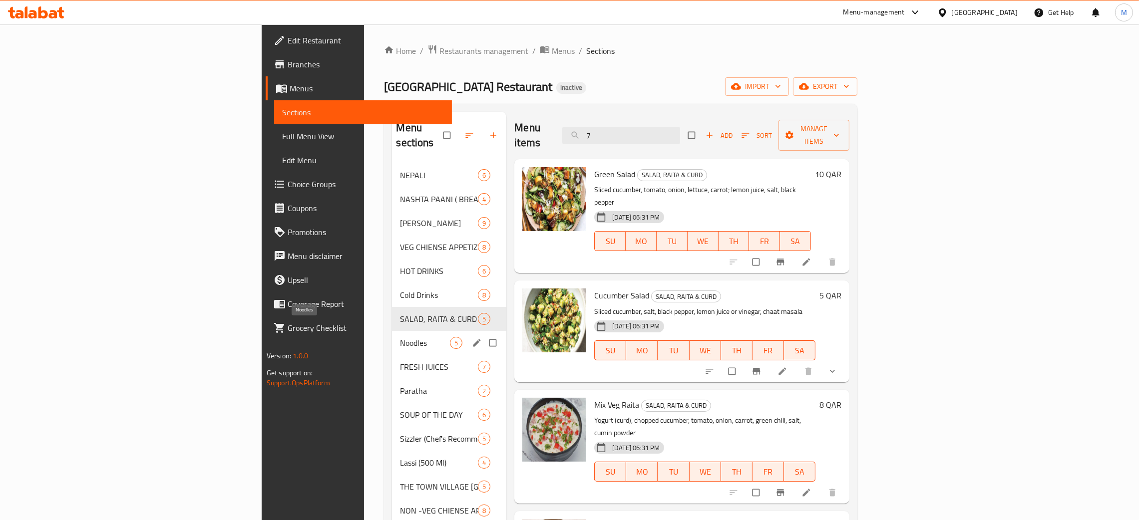
click at [400, 337] on span "Noodles" at bounding box center [425, 343] width 50 height 12
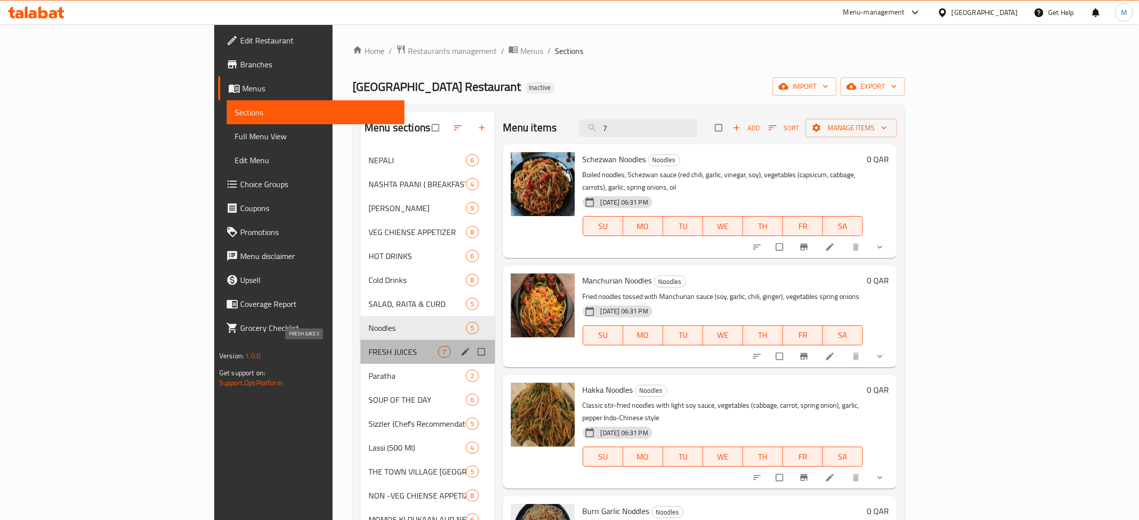
click at [368, 352] on span "FRESH JUICES" at bounding box center [402, 352] width 69 height 12
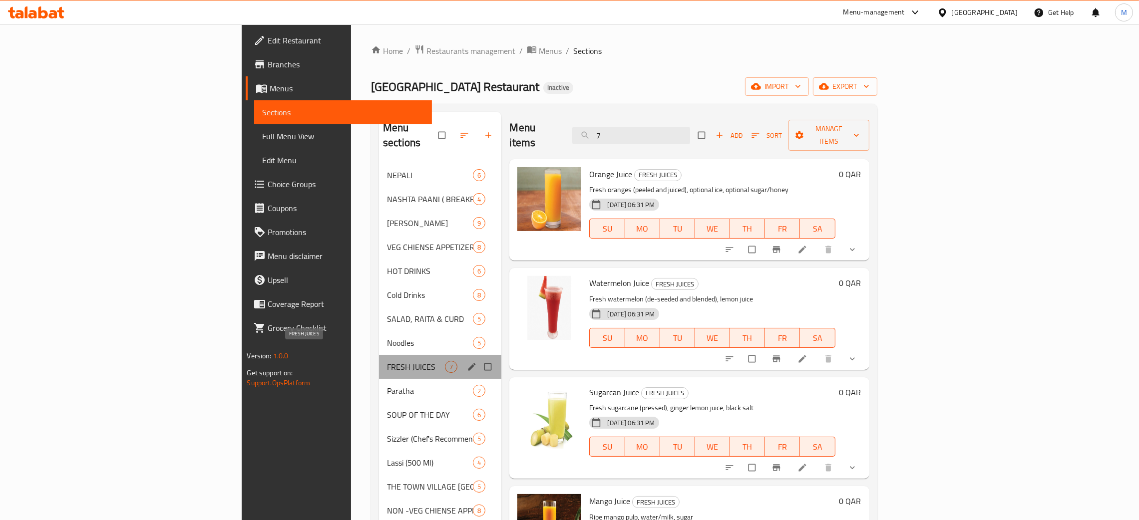
click at [387, 361] on span "FRESH JUICES" at bounding box center [416, 367] width 58 height 12
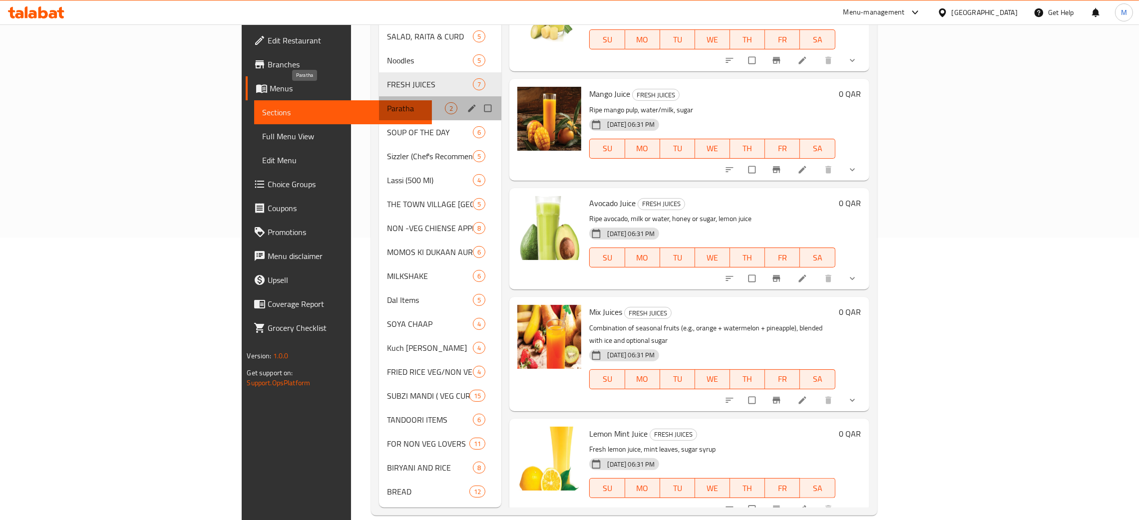
click at [387, 102] on span "Paratha" at bounding box center [416, 108] width 58 height 12
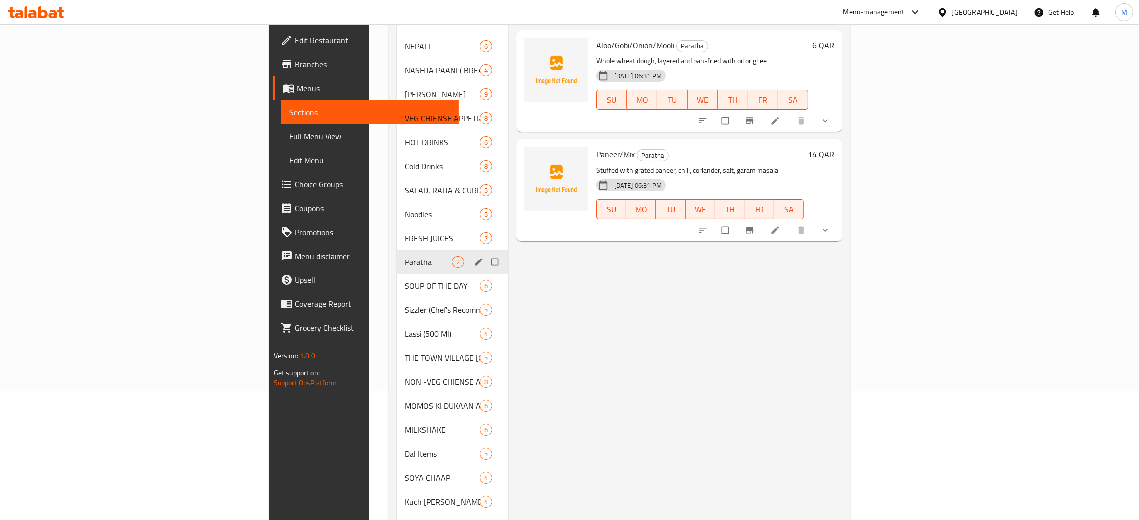
scroll to position [150, 0]
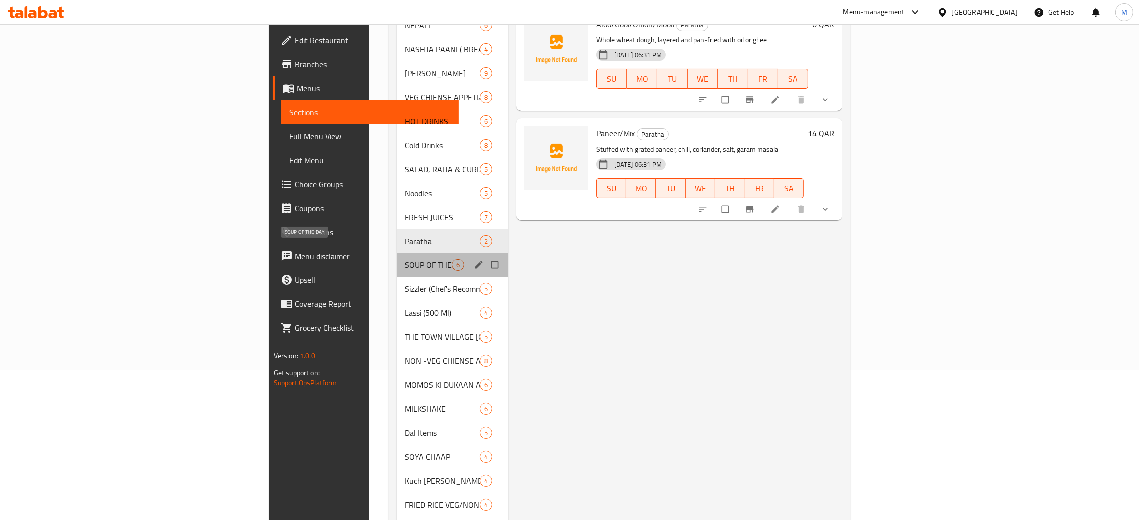
click at [405, 259] on span "SOUP OF THE DAY" at bounding box center [428, 265] width 47 height 12
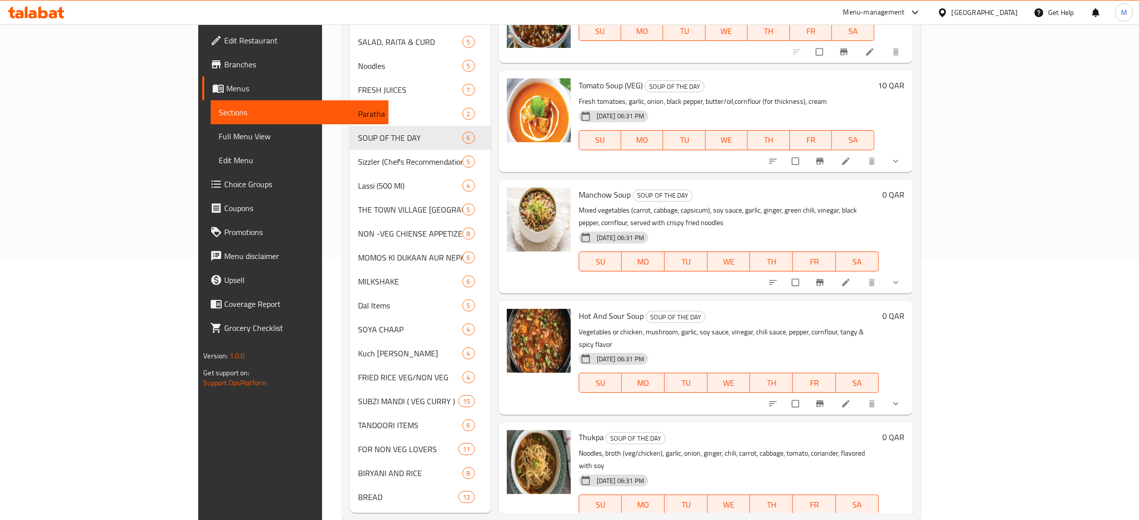
scroll to position [283, 0]
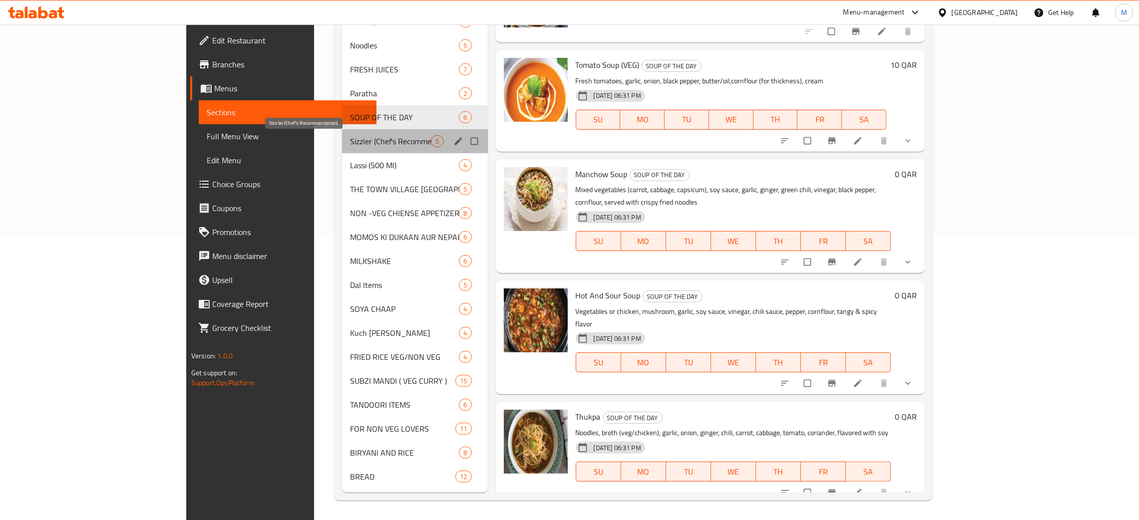
click at [350, 138] on span "Sizzler (Chef's Recommendation)" at bounding box center [390, 141] width 81 height 12
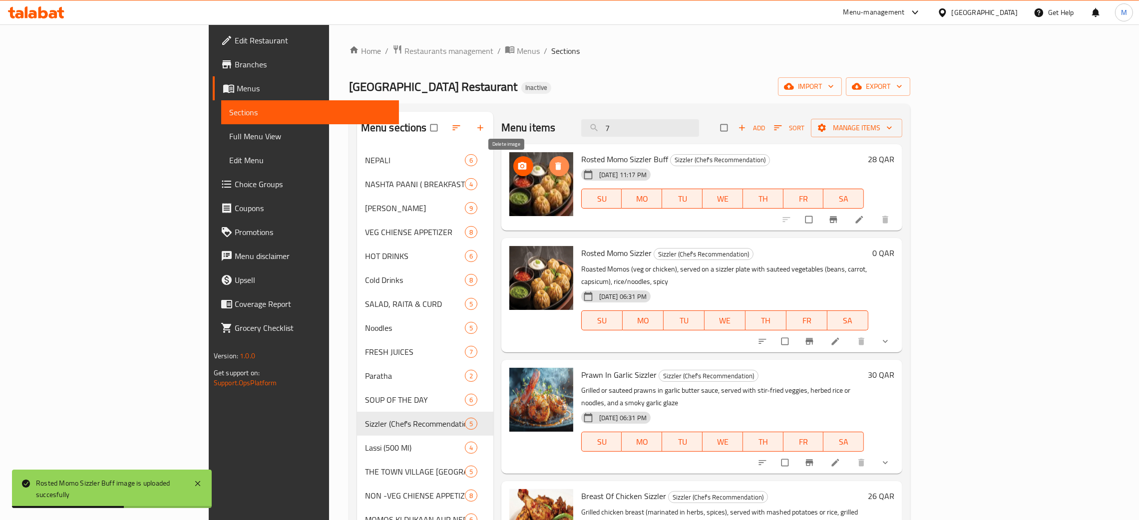
click at [553, 162] on icon "delete image" at bounding box center [558, 166] width 10 height 10
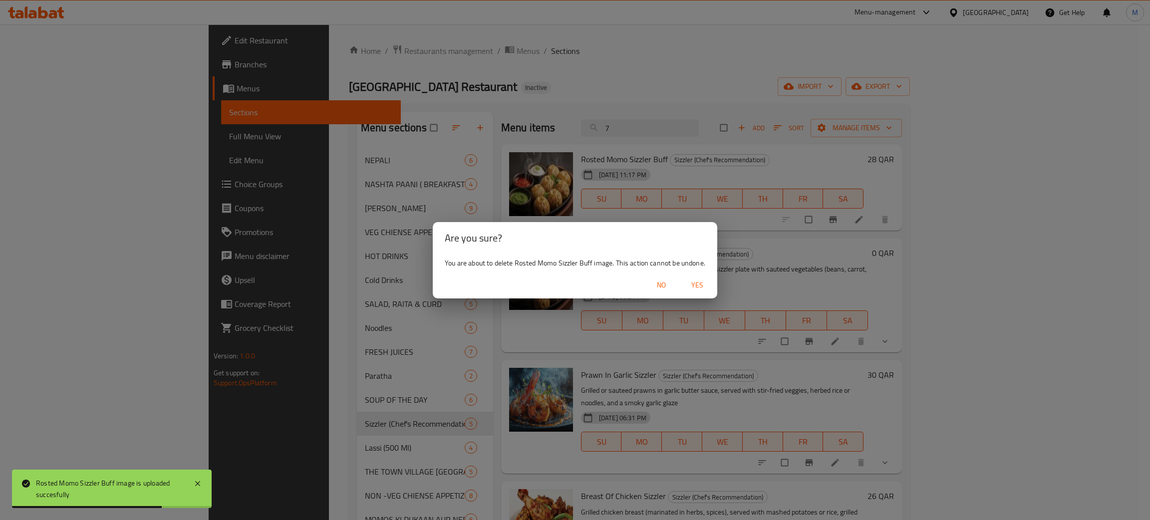
click at [704, 282] on span "Yes" at bounding box center [697, 285] width 24 height 12
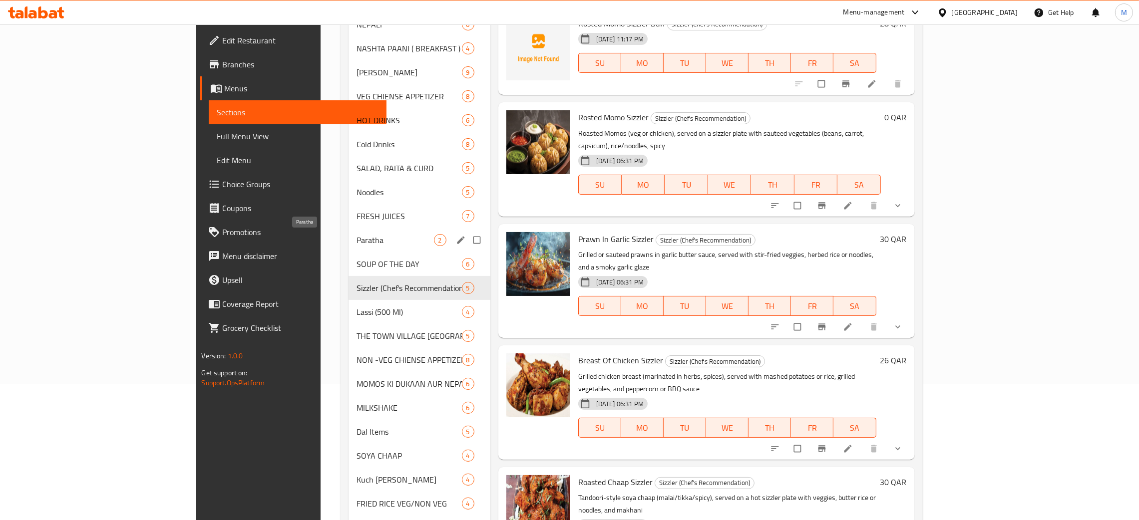
scroll to position [133, 0]
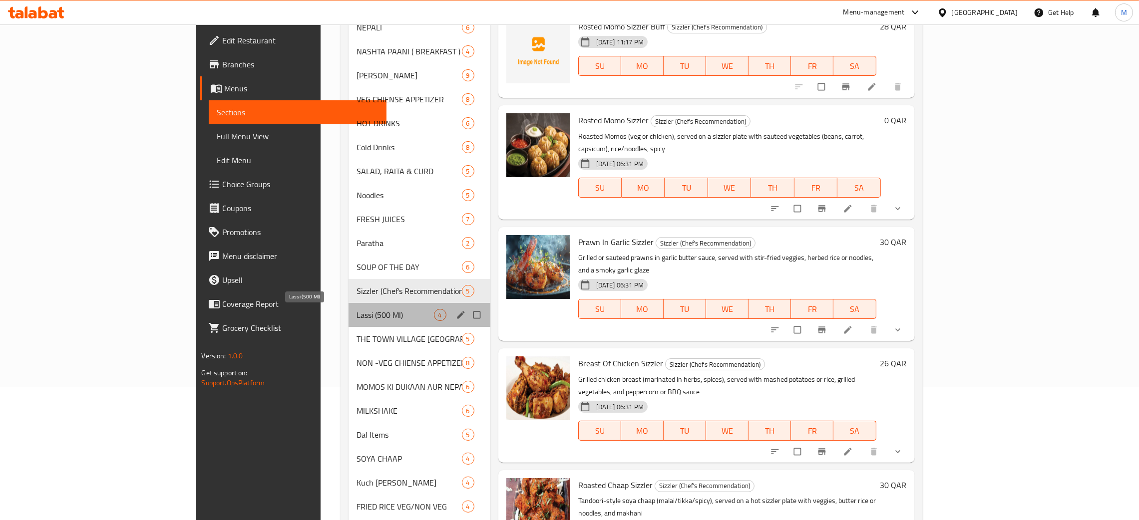
click at [356, 311] on span "Lassi (500 Ml)" at bounding box center [394, 315] width 77 height 12
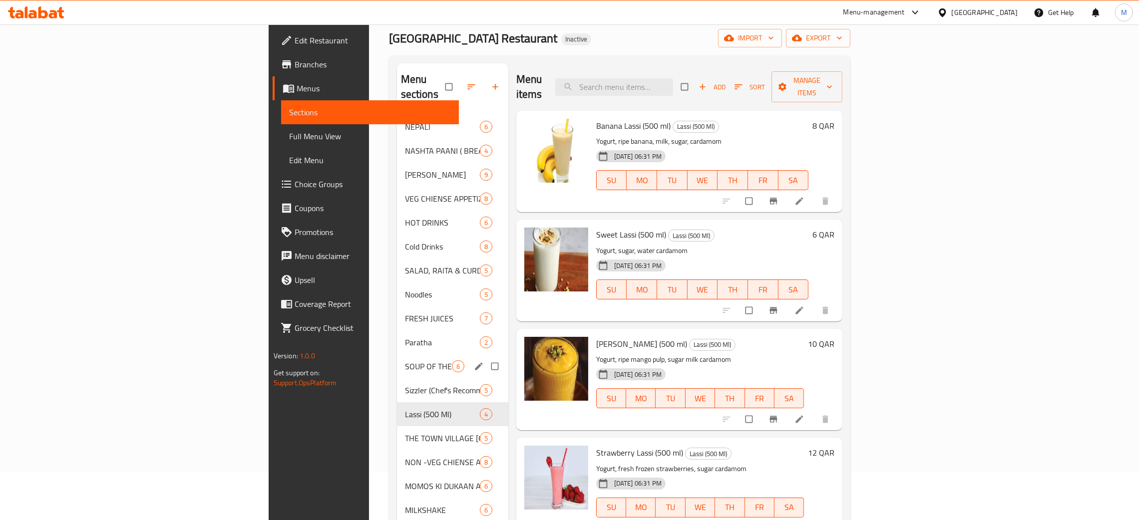
scroll to position [75, 0]
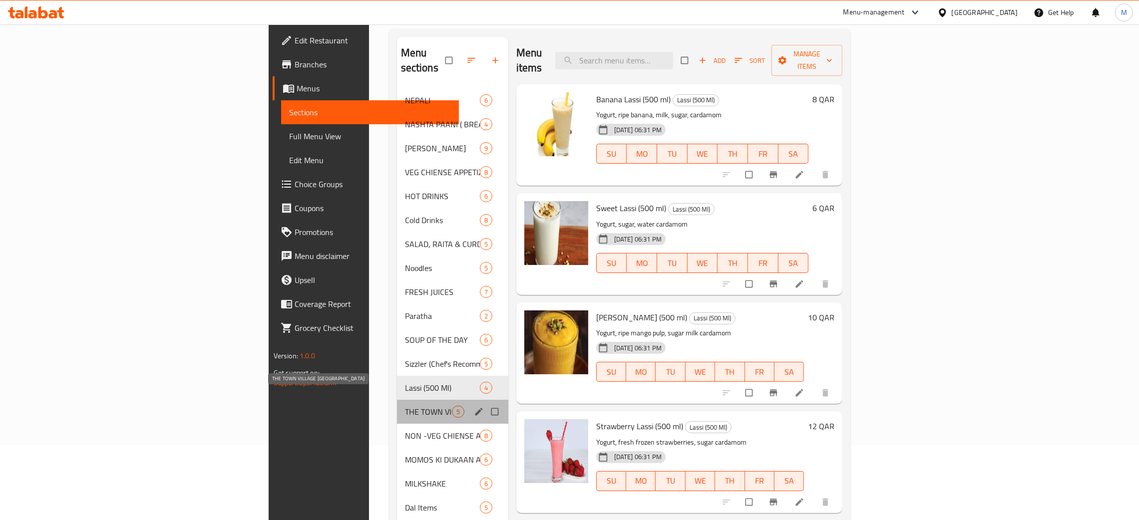
click at [405, 406] on span "THE TOWN VILLAGE [GEOGRAPHIC_DATA]" at bounding box center [428, 412] width 47 height 12
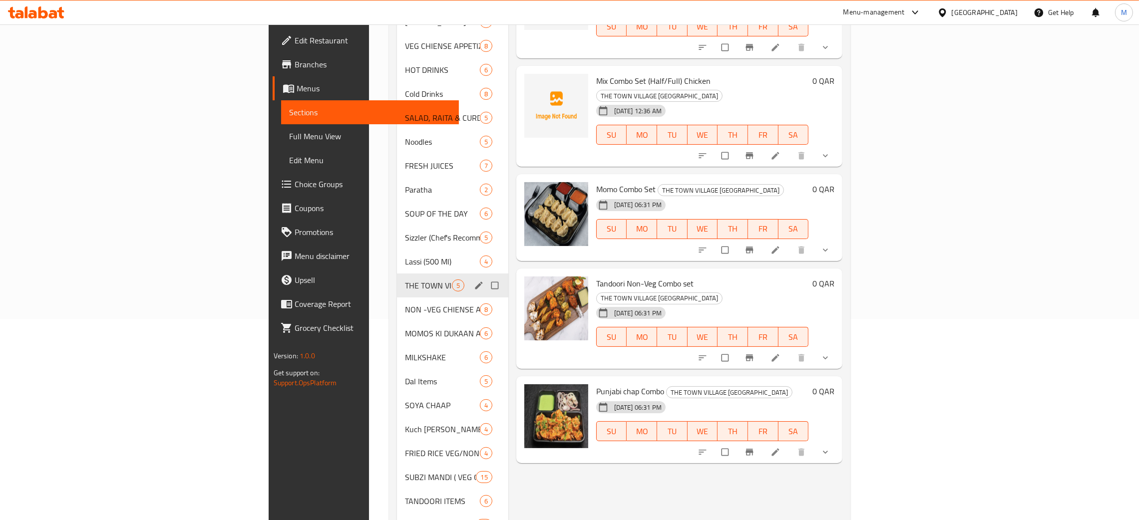
scroll to position [224, 0]
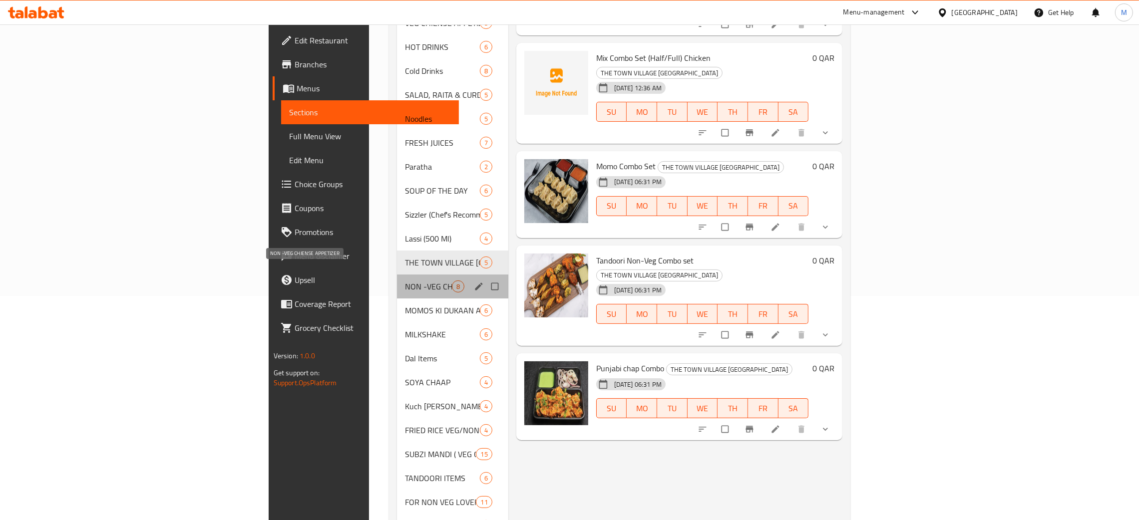
click at [405, 281] on span "NON -VEG CHIENSE APPETIZER" at bounding box center [428, 287] width 47 height 12
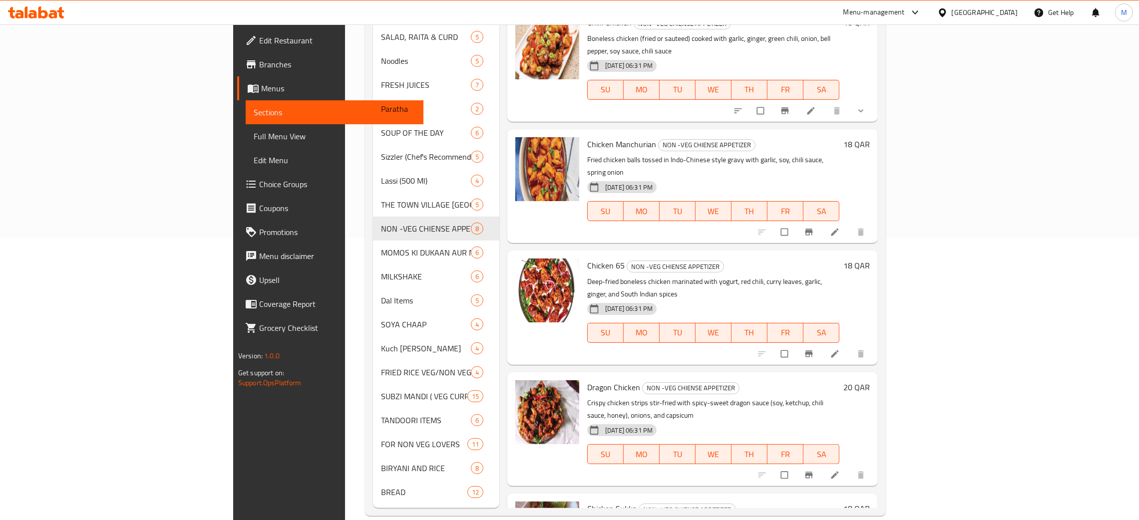
scroll to position [283, 0]
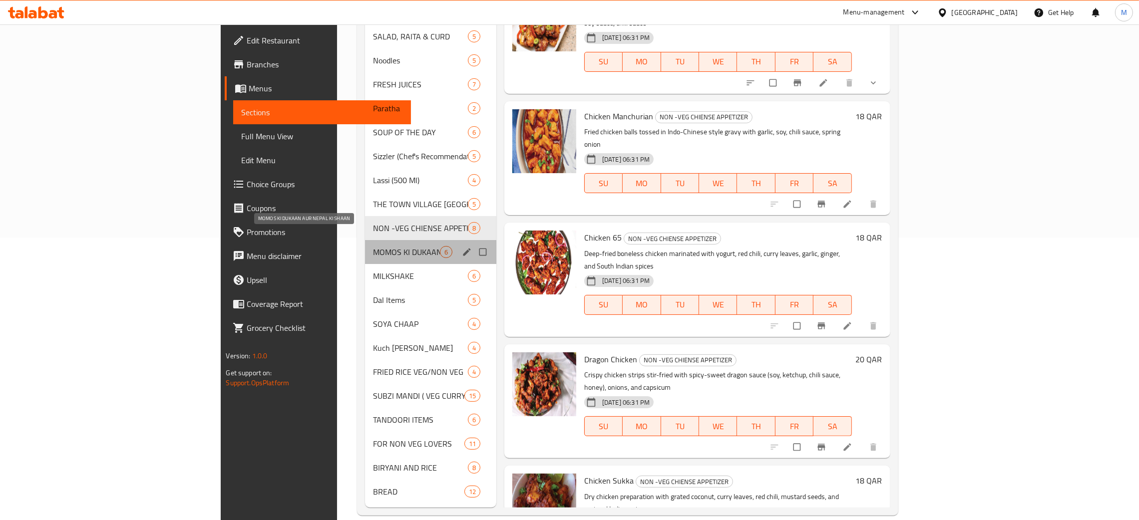
click at [373, 246] on span "MOMOS KI DUKAAN AUR NEPAL KI SHAAN" at bounding box center [406, 252] width 67 height 12
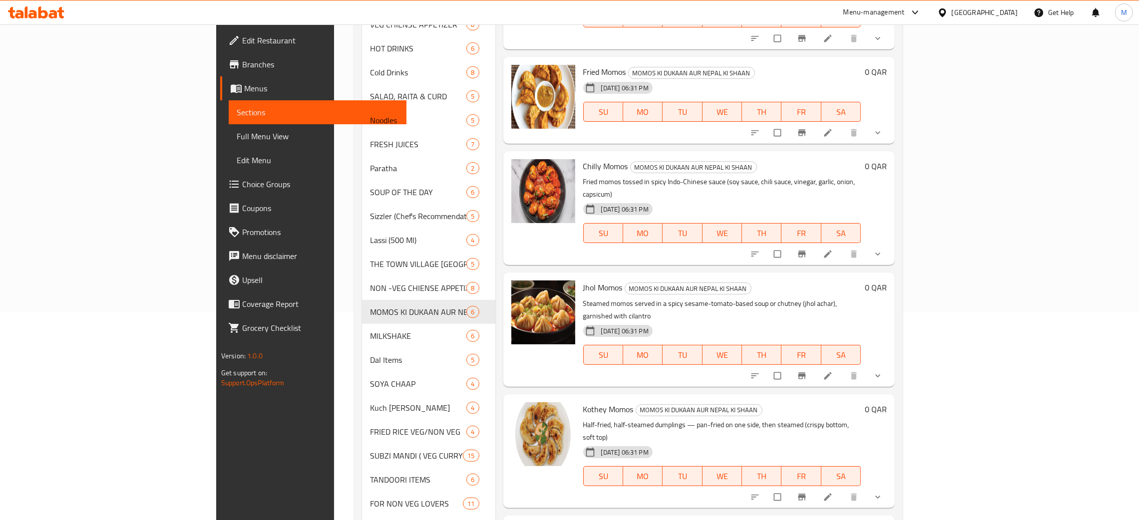
scroll to position [283, 0]
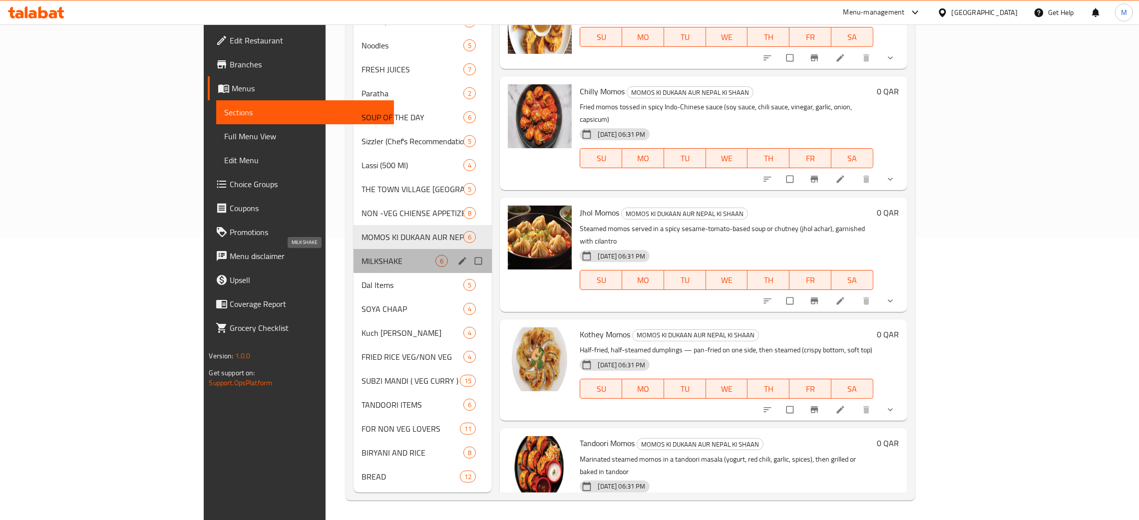
click at [361, 260] on span "MILKSHAKE" at bounding box center [398, 261] width 74 height 12
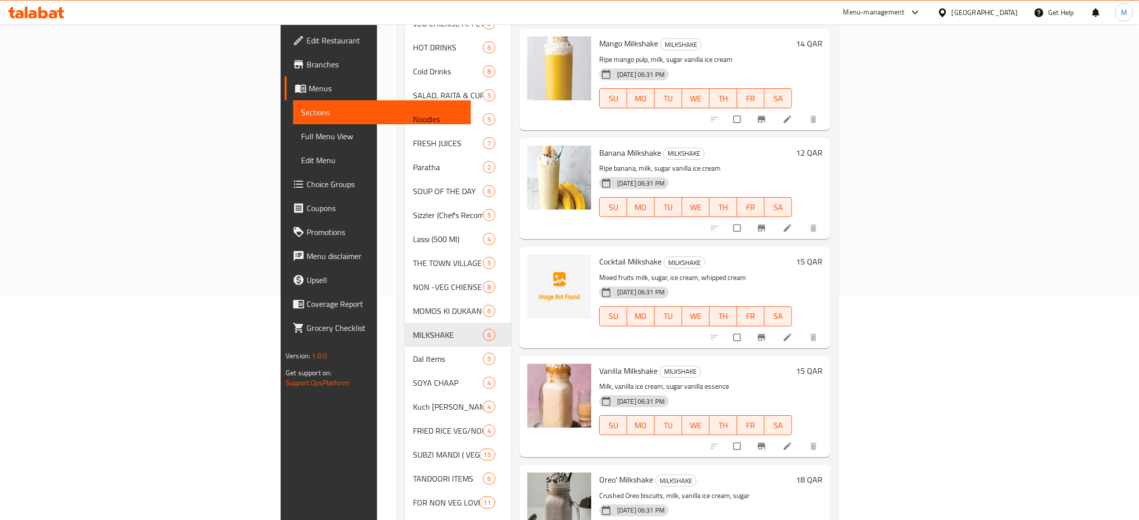
scroll to position [283, 0]
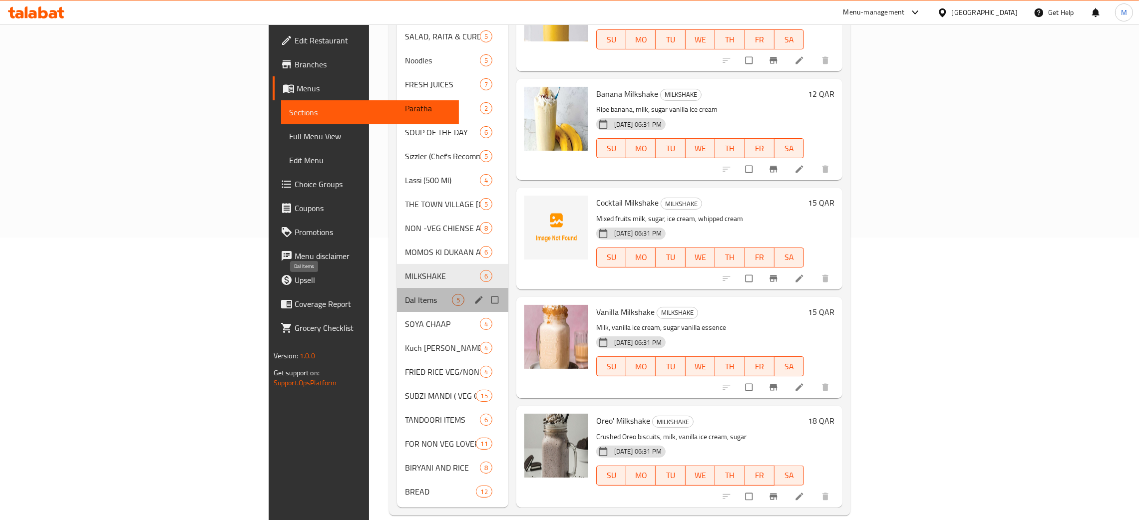
click at [405, 294] on span "Dal Items" at bounding box center [428, 300] width 47 height 12
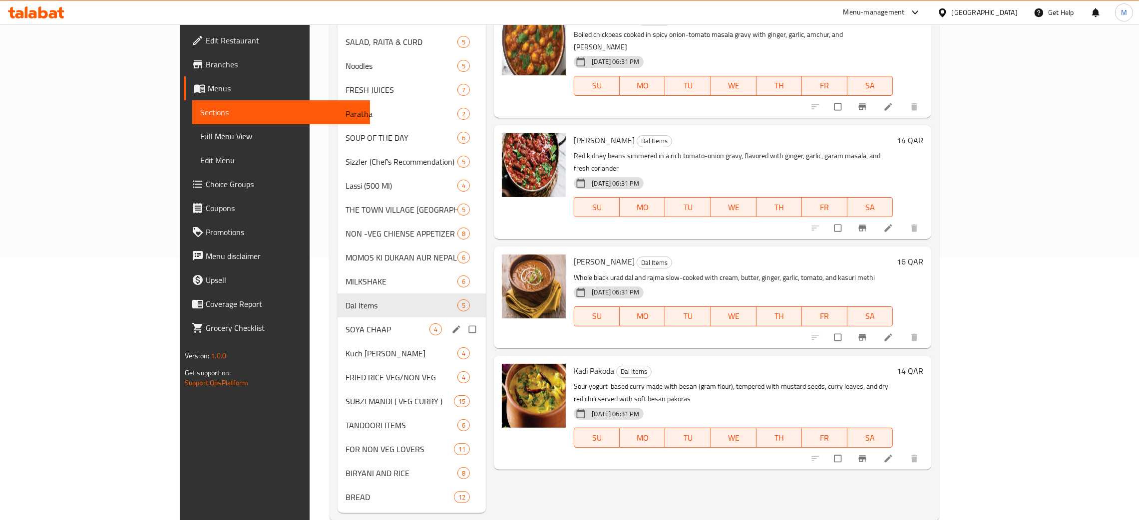
scroll to position [283, 0]
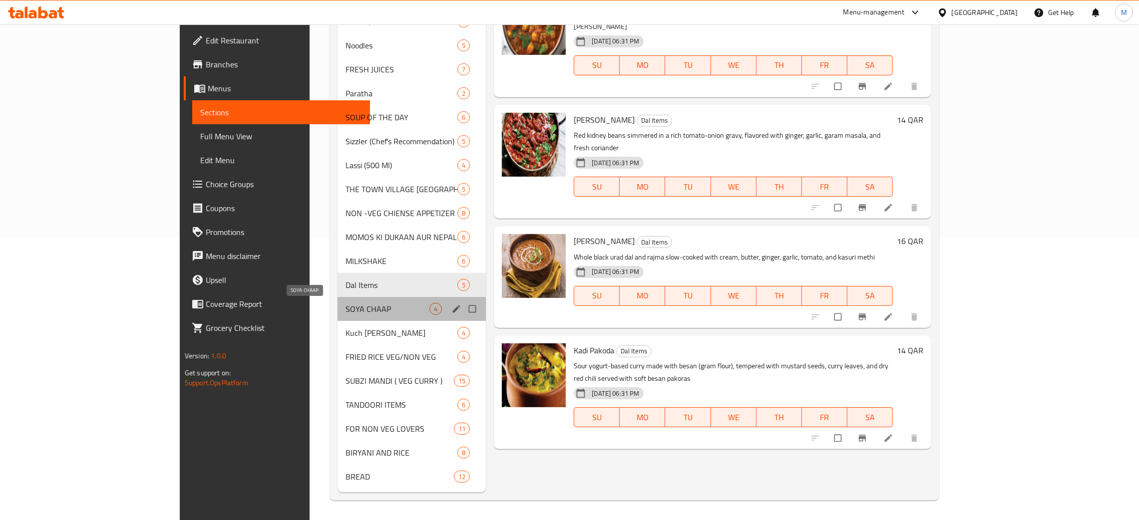
click at [345, 308] on span "SOYA CHAAP" at bounding box center [387, 309] width 84 height 12
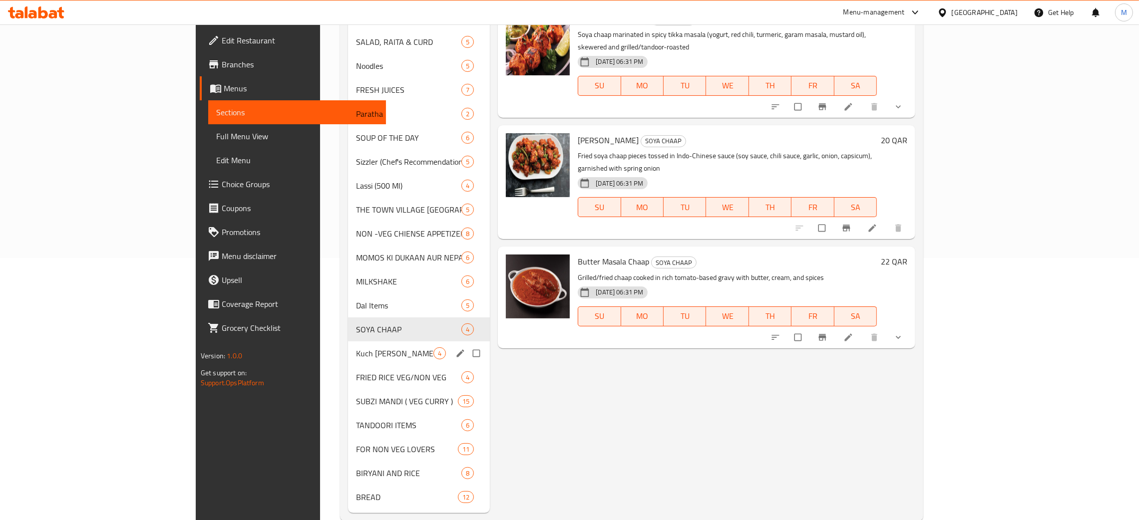
scroll to position [283, 0]
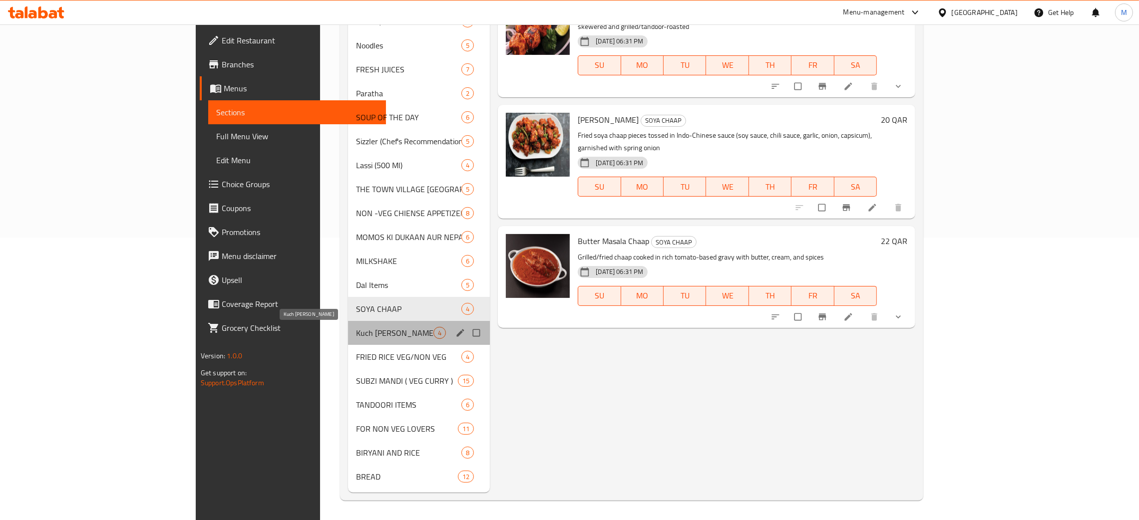
click at [356, 332] on span "Kuch [PERSON_NAME]" at bounding box center [394, 333] width 77 height 12
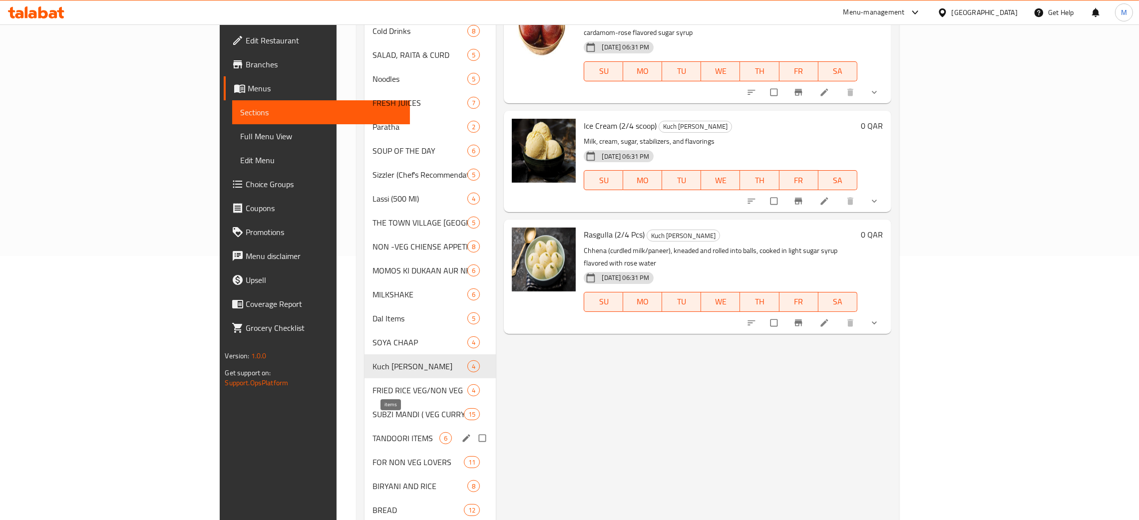
scroll to position [283, 0]
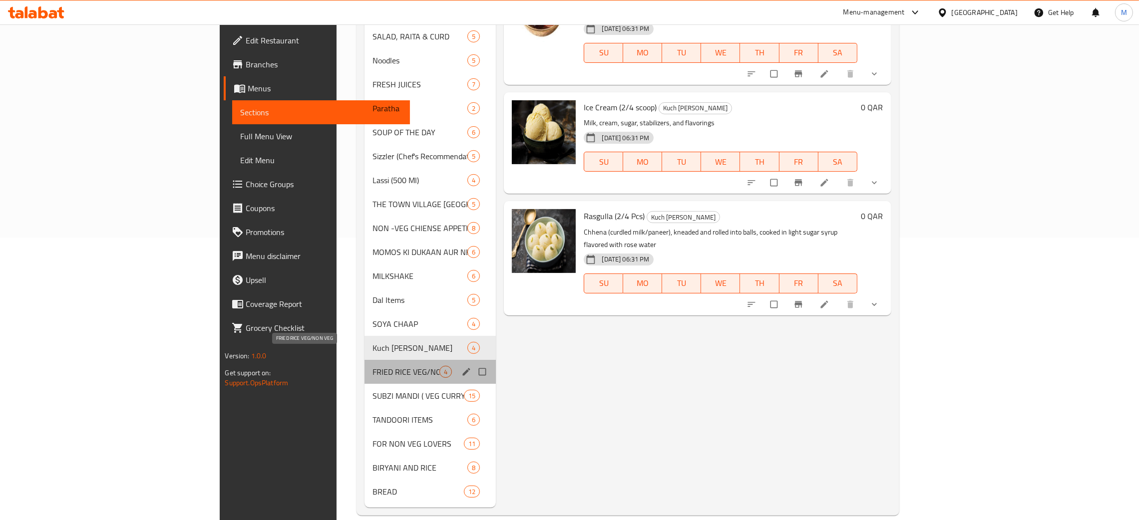
click at [372, 366] on span "FRIED RICE VEG/NON VEG" at bounding box center [405, 372] width 67 height 12
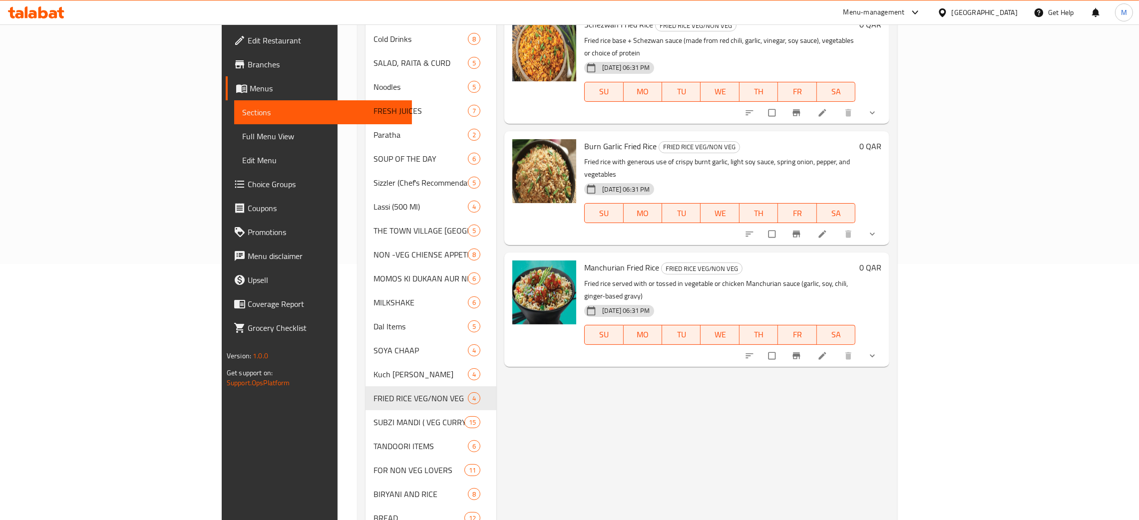
scroll to position [283, 0]
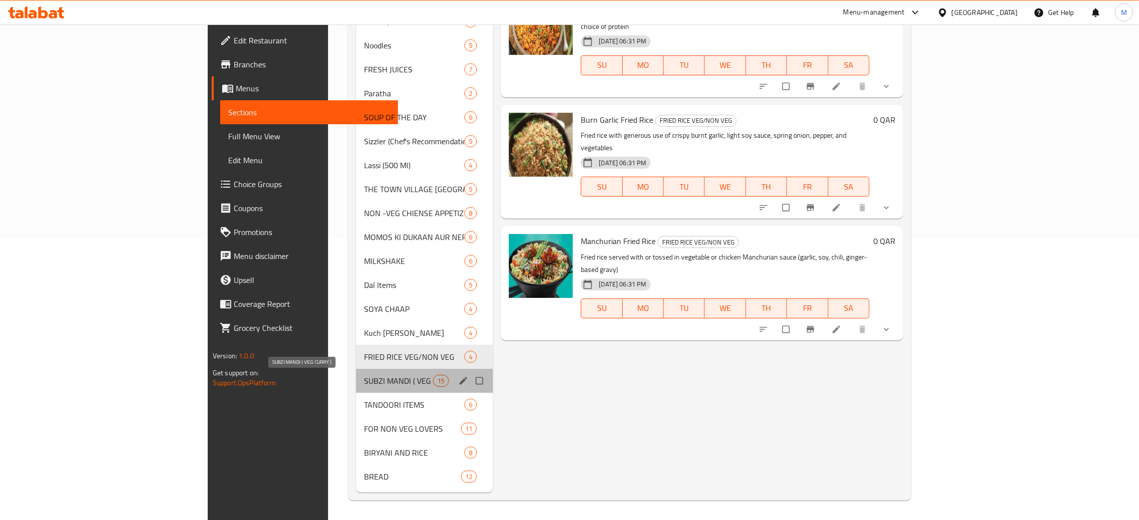
click at [364, 379] on span "SUBZI MANDI ( VEG CURRY )" at bounding box center [398, 381] width 69 height 12
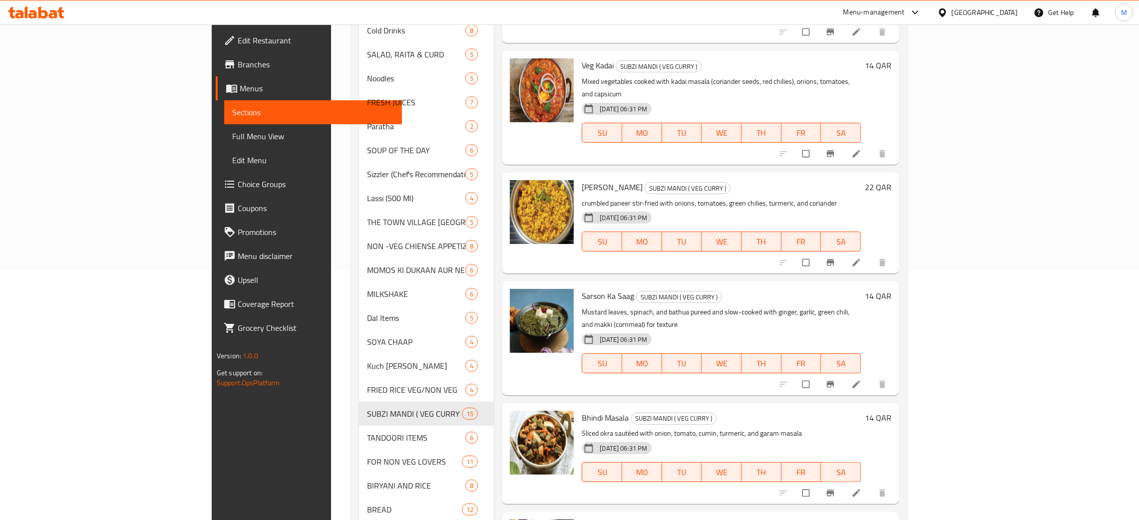
scroll to position [283, 0]
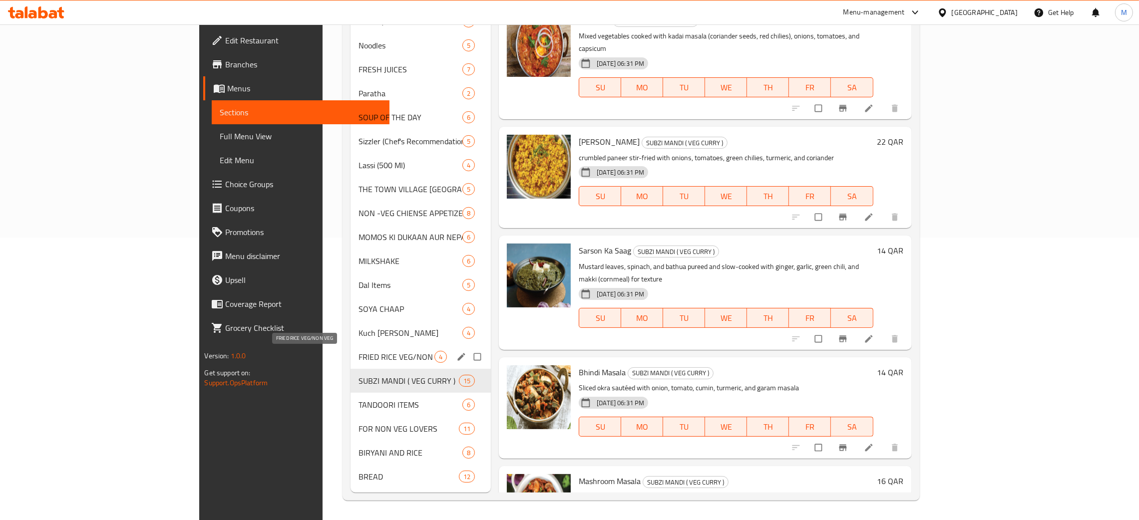
click at [358, 356] on span "FRIED RICE VEG/NON VEG" at bounding box center [396, 357] width 76 height 12
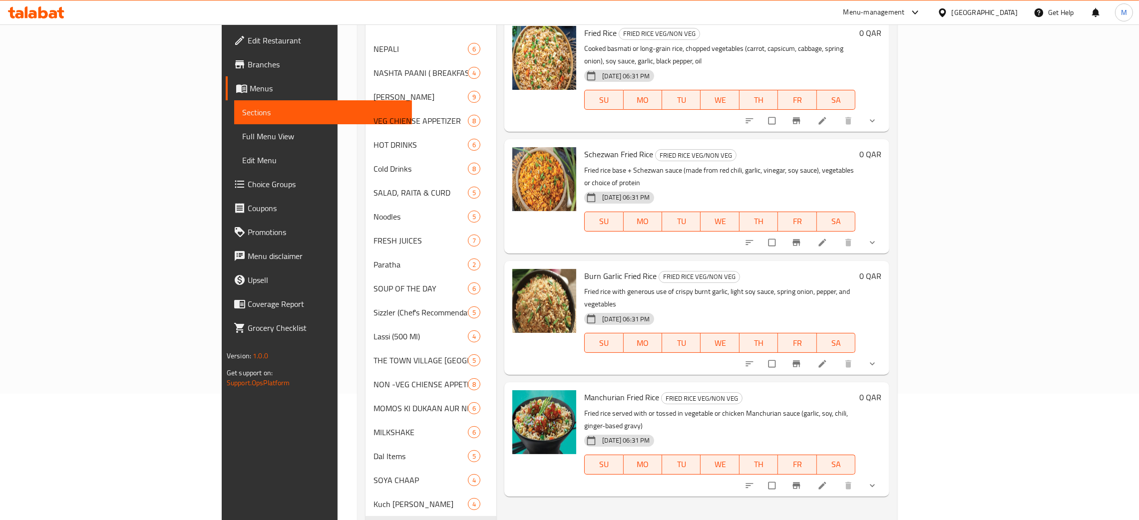
scroll to position [283, 0]
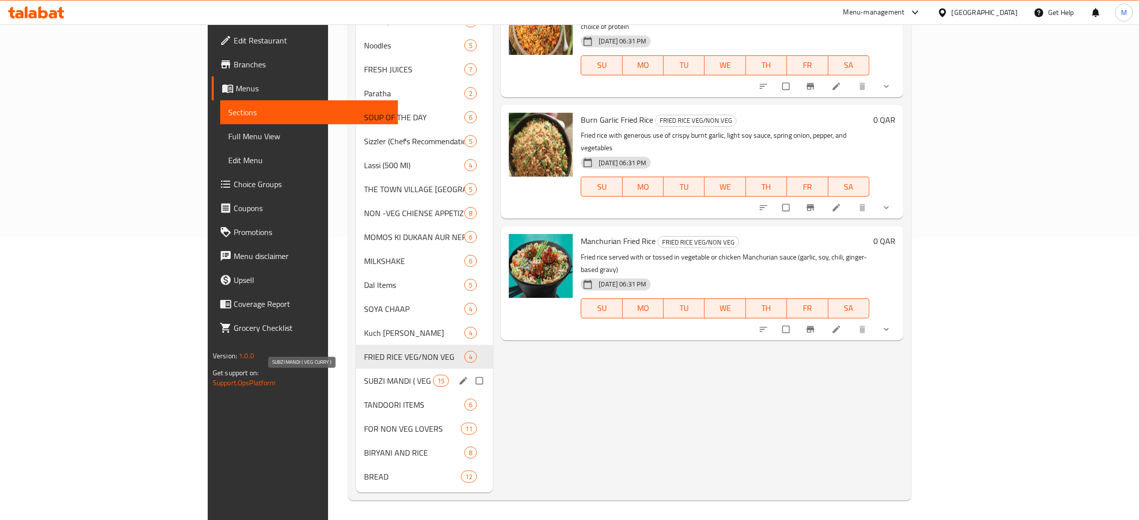
click at [364, 376] on span "SUBZI MANDI ( VEG CURRY )" at bounding box center [398, 381] width 69 height 12
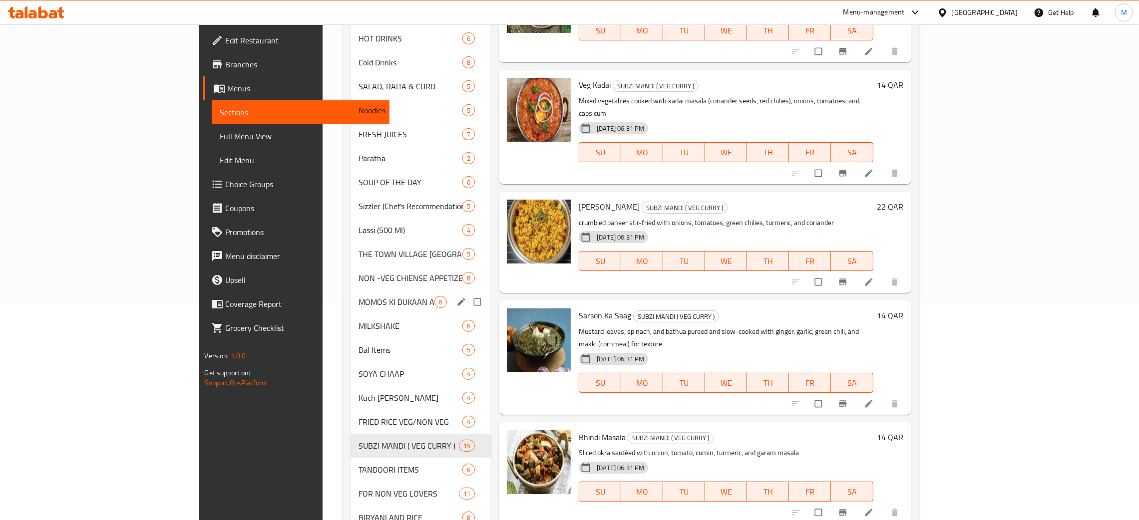
scroll to position [283, 0]
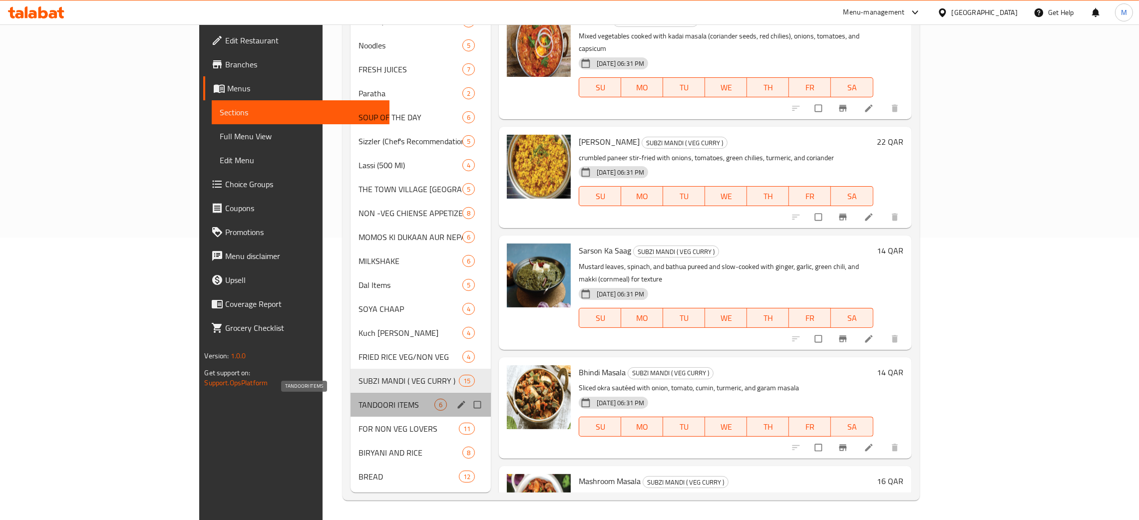
click at [358, 404] on span "TANDOORI ITEMS" at bounding box center [396, 405] width 76 height 12
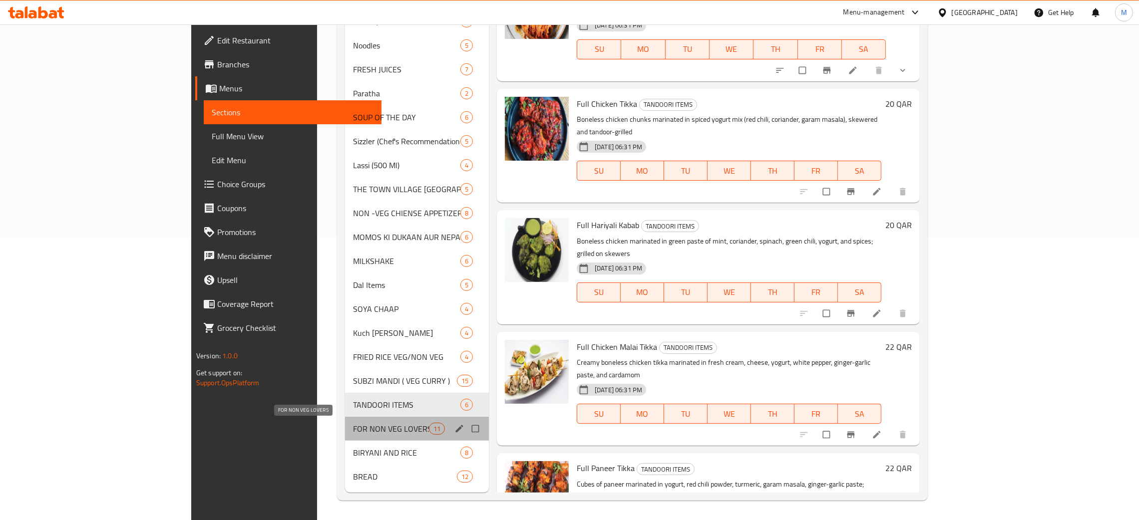
click at [353, 428] on span "FOR NON VEG LOVERS" at bounding box center [390, 429] width 75 height 12
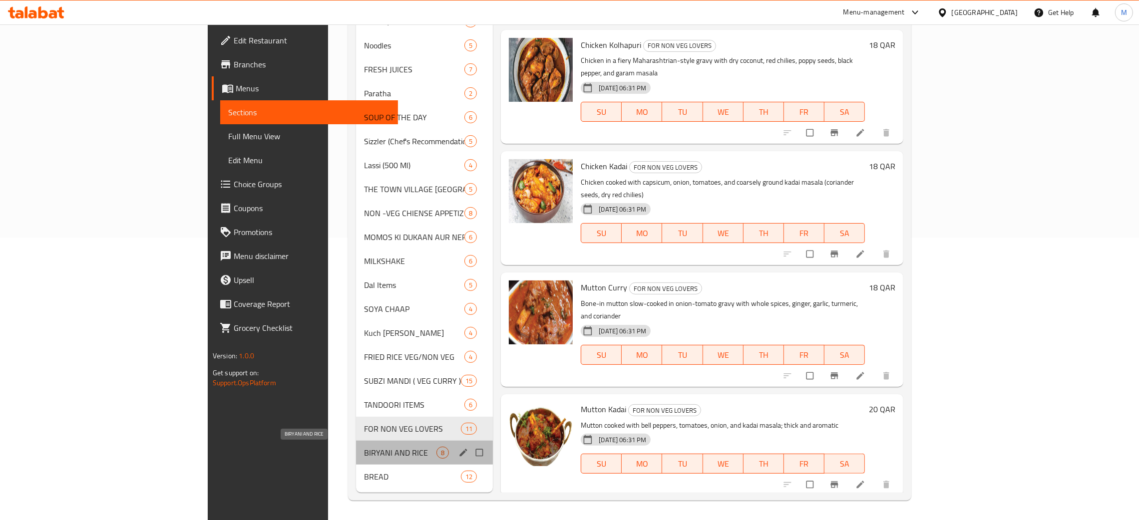
click at [364, 453] on span "BIRYANI AND RICE" at bounding box center [400, 453] width 72 height 12
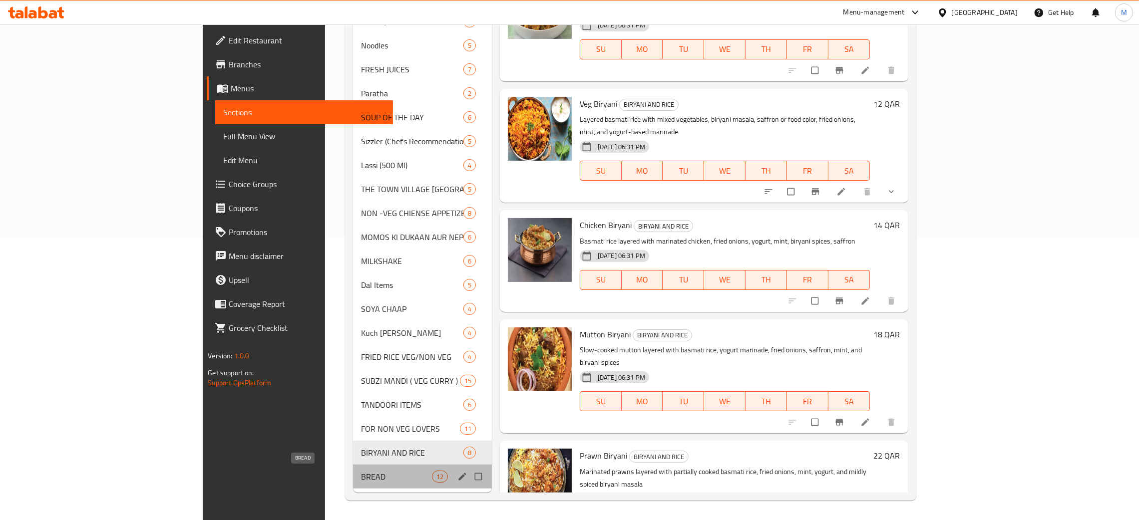
click at [361, 473] on span "BREAD" at bounding box center [396, 477] width 71 height 12
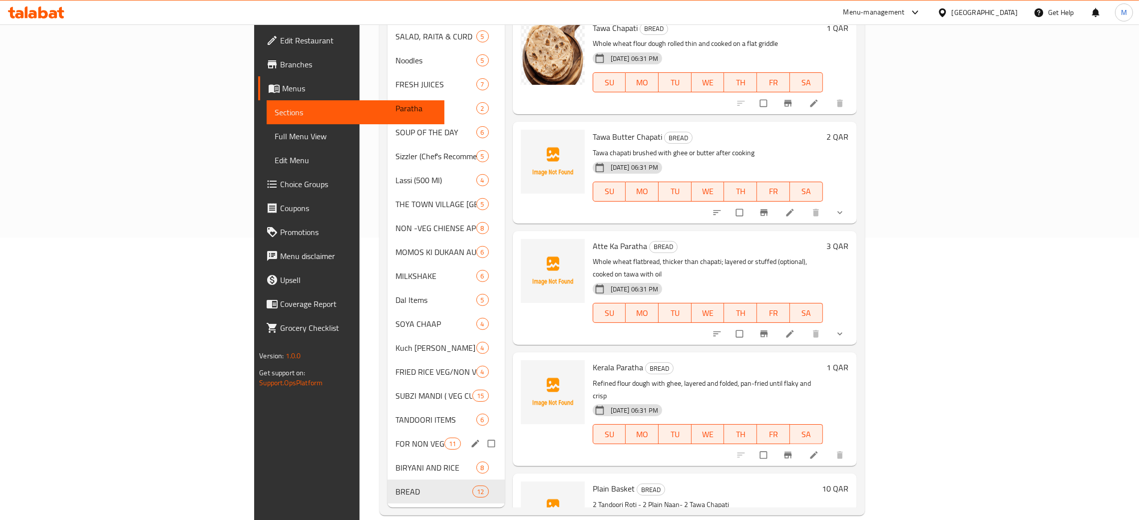
scroll to position [370, 0]
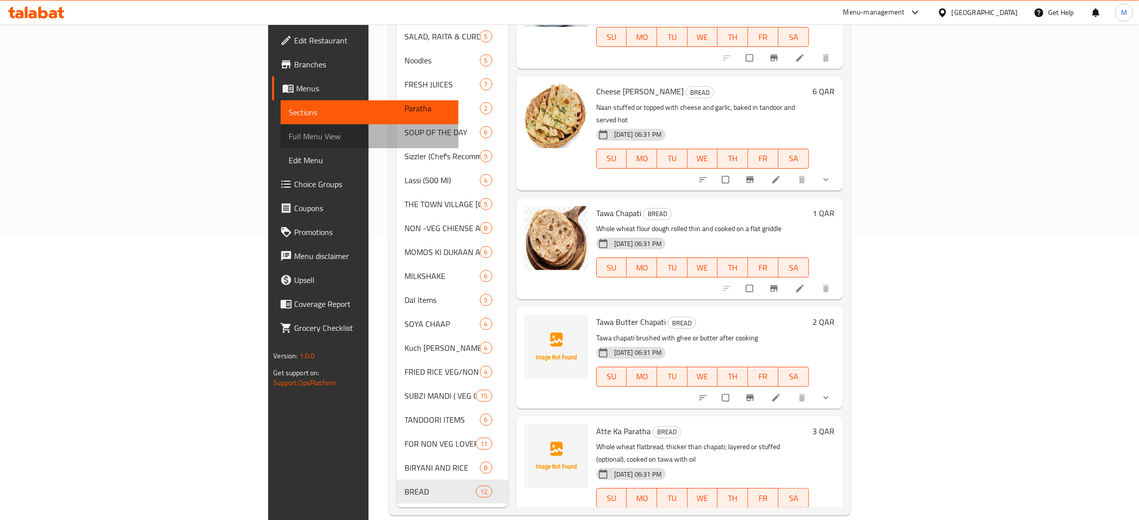
click at [289, 134] on span "Full Menu View" at bounding box center [370, 136] width 162 height 12
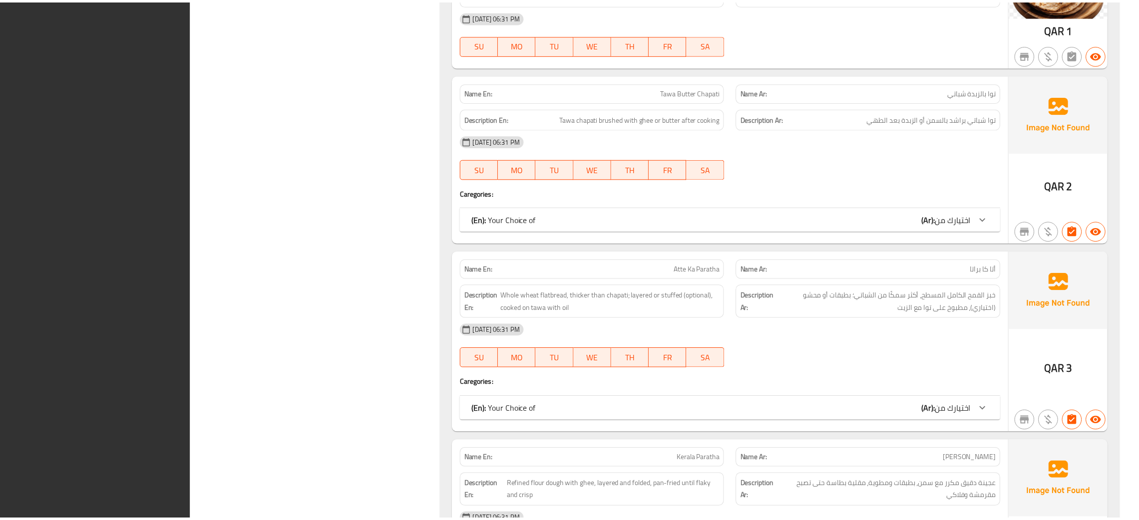
scroll to position [27617, 0]
